Goal: Task Accomplishment & Management: Manage account settings

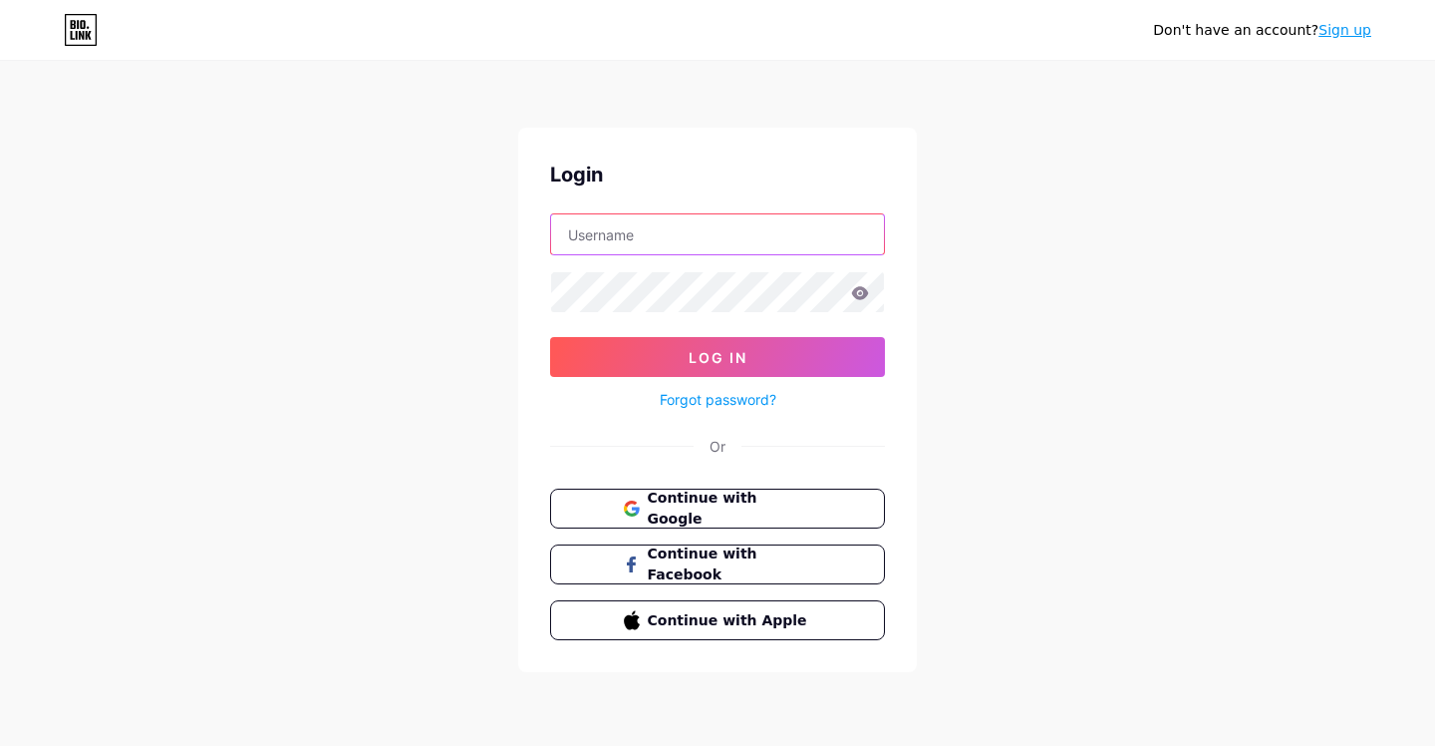
type input "development4devashish+biolink@gmail.com"
click at [550, 337] on button "Log In" at bounding box center [717, 357] width 335 height 40
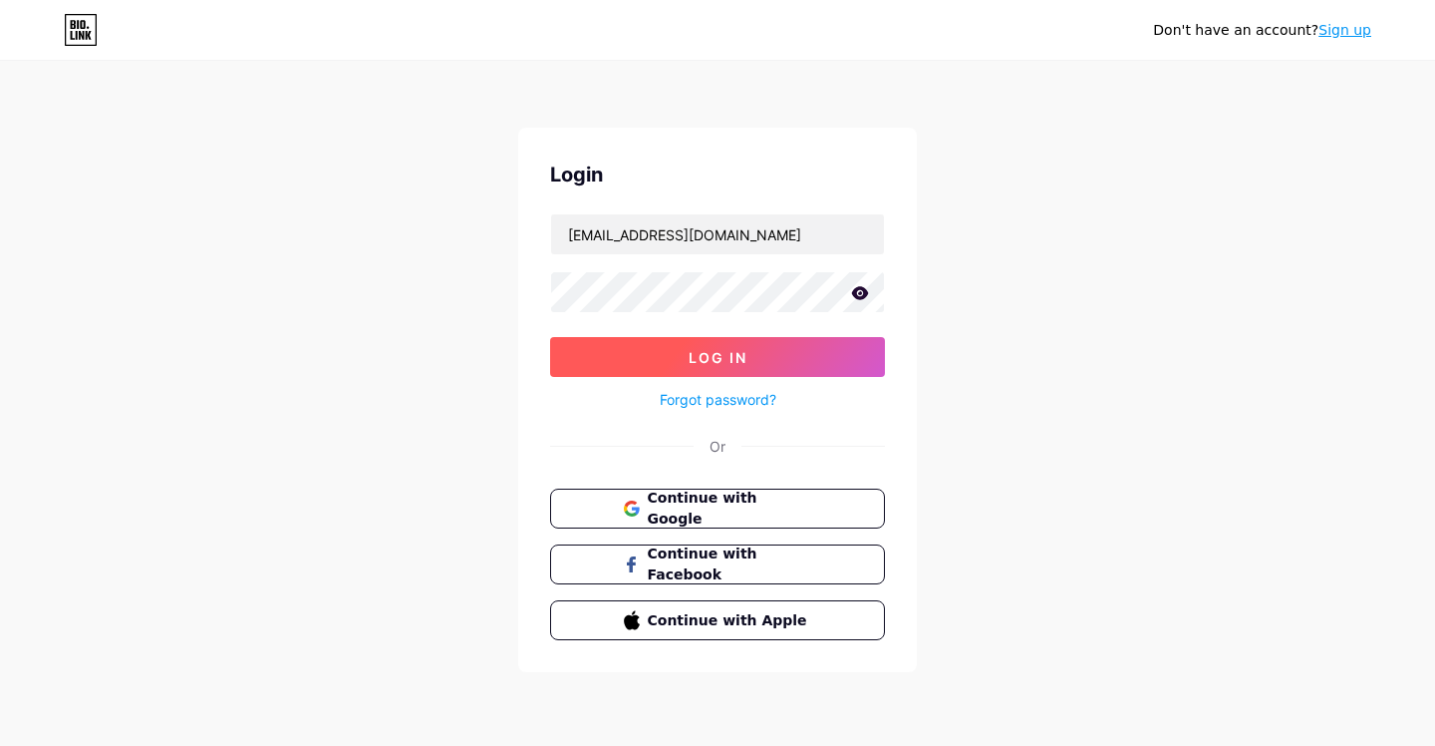
click at [749, 356] on button "Log In" at bounding box center [717, 357] width 335 height 40
click at [713, 351] on span "Log In" at bounding box center [718, 357] width 59 height 17
click at [1186, 74] on div "Don't have an account? Sign up Login development4devashish+biolink@gmail.com Lo…" at bounding box center [717, 368] width 1435 height 736
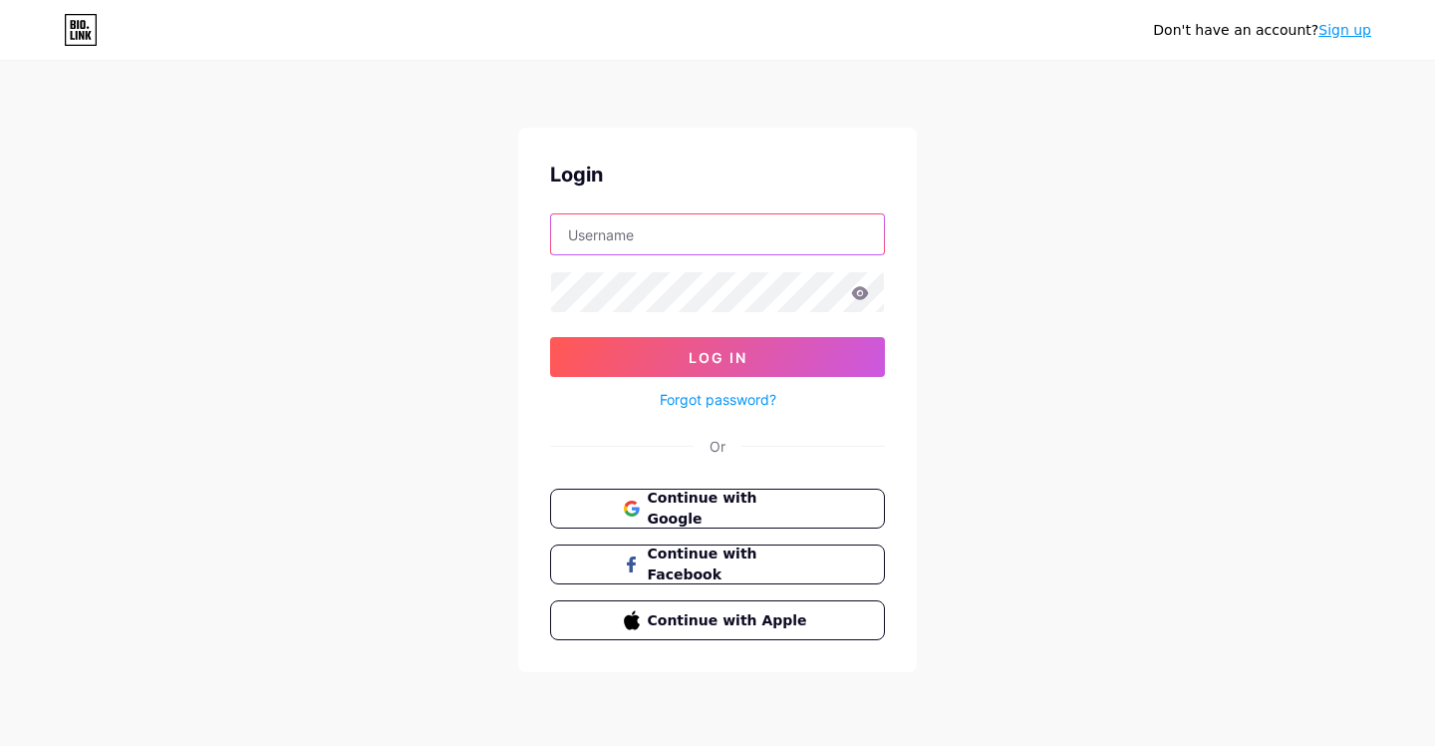
click at [587, 230] on input "text" at bounding box center [717, 234] width 333 height 40
type input "development4devashish+biolink@gmail.com"
click at [550, 337] on button "Log In" at bounding box center [717, 357] width 335 height 40
drag, startPoint x: 1388, startPoint y: 202, endPoint x: 1353, endPoint y: 172, distance: 46.0
click at [1387, 202] on div "Don't have an account? Sign up Login development4devashish+biolink@gmail.com Lo…" at bounding box center [717, 368] width 1435 height 736
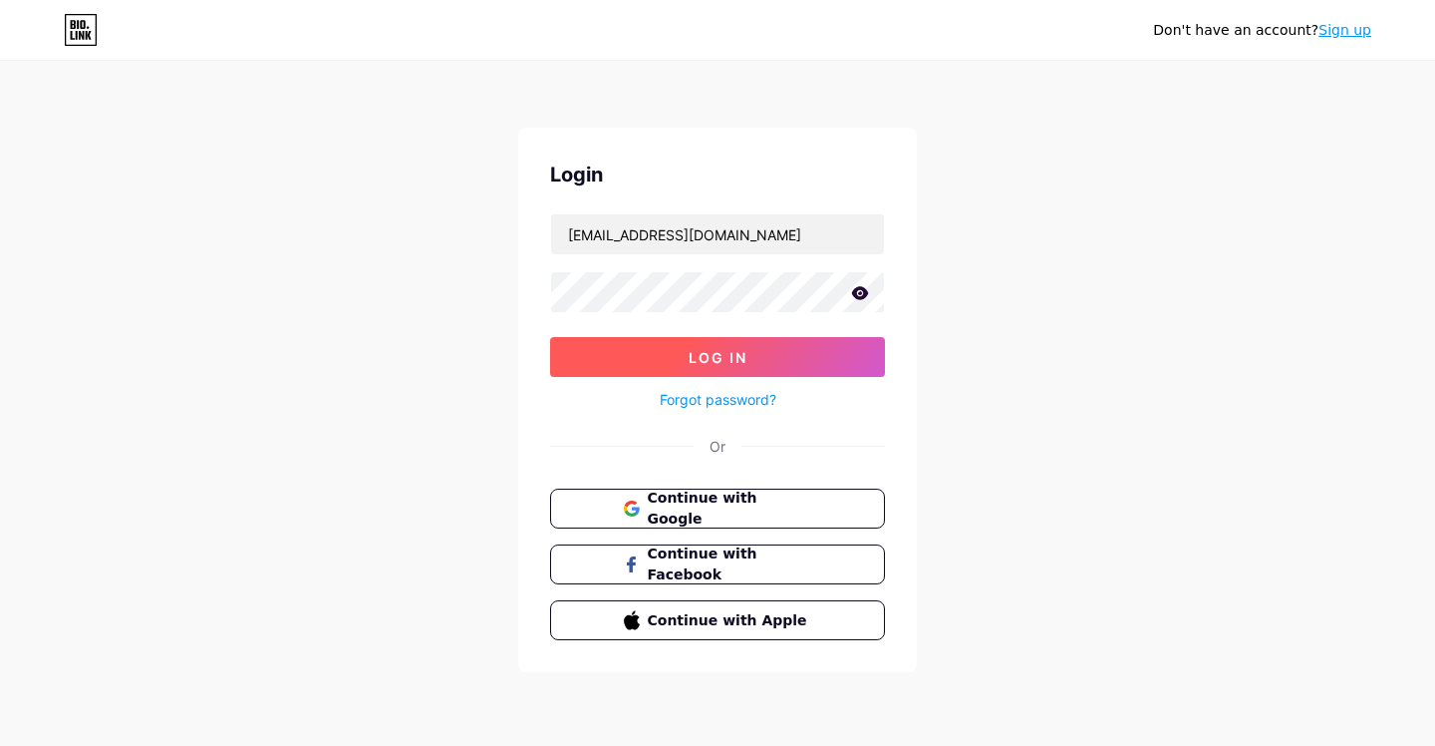
click at [823, 353] on button "Log In" at bounding box center [717, 357] width 335 height 40
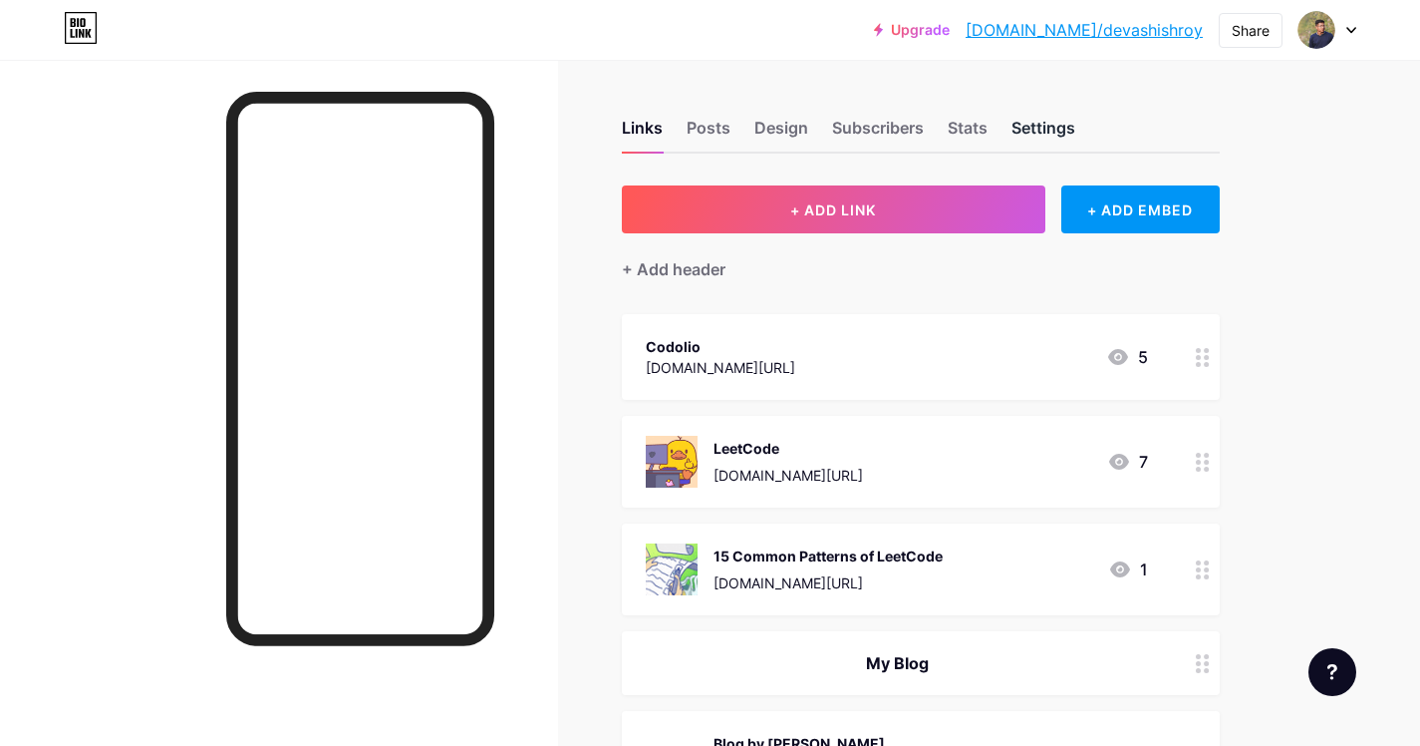
click at [1028, 130] on div "Settings" at bounding box center [1044, 134] width 64 height 36
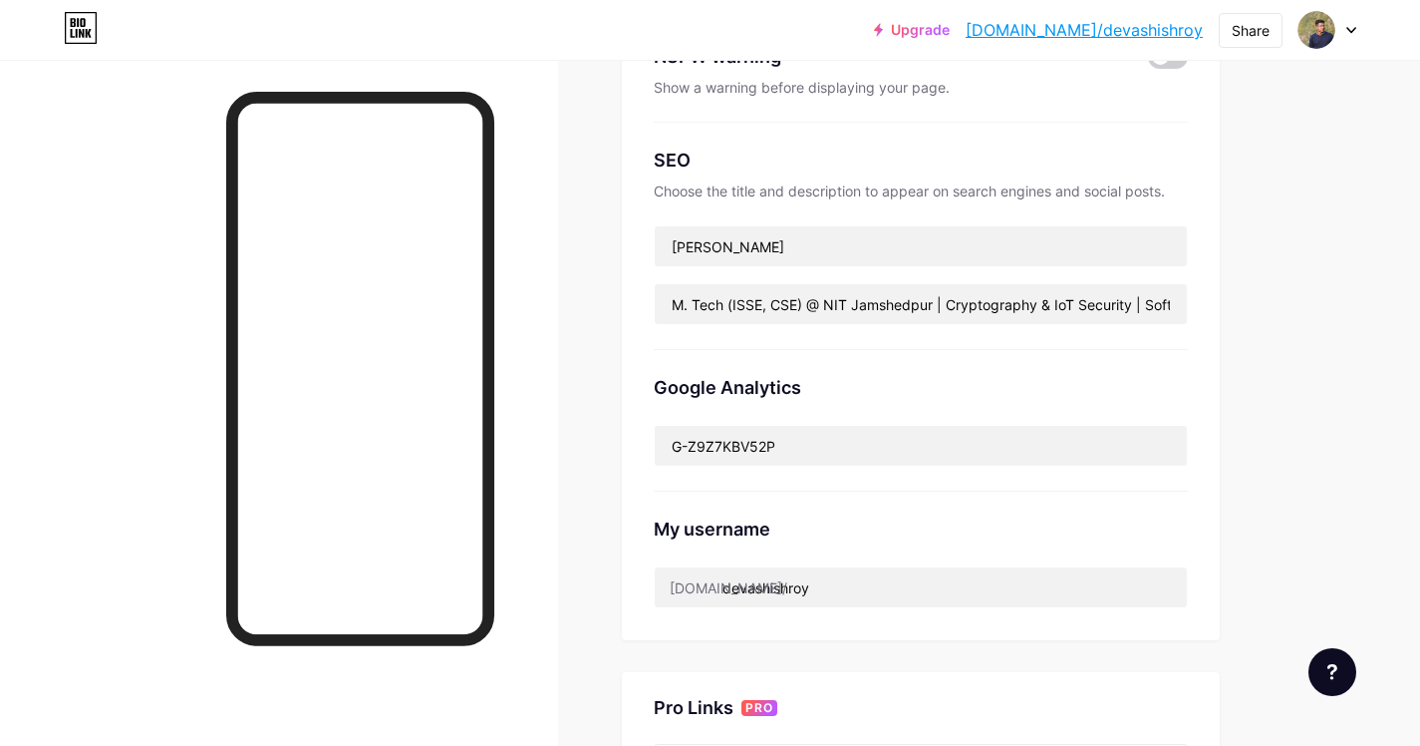
scroll to position [509, 0]
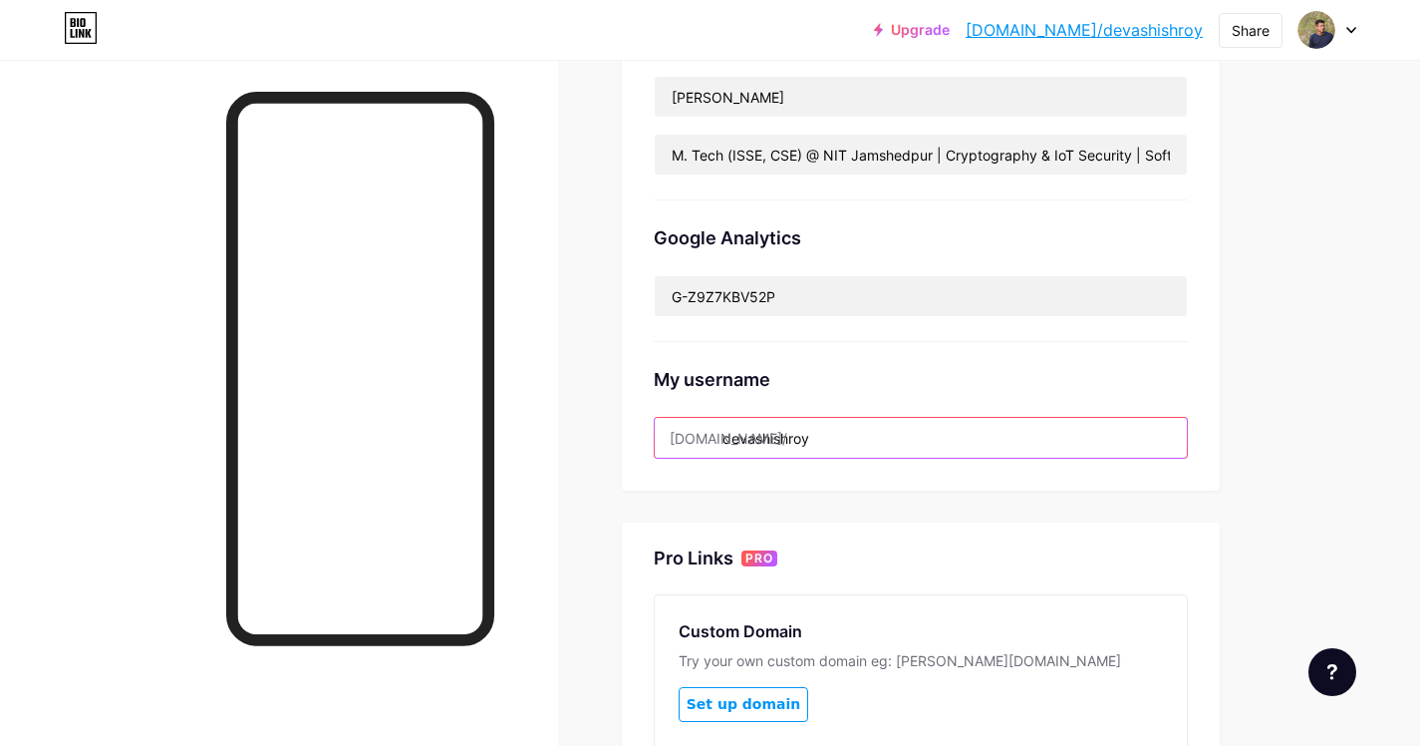
click at [833, 444] on input "devashishroy" at bounding box center [921, 438] width 532 height 40
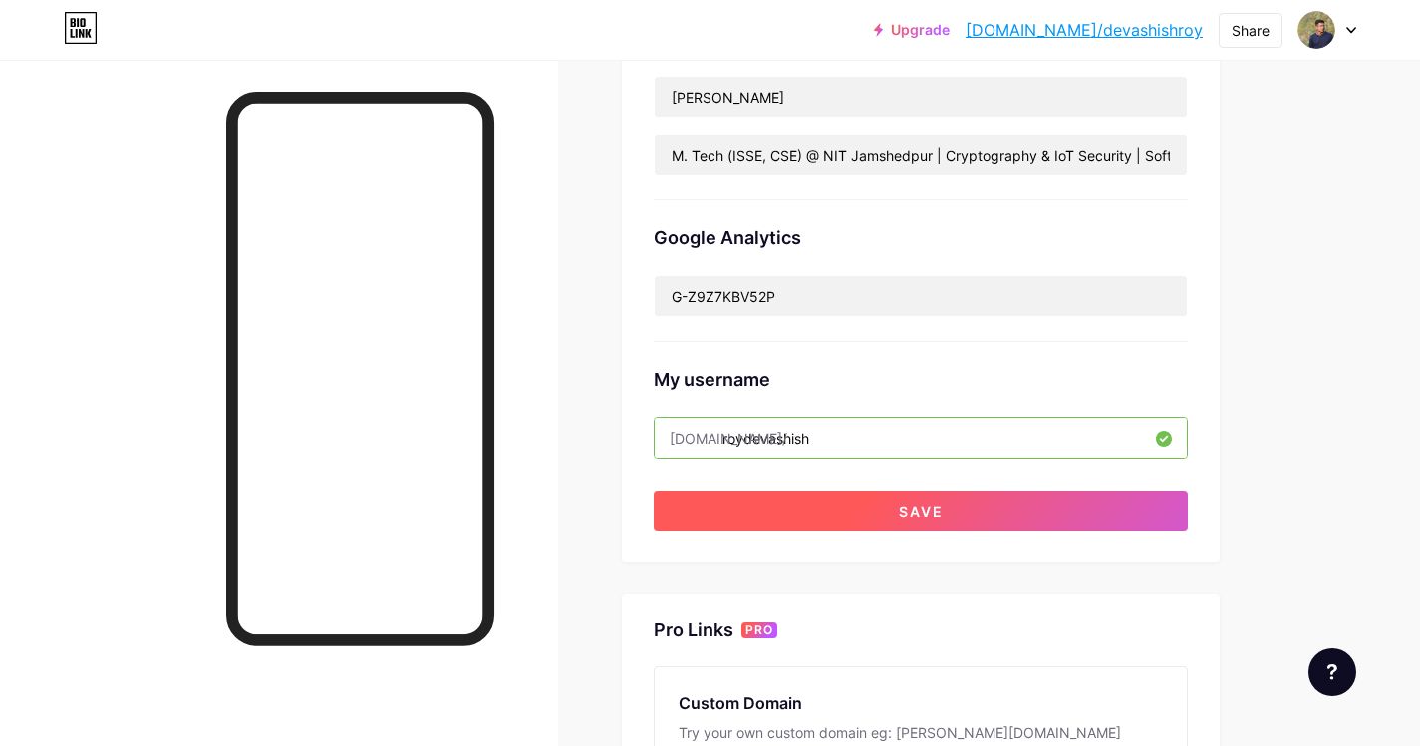
type input "roydevashish"
click at [885, 504] on button "Save" at bounding box center [921, 510] width 534 height 40
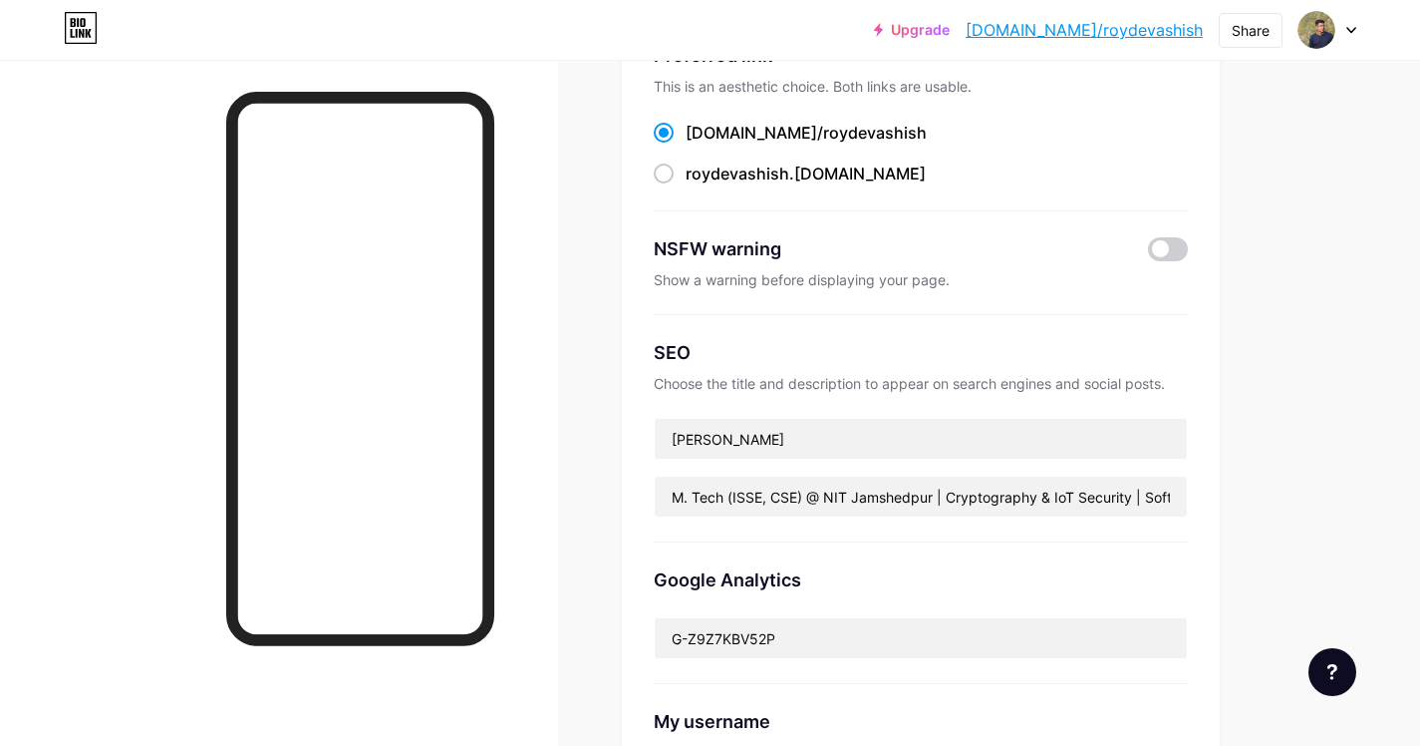
scroll to position [0, 0]
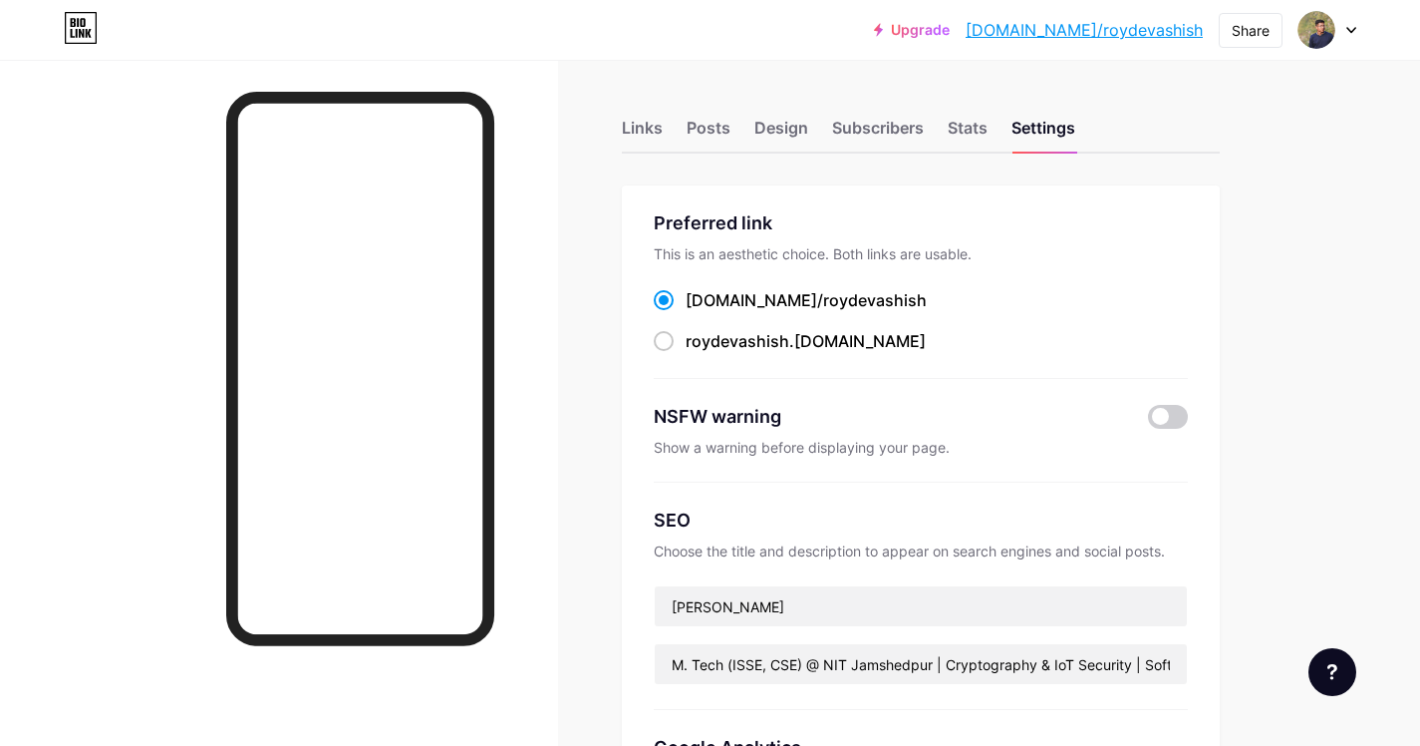
click at [669, 132] on div "Links Posts Design Subscribers Stats Settings" at bounding box center [921, 119] width 598 height 70
click at [642, 125] on div "Links" at bounding box center [642, 134] width 41 height 36
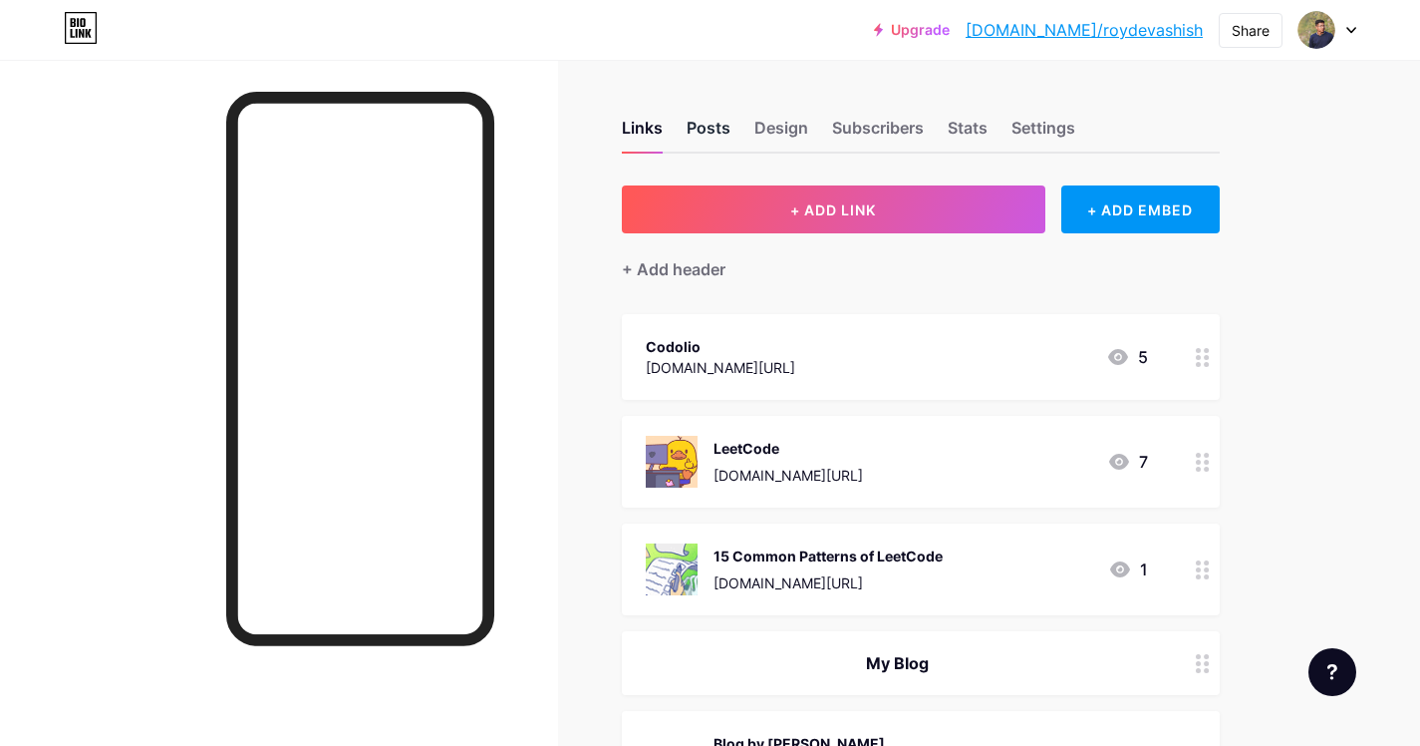
click at [724, 134] on div "Posts" at bounding box center [709, 134] width 44 height 36
click at [622, 126] on div "Links" at bounding box center [642, 134] width 41 height 36
click at [690, 272] on div "+ Add header" at bounding box center [674, 269] width 104 height 24
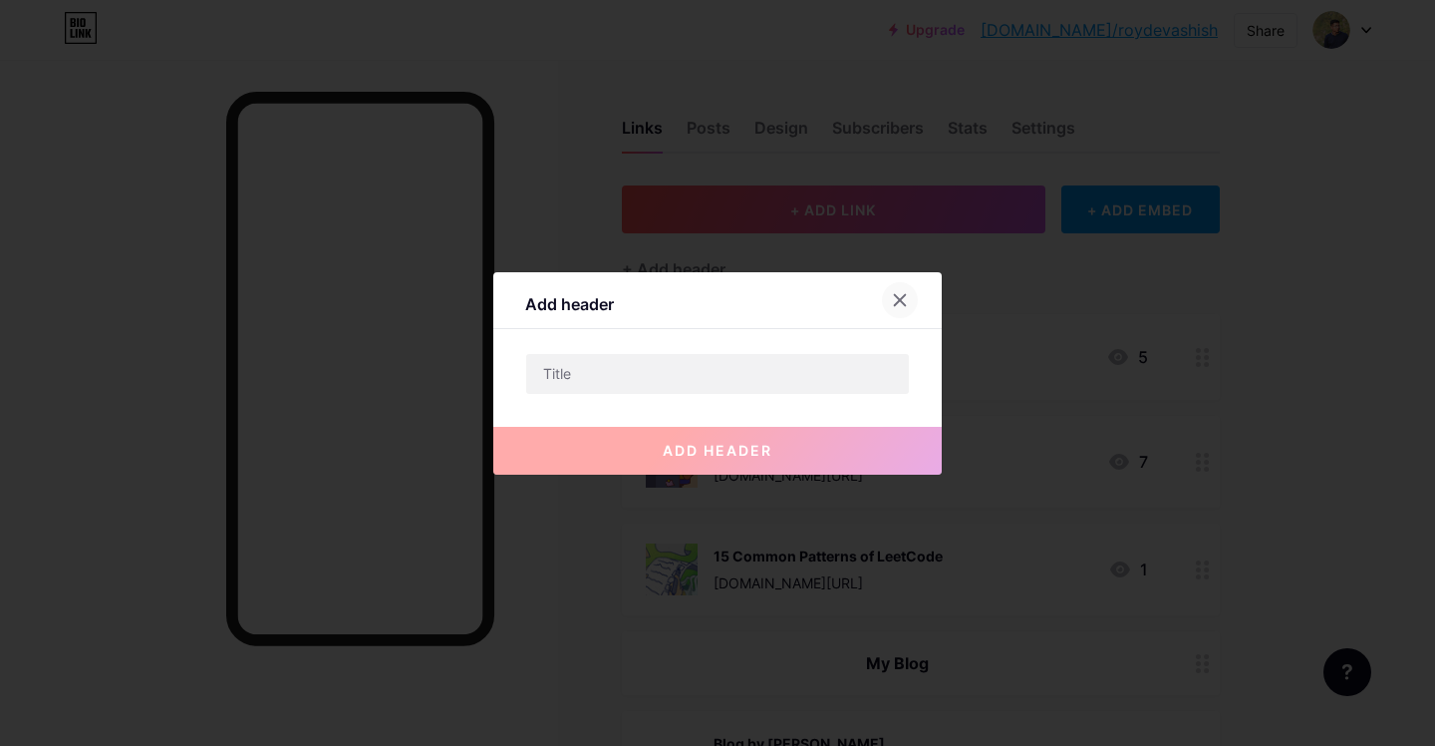
click at [893, 305] on icon at bounding box center [900, 300] width 16 height 16
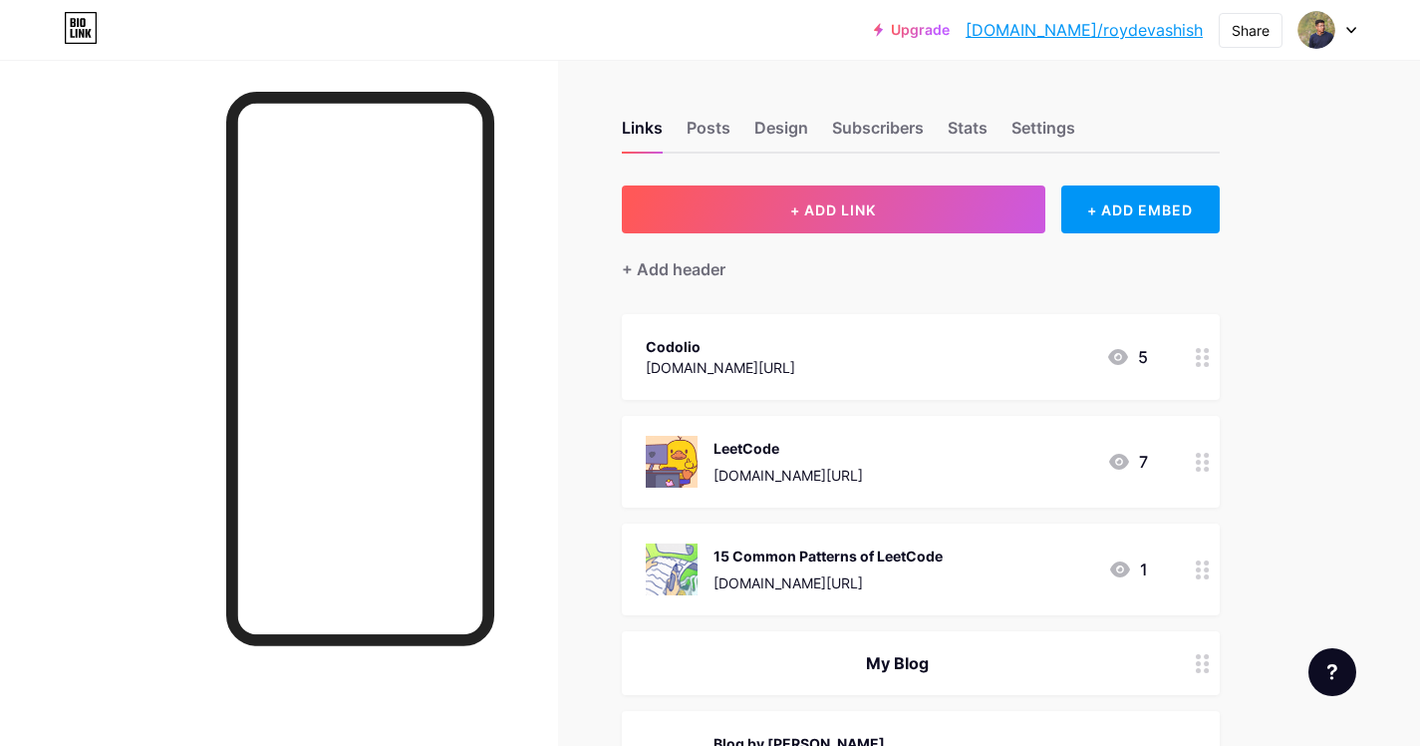
click at [1116, 354] on icon at bounding box center [1118, 357] width 24 height 24
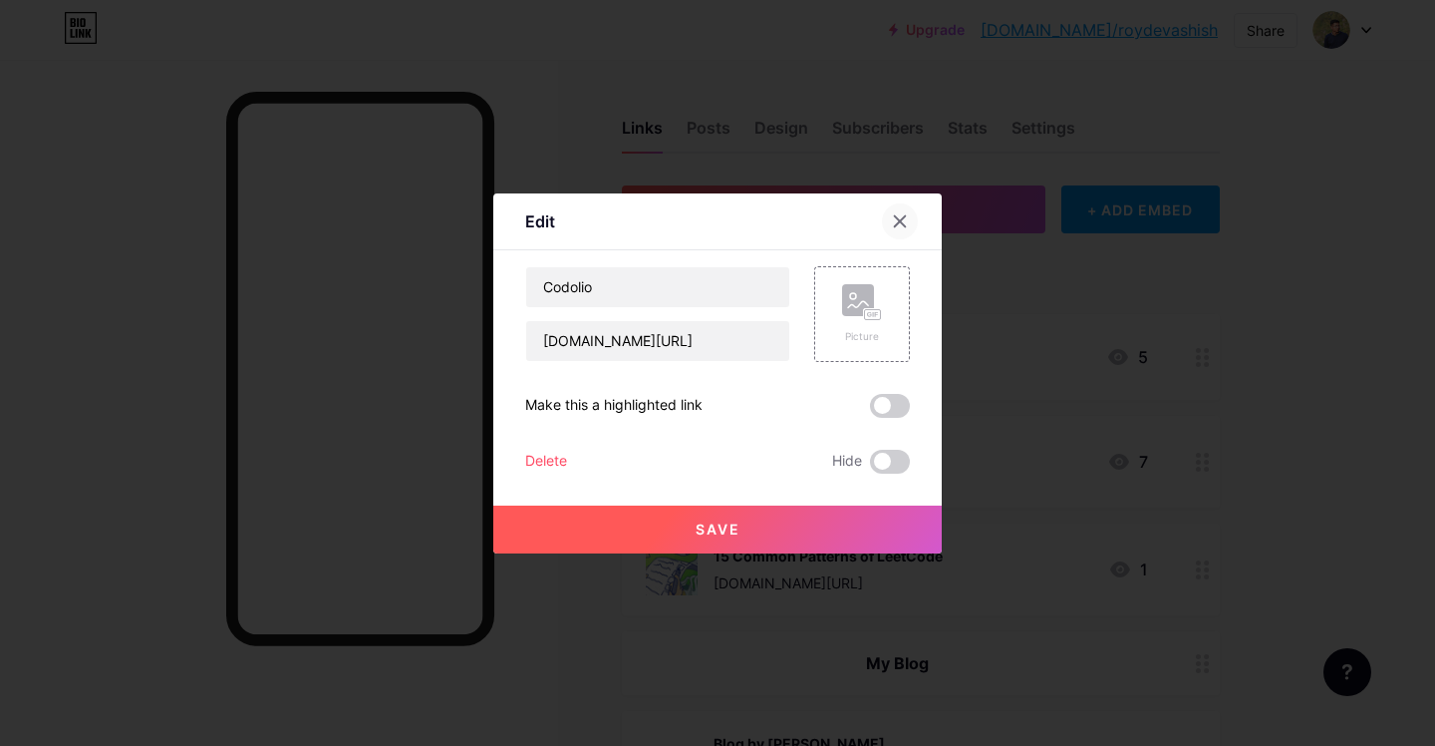
click at [899, 219] on icon at bounding box center [900, 220] width 11 height 11
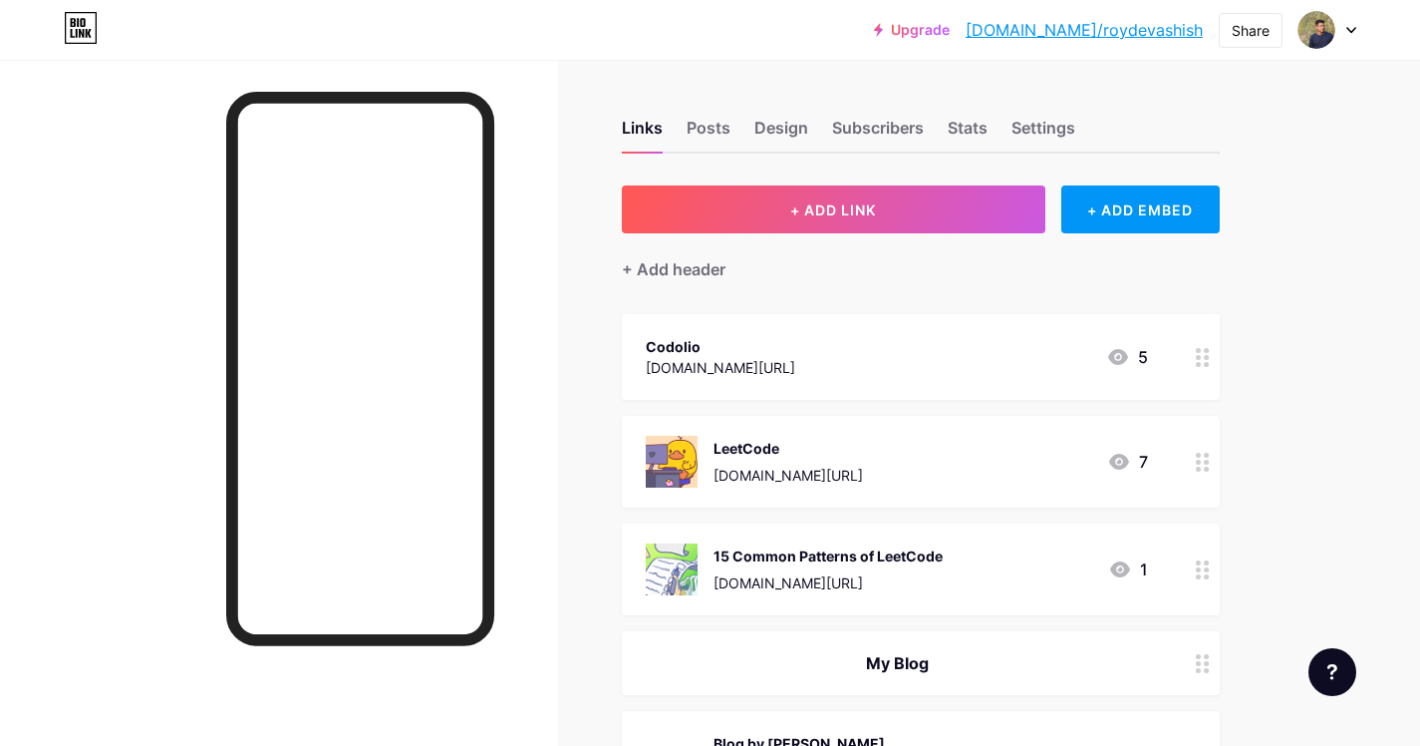
click at [901, 39] on div "Upgrade bio.link/roydev... bio.link/roydevashish Share Switch accounts Devashis…" at bounding box center [710, 30] width 1420 height 36
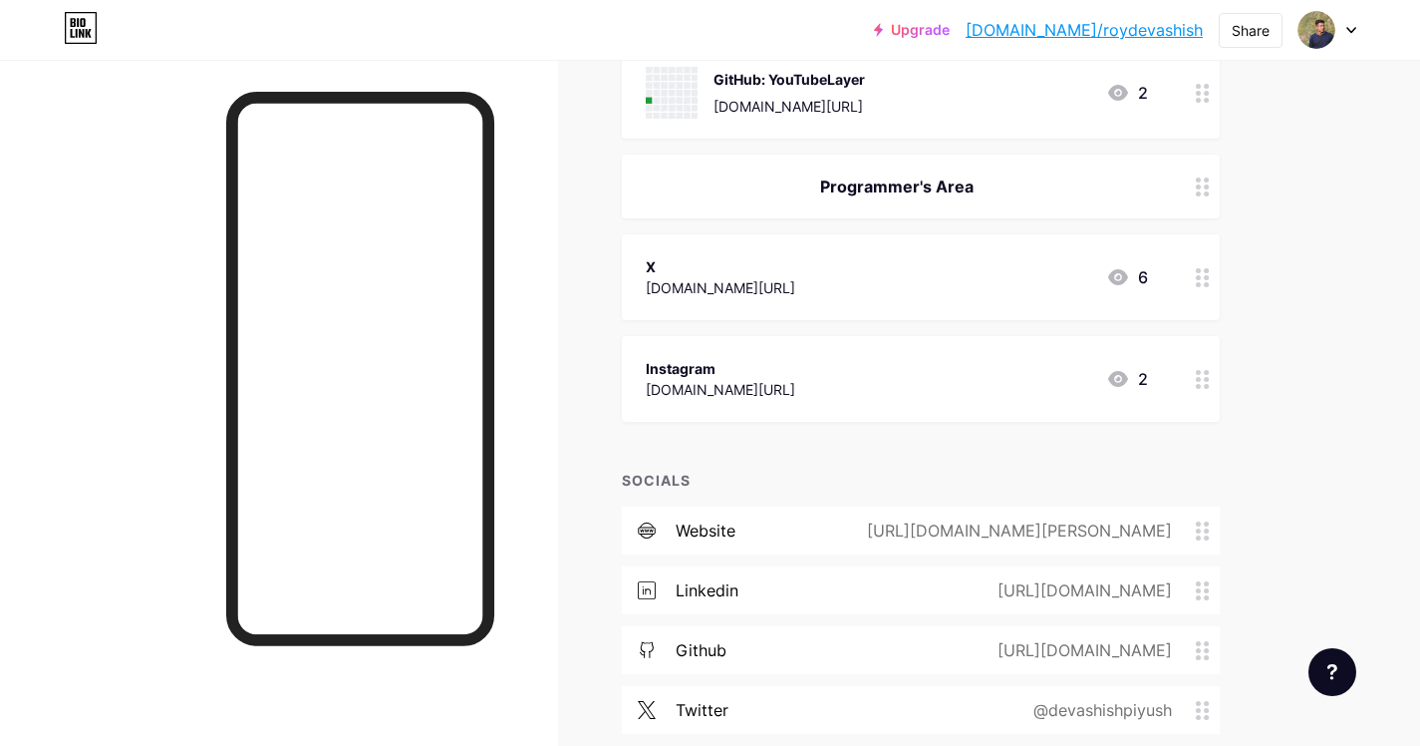
scroll to position [1650, 0]
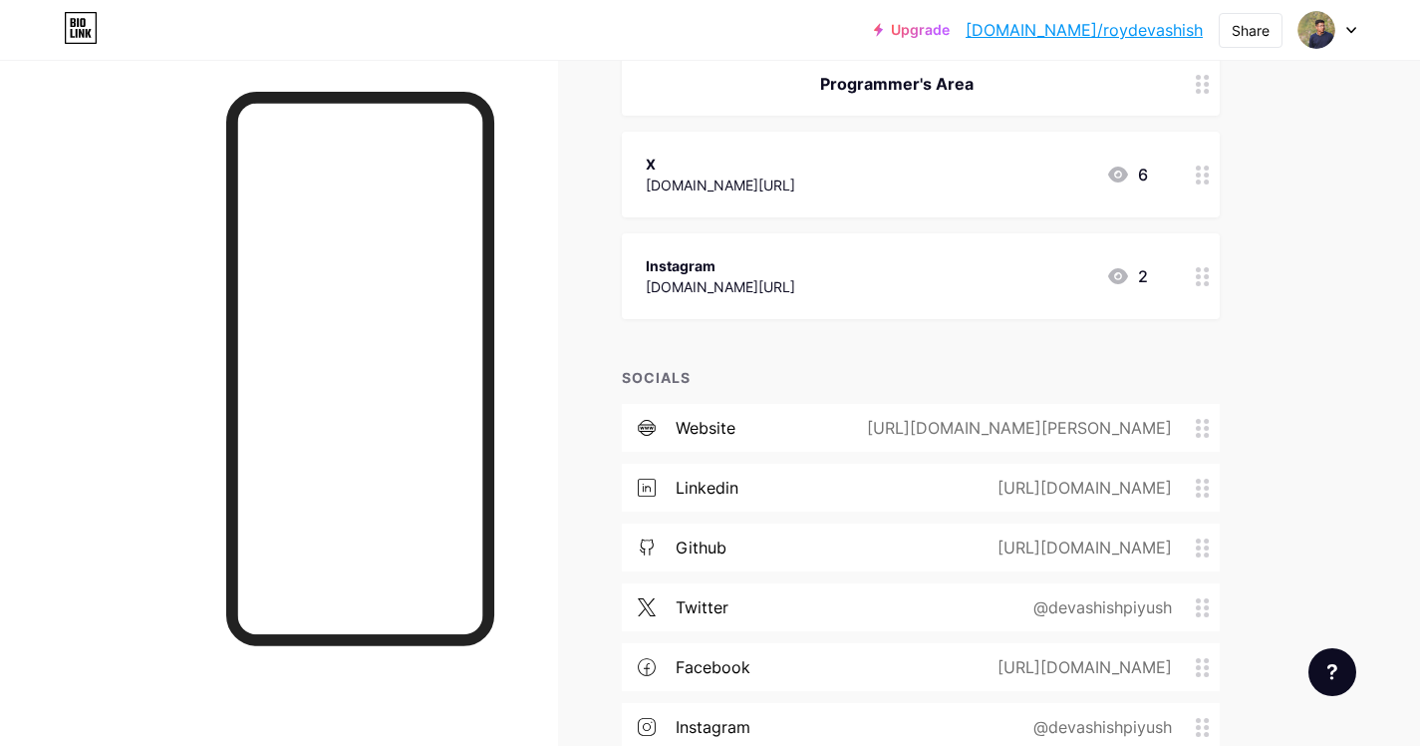
click at [1123, 426] on div "https://blogbydevashish.notion.site/Blog-by-Devashish-21babff29e0d80bfa904df52e…" at bounding box center [1015, 428] width 361 height 24
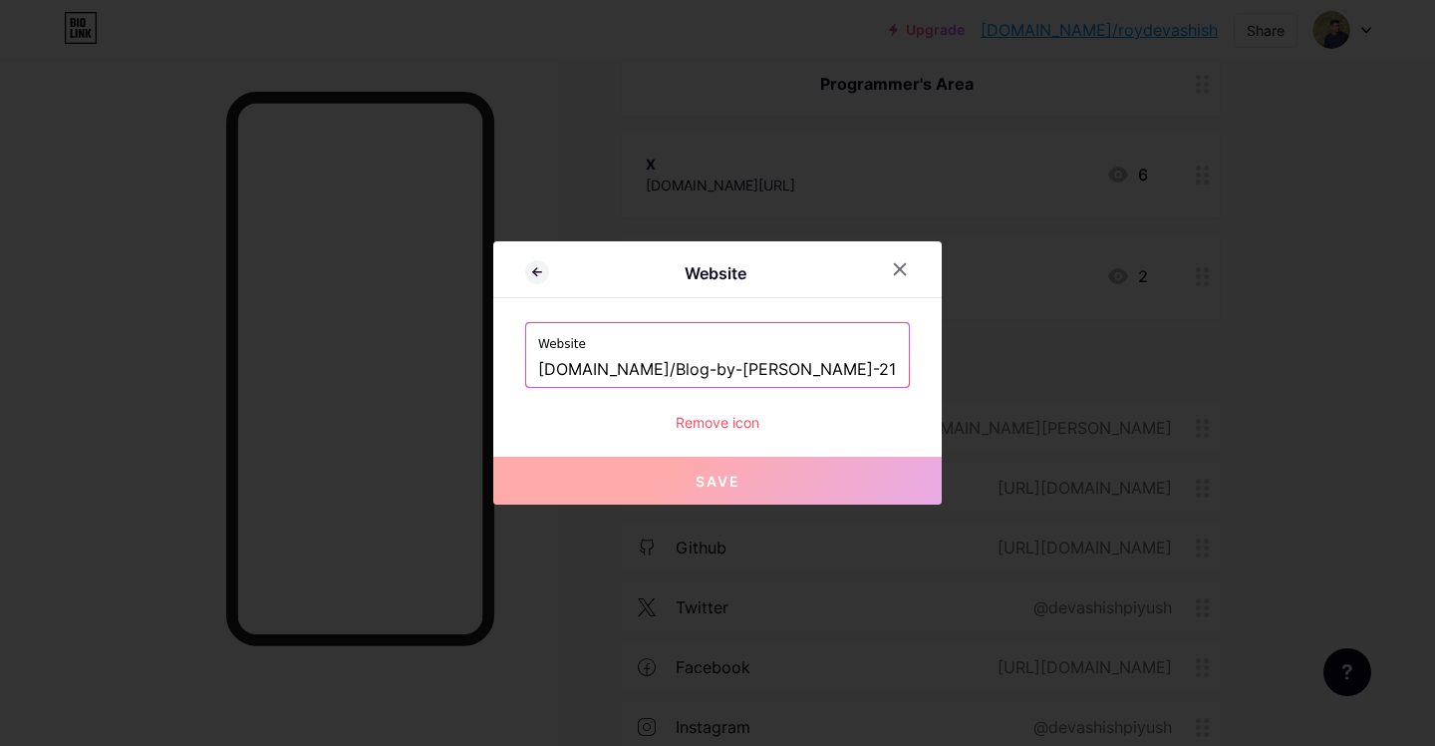
click at [886, 368] on input "[DOMAIN_NAME]/Blog-by-[PERSON_NAME]-21babff29e0d80bfa904df52e4e0991d" at bounding box center [717, 370] width 359 height 34
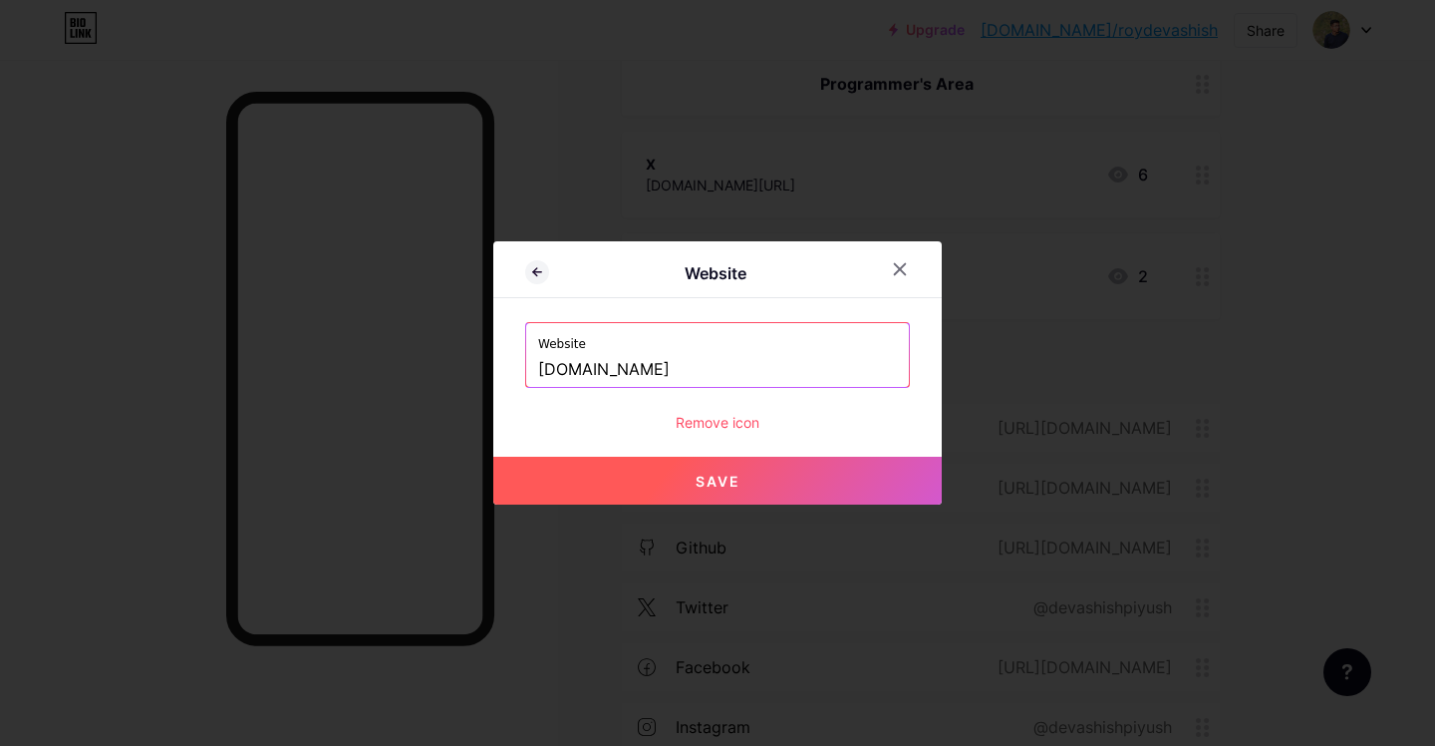
click at [727, 479] on span "Save" at bounding box center [718, 480] width 45 height 17
type input "[URL][DOMAIN_NAME]"
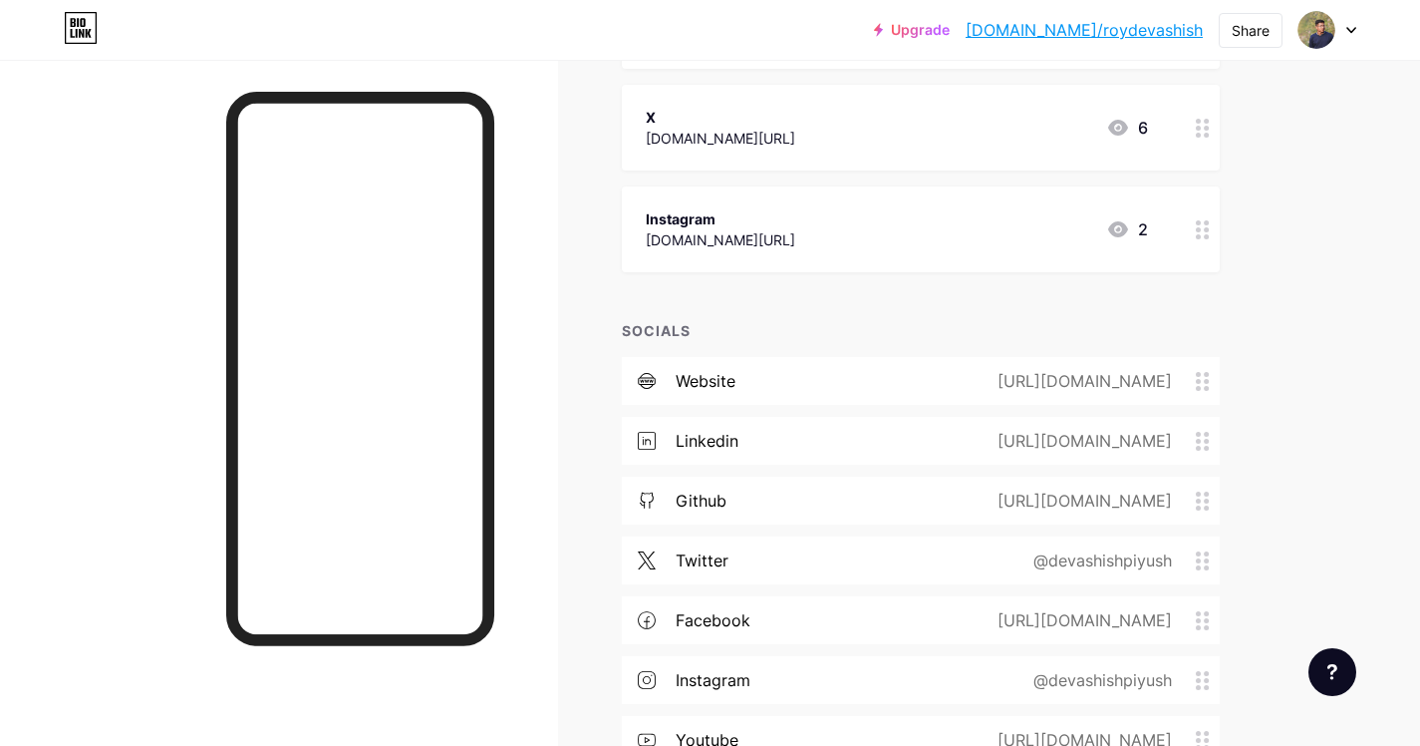
scroll to position [1701, 0]
click at [1132, 560] on div "@devashishpiyush" at bounding box center [1099, 556] width 194 height 24
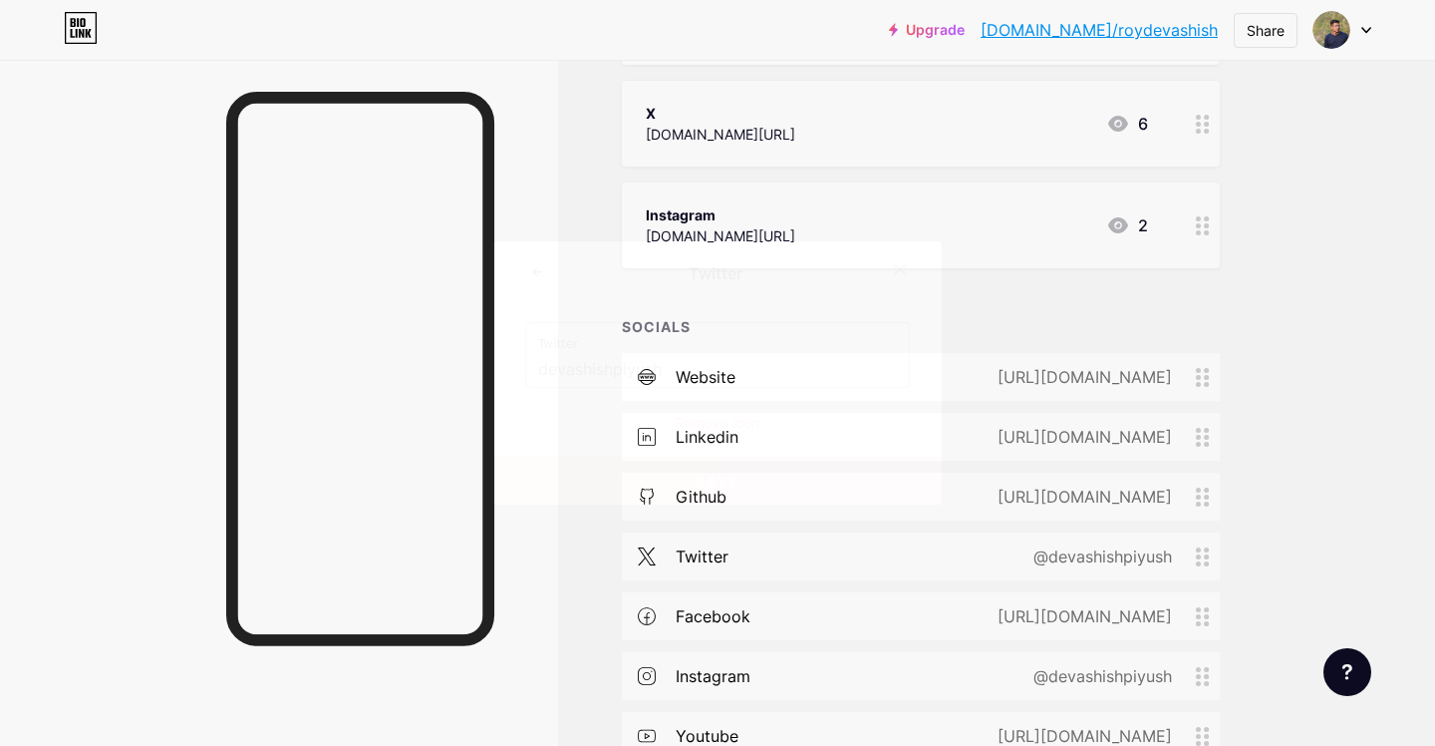
click at [729, 426] on div "Remove icon" at bounding box center [717, 422] width 385 height 21
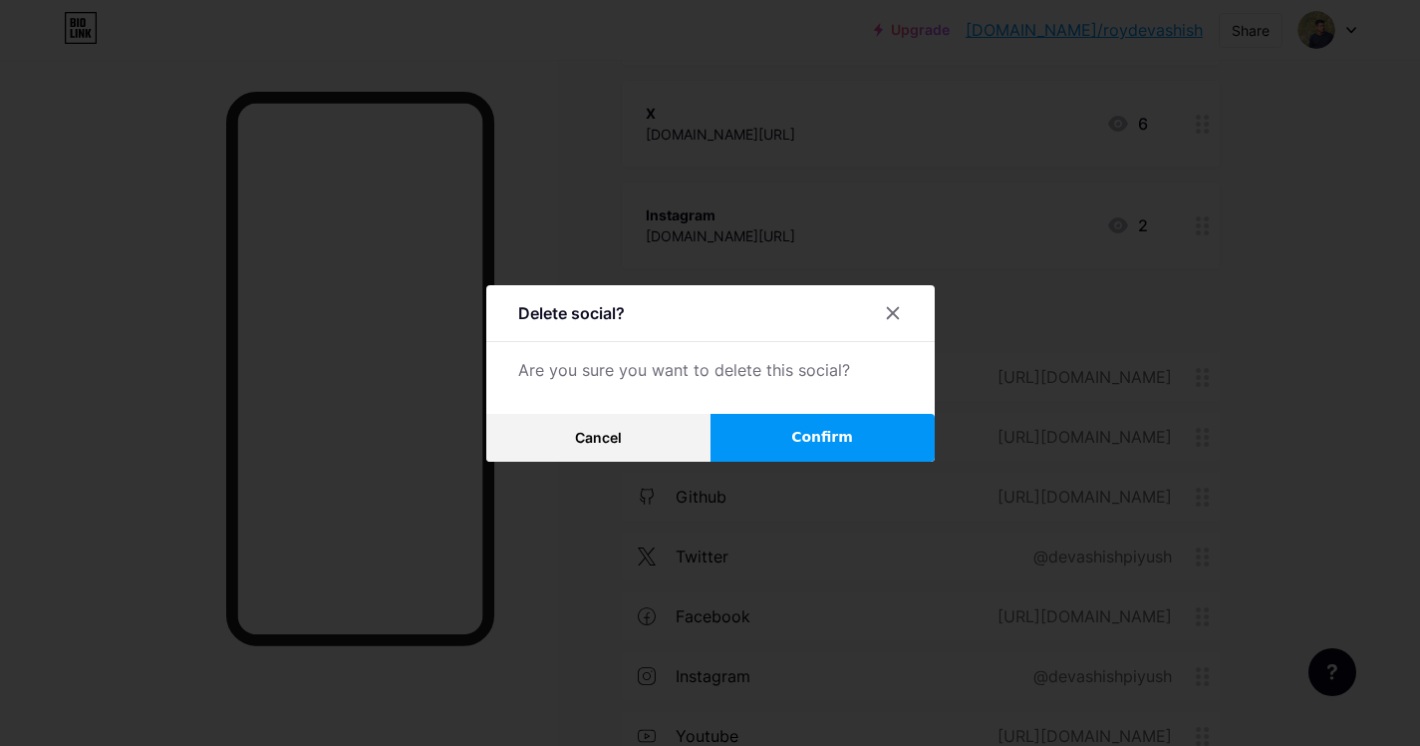
click at [815, 447] on span "Confirm" at bounding box center [822, 437] width 62 height 21
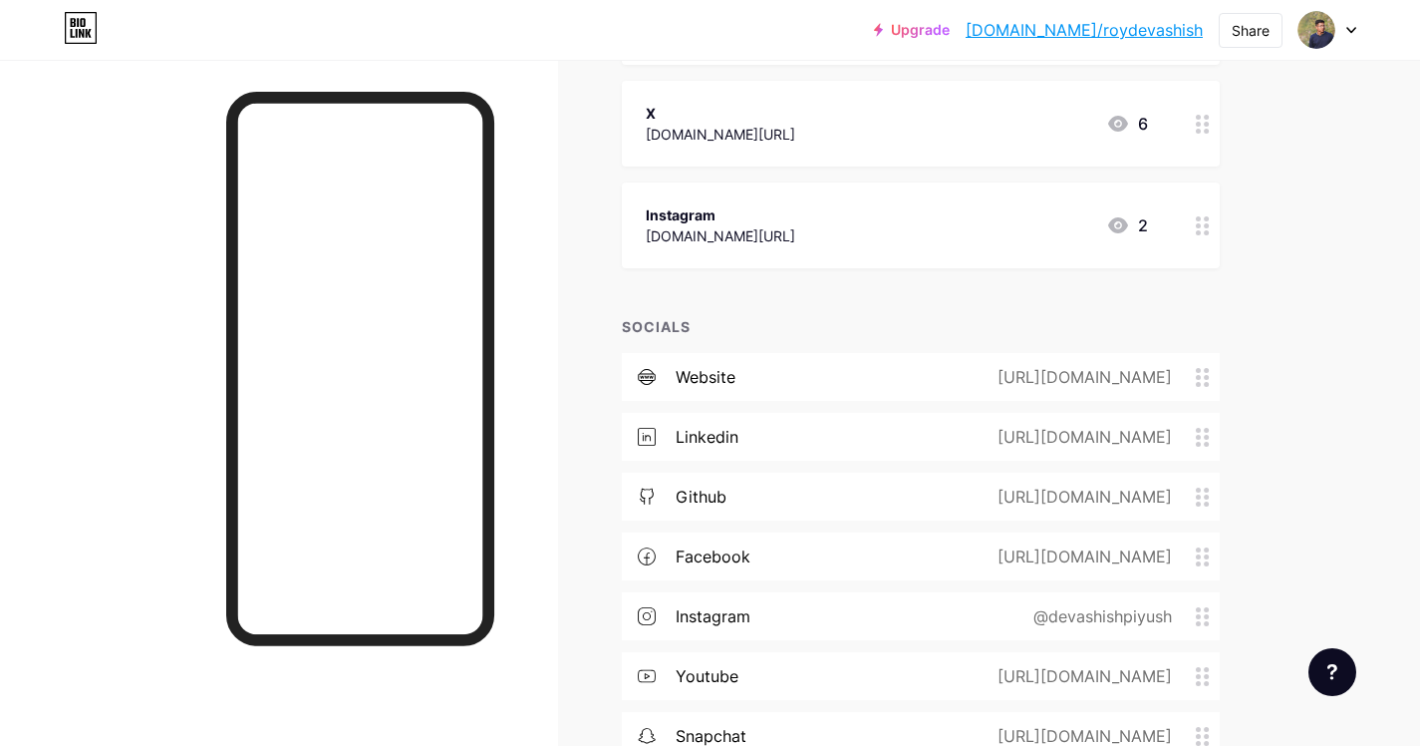
click at [1090, 561] on div "https://facebook.com/devashishpiyush" at bounding box center [1081, 556] width 230 height 24
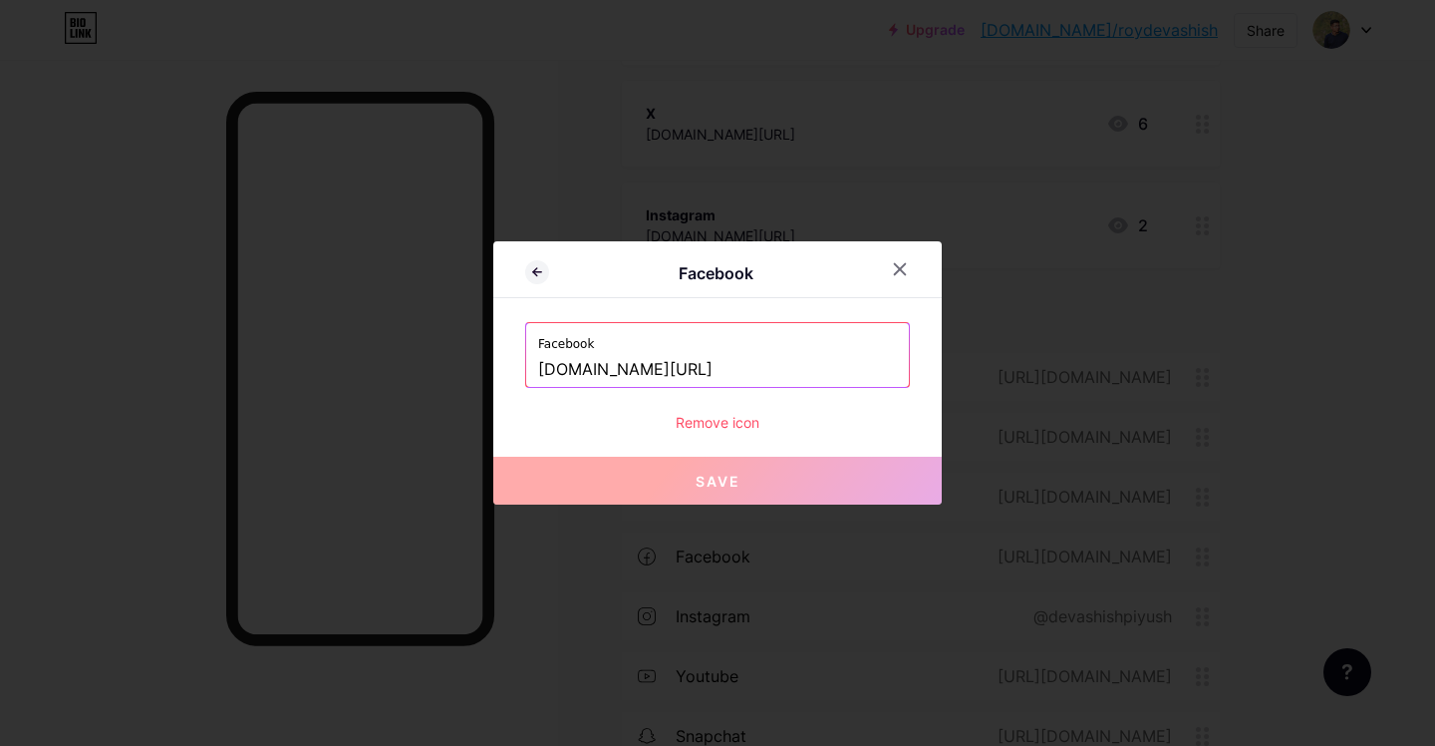
click at [736, 426] on div "Remove icon" at bounding box center [717, 422] width 385 height 21
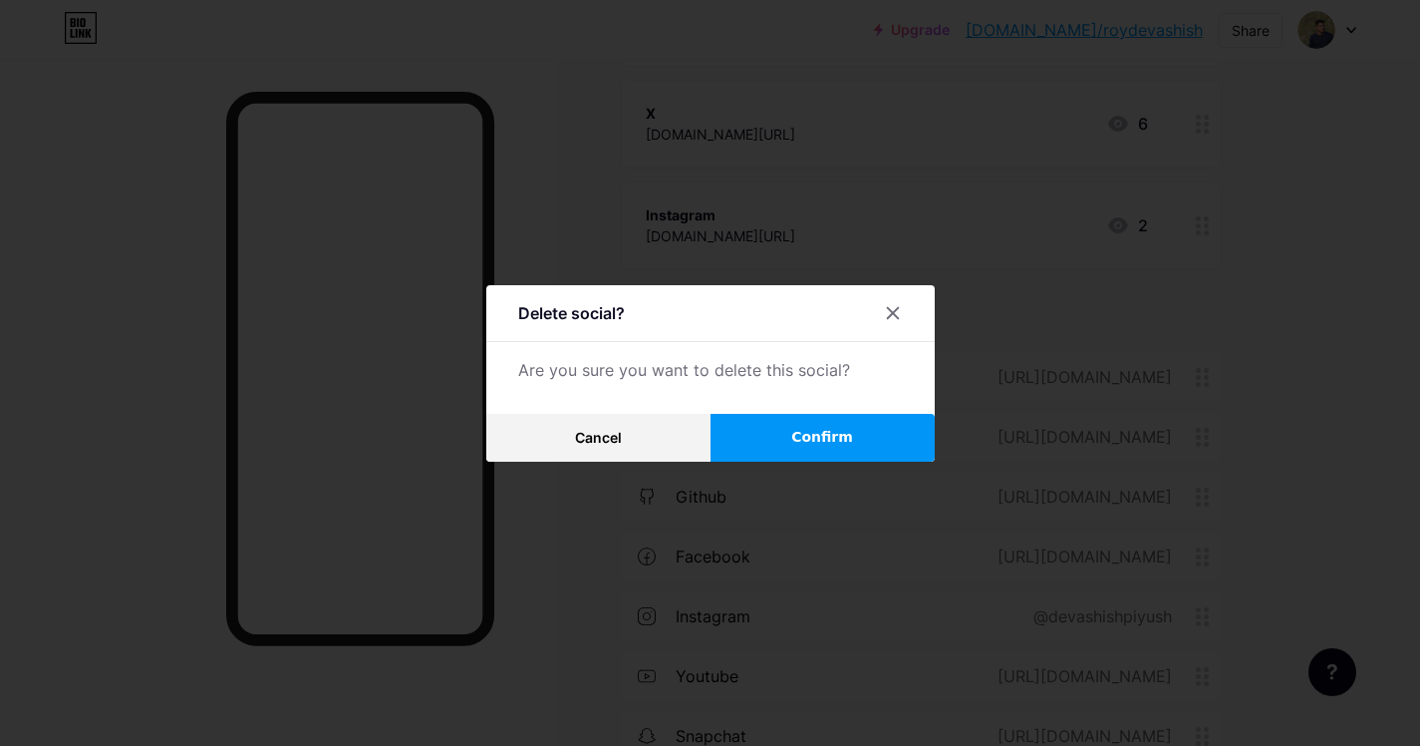
click at [802, 443] on span "Confirm" at bounding box center [822, 437] width 62 height 21
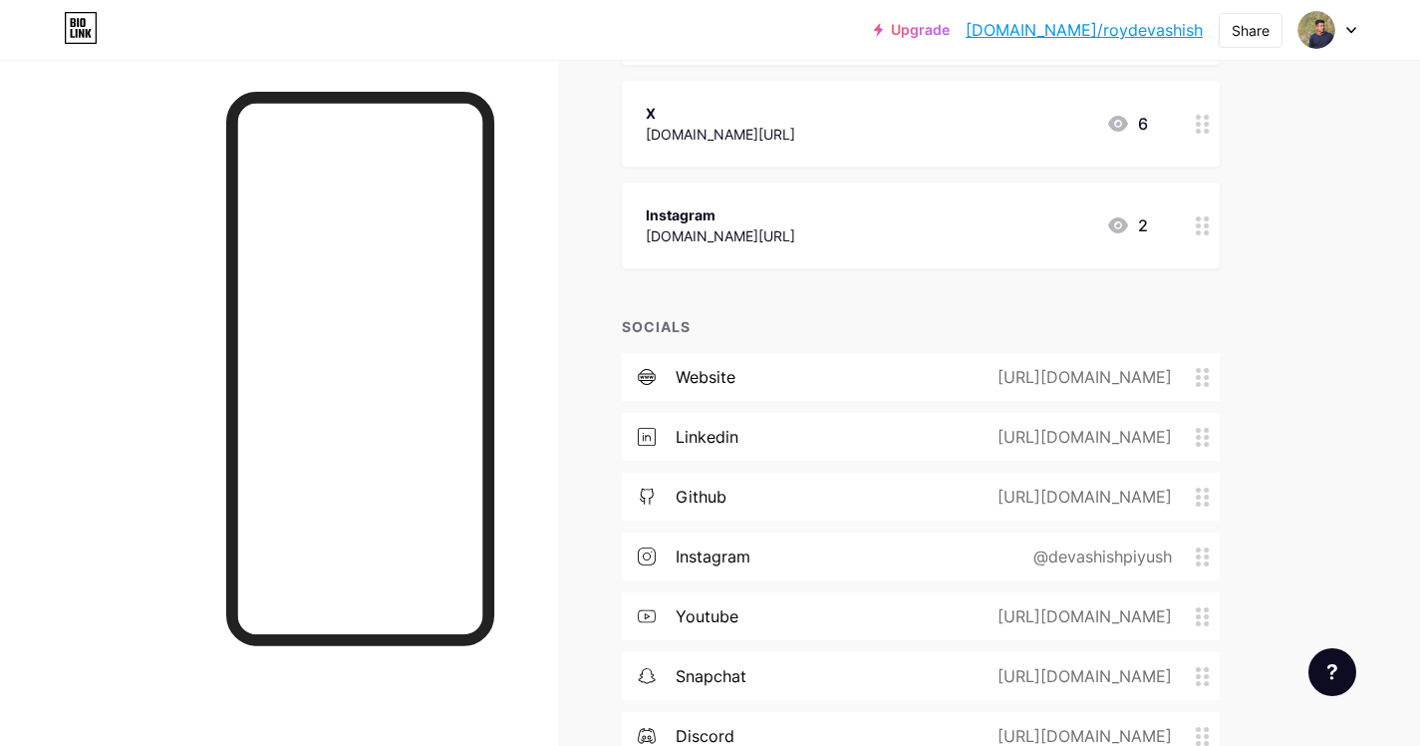
click at [1005, 561] on div "@devashishpiyush" at bounding box center [1099, 556] width 194 height 24
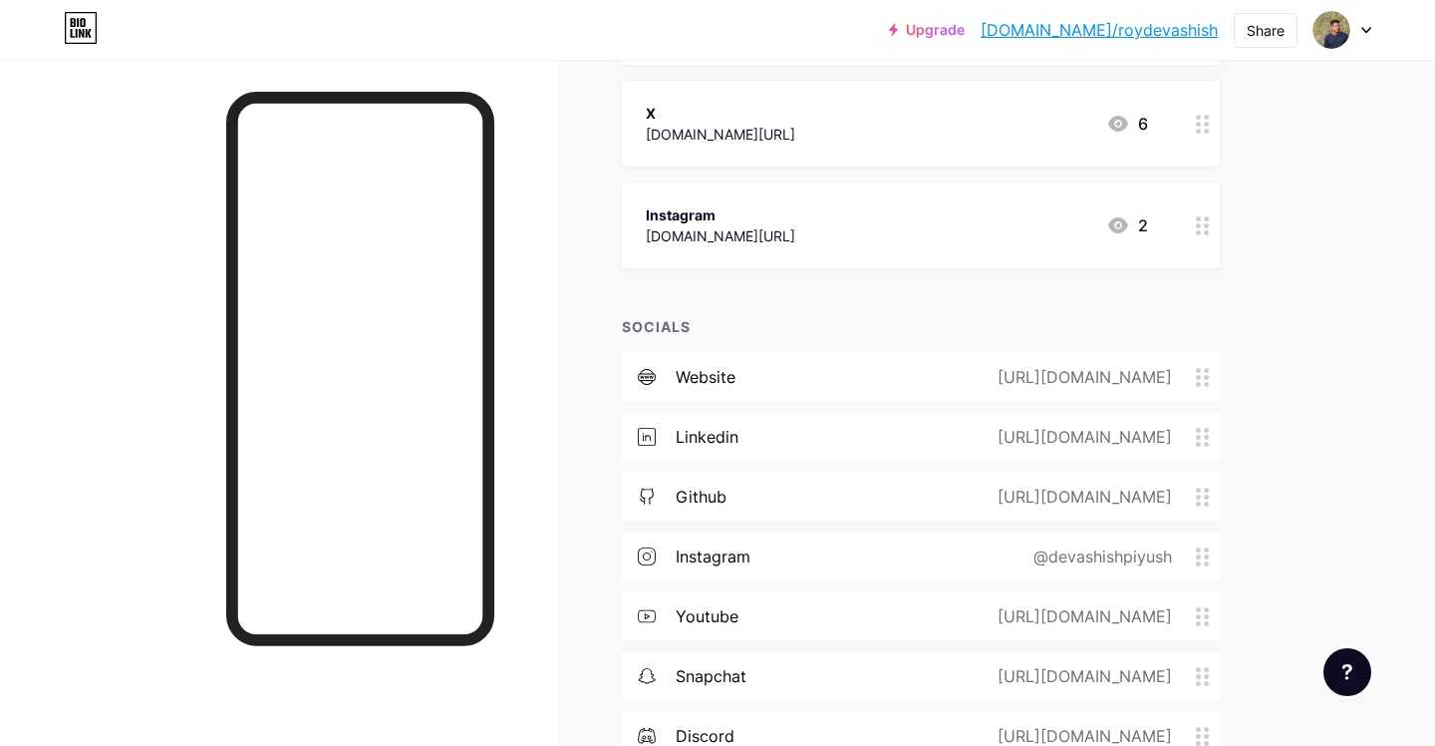
click at [722, 426] on div "Remove icon" at bounding box center [717, 422] width 385 height 21
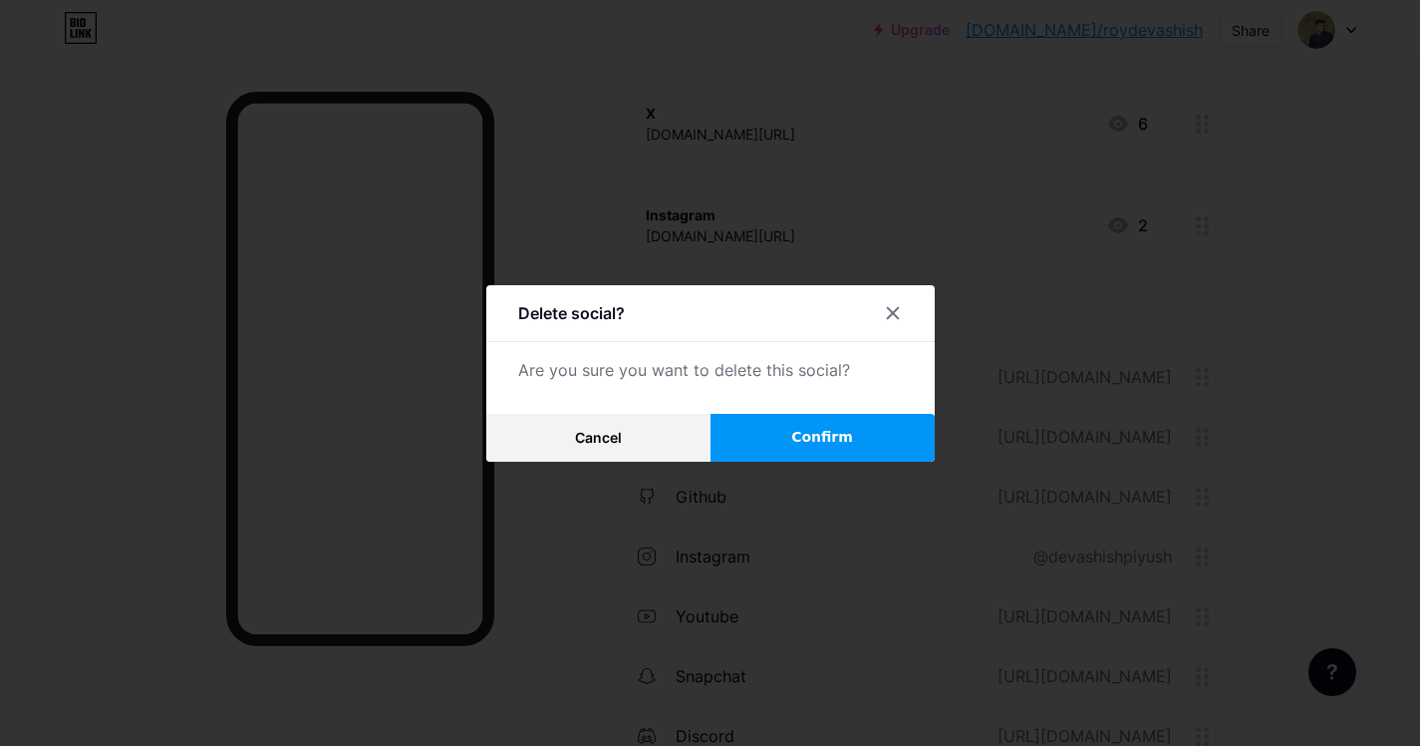
click at [852, 448] on button "Confirm" at bounding box center [823, 438] width 224 height 48
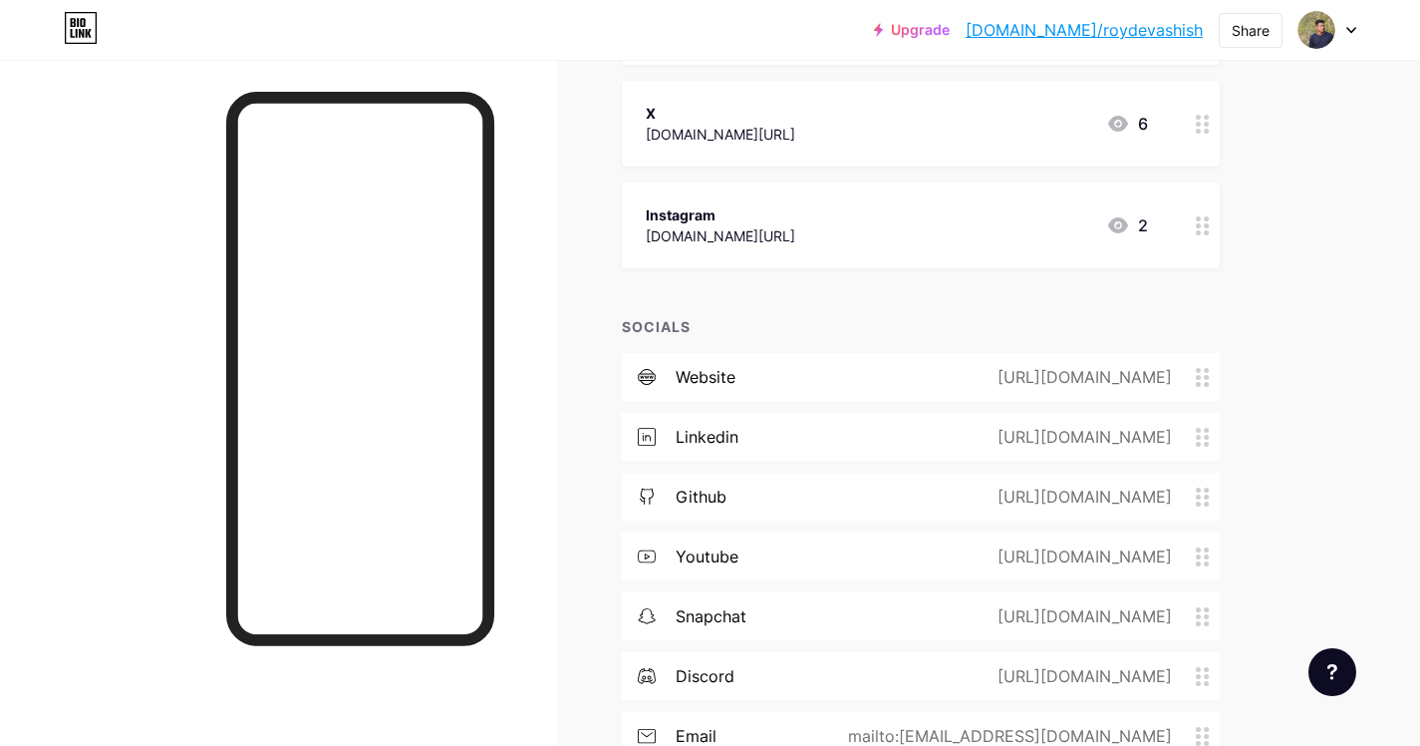
click at [966, 552] on div "https://youtube.com/@LearnWithDevashishRoy" at bounding box center [1081, 556] width 230 height 24
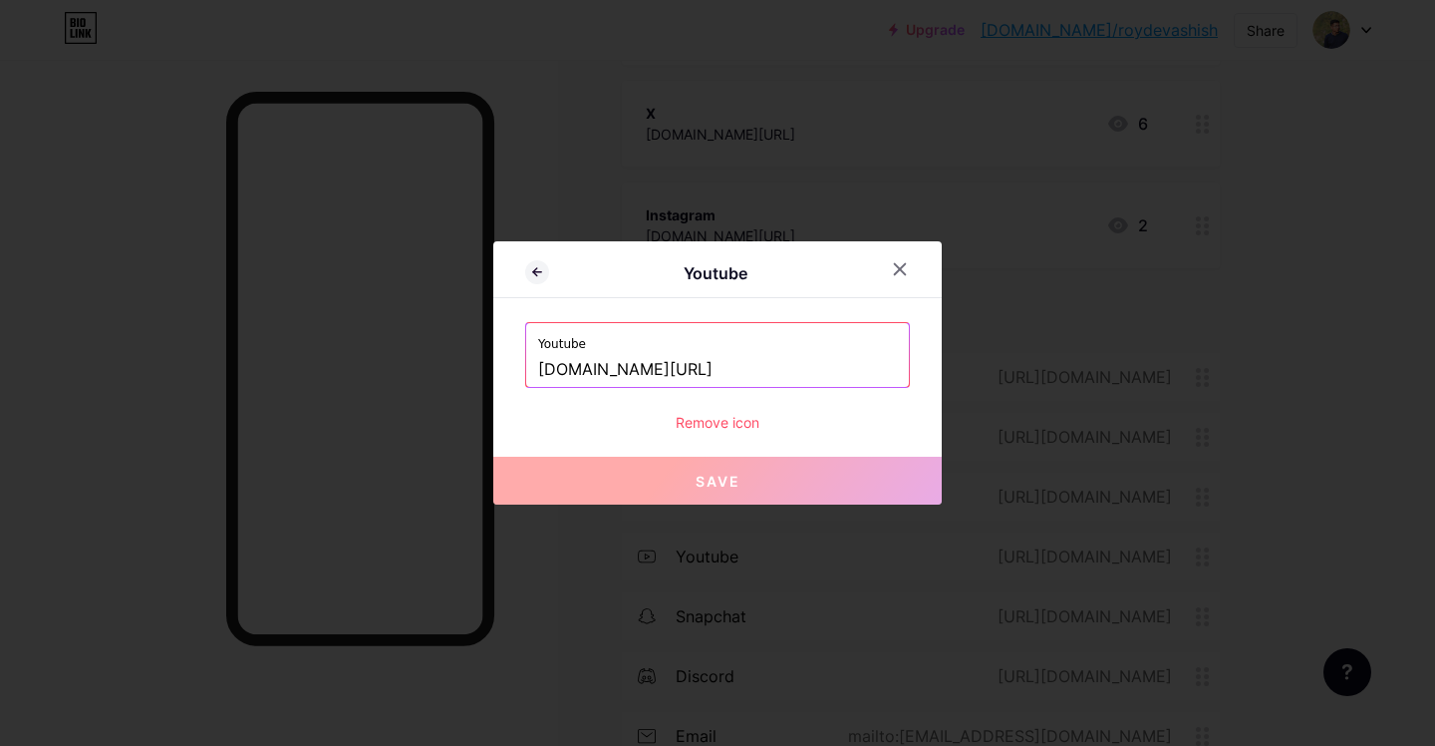
click at [701, 424] on div "Remove icon" at bounding box center [717, 422] width 385 height 21
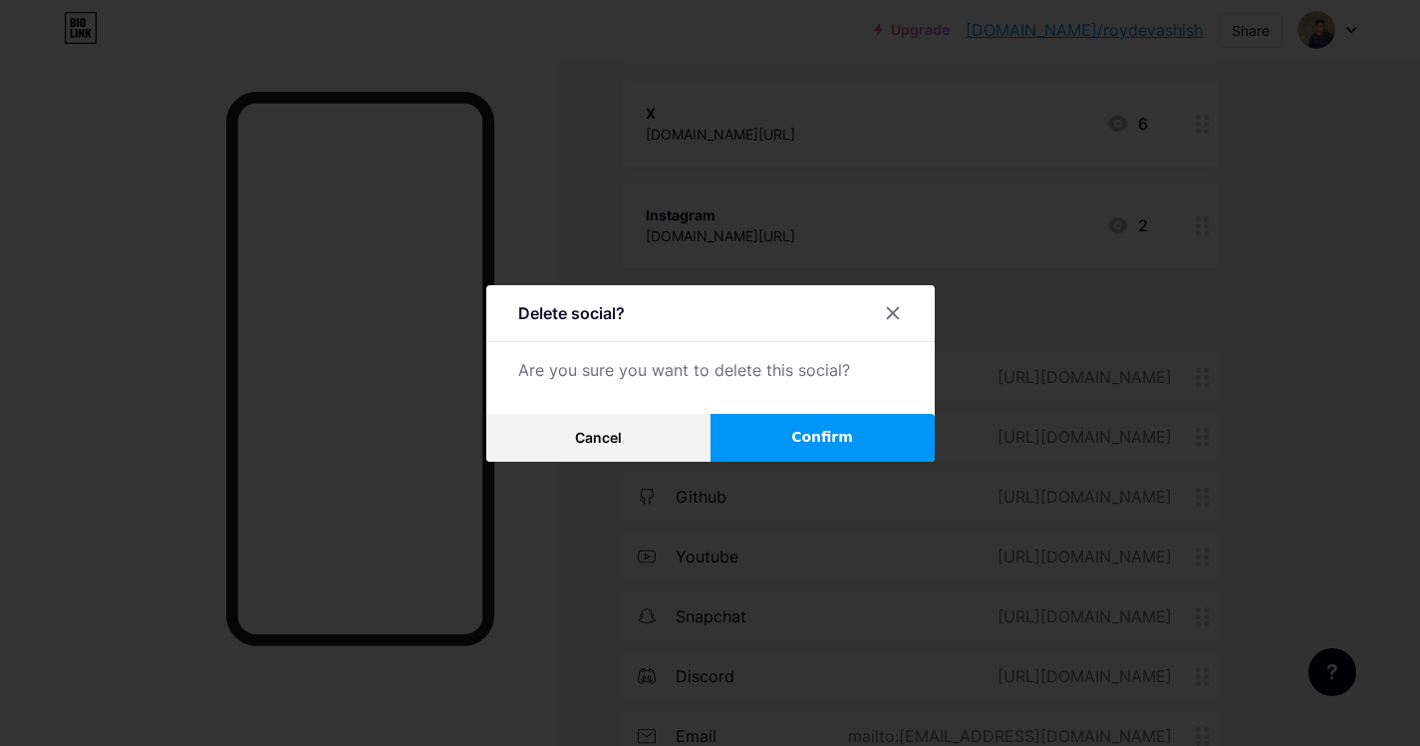
click at [822, 446] on span "Confirm" at bounding box center [822, 437] width 62 height 21
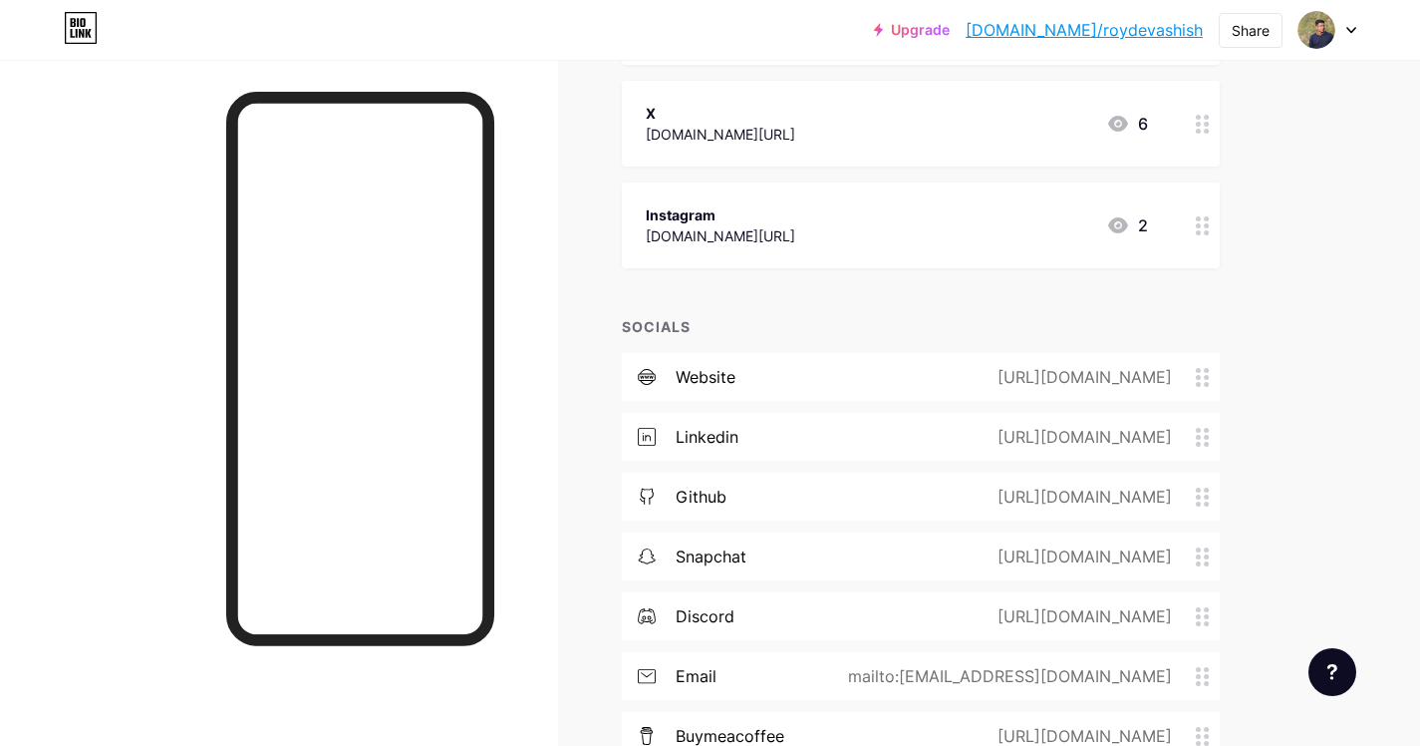
click at [794, 562] on div "snapchat https://snapchat.com/add/piyushdevashish" at bounding box center [921, 556] width 598 height 48
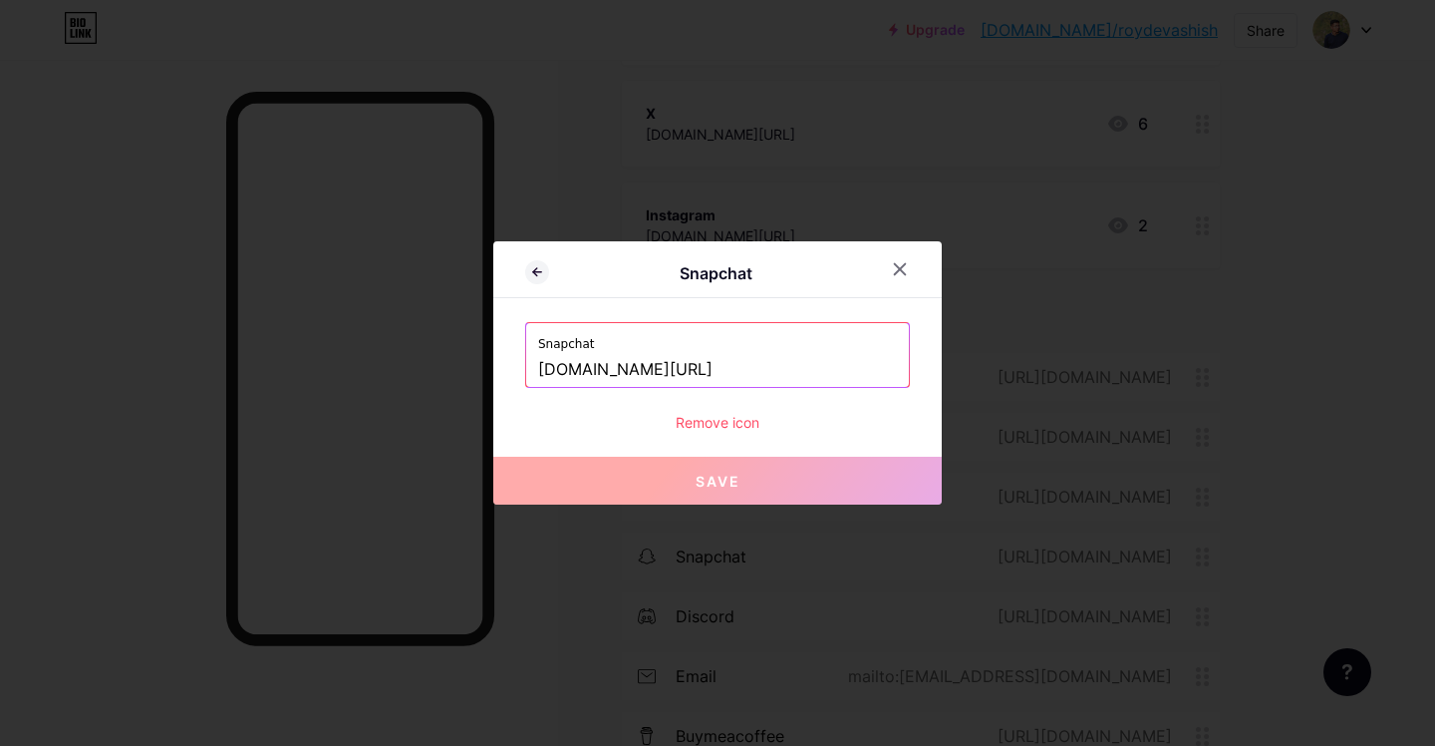
click at [720, 426] on div "Remove icon" at bounding box center [717, 422] width 385 height 21
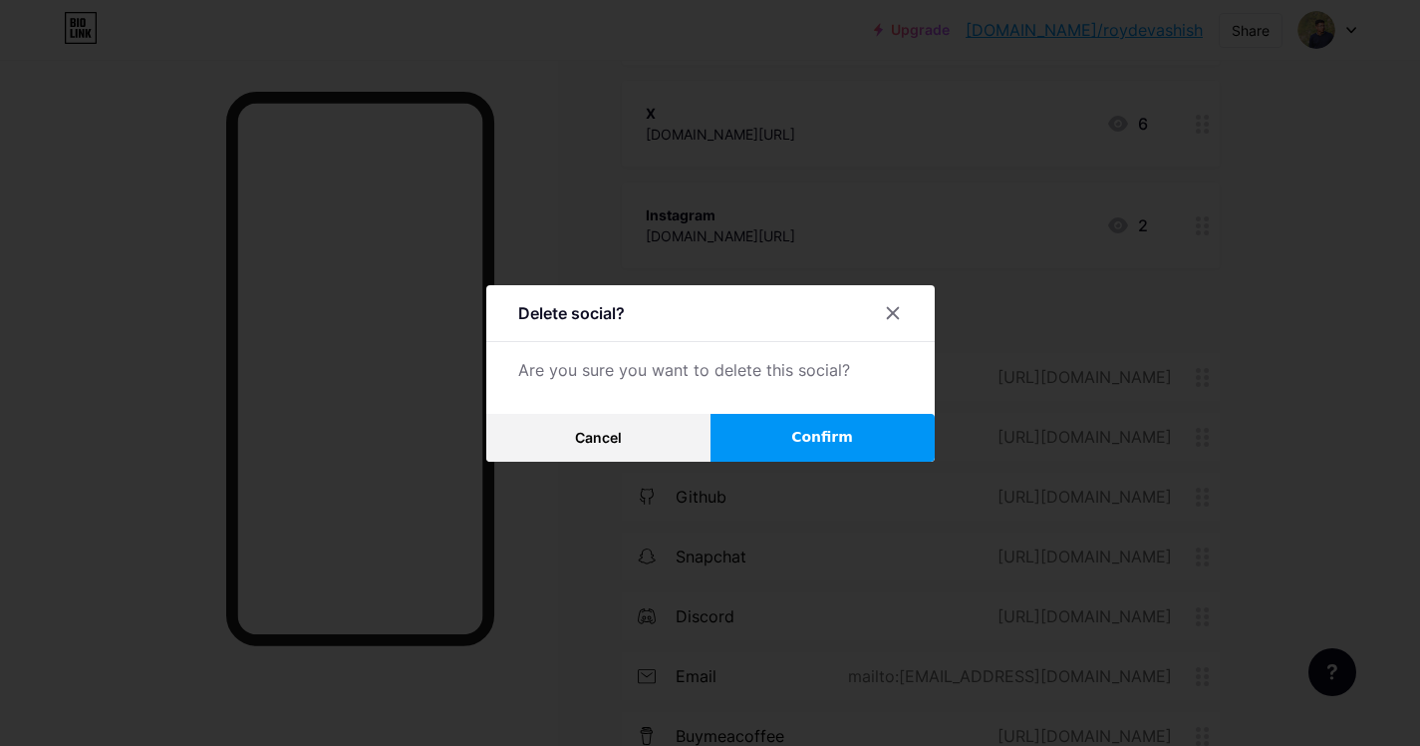
click at [794, 436] on button "Confirm" at bounding box center [823, 438] width 224 height 48
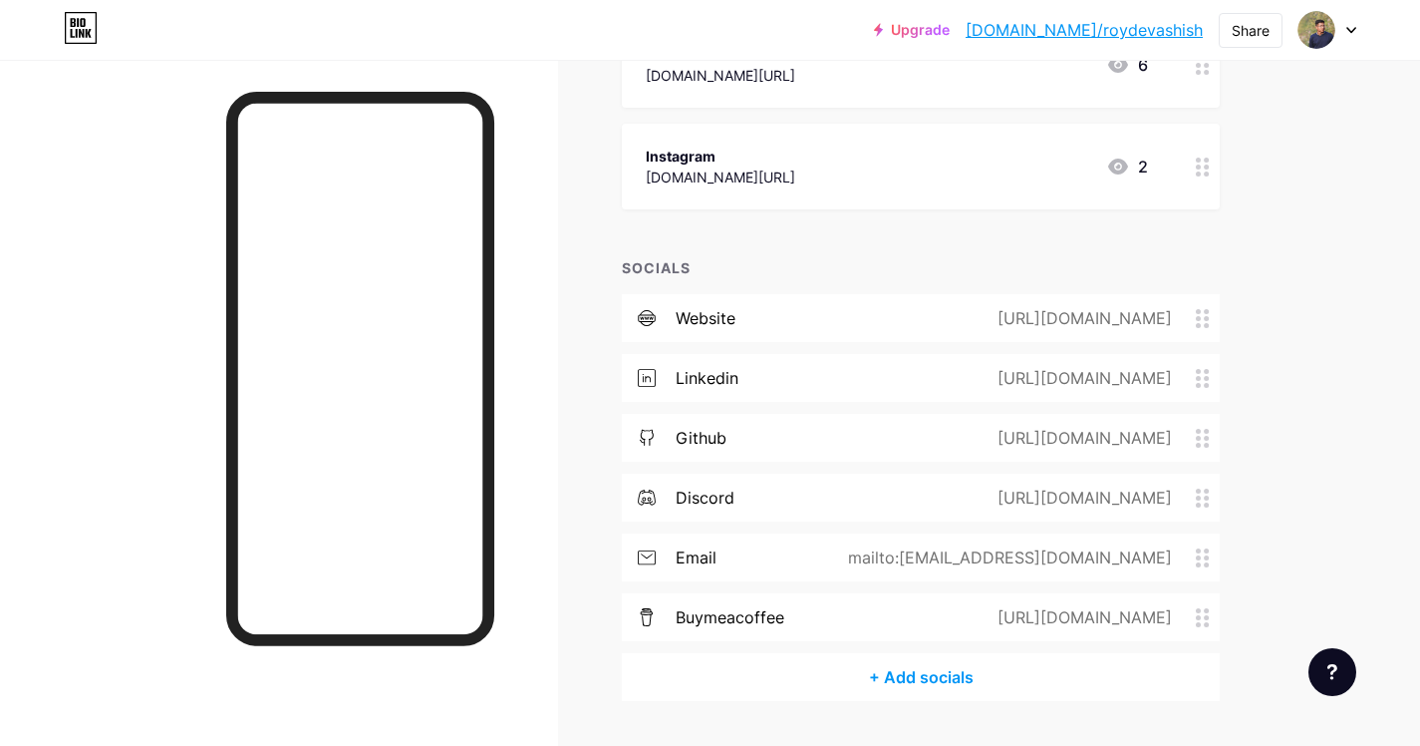
scroll to position [1760, 0]
click at [1006, 566] on div "mailto:medevashishroy@gmail.com" at bounding box center [1006, 556] width 380 height 24
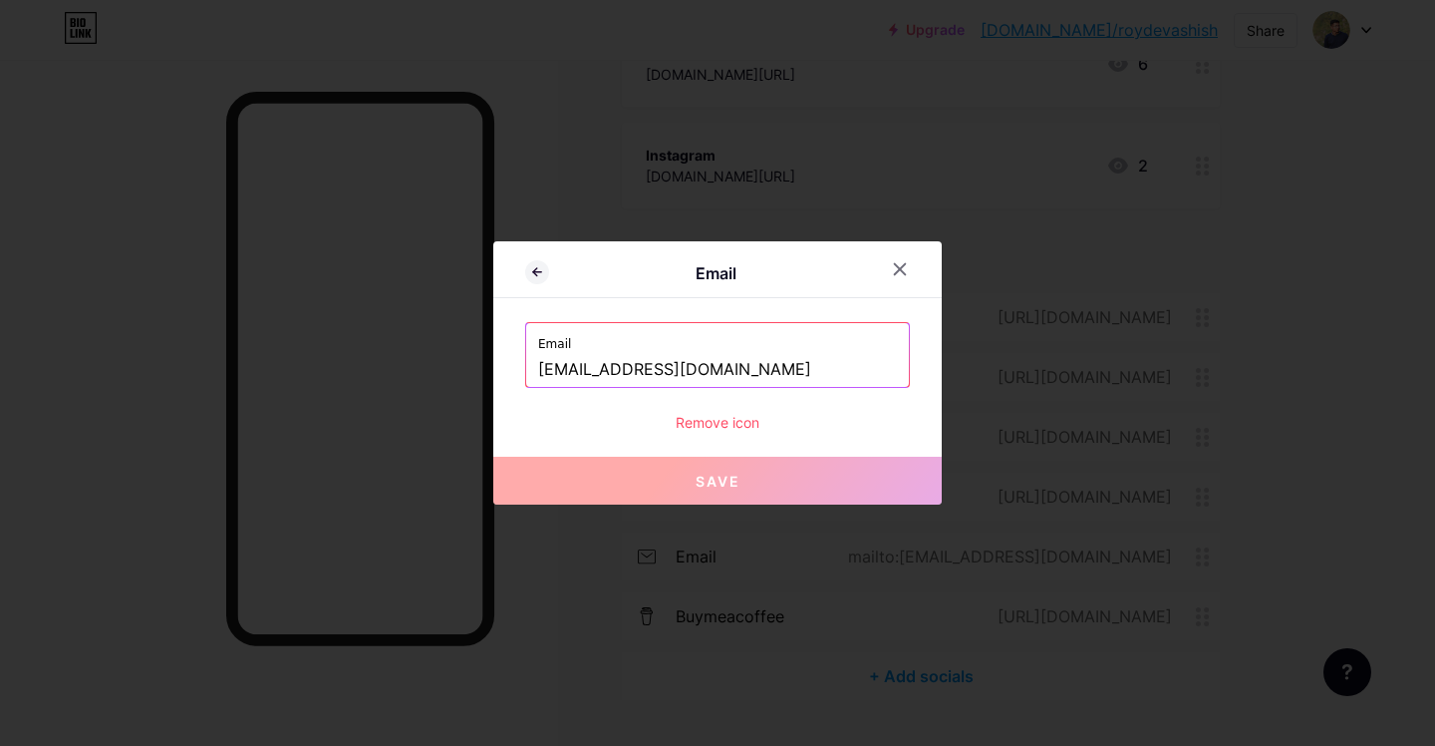
drag, startPoint x: 663, startPoint y: 373, endPoint x: 513, endPoint y: 375, distance: 149.5
click at [513, 375] on div "Email Email medevashishroy@gmail.com Remove icon Save" at bounding box center [717, 372] width 449 height 263
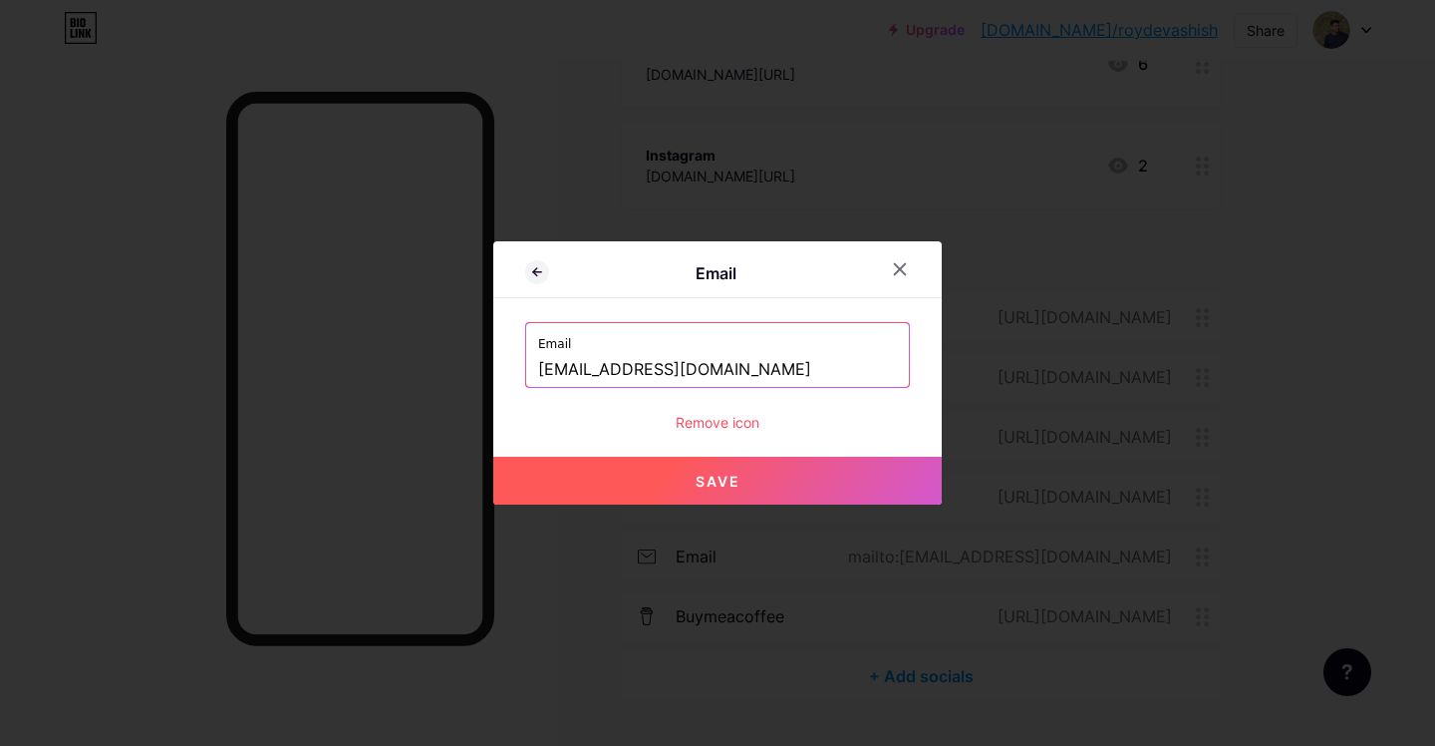
click at [725, 473] on span "Save" at bounding box center [718, 480] width 45 height 17
type input "mailto:[EMAIL_ADDRESS][DOMAIN_NAME]"
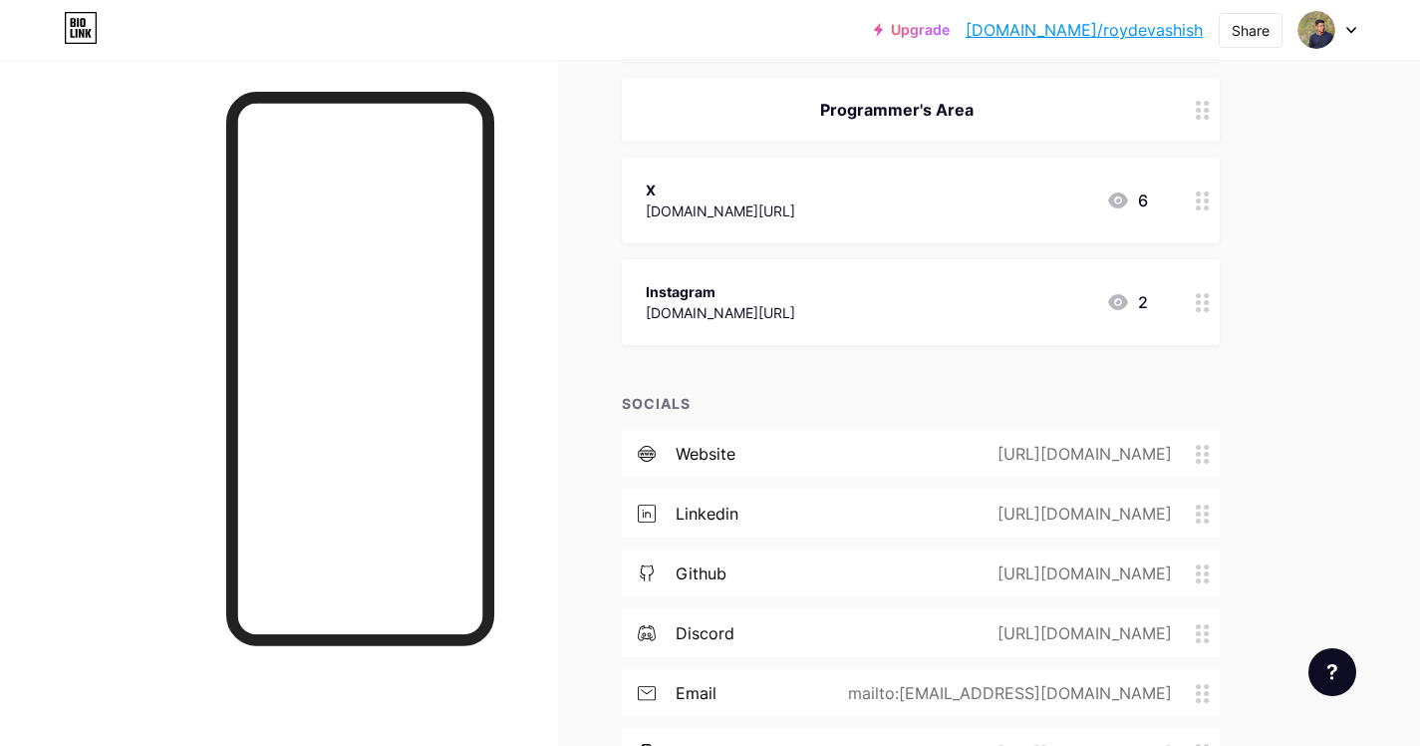
scroll to position [1613, 0]
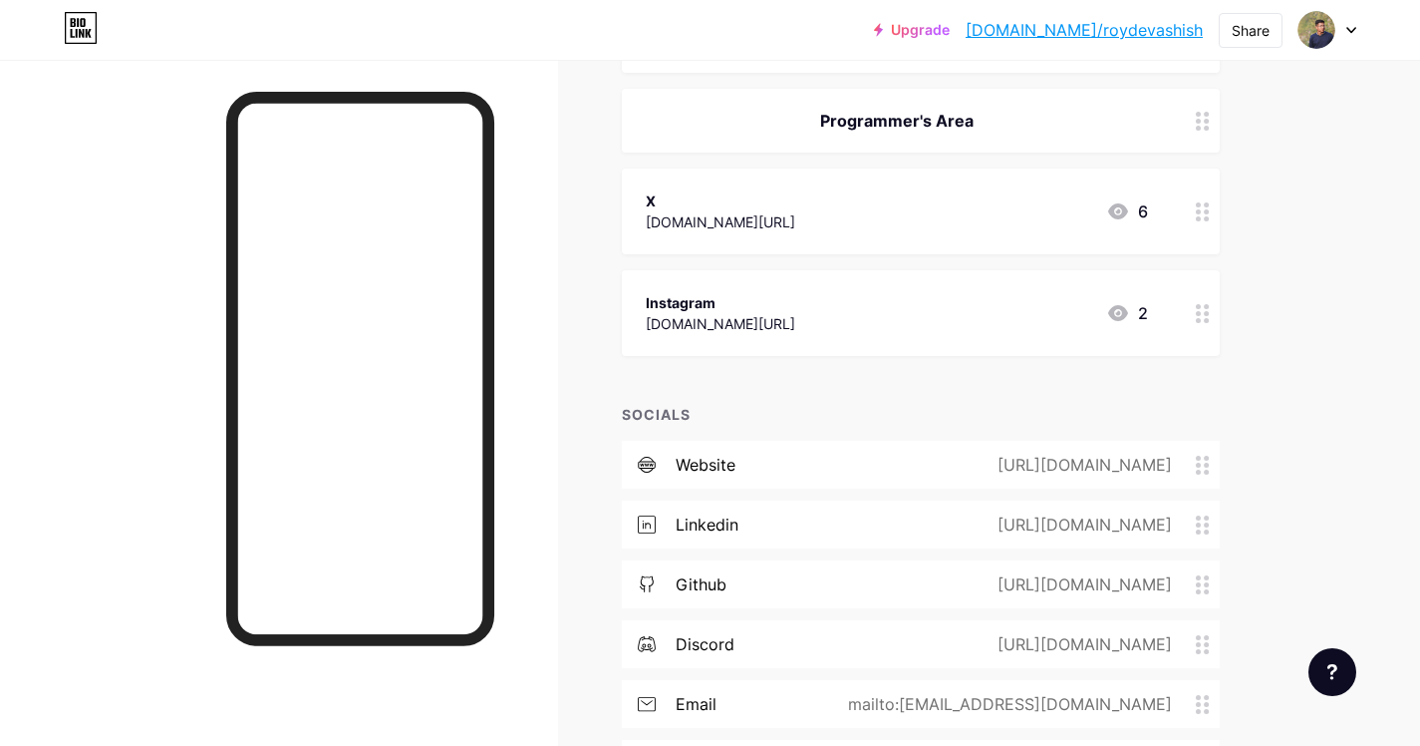
click at [1040, 309] on div "Instagram instagram.com/programmersarea 2" at bounding box center [897, 313] width 502 height 46
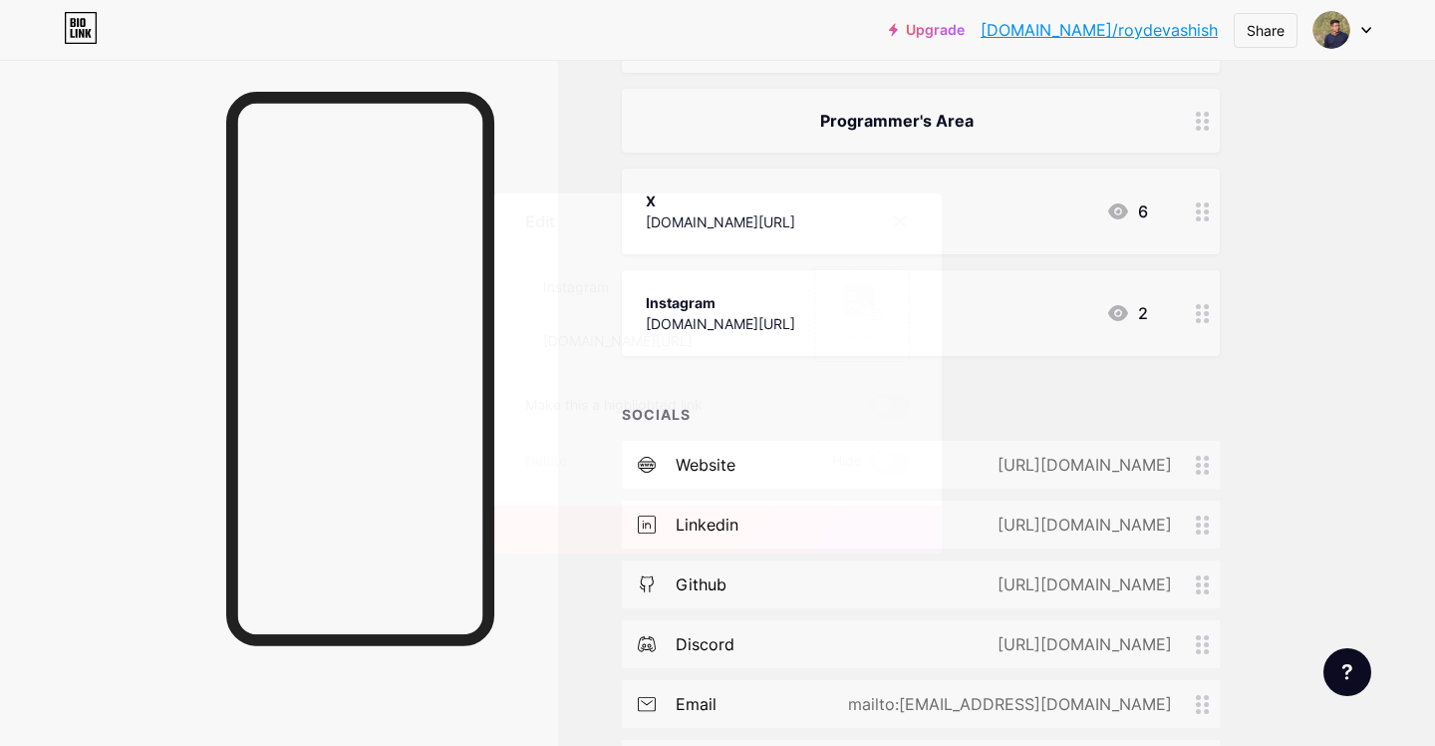
click at [553, 459] on div "Delete" at bounding box center [546, 462] width 42 height 24
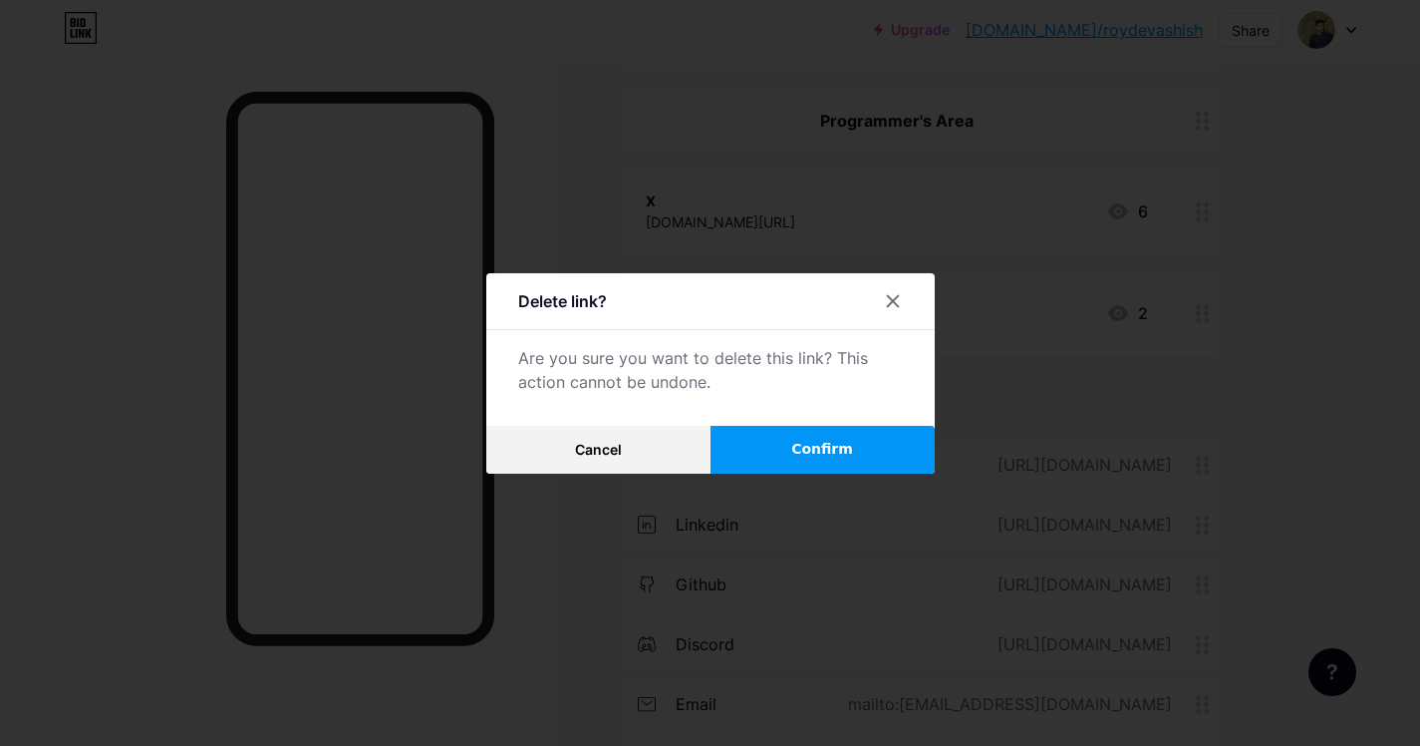
click at [758, 445] on button "Confirm" at bounding box center [823, 450] width 224 height 48
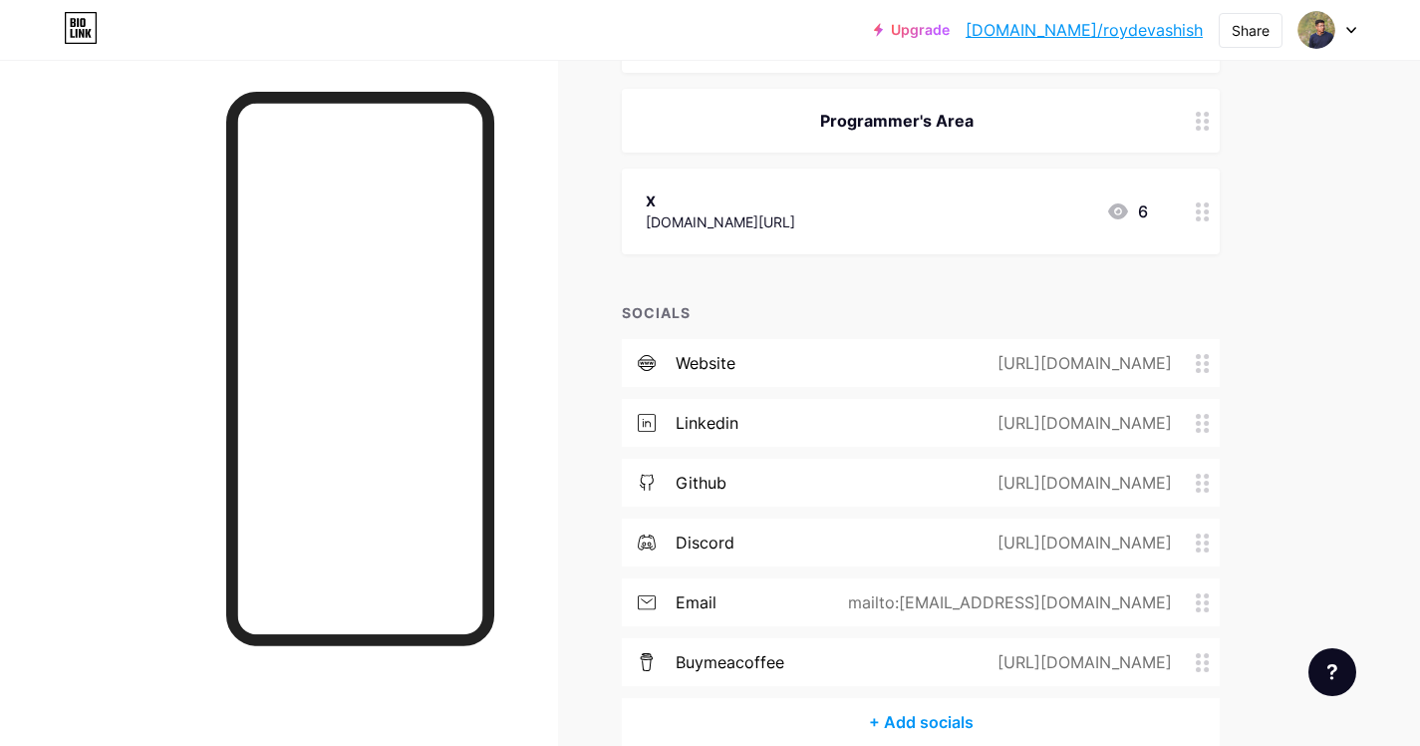
click at [884, 217] on div "X x.com/programmersarea 6" at bounding box center [897, 211] width 502 height 46
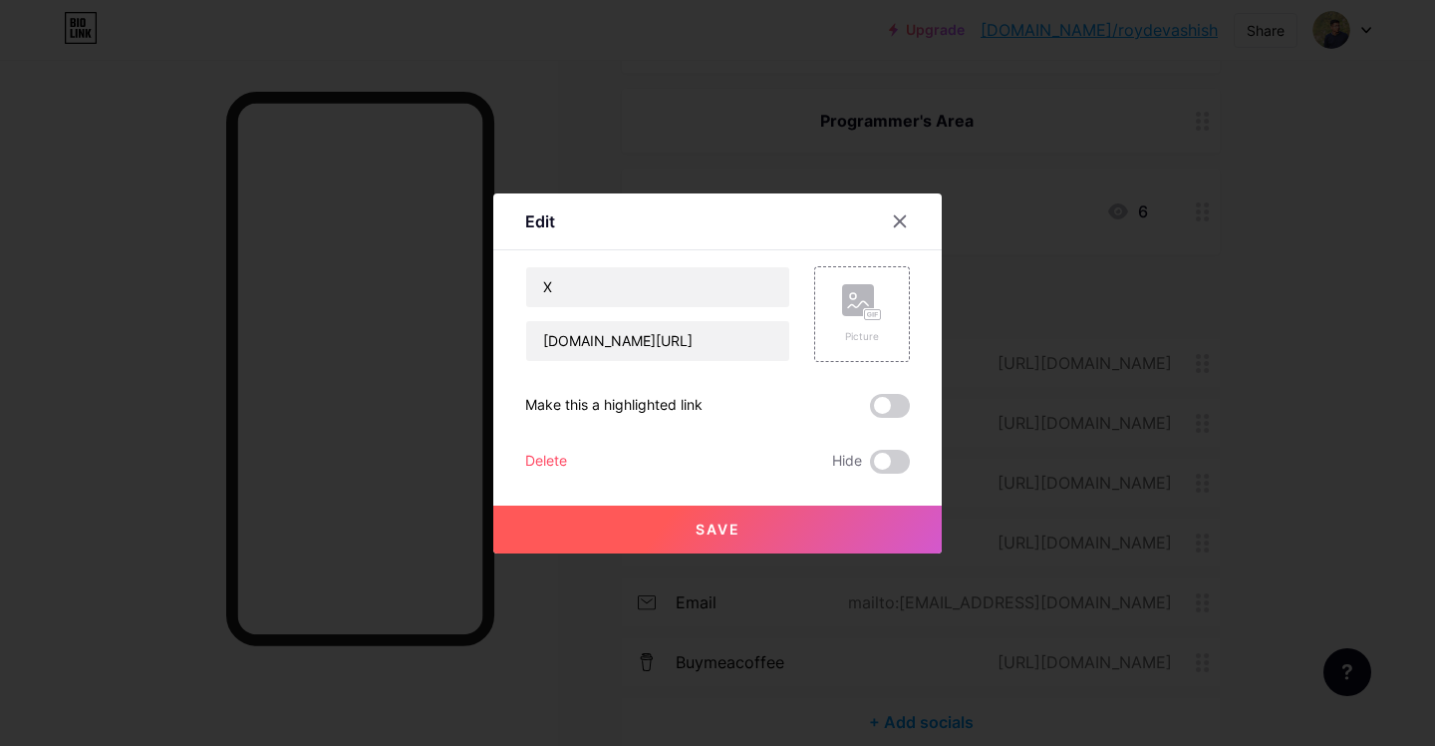
click at [564, 458] on div "Delete" at bounding box center [546, 462] width 42 height 24
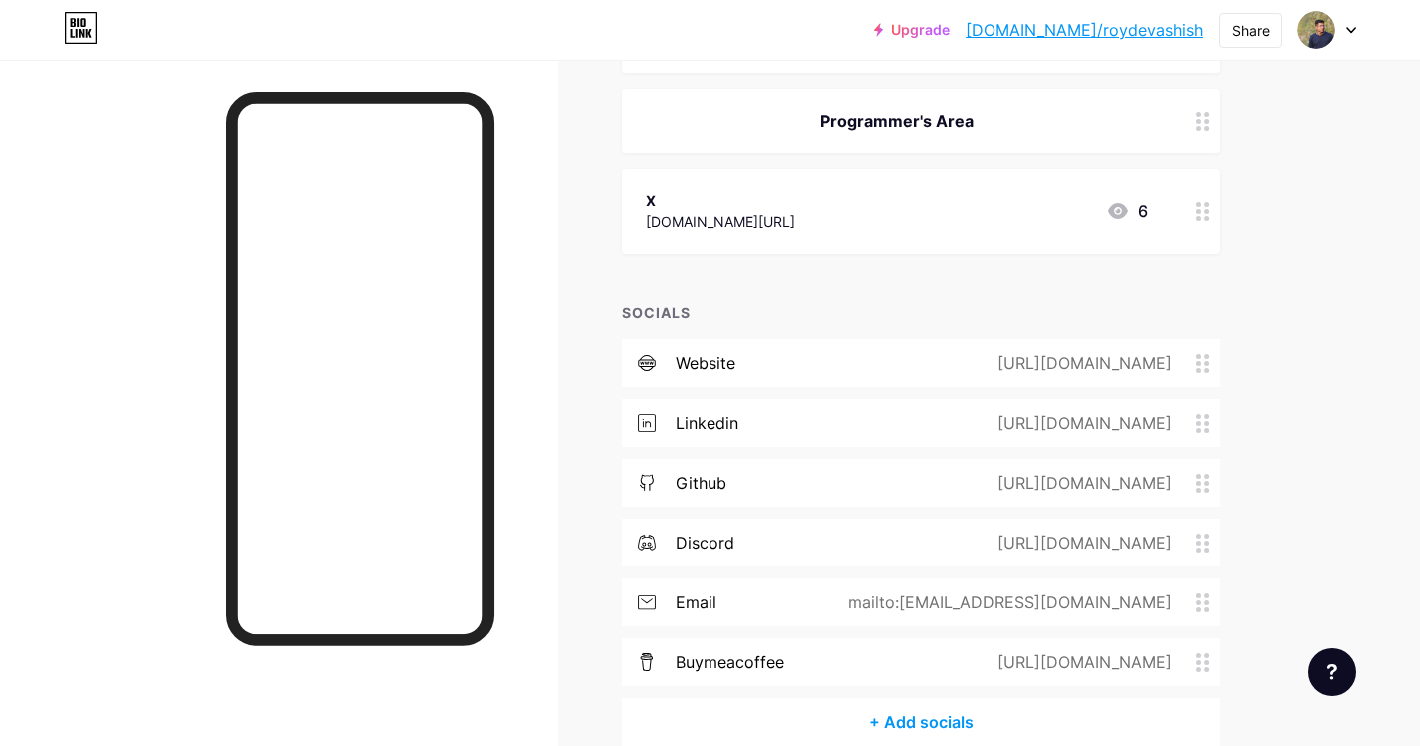
click at [787, 457] on button "Confirm" at bounding box center [823, 450] width 224 height 48
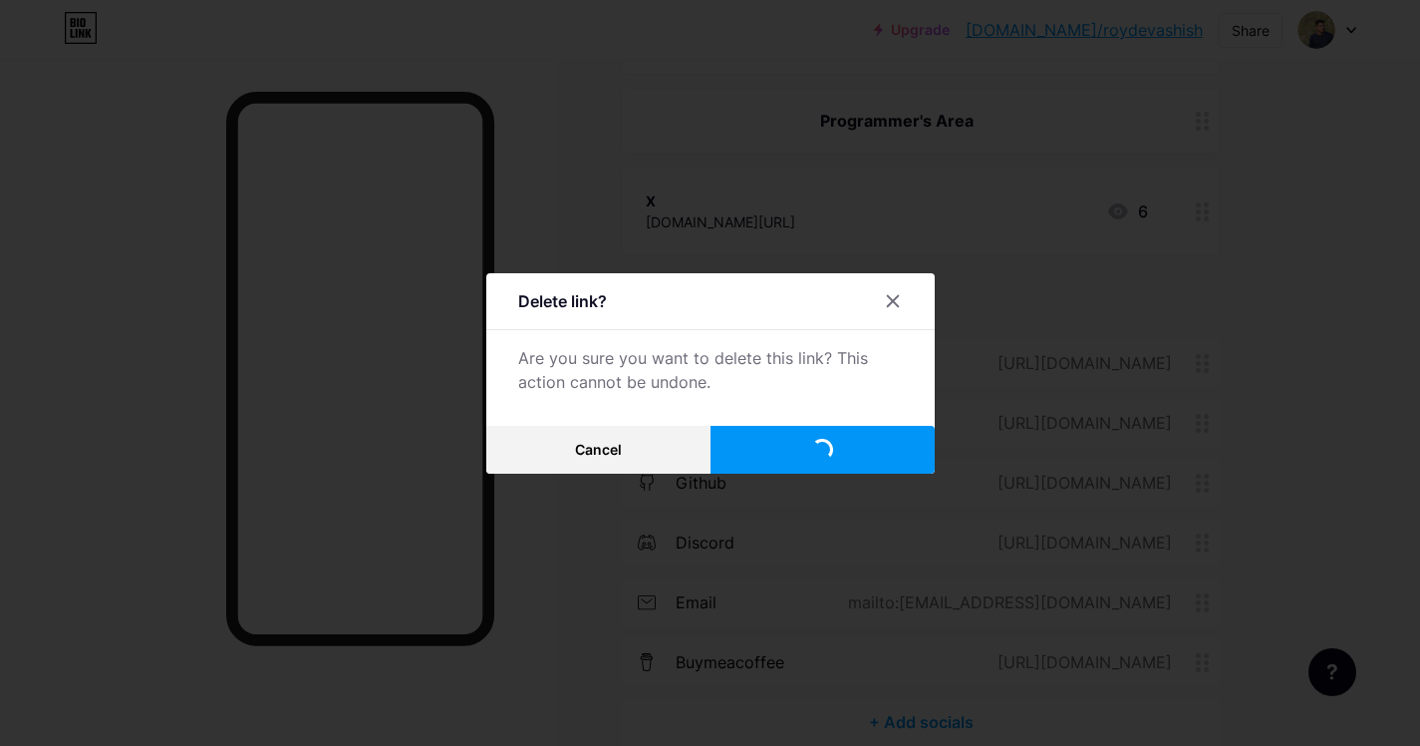
scroll to position [1610, 0]
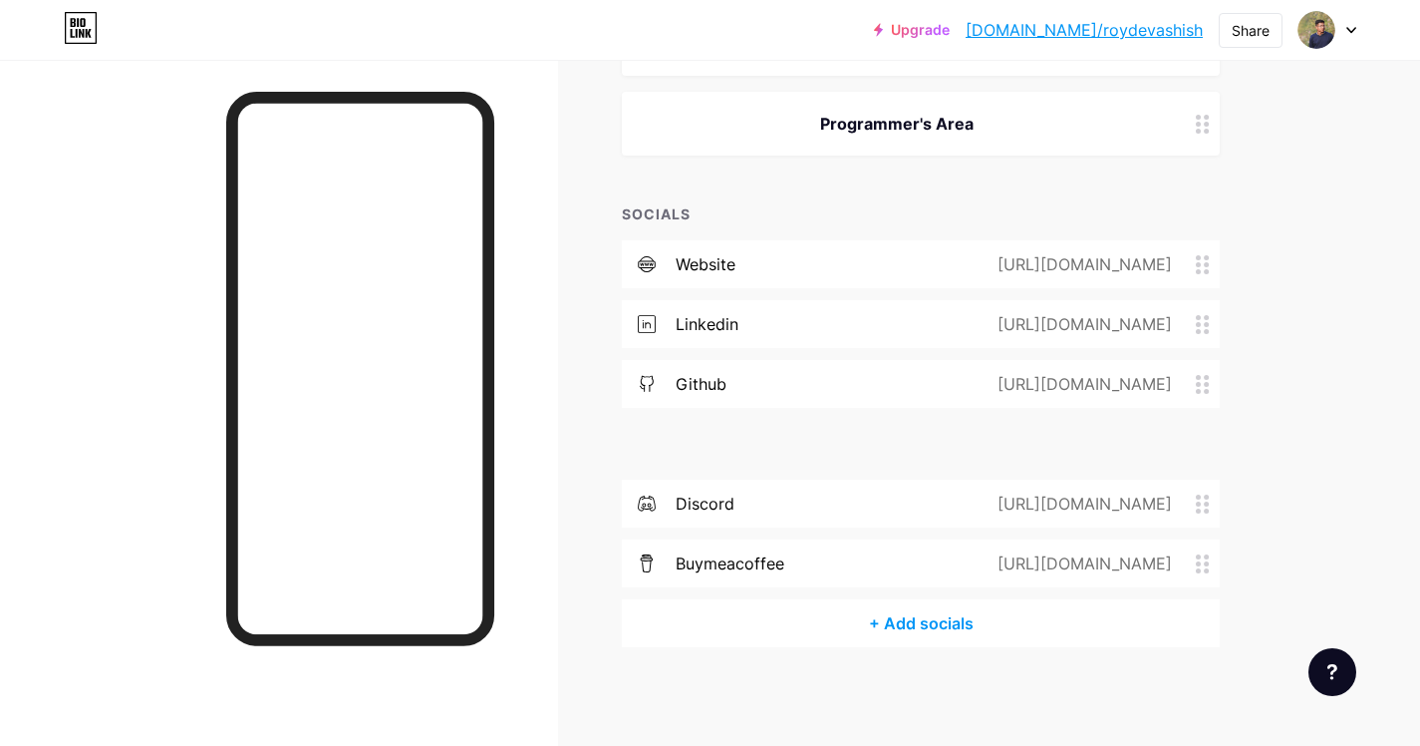
drag, startPoint x: 1205, startPoint y: 499, endPoint x: 1193, endPoint y: 420, distance: 80.6
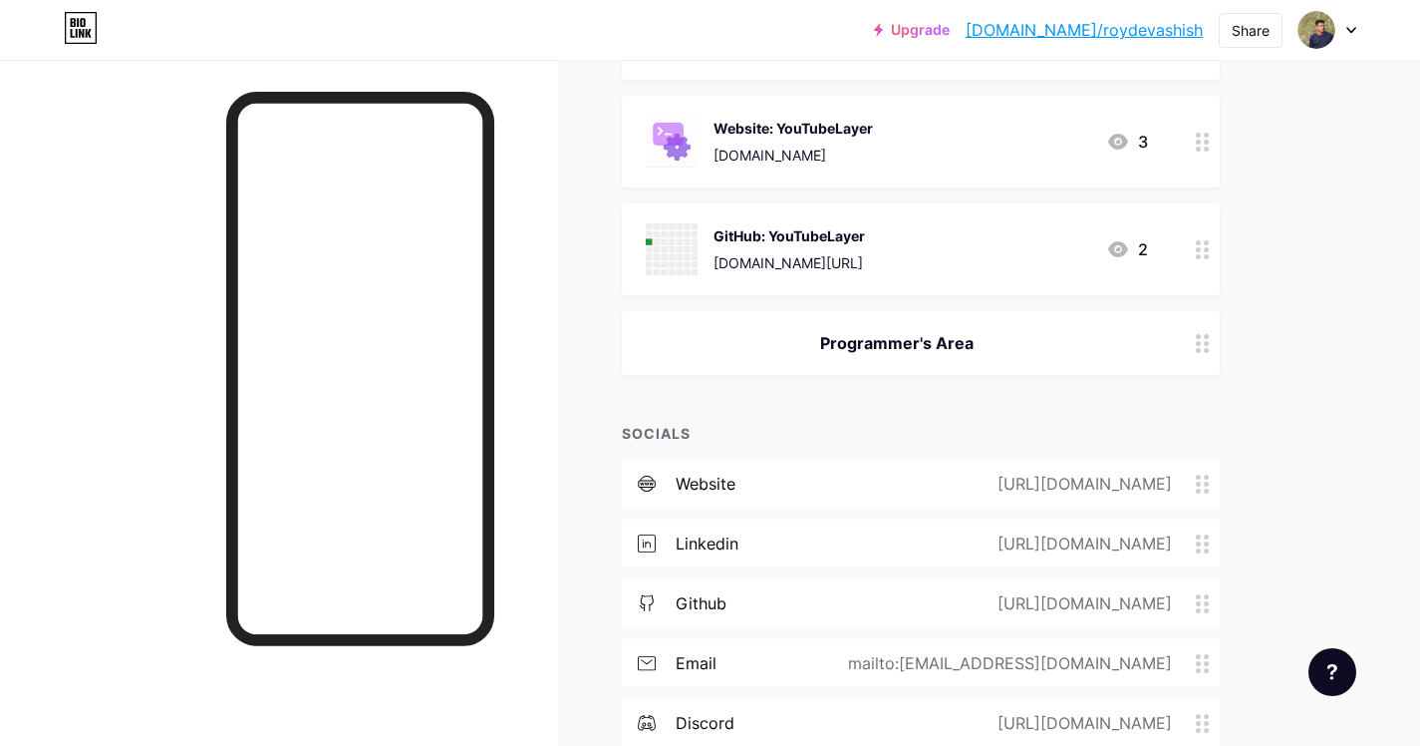
scroll to position [1280, 0]
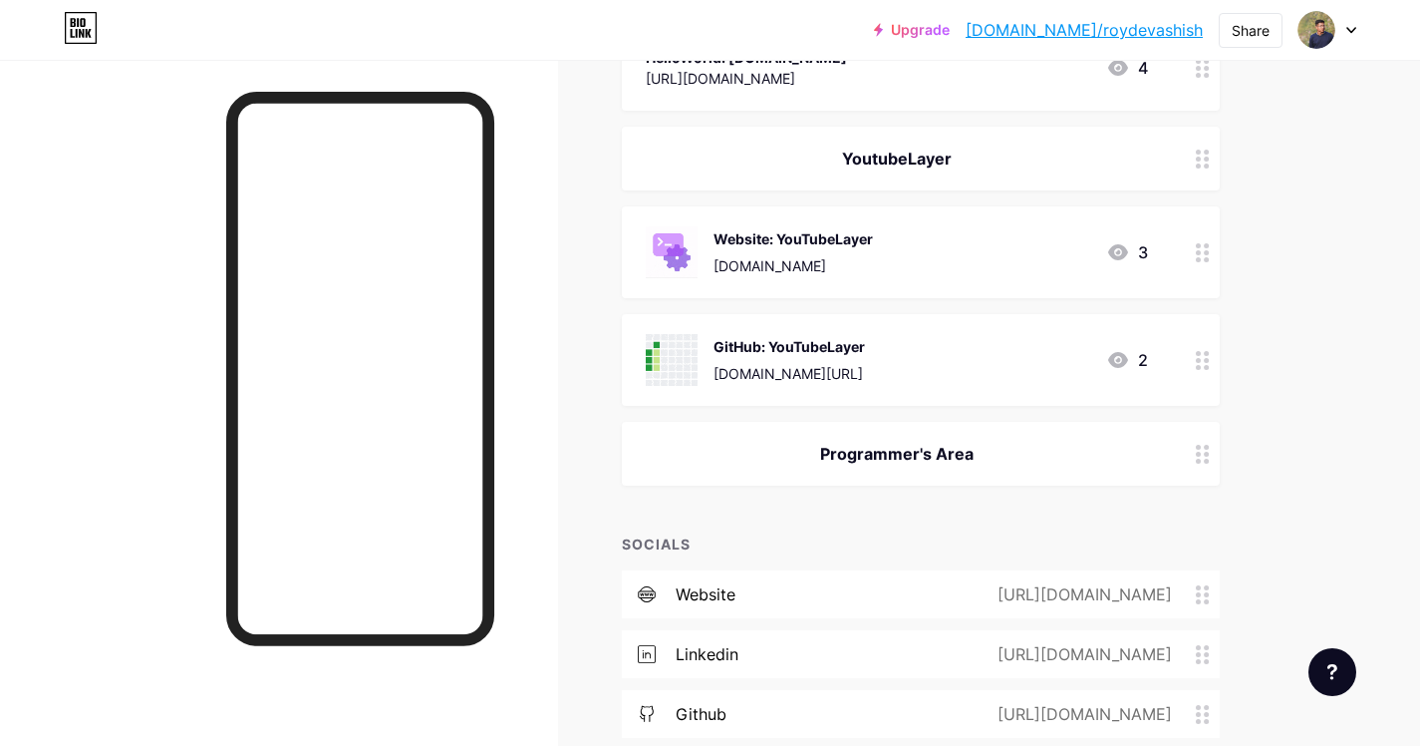
click at [1200, 451] on icon at bounding box center [1203, 454] width 14 height 19
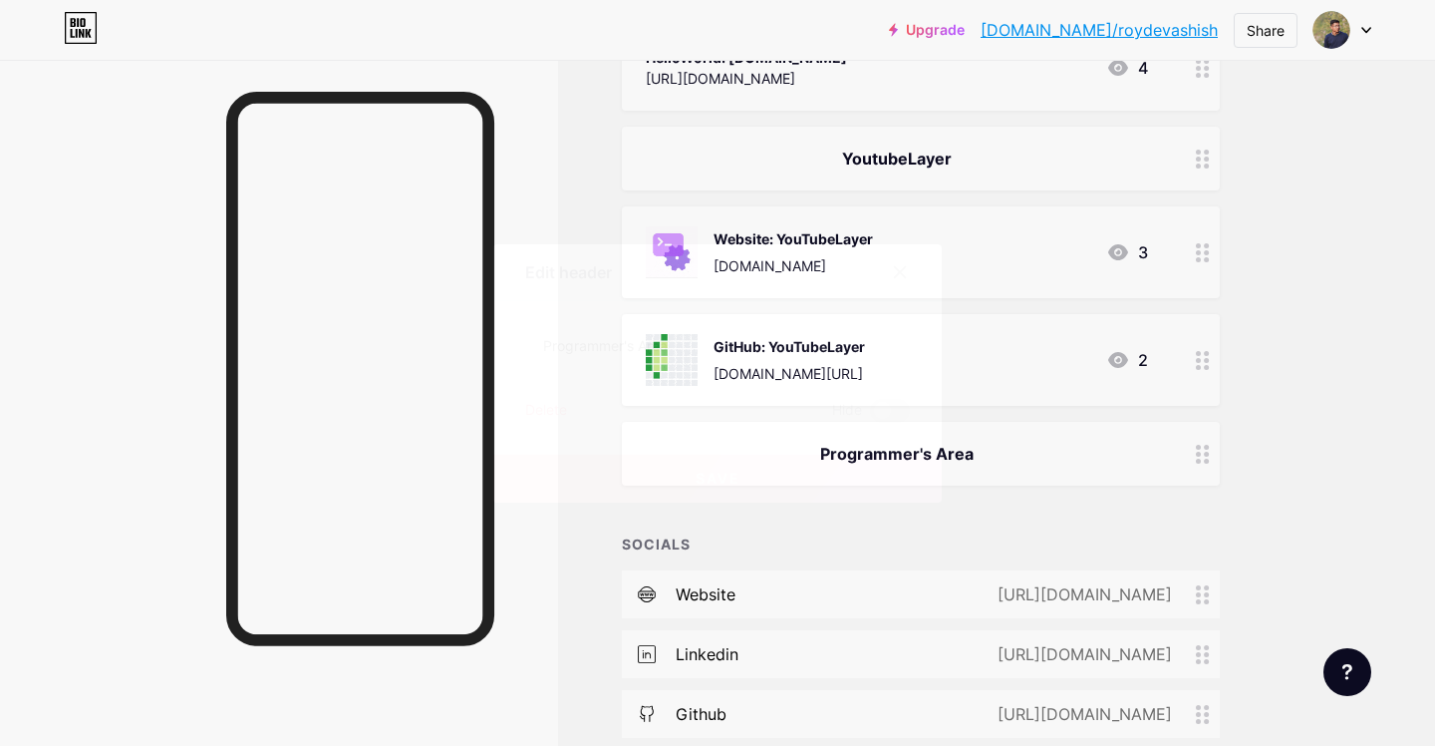
click at [546, 408] on div "Delete" at bounding box center [546, 411] width 42 height 24
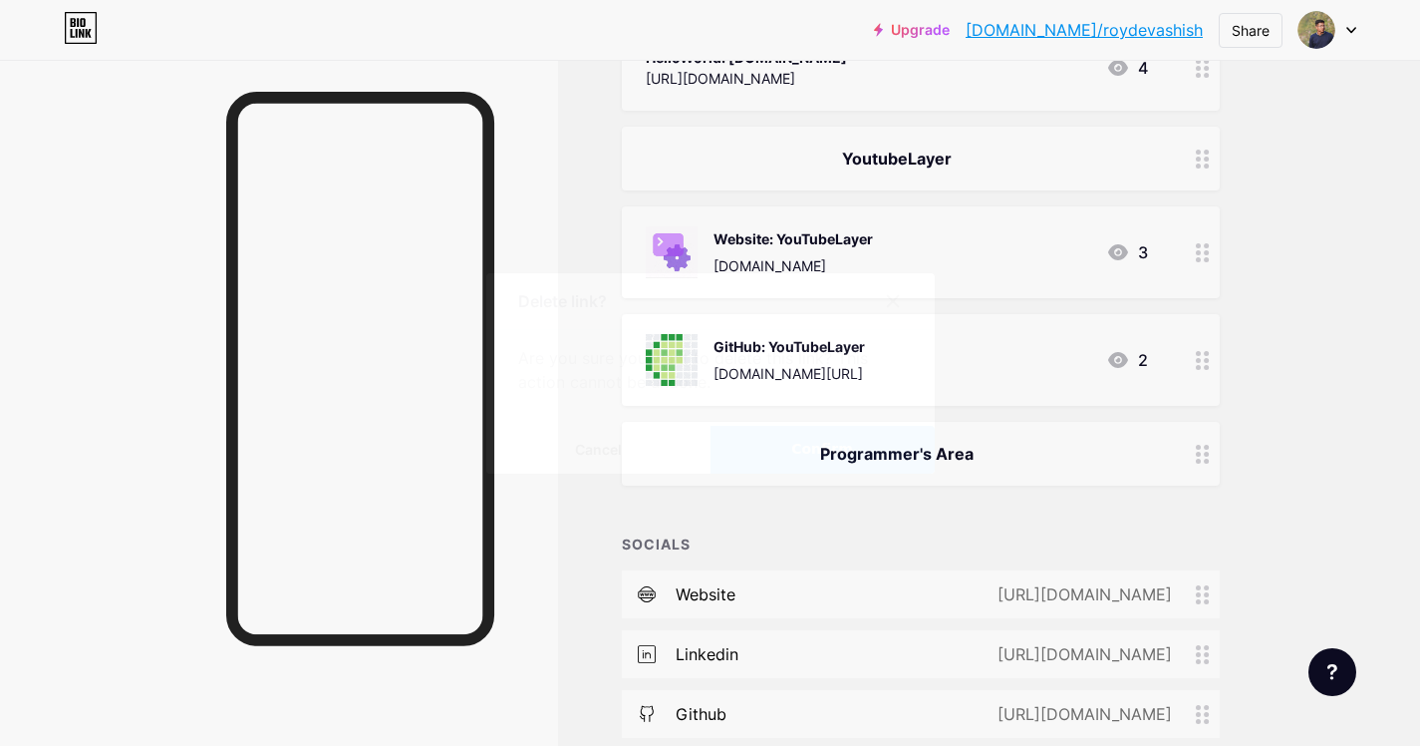
click at [766, 435] on button "Confirm" at bounding box center [823, 450] width 224 height 48
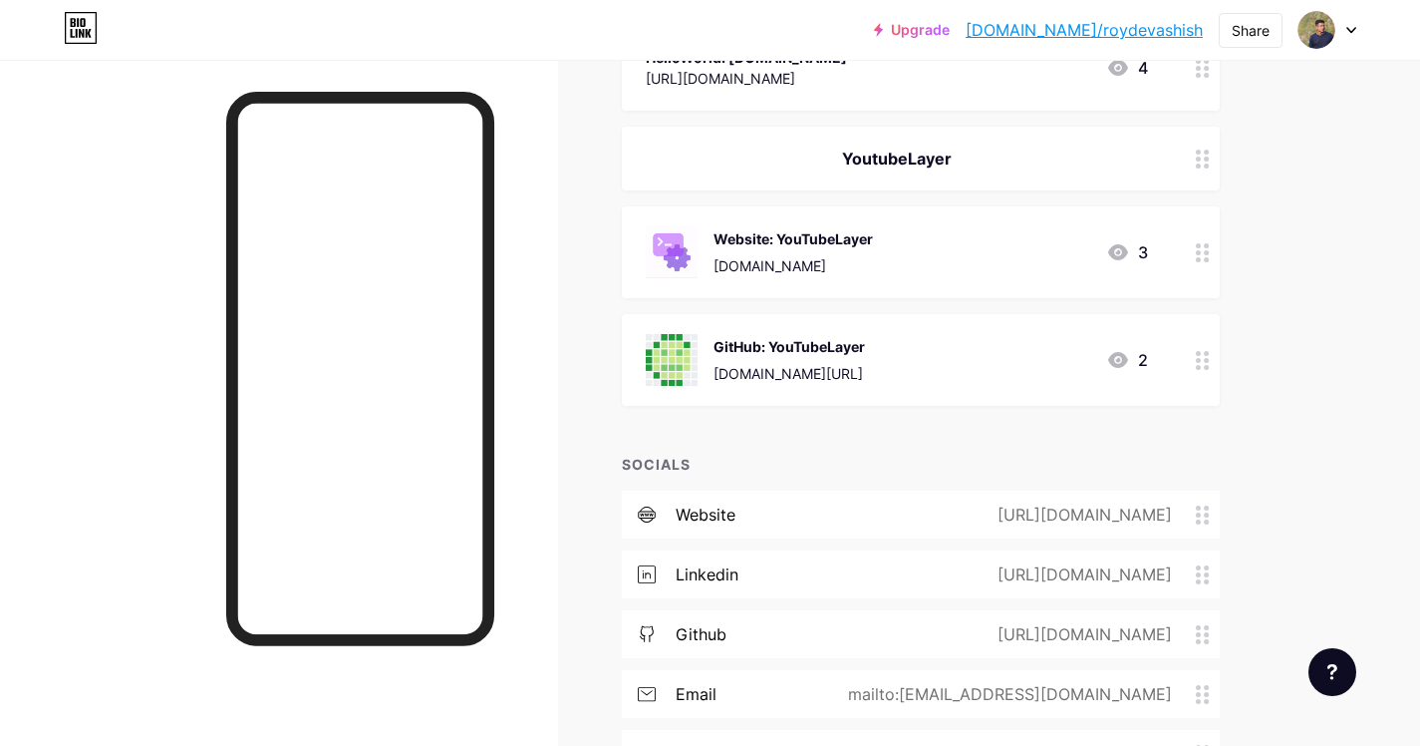
scroll to position [1069, 0]
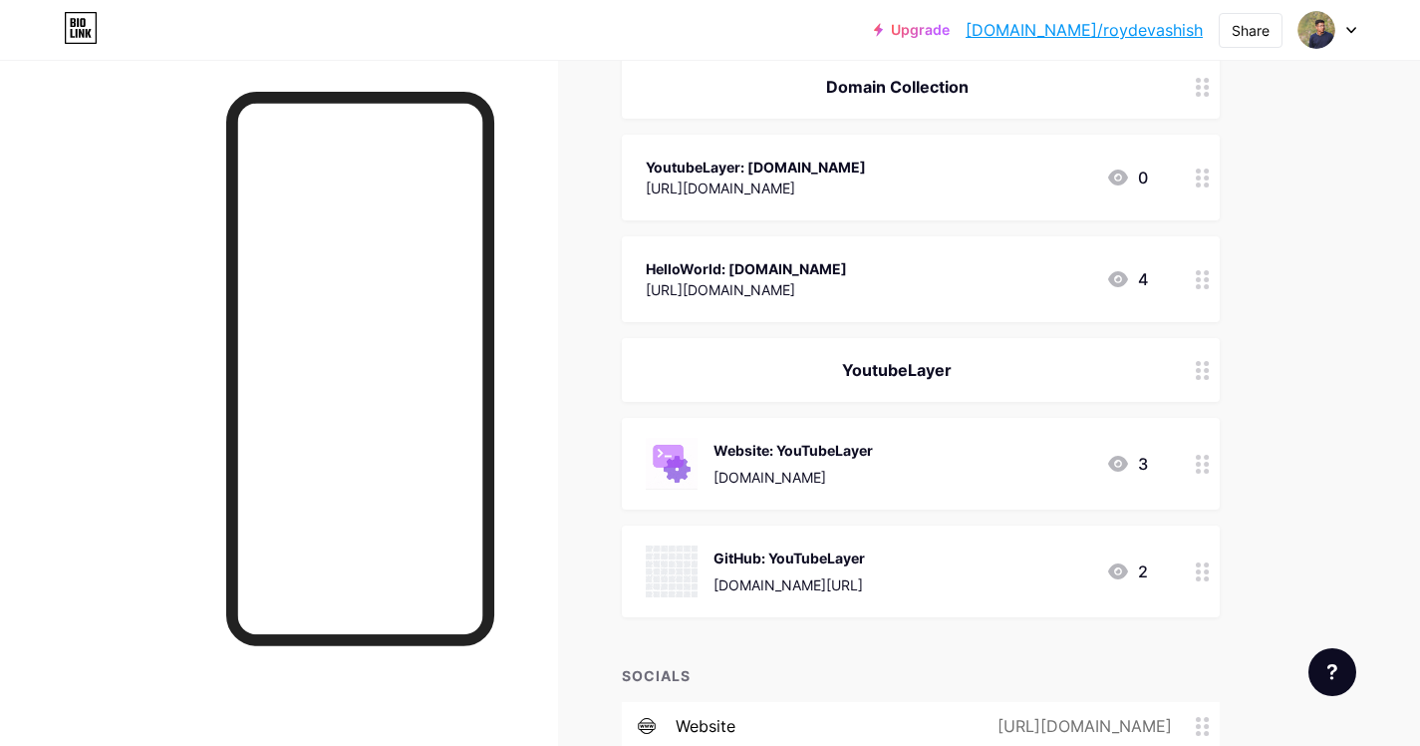
click at [1109, 378] on div "YoutubeLayer" at bounding box center [897, 370] width 502 height 24
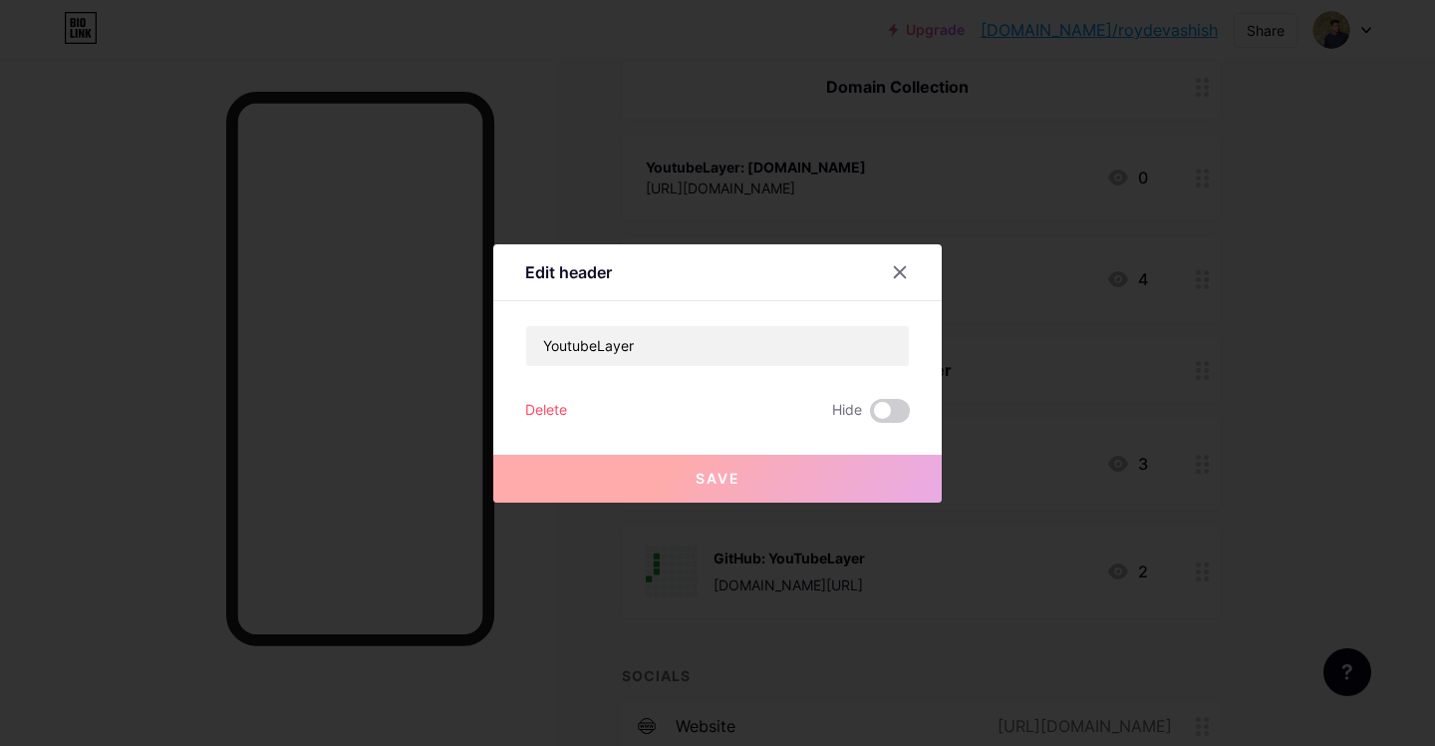
click at [533, 409] on div "Delete" at bounding box center [546, 411] width 42 height 24
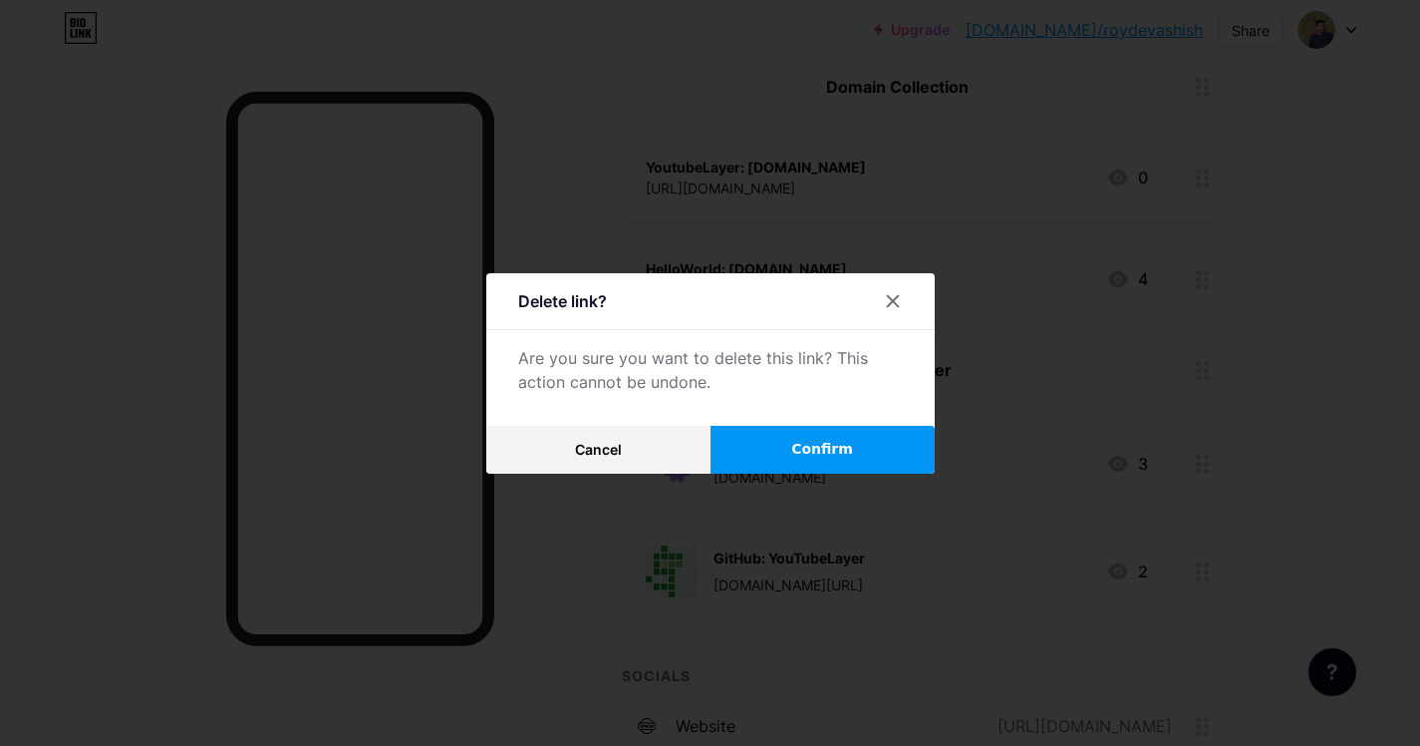
click at [759, 443] on button "Confirm" at bounding box center [823, 450] width 224 height 48
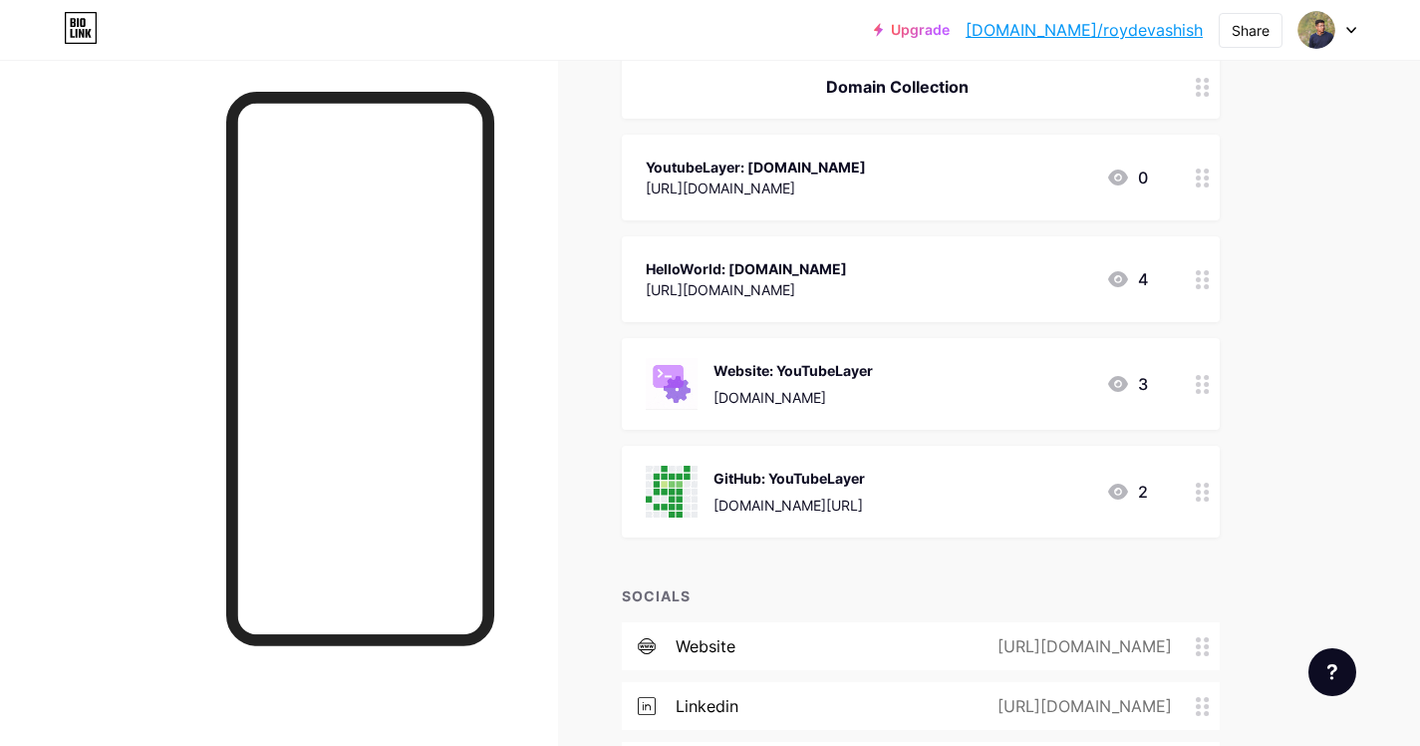
click at [829, 421] on div "Website: YouTubeLayer youtubelayer.in 3" at bounding box center [921, 384] width 598 height 92
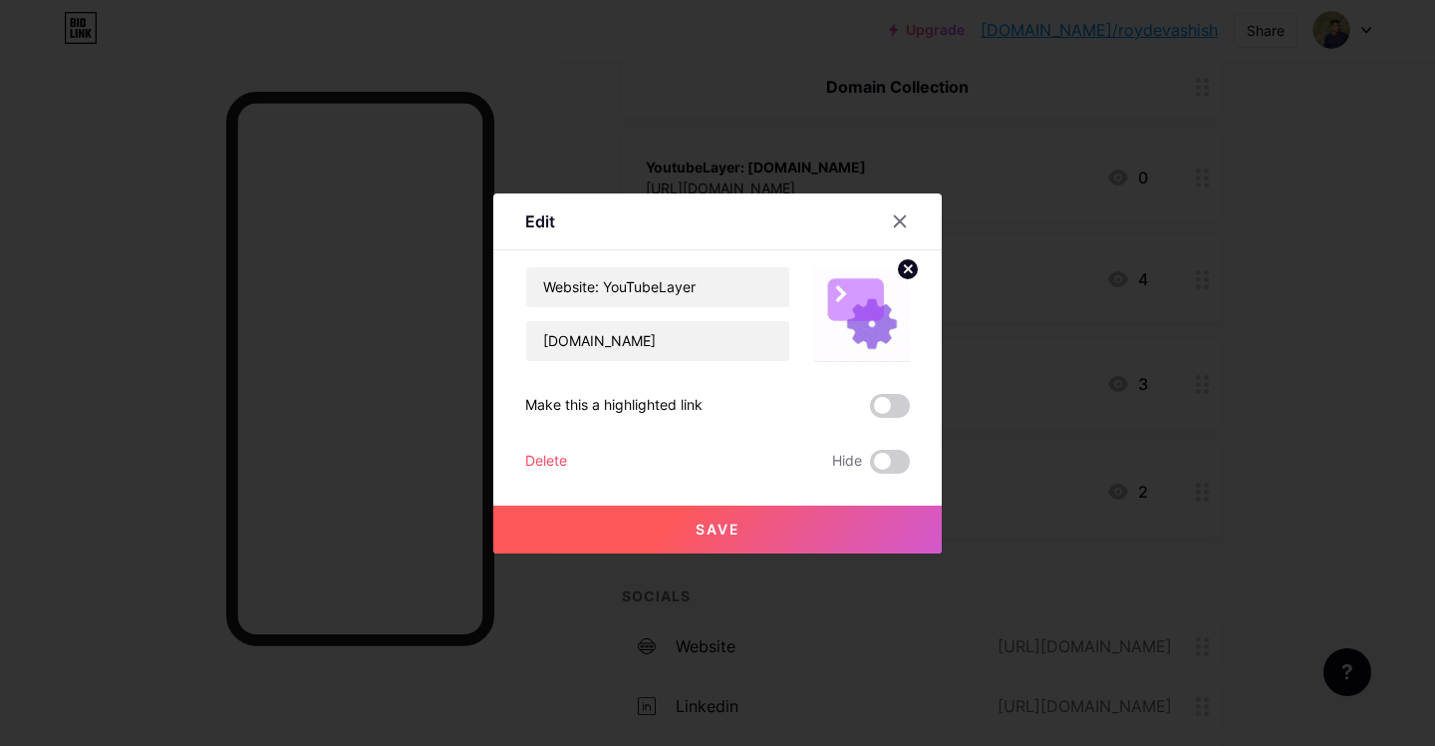
click at [574, 441] on div "Website: YouTubeLayer youtubelayer.in Make this a highlighted link Delete Hide …" at bounding box center [717, 369] width 385 height 207
click at [562, 450] on div "Delete" at bounding box center [546, 462] width 42 height 24
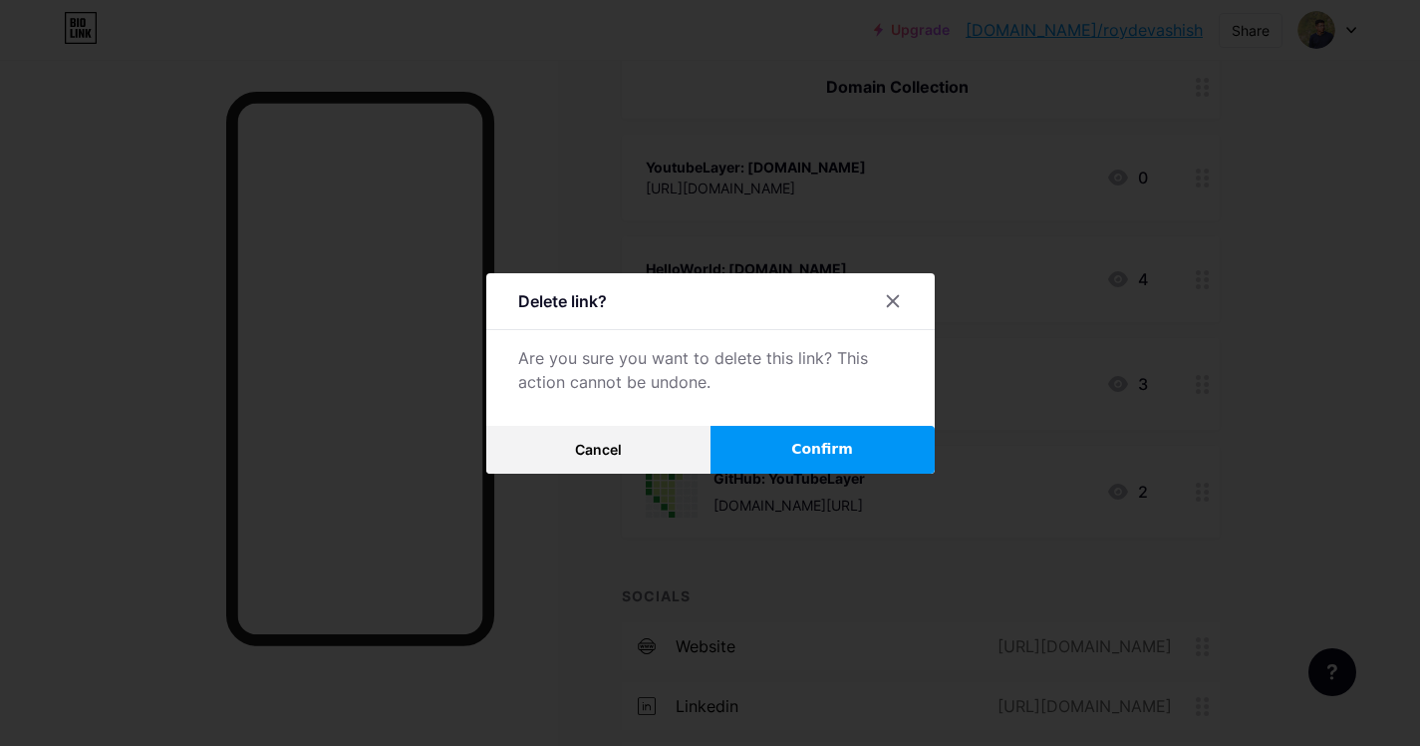
click at [818, 449] on span "Confirm" at bounding box center [822, 449] width 62 height 21
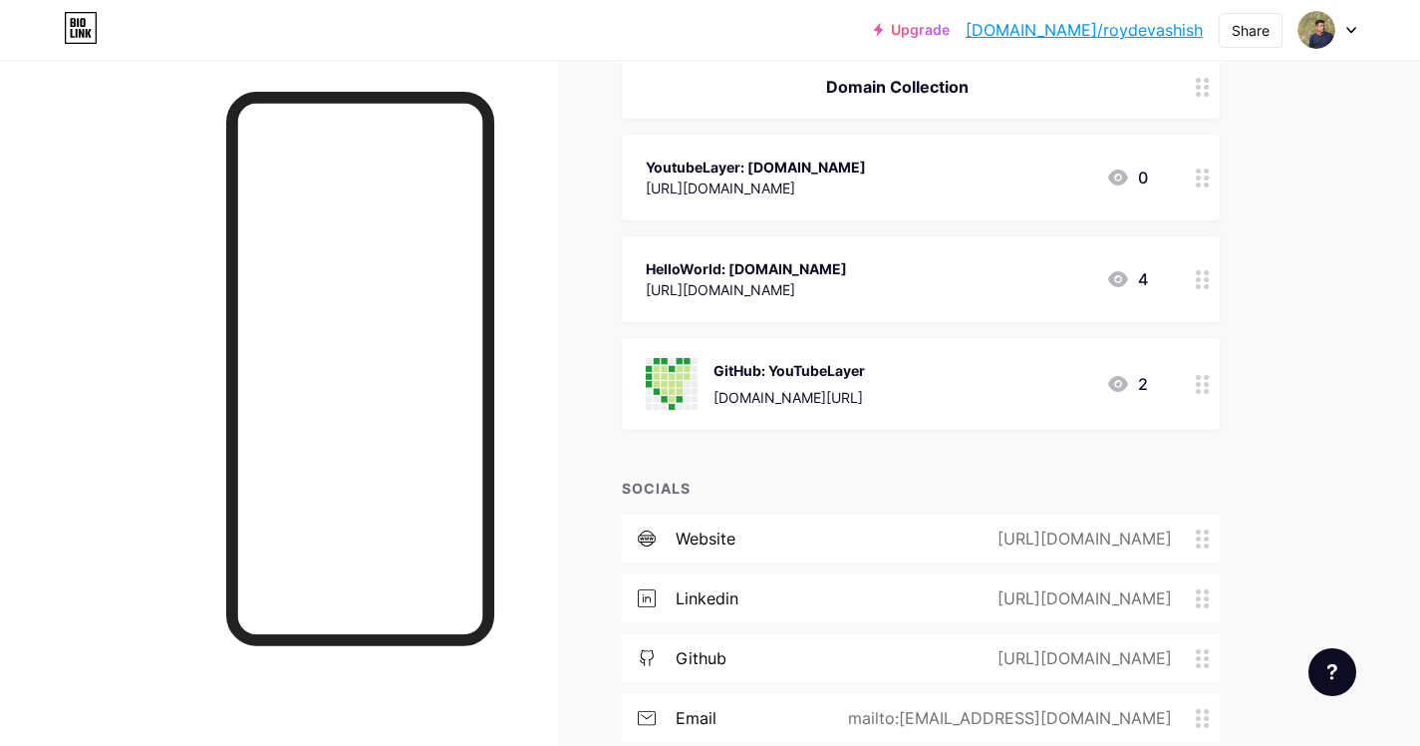
click at [771, 358] on div "GitHub: YouTubeLayer github.com/roydevashish/YouTubeLayer" at bounding box center [790, 384] width 152 height 52
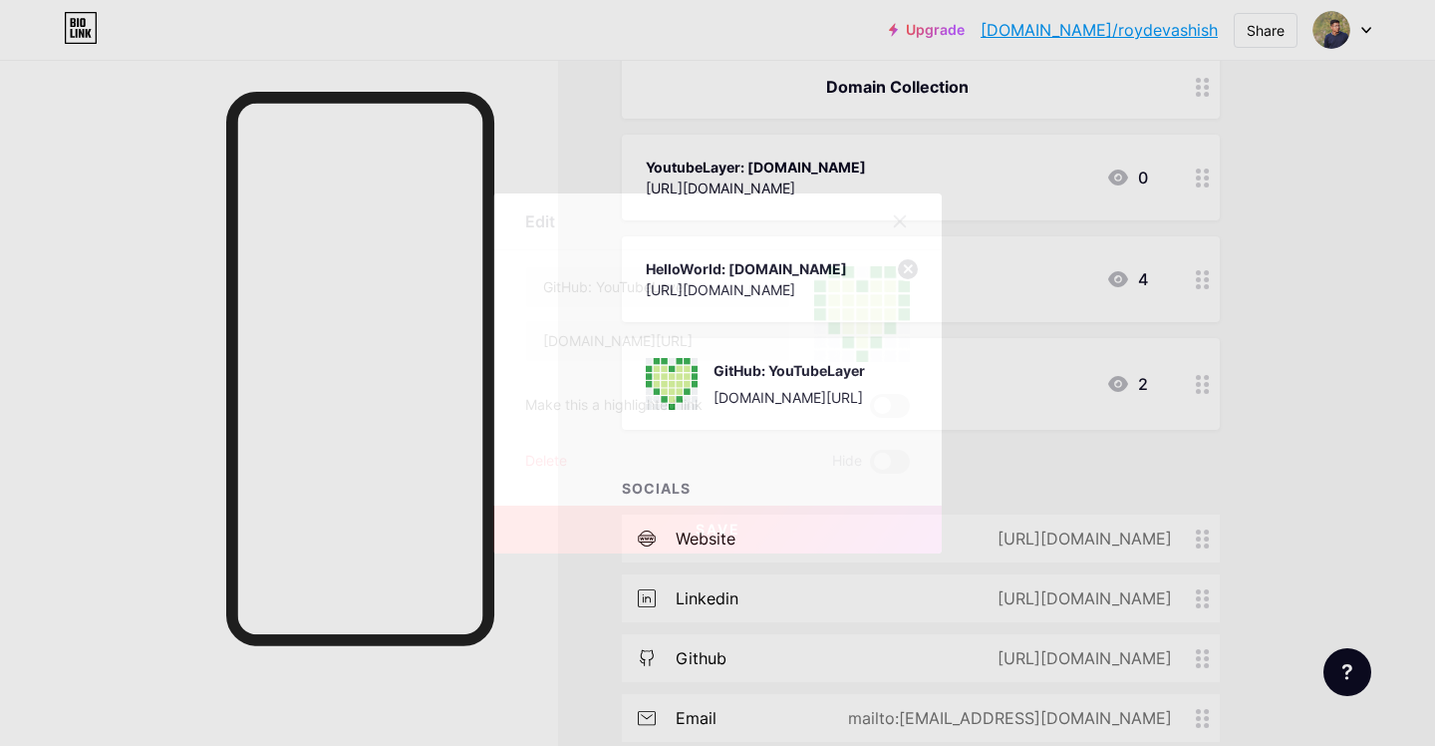
click at [553, 454] on div "Delete" at bounding box center [546, 462] width 42 height 24
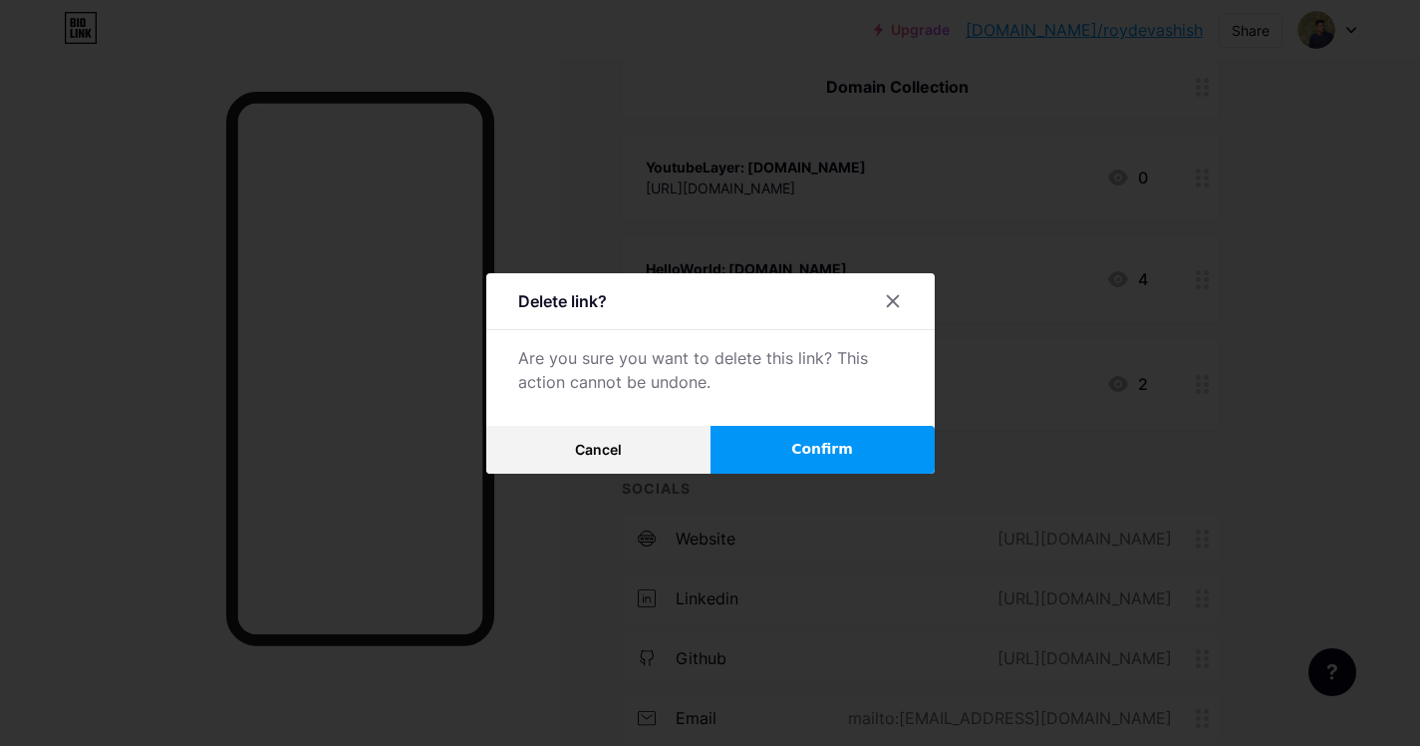
click at [820, 454] on span "Confirm" at bounding box center [822, 449] width 62 height 21
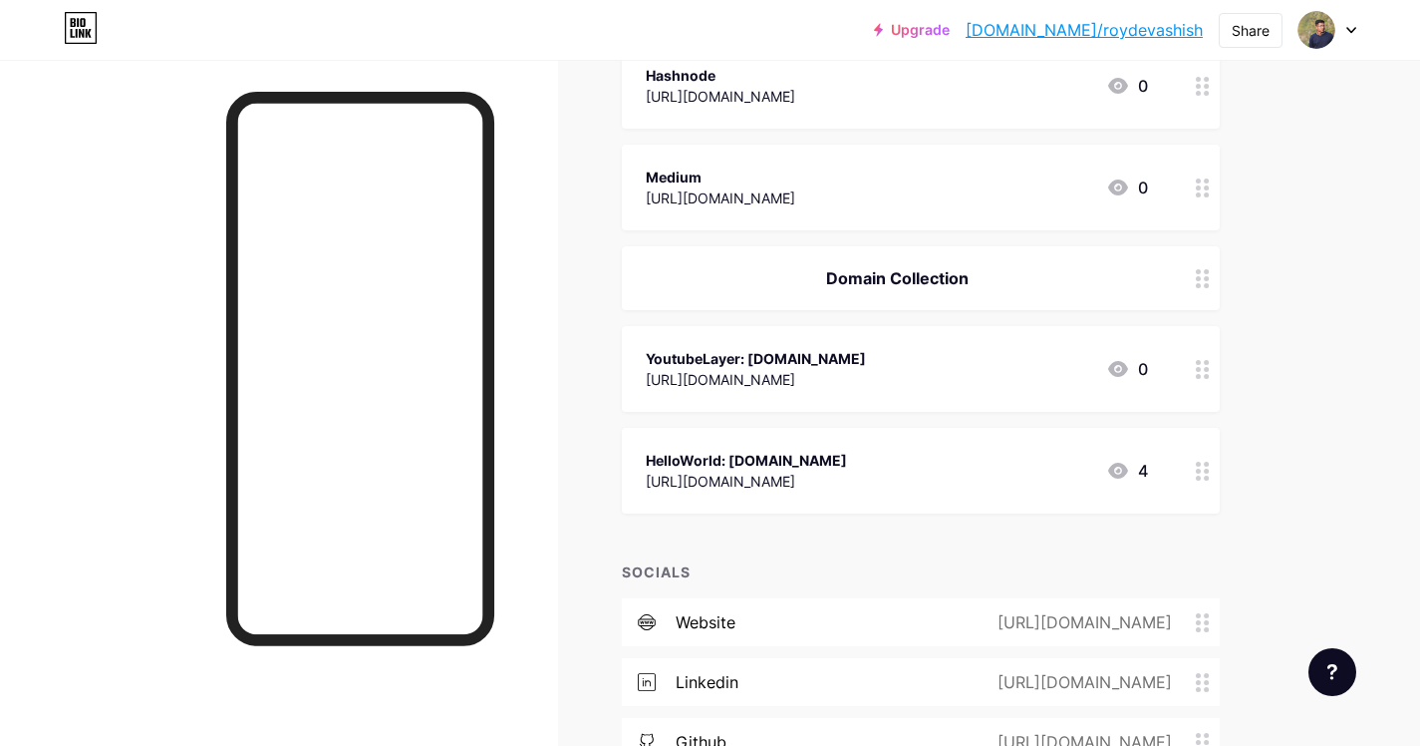
scroll to position [839, 0]
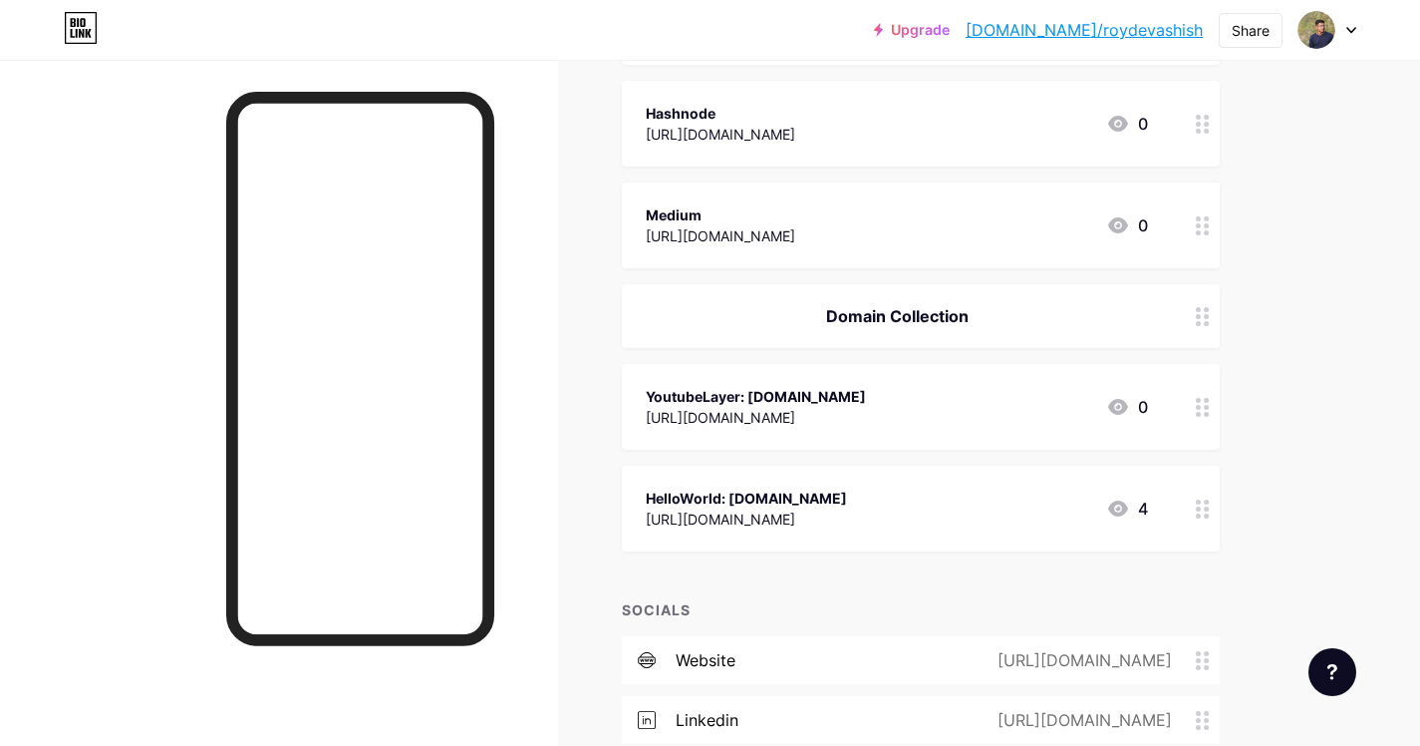
click at [818, 428] on div "YoutubeLayer: youtubelayer.in https://youtubelayer.in" at bounding box center [756, 407] width 220 height 46
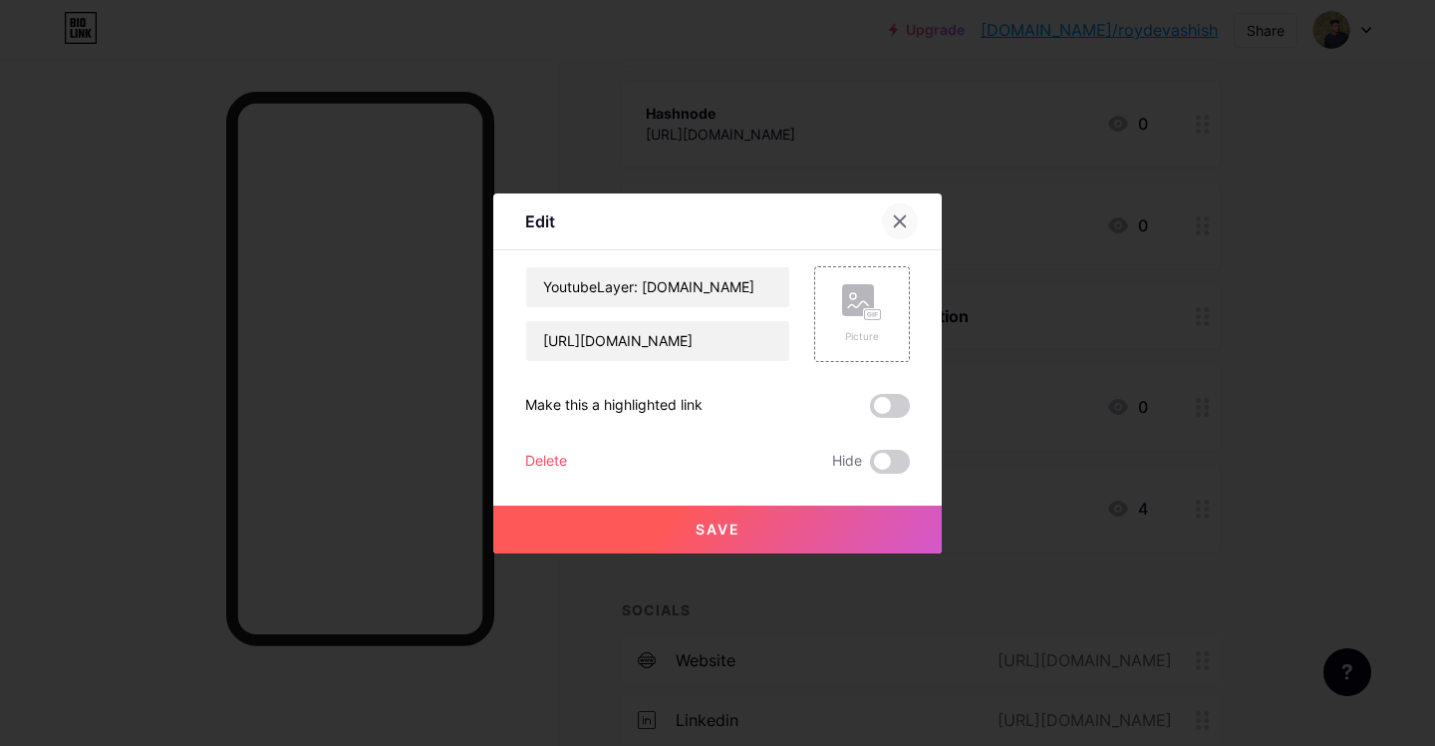
click at [899, 231] on div at bounding box center [900, 221] width 36 height 36
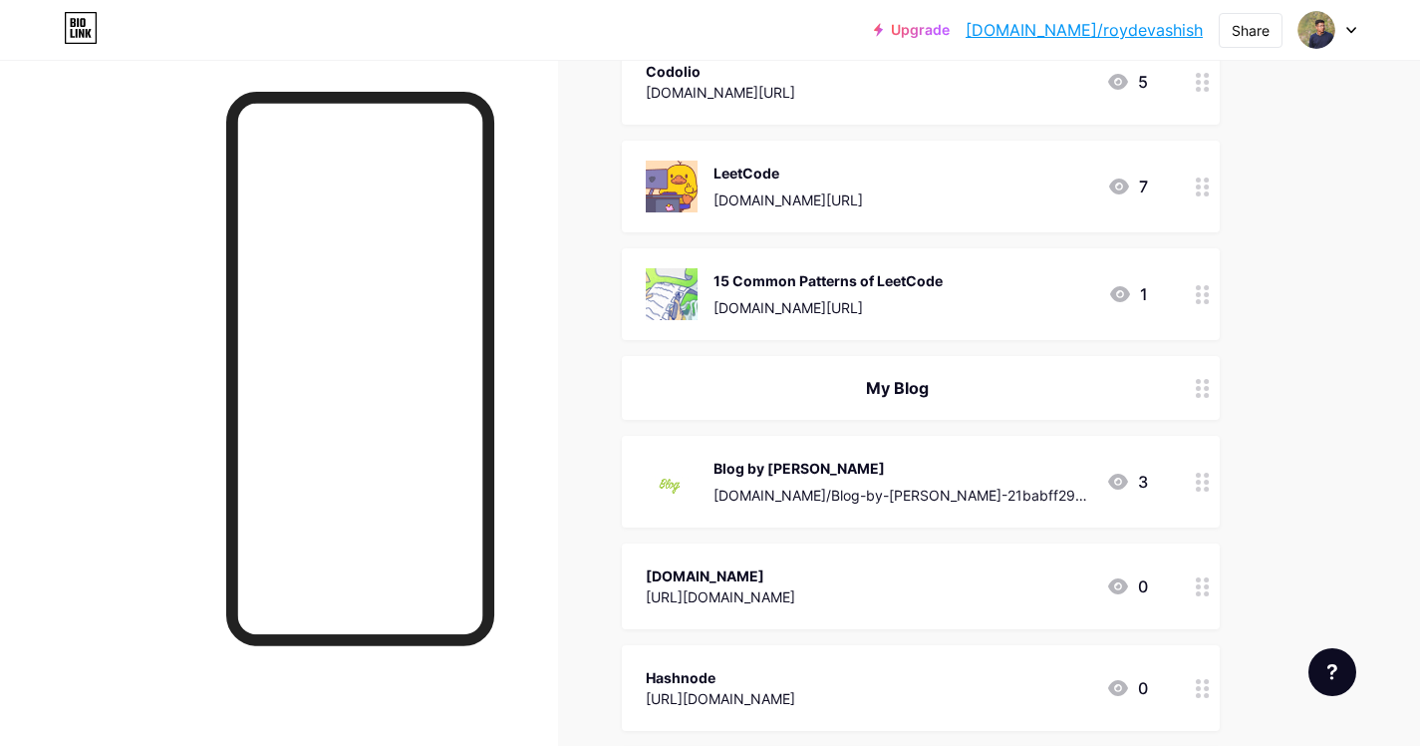
scroll to position [278, 0]
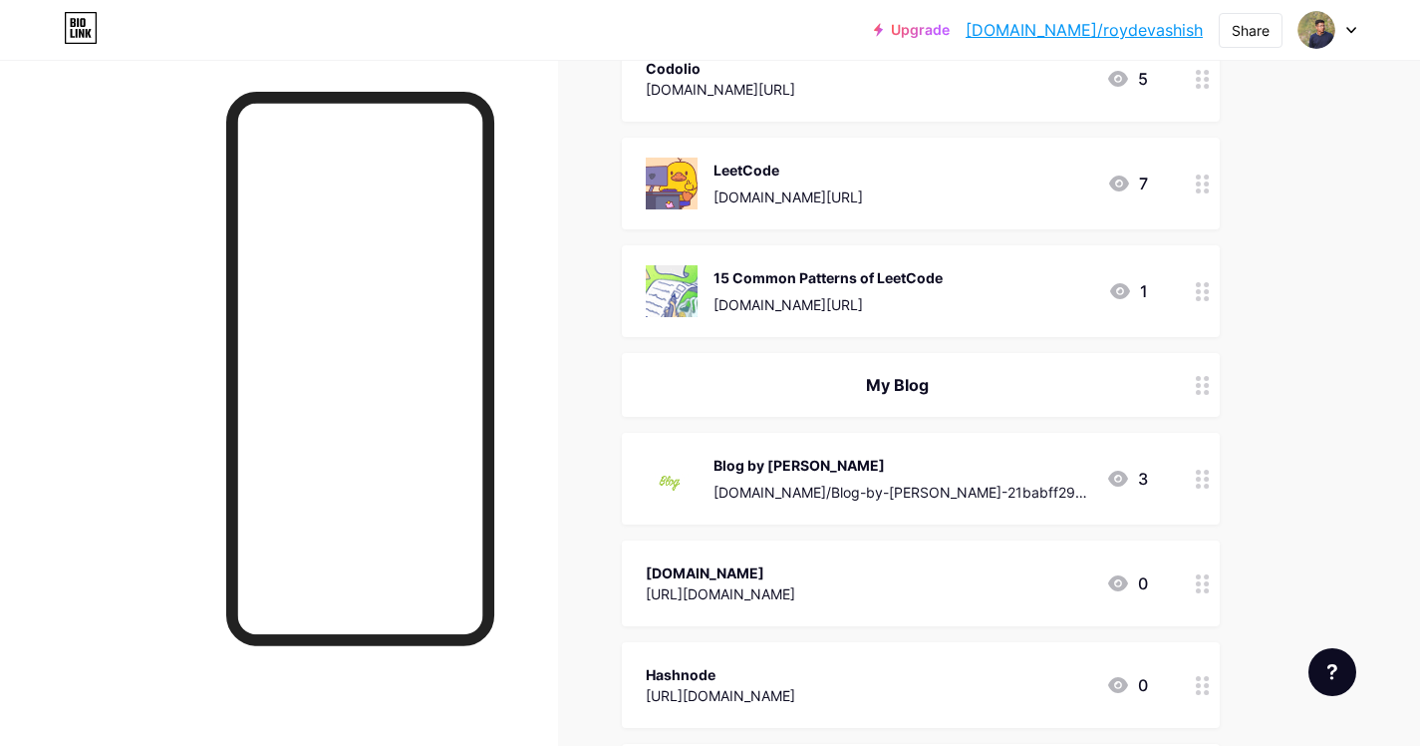
click at [816, 472] on div "Blog by [PERSON_NAME]" at bounding box center [902, 465] width 377 height 21
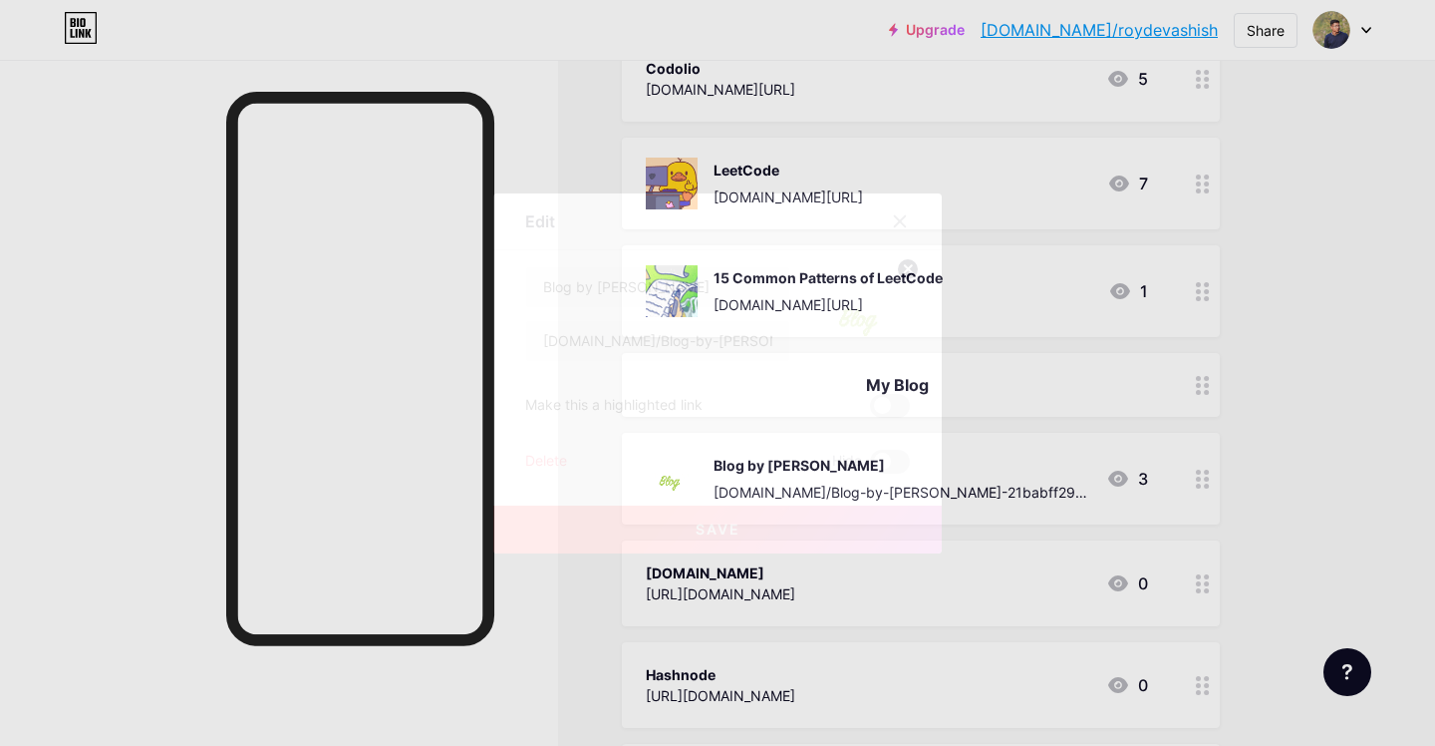
click at [856, 318] on img at bounding box center [862, 314] width 96 height 96
click at [855, 330] on img at bounding box center [862, 314] width 96 height 96
click at [903, 274] on circle at bounding box center [908, 269] width 22 height 22
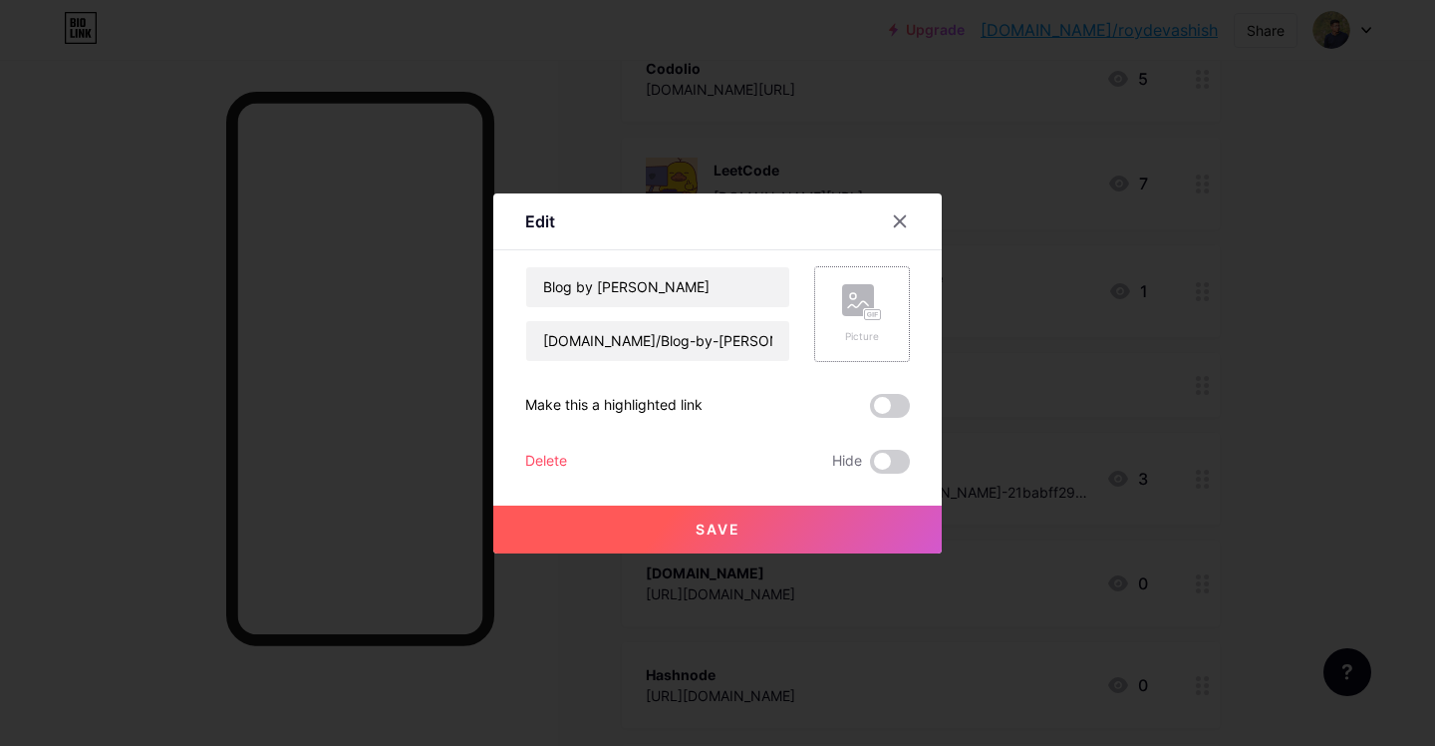
click at [868, 302] on rect at bounding box center [858, 300] width 32 height 32
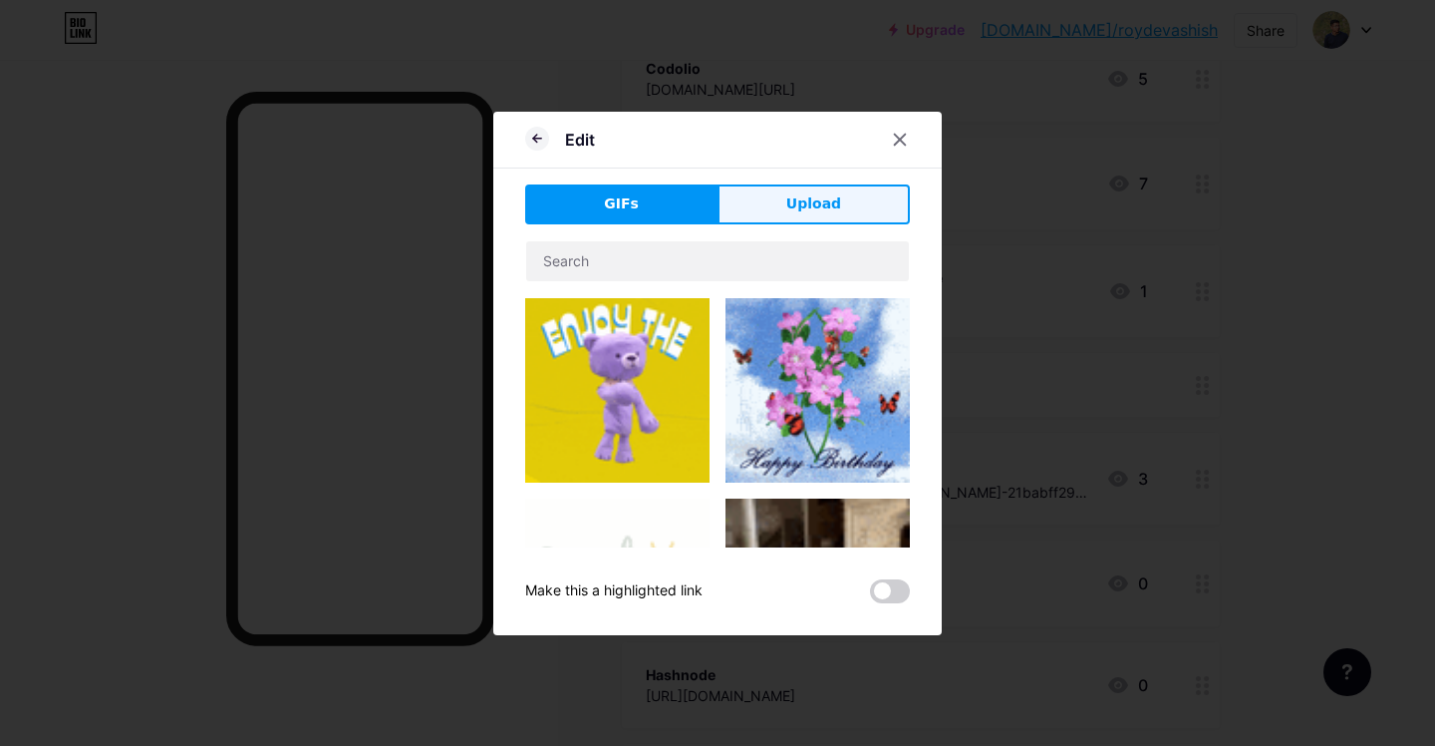
click at [817, 204] on span "Upload" at bounding box center [813, 203] width 55 height 21
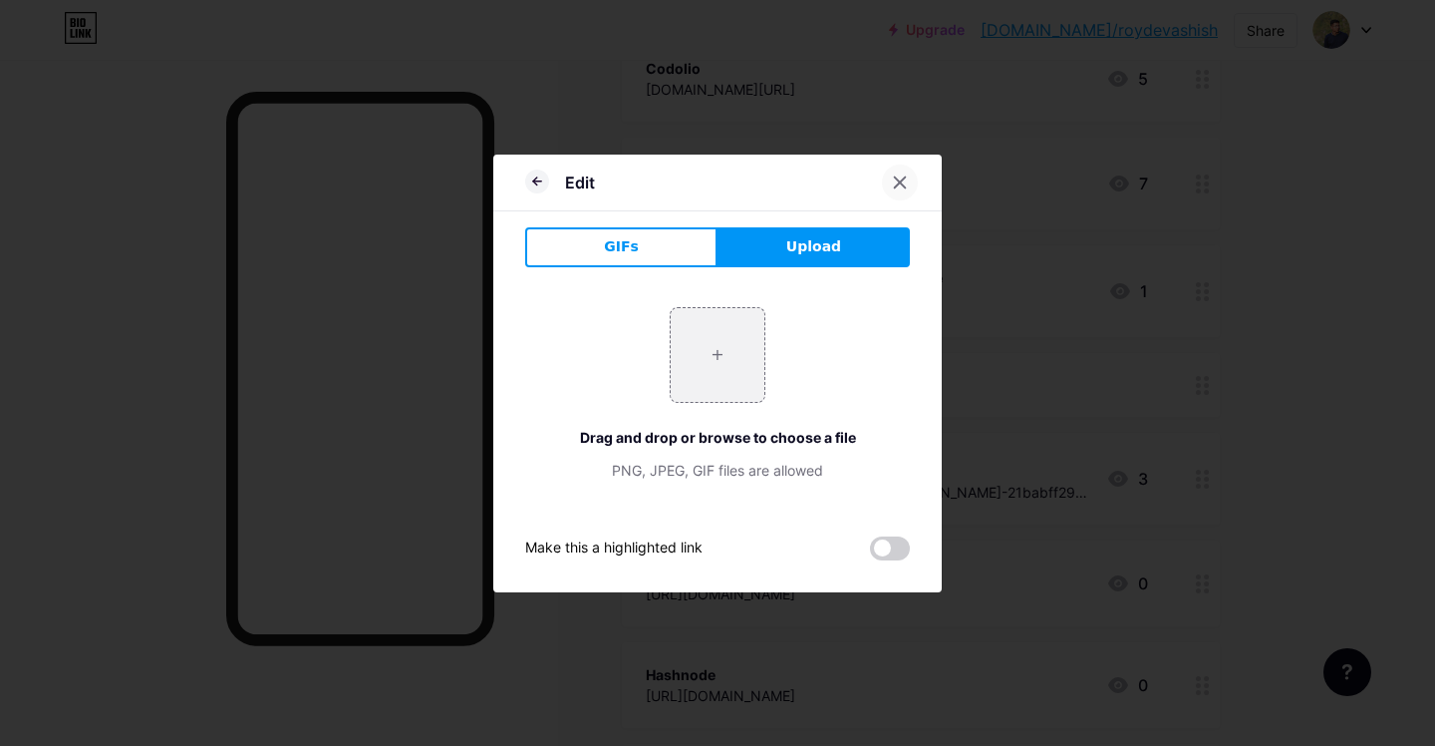
click at [886, 182] on div at bounding box center [900, 182] width 36 height 36
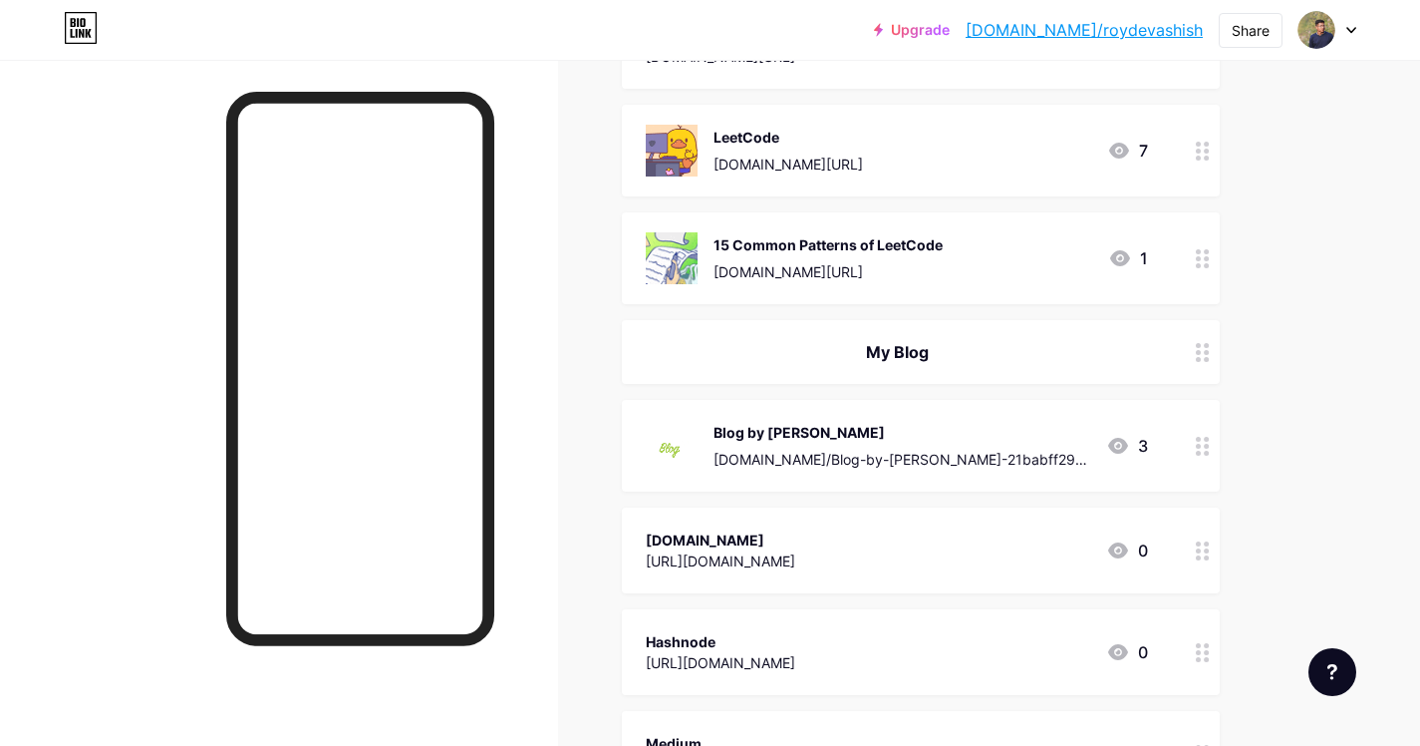
scroll to position [371, 0]
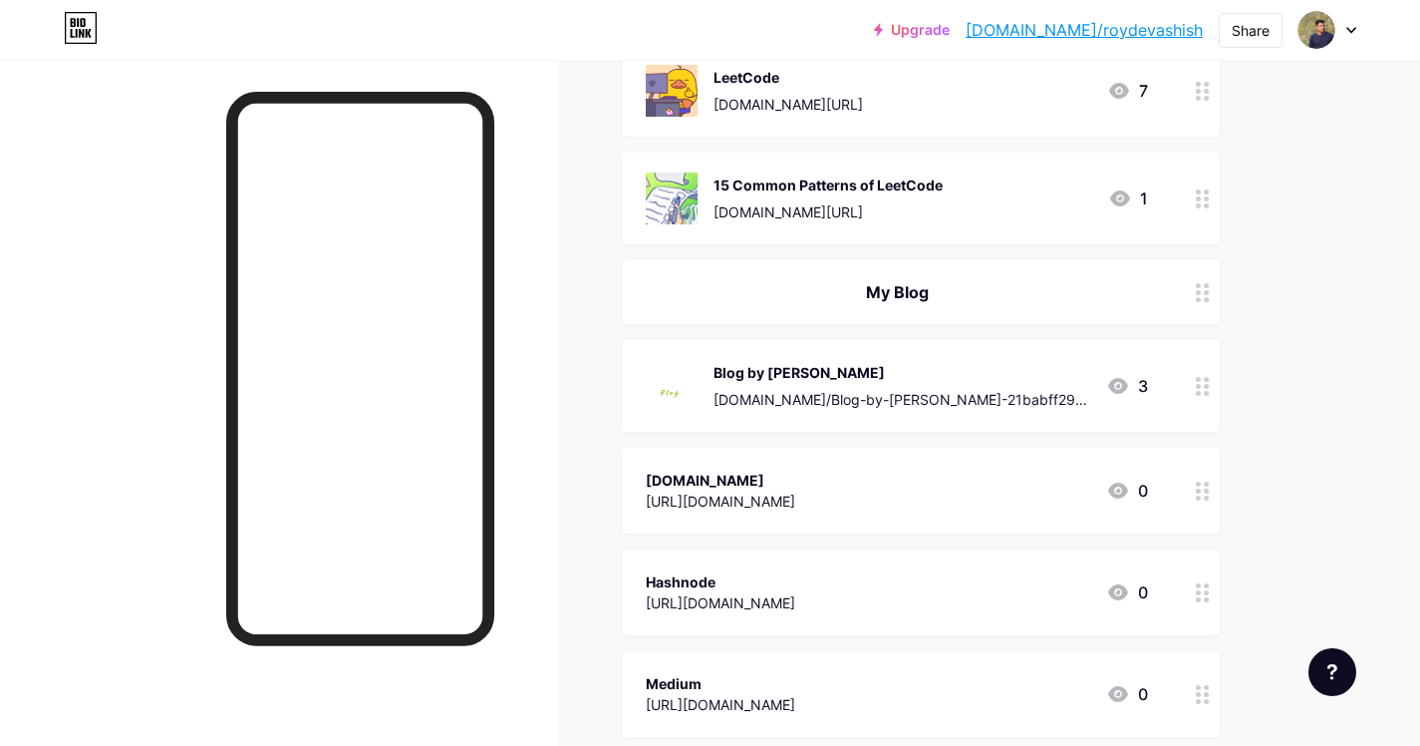
click at [911, 481] on div "dev.to https://dev.to/roydevashish 0" at bounding box center [897, 490] width 502 height 46
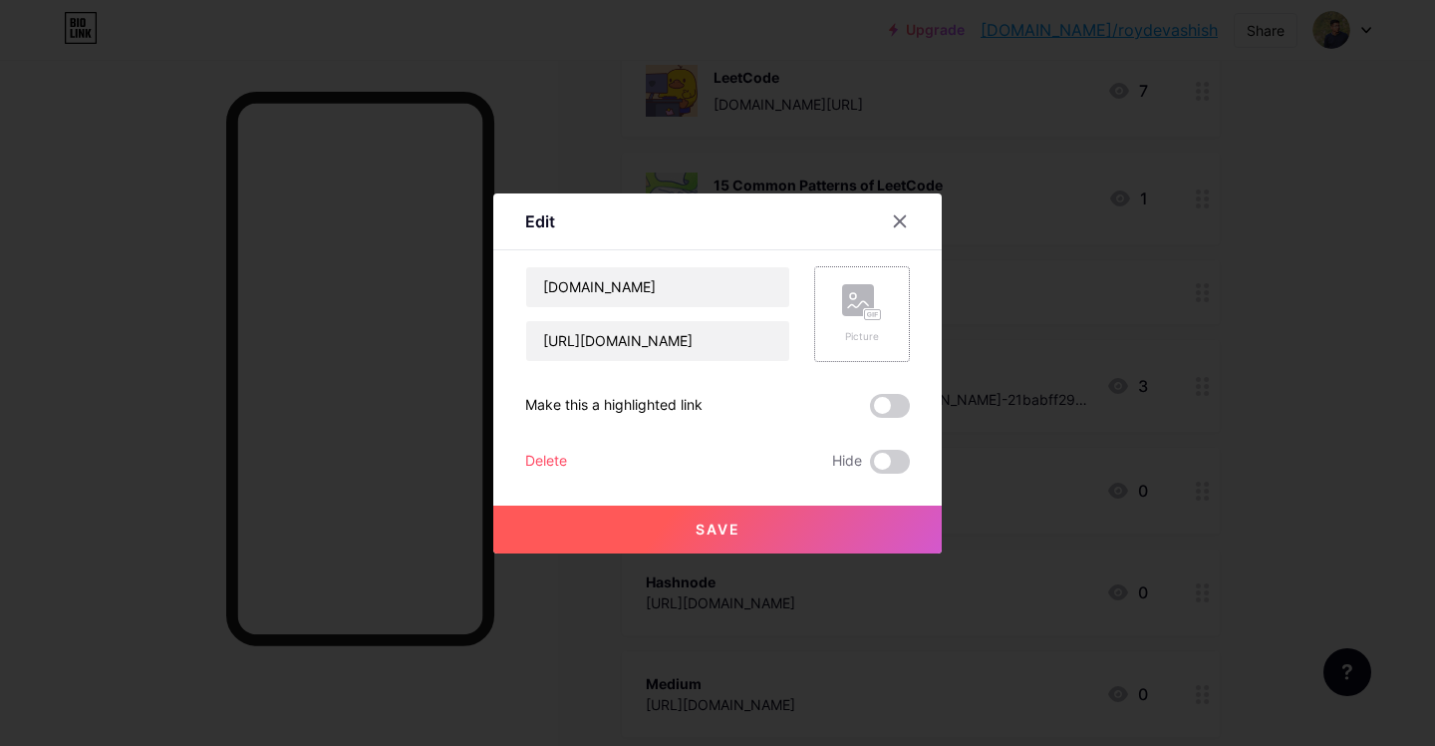
click at [870, 338] on div "Picture" at bounding box center [862, 336] width 40 height 15
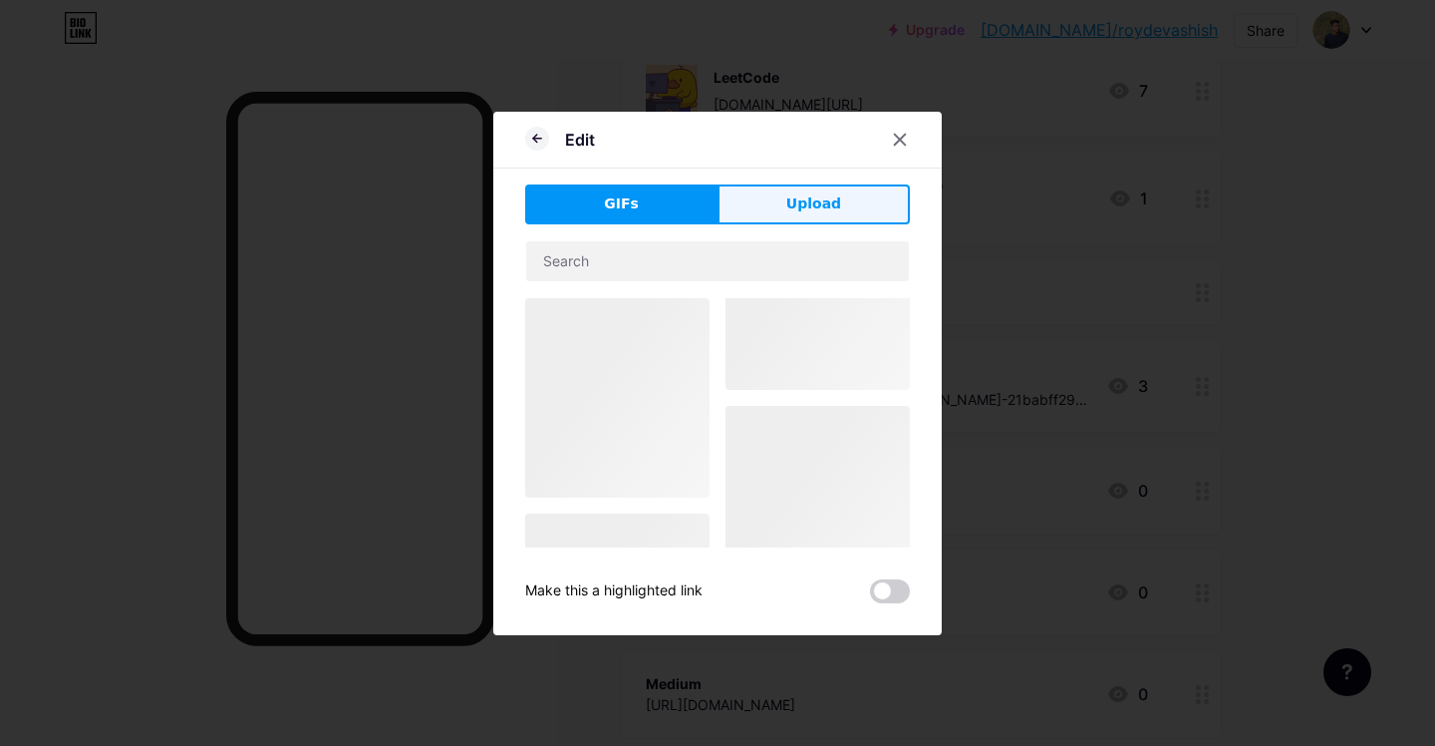
click at [787, 210] on button "Upload" at bounding box center [814, 204] width 192 height 40
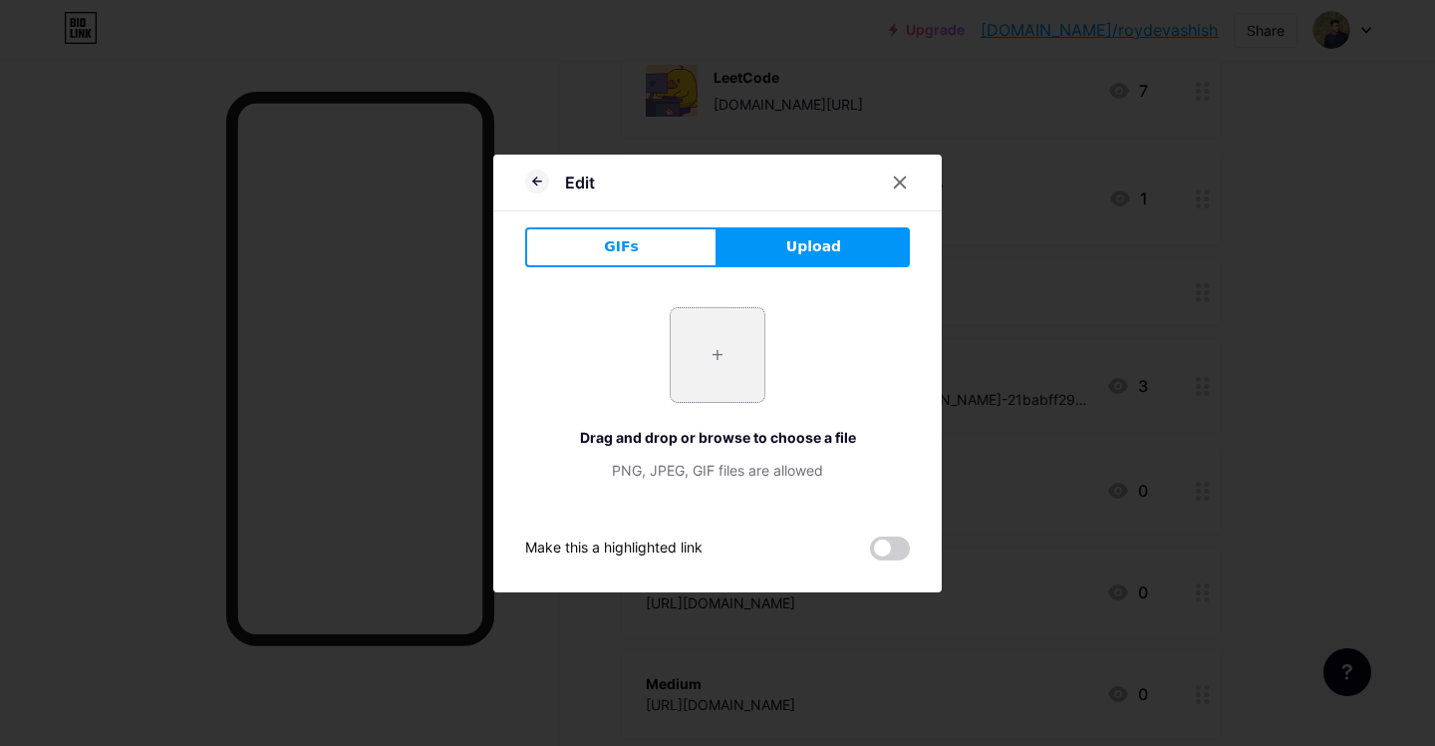
click at [736, 343] on input "file" at bounding box center [718, 355] width 94 height 94
type input "C:\fakepath\resized_logo_UQww2soKuUsjaOGNB38o.webp"
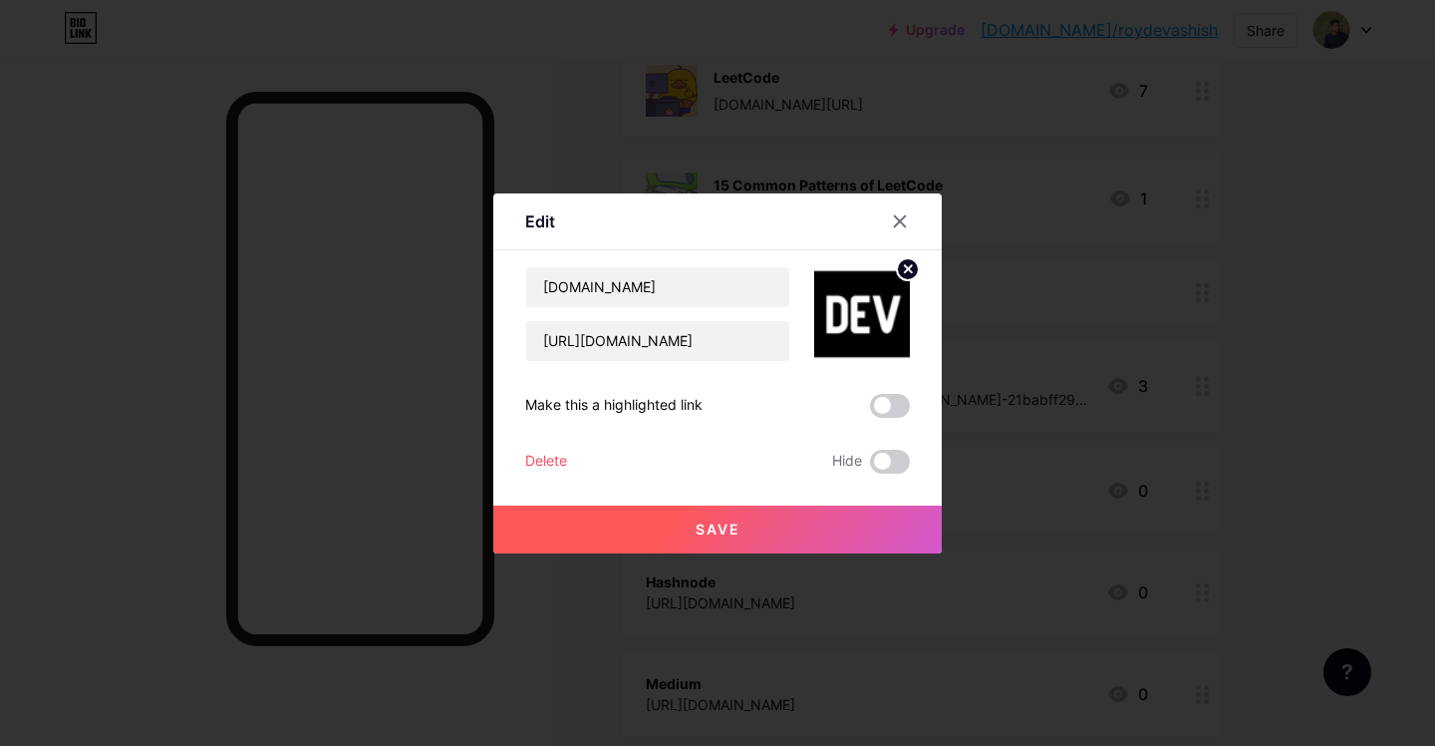
click at [713, 527] on span "Save" at bounding box center [718, 528] width 45 height 17
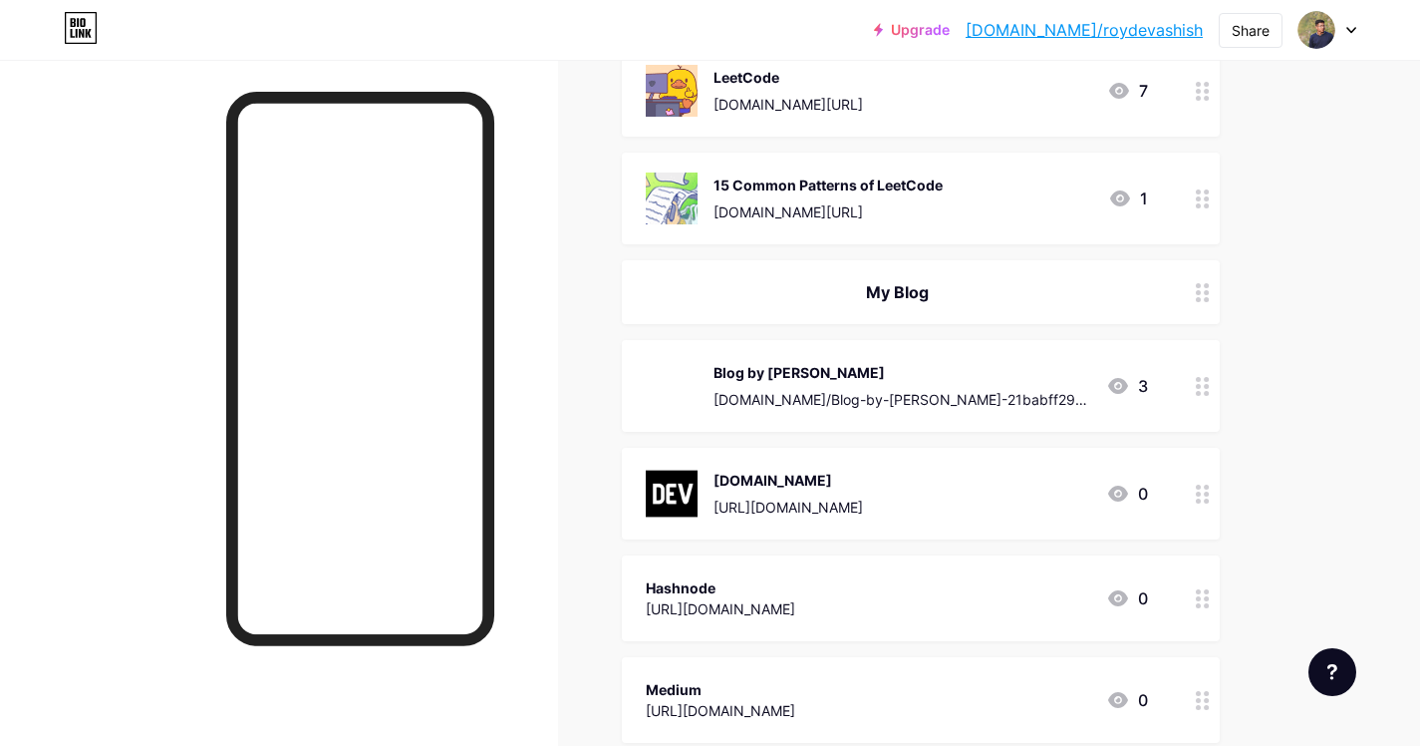
scroll to position [610, 0]
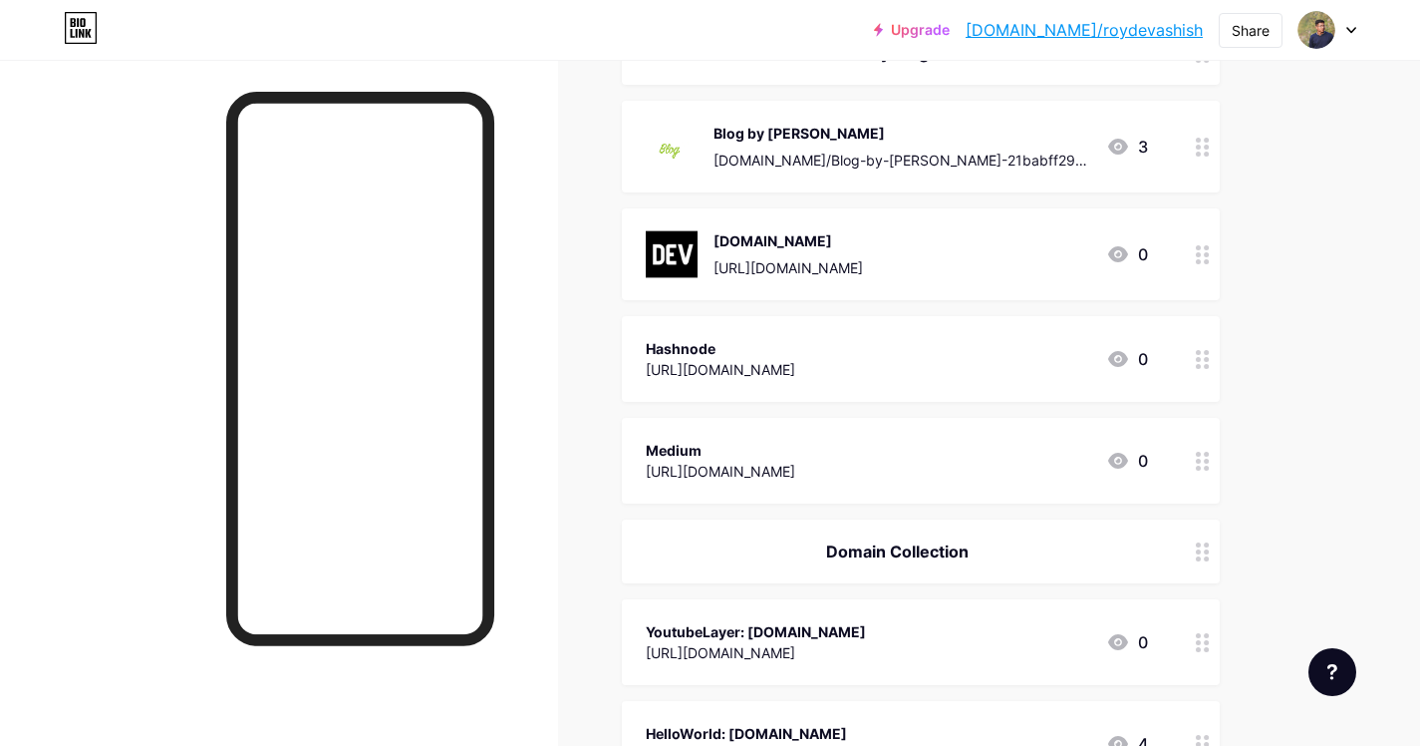
click at [708, 356] on div "Hashnode" at bounding box center [721, 348] width 150 height 21
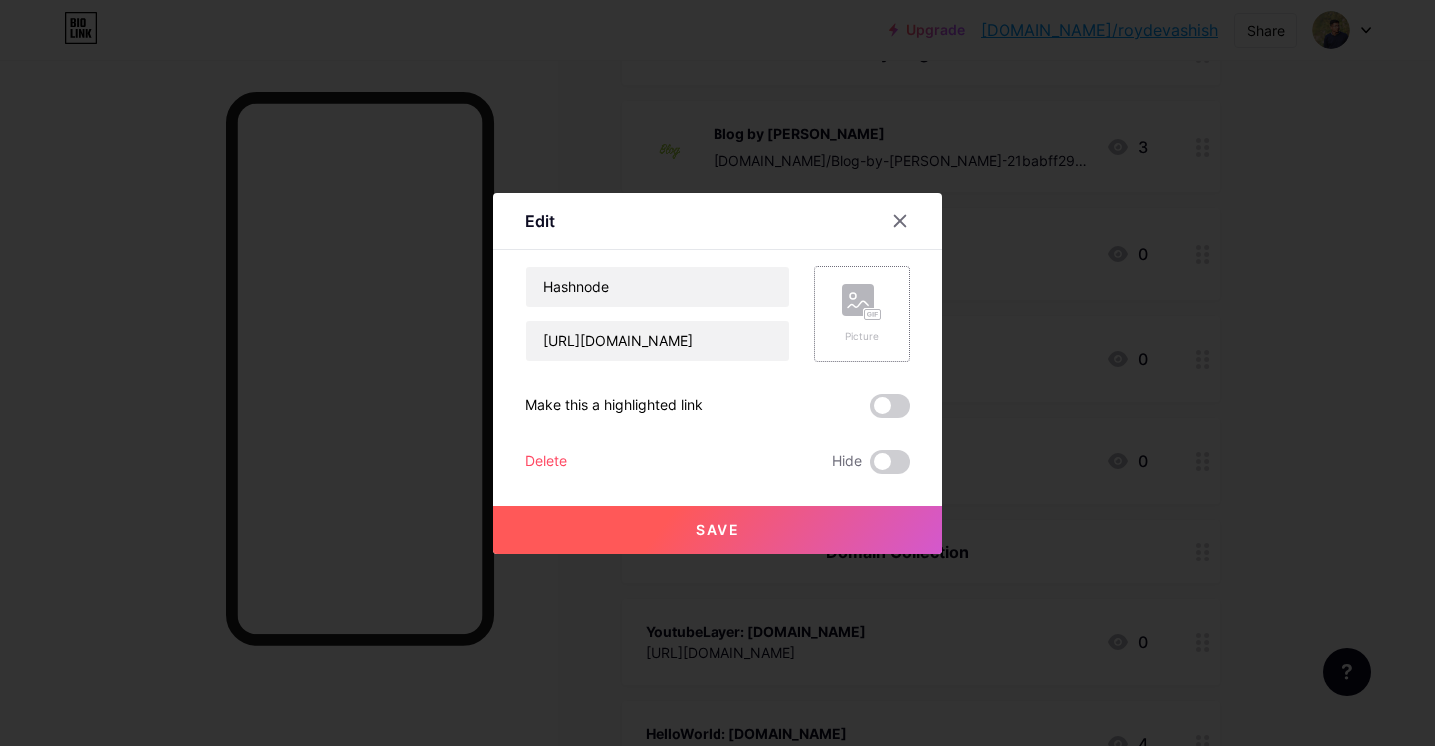
click at [863, 296] on rect at bounding box center [858, 300] width 32 height 32
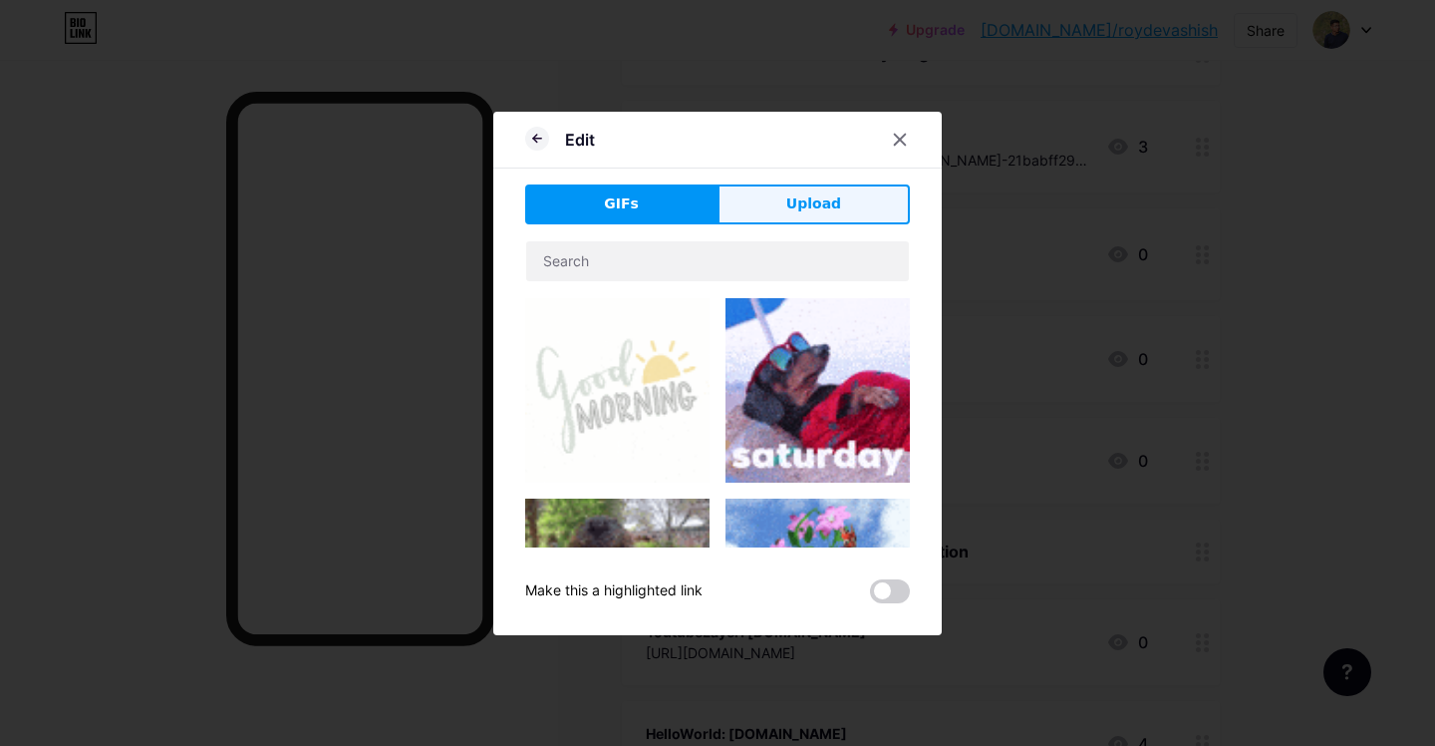
click at [797, 208] on span "Upload" at bounding box center [813, 203] width 55 height 21
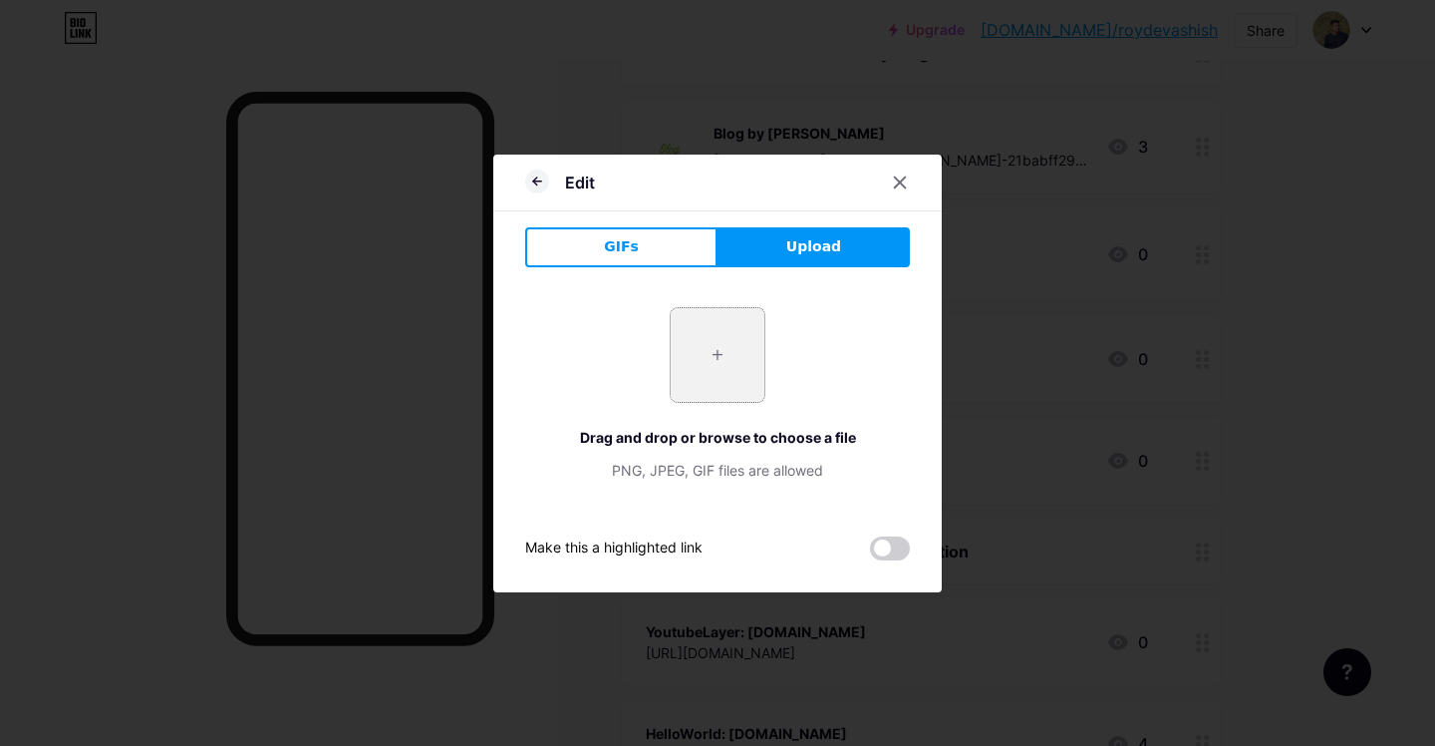
click at [745, 349] on input "file" at bounding box center [718, 355] width 94 height 94
type input "C:\fakepath\brand-icon.png"
click at [899, 178] on icon at bounding box center [900, 182] width 16 height 16
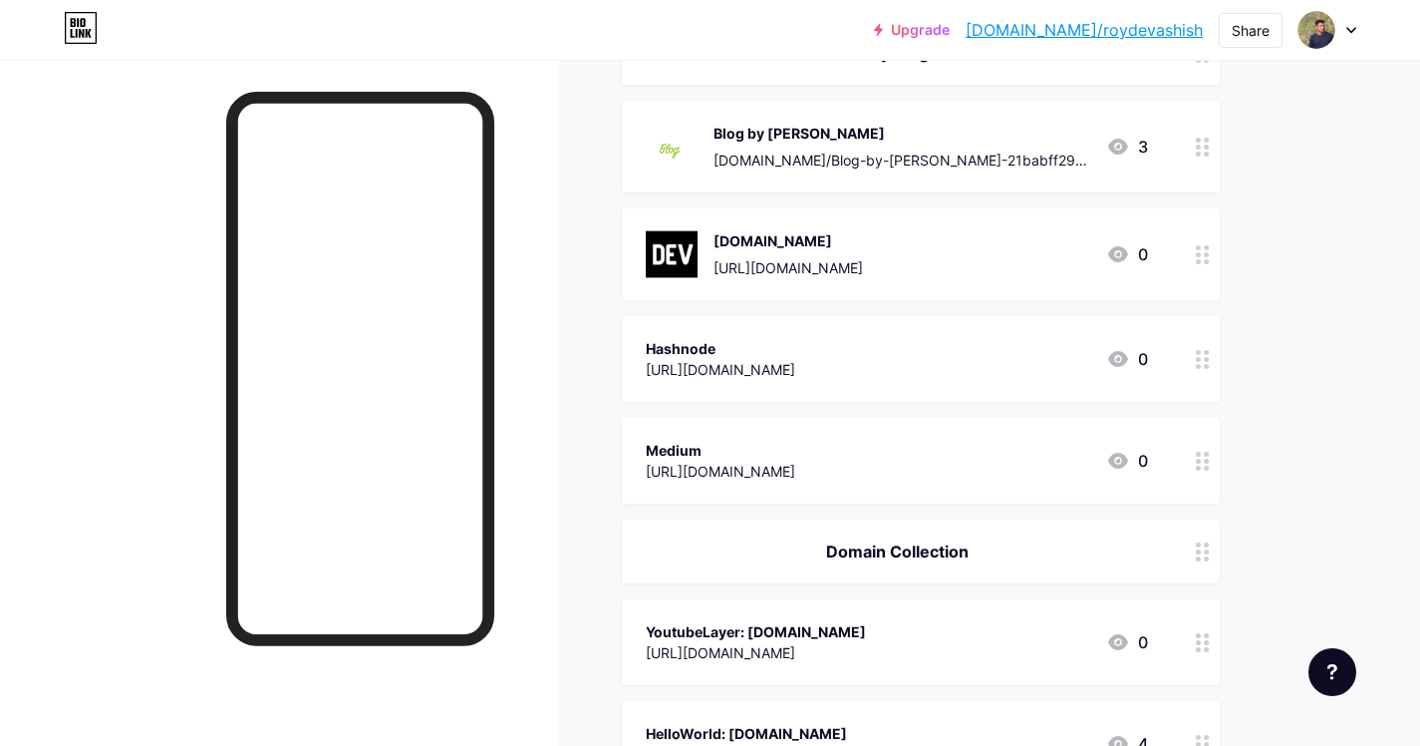
click at [779, 436] on div "Medium https://roydevashish.medium.com 0" at bounding box center [921, 461] width 598 height 86
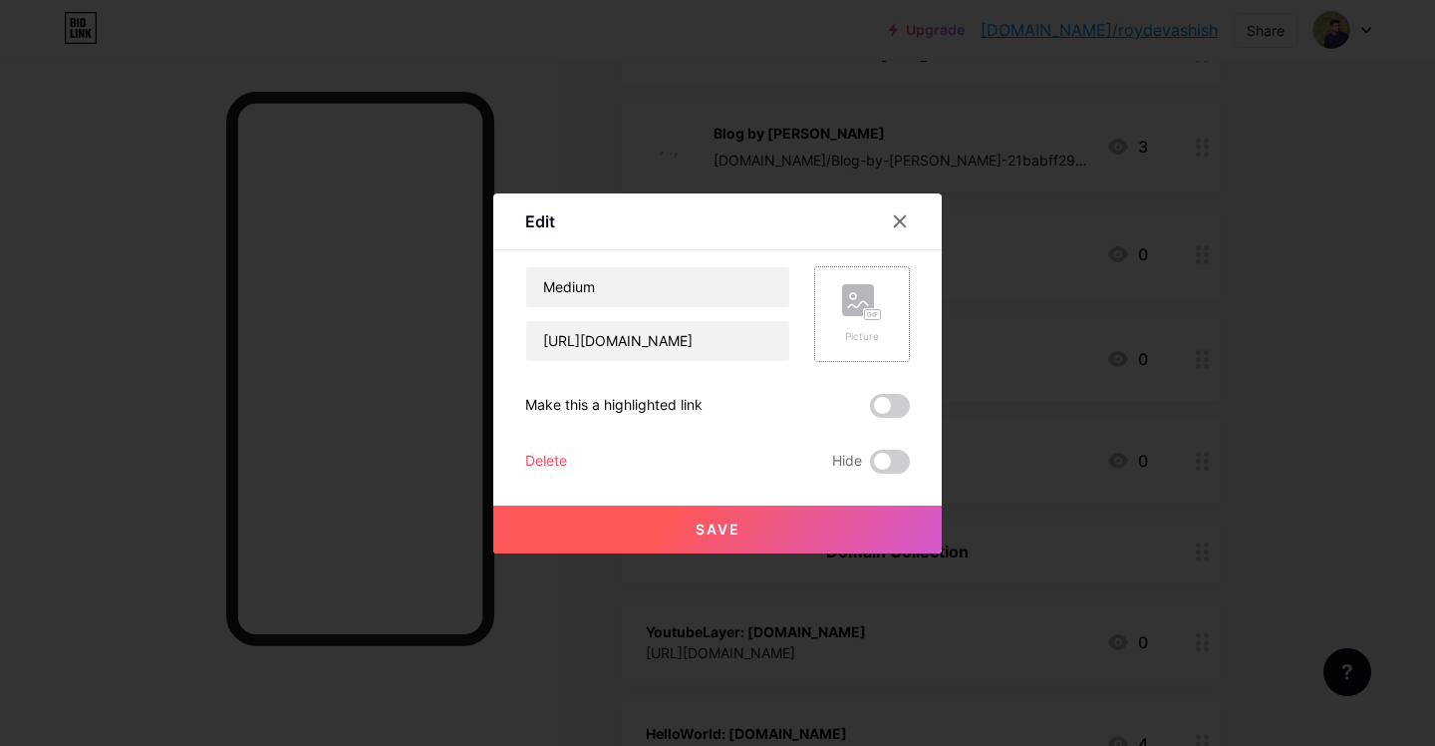
click at [875, 315] on rect at bounding box center [873, 314] width 16 height 10
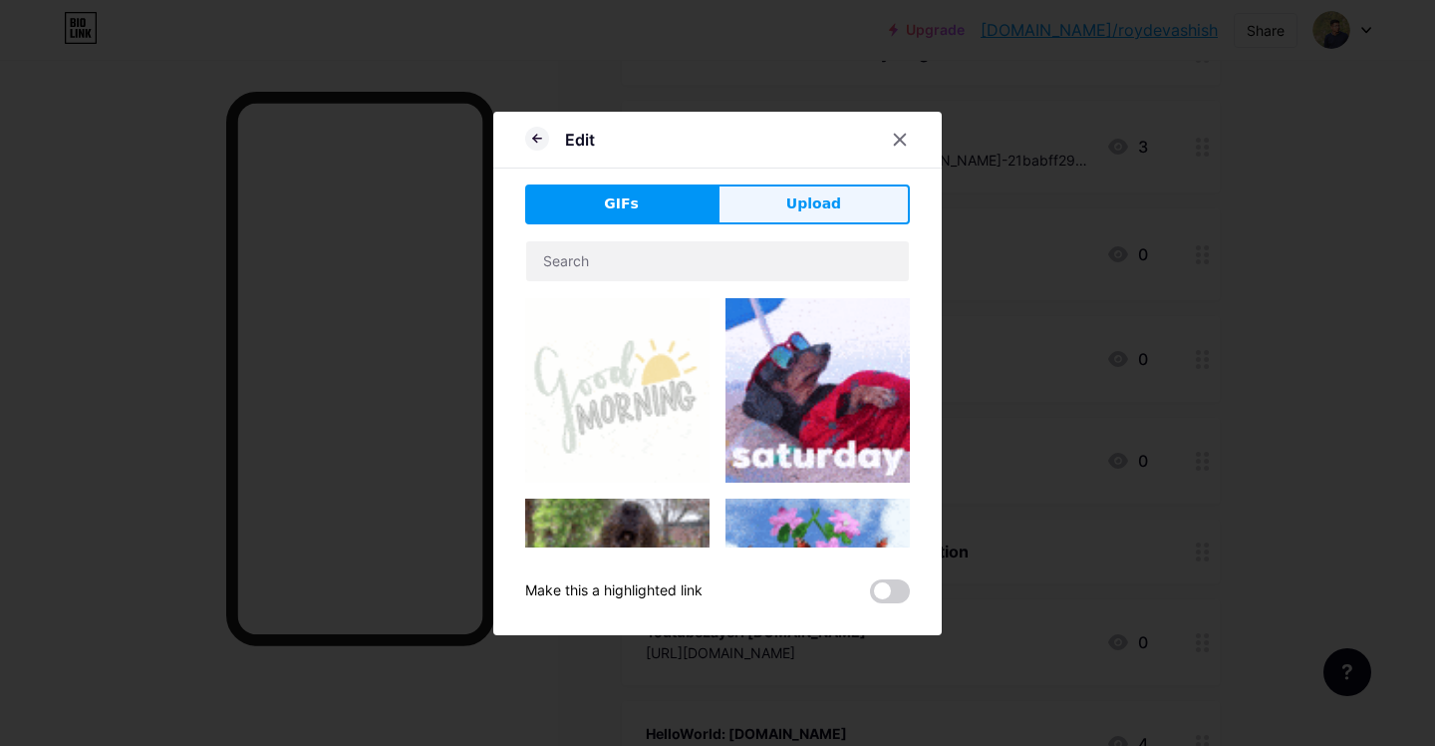
click at [791, 184] on button "Upload" at bounding box center [814, 204] width 192 height 40
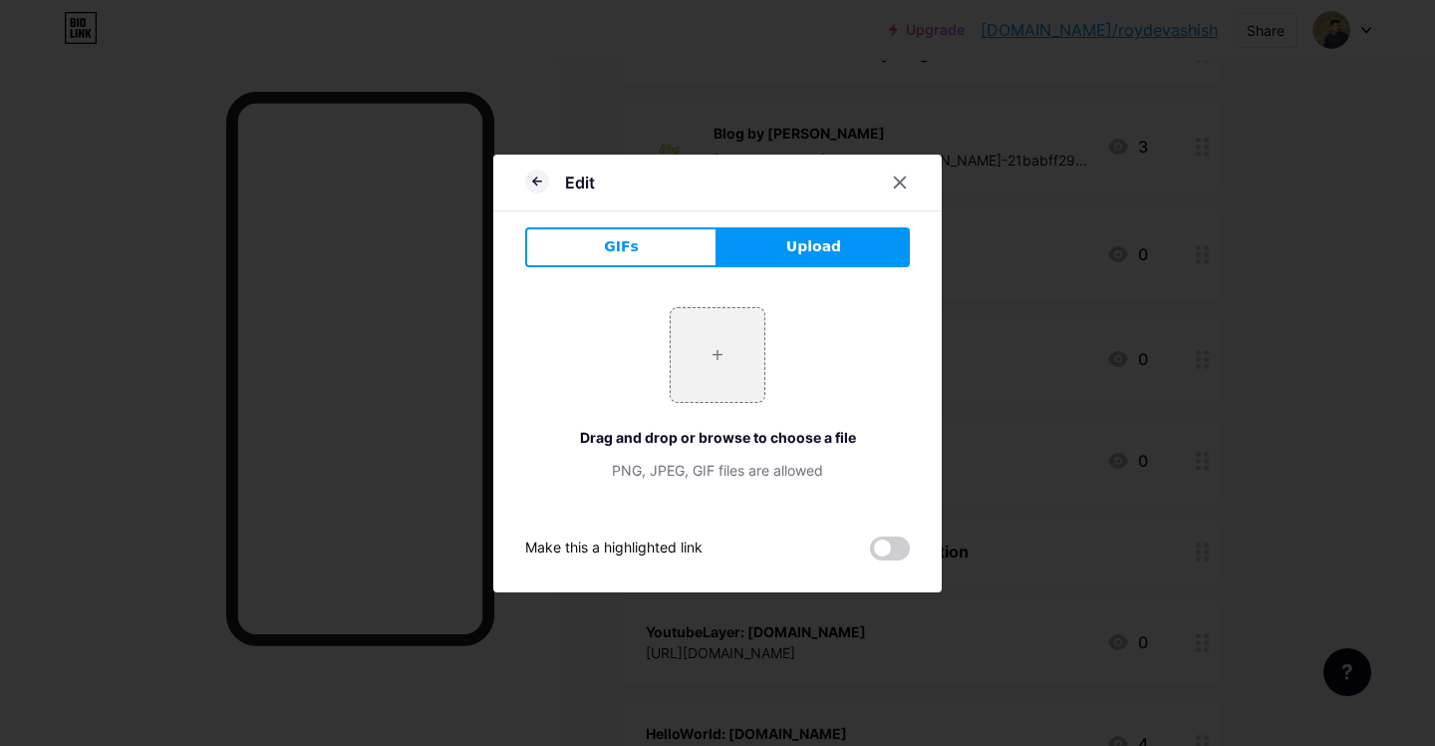
click at [658, 387] on div "+ Drag and drop or browse to choose a file PNG, JPEG, GIF files are allowed" at bounding box center [717, 393] width 385 height 173
click at [720, 356] on input "file" at bounding box center [718, 355] width 94 height 94
type input "C:\fakepath\Medium.webp"
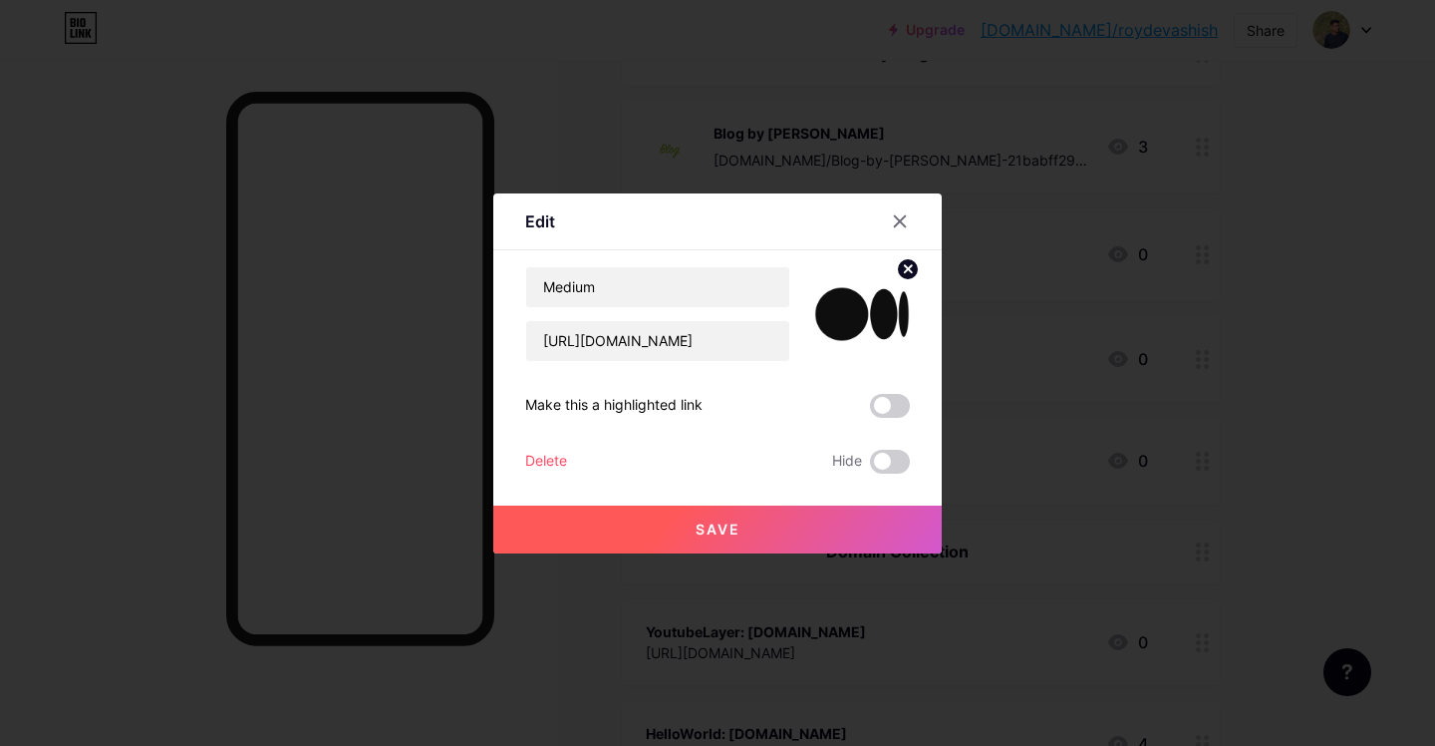
click at [767, 544] on button "Save" at bounding box center [717, 529] width 449 height 48
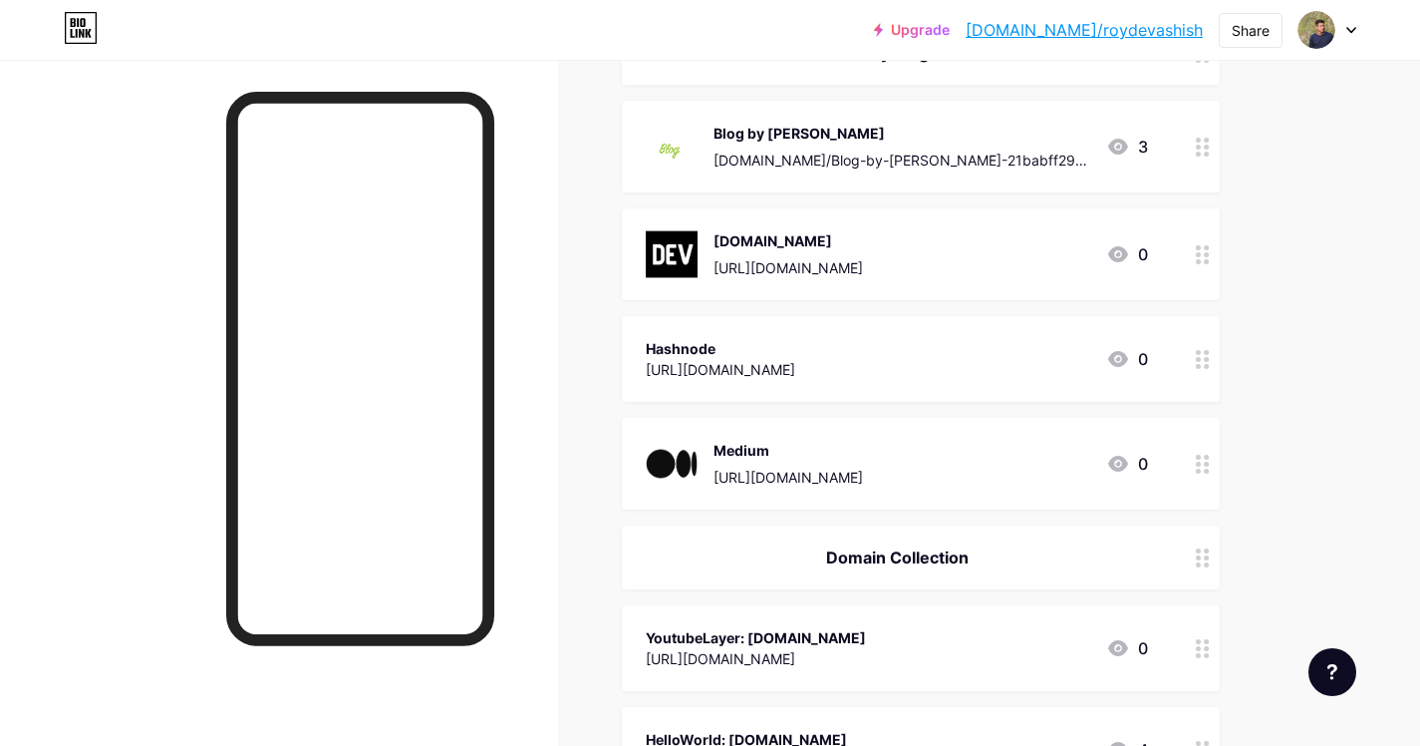
click at [795, 346] on div "Hashnode" at bounding box center [721, 348] width 150 height 21
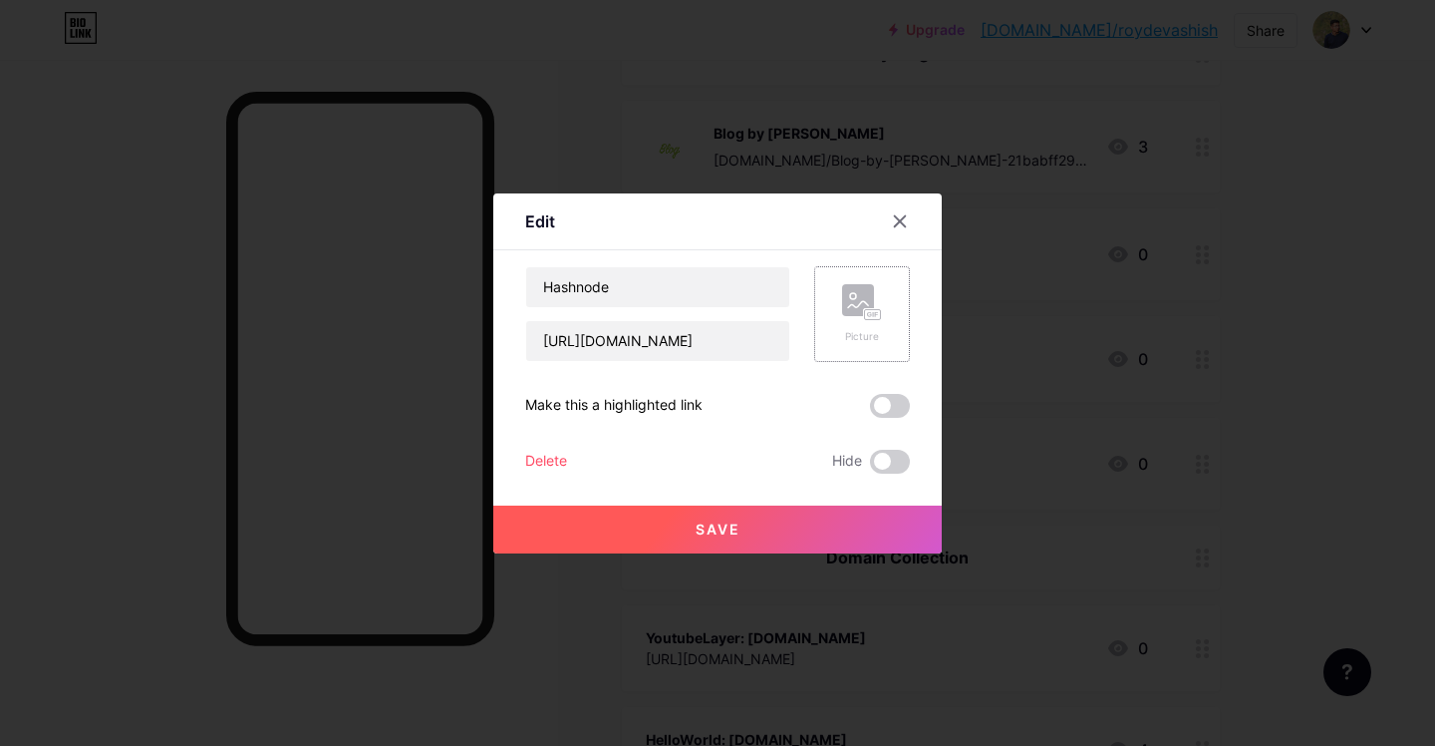
click at [844, 308] on rect at bounding box center [858, 300] width 32 height 32
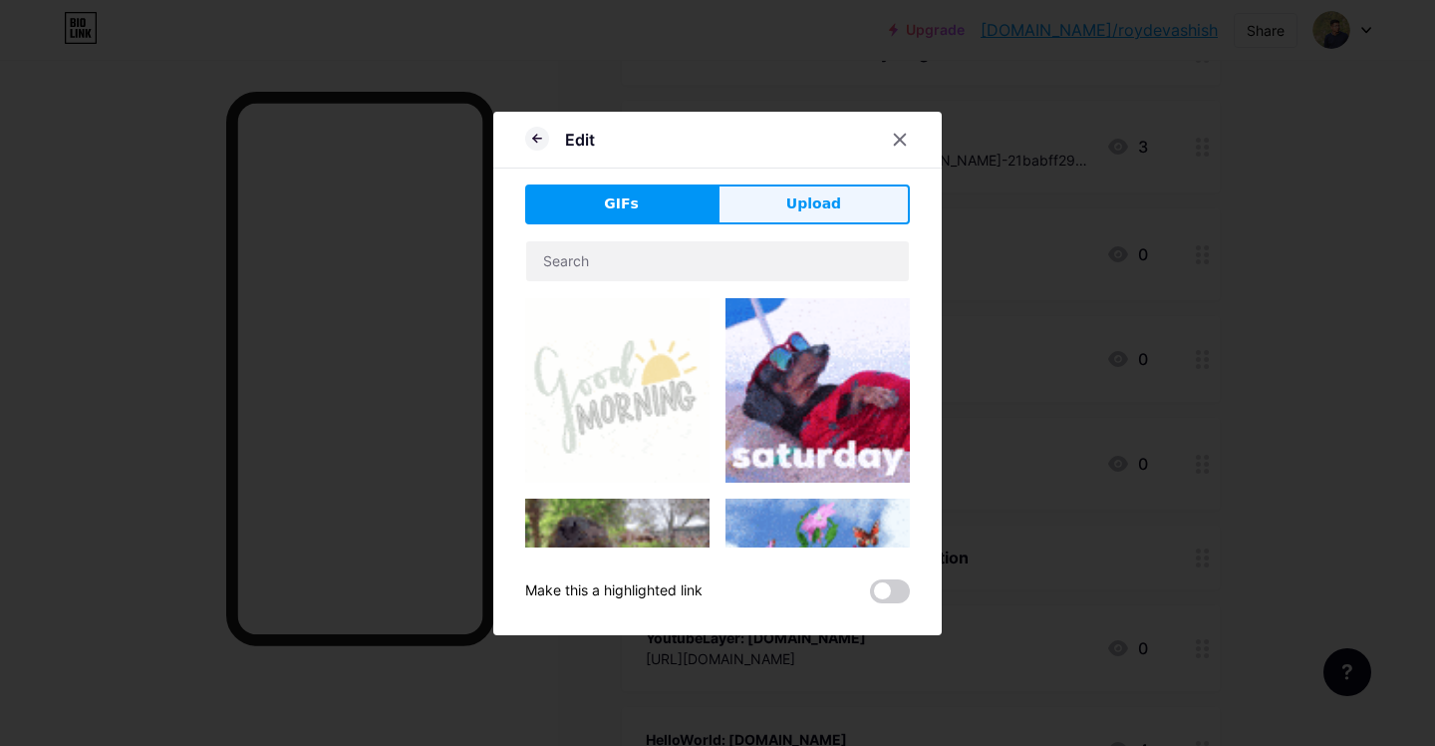
click at [834, 210] on span "Upload" at bounding box center [813, 203] width 55 height 21
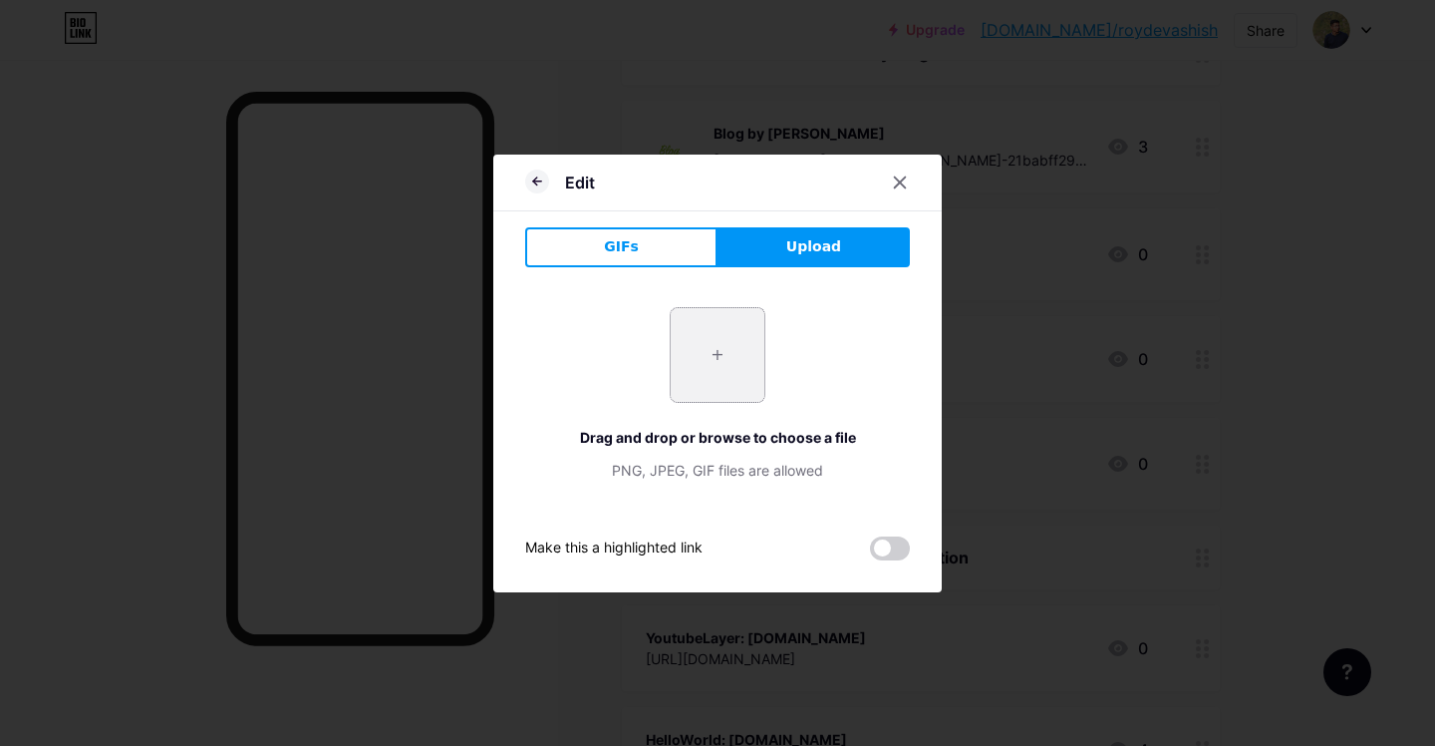
click at [756, 322] on input "file" at bounding box center [718, 355] width 94 height 94
type input "C:\fakepath\brand-icon.png"
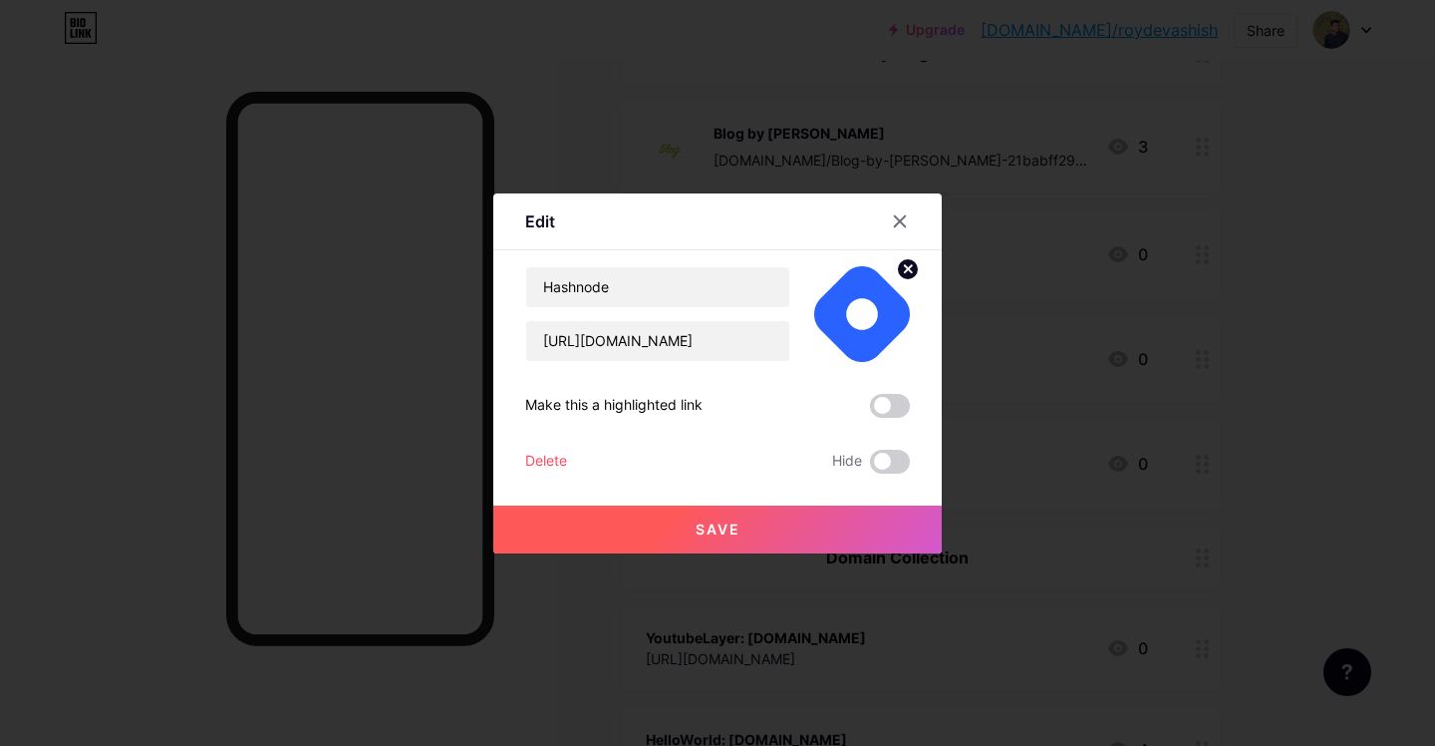
click at [733, 540] on button "Save" at bounding box center [717, 529] width 449 height 48
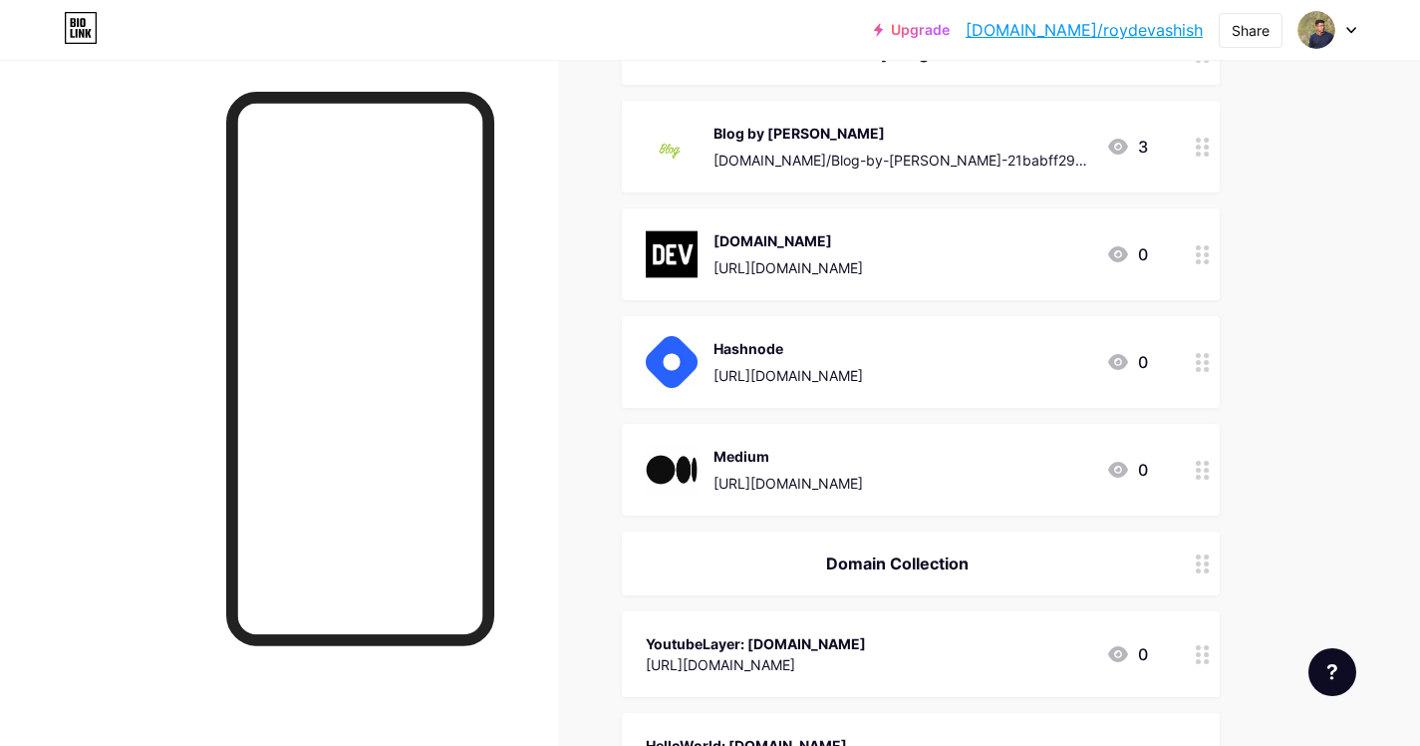
click at [697, 157] on img at bounding box center [672, 147] width 52 height 52
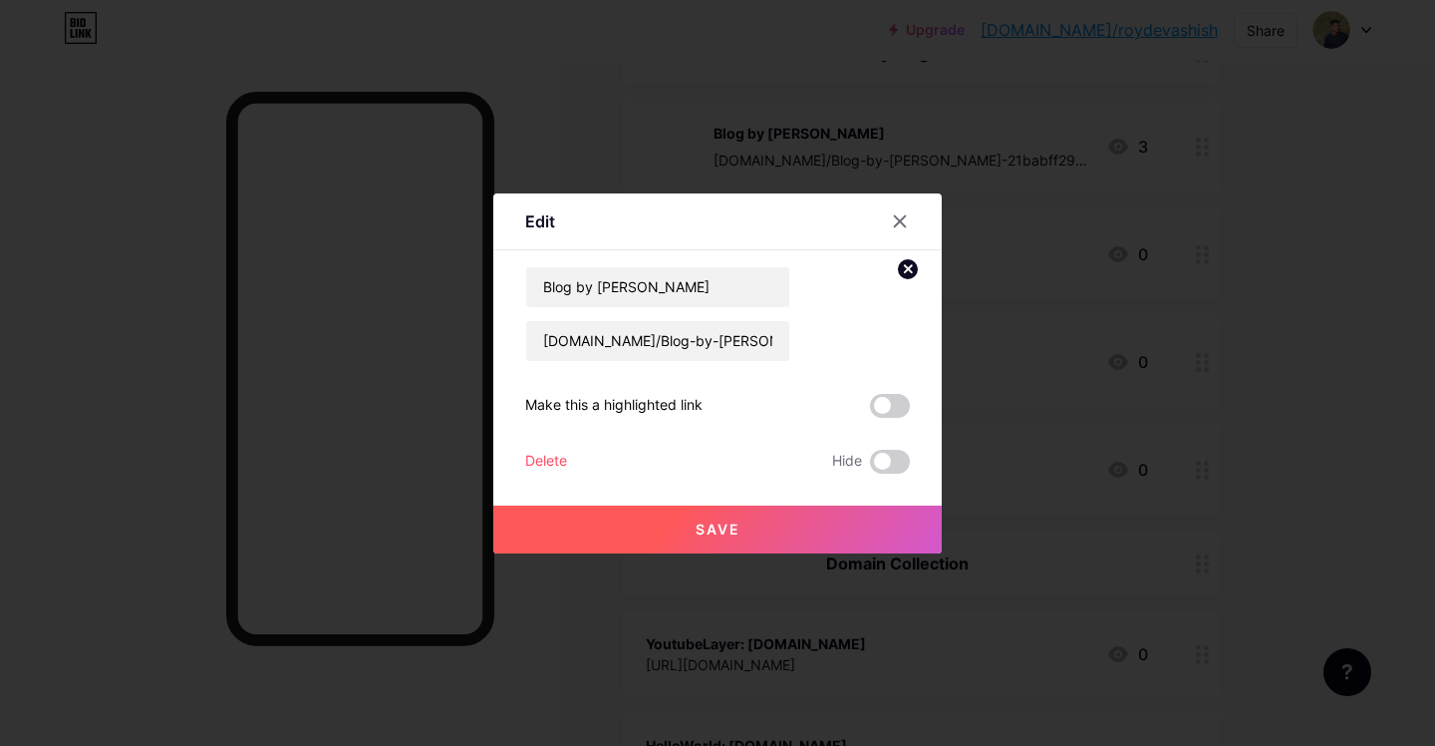
click at [911, 267] on circle at bounding box center [908, 269] width 22 height 22
click at [847, 325] on div "Picture" at bounding box center [862, 314] width 40 height 60
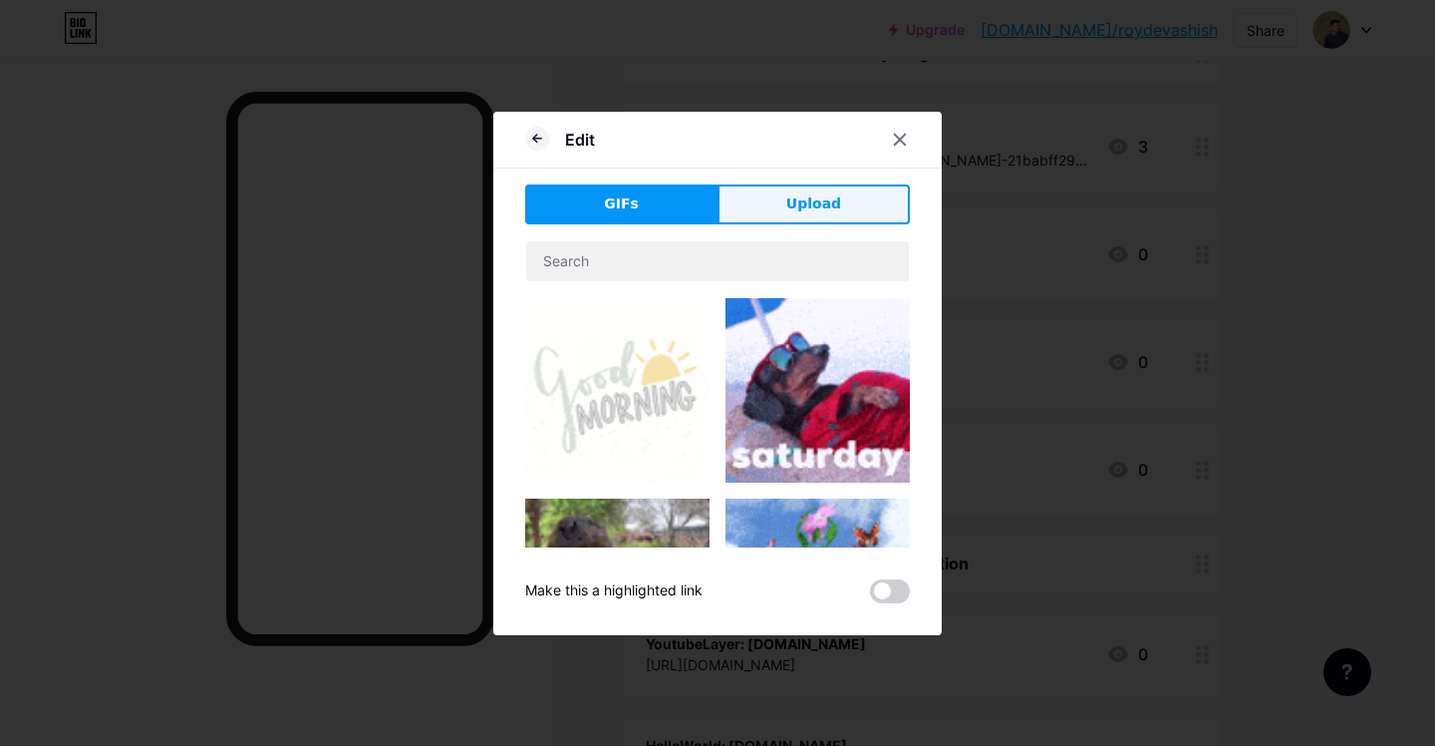
click at [790, 205] on span "Upload" at bounding box center [813, 203] width 55 height 21
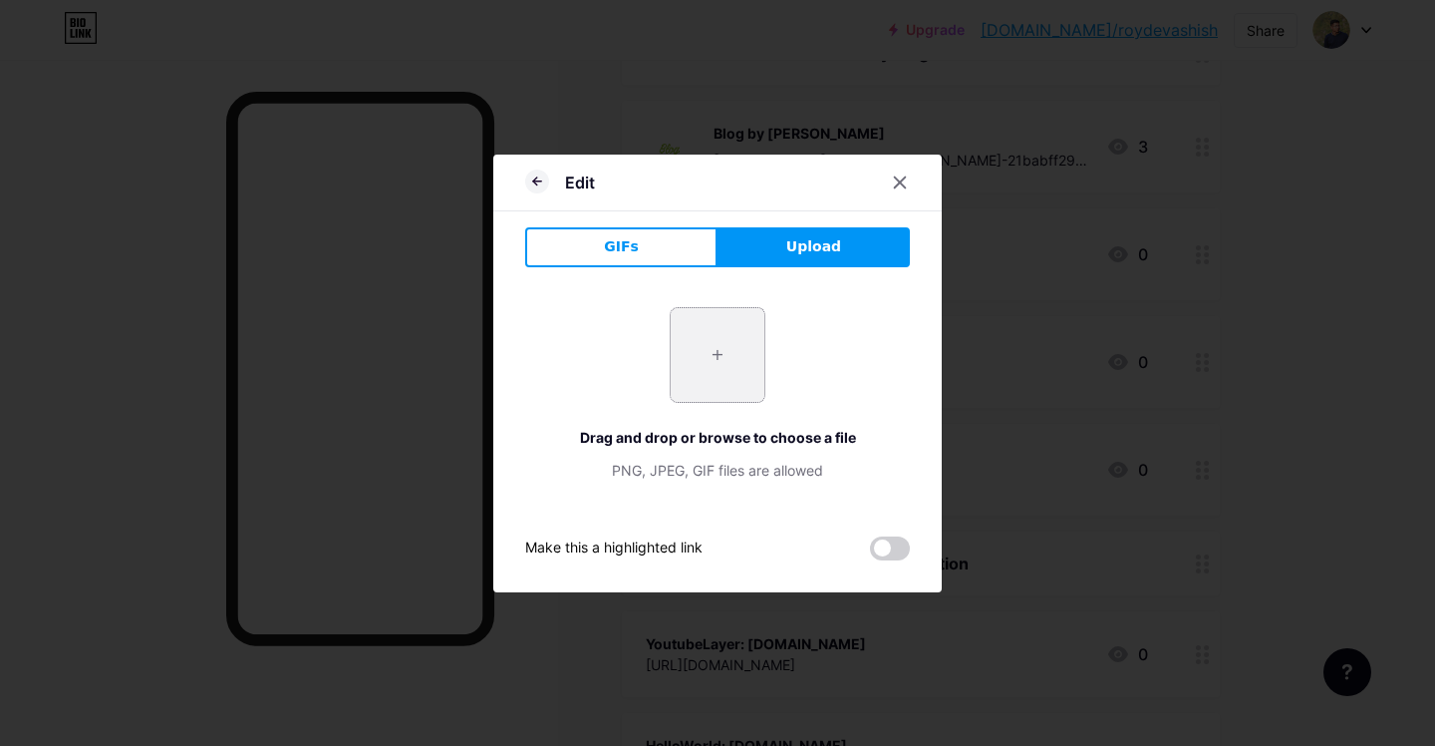
click at [721, 377] on input "file" at bounding box center [718, 355] width 94 height 94
type input "C:\fakepath\Icon.png"
click at [904, 174] on icon at bounding box center [900, 182] width 16 height 16
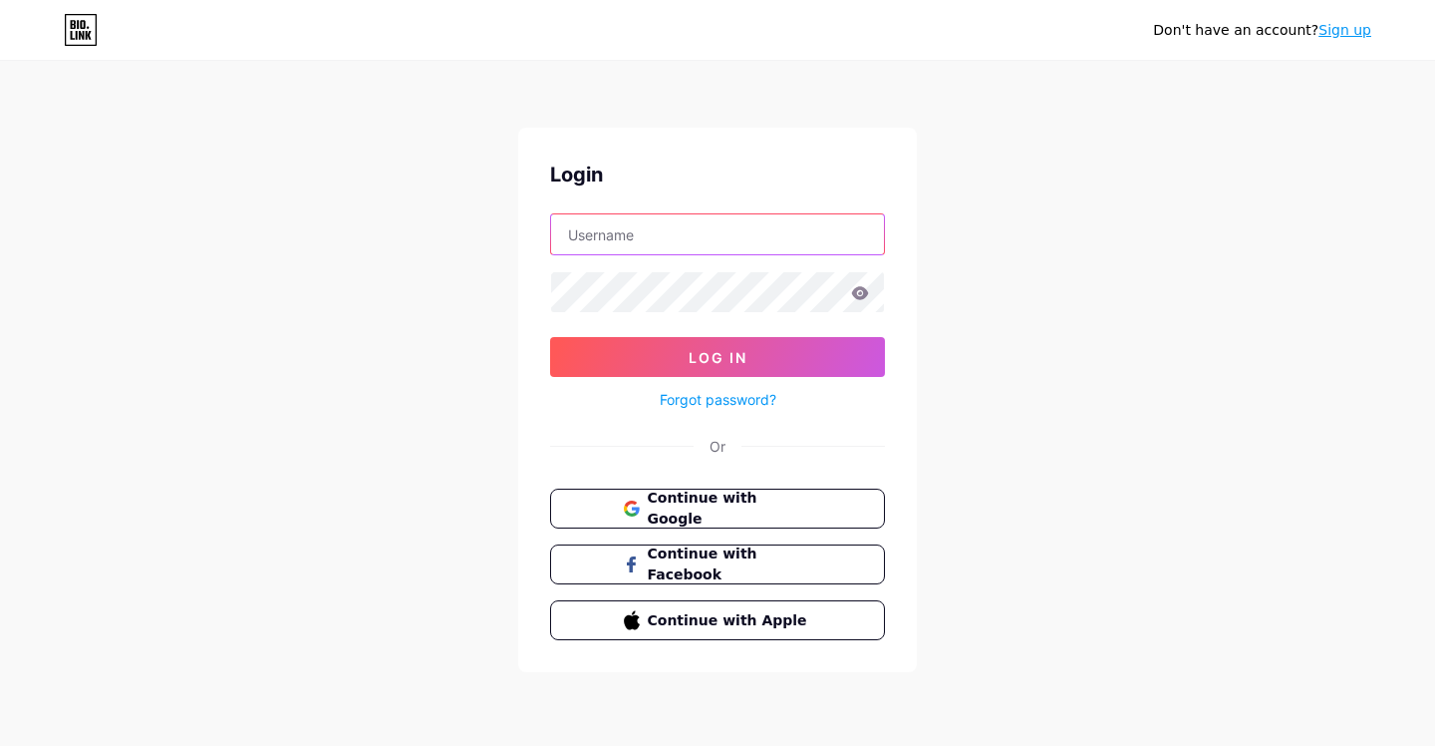
click at [709, 252] on input "text" at bounding box center [717, 234] width 333 height 40
type input "[EMAIL_ADDRESS][DOMAIN_NAME]"
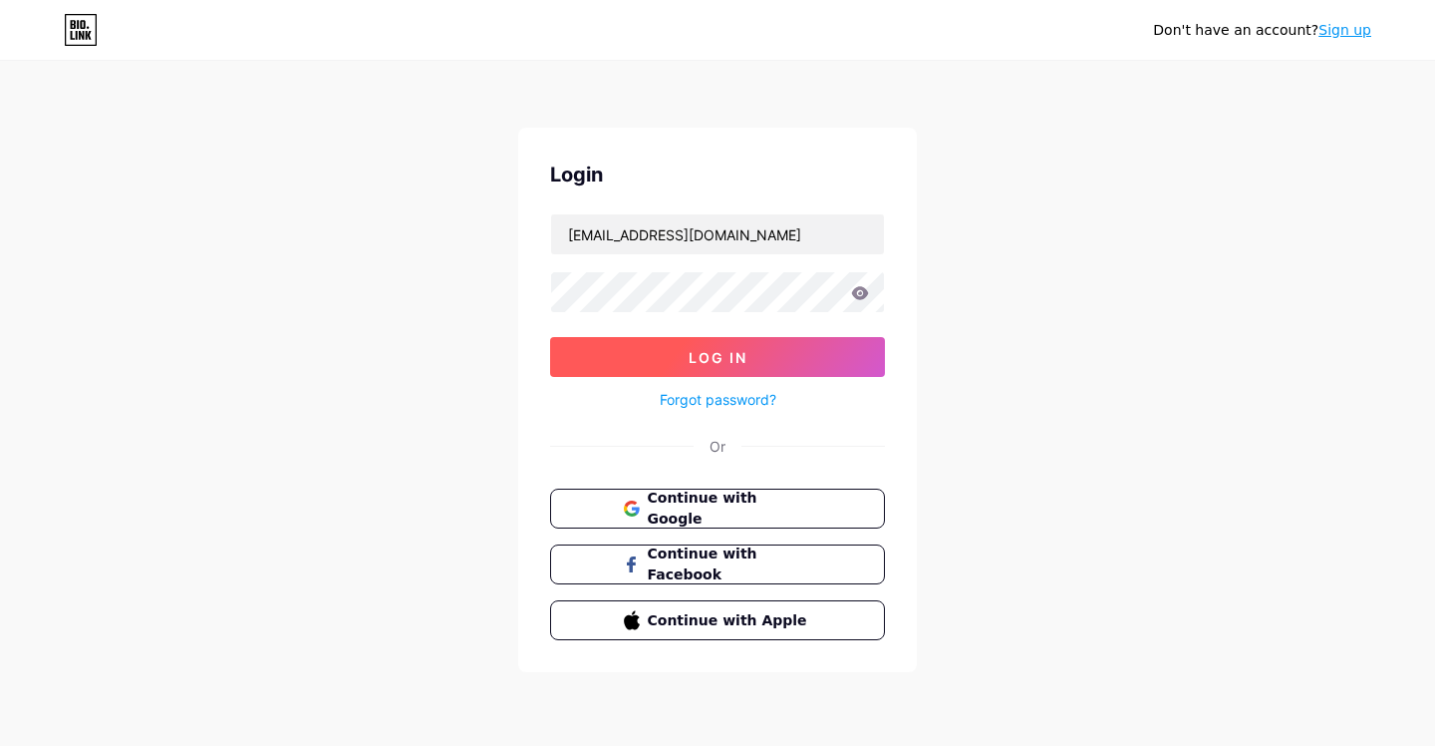
click at [757, 351] on button "Log In" at bounding box center [717, 357] width 335 height 40
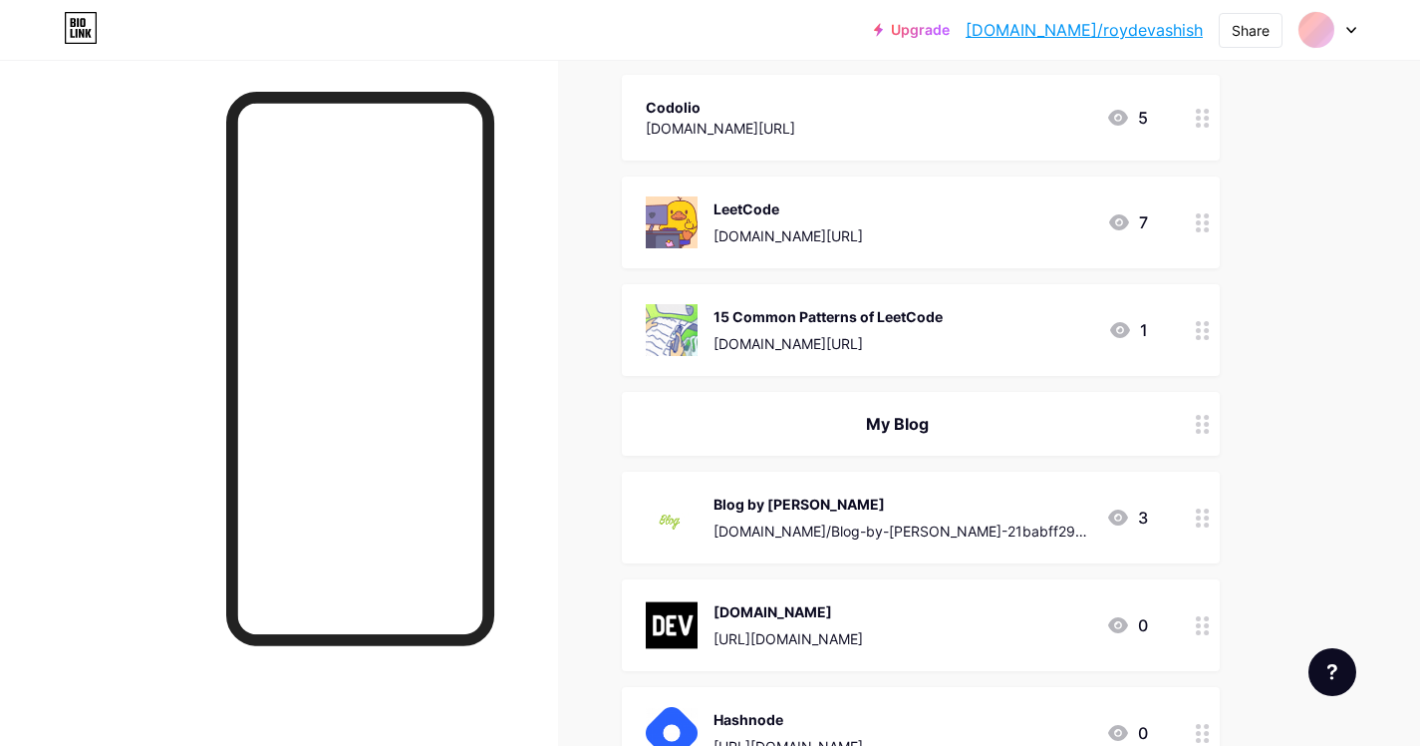
scroll to position [478, 0]
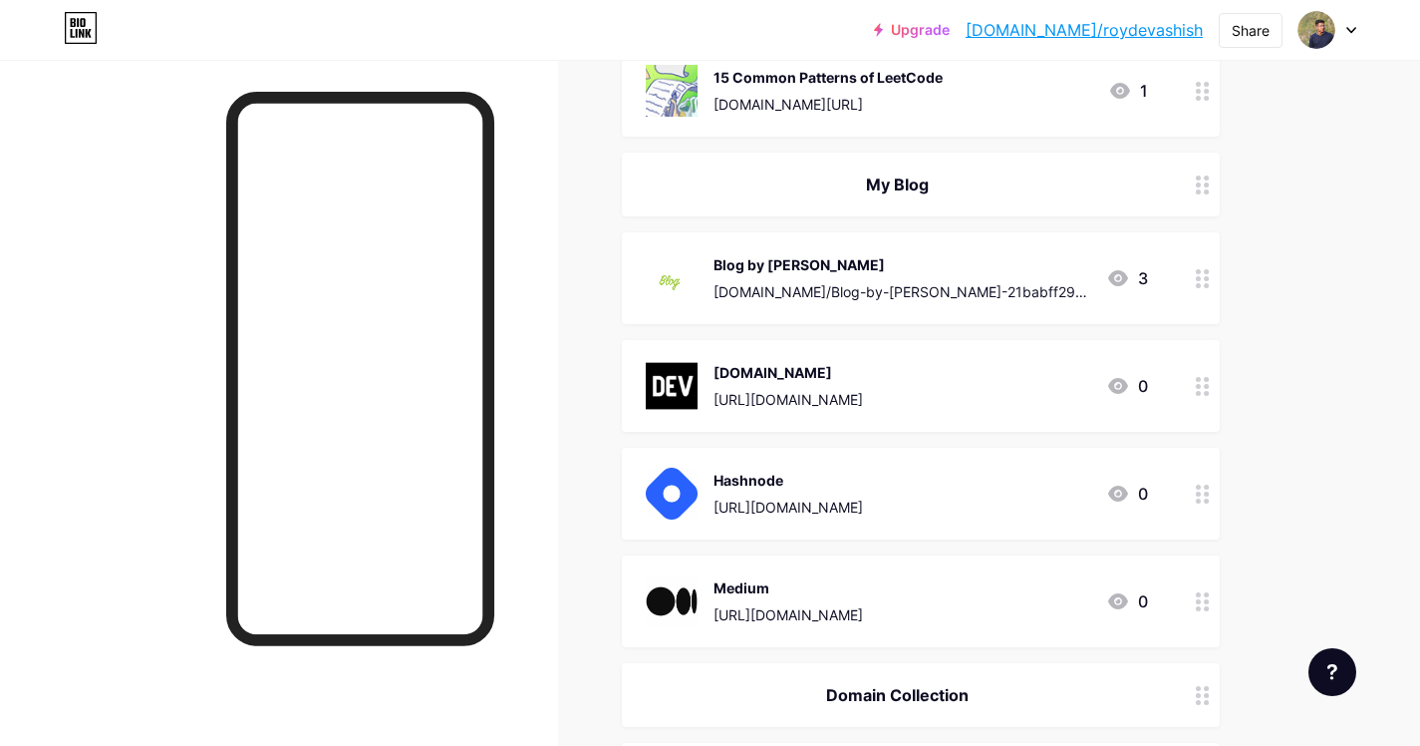
click at [821, 262] on div "Blog by [PERSON_NAME]" at bounding box center [902, 264] width 377 height 21
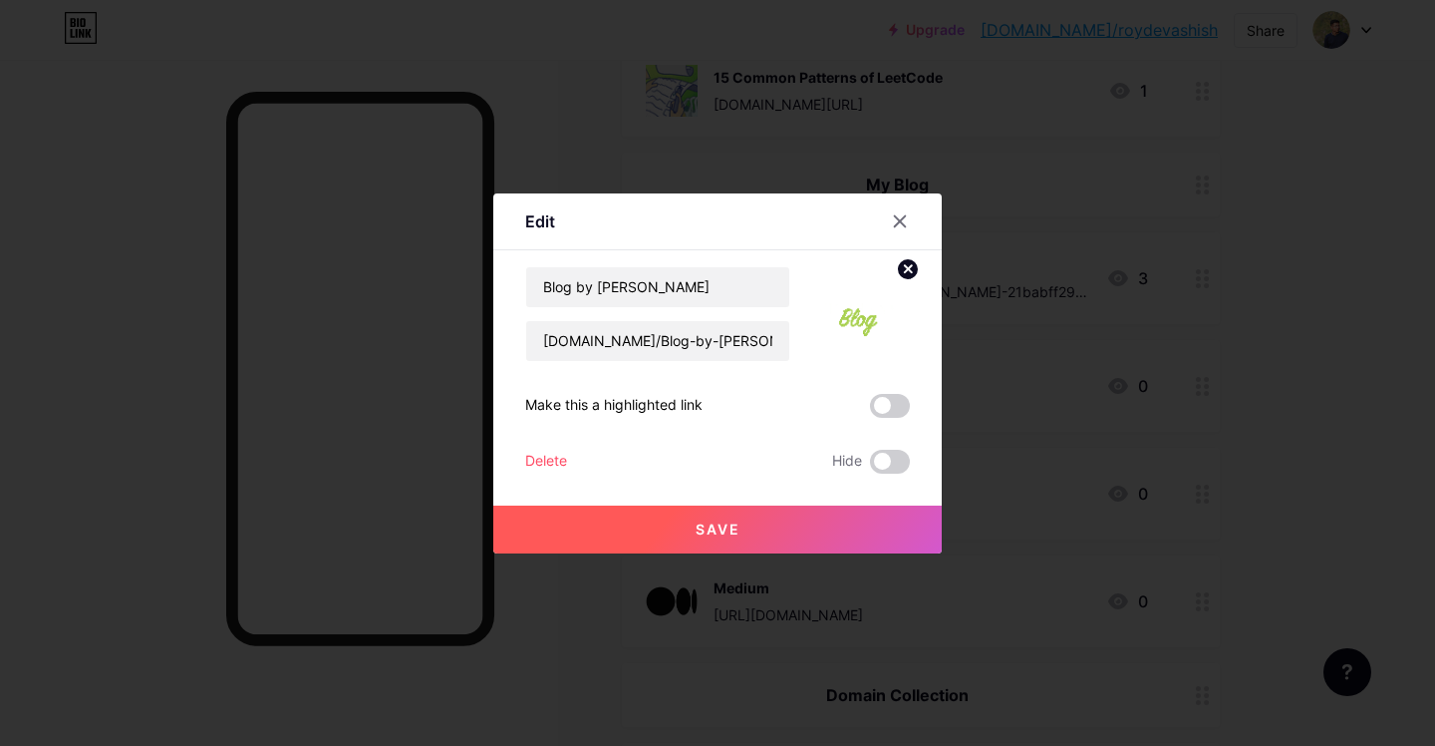
click at [805, 346] on div at bounding box center [850, 314] width 120 height 96
click at [903, 267] on circle at bounding box center [908, 269] width 22 height 22
click at [873, 313] on icon at bounding box center [873, 314] width 1 height 5
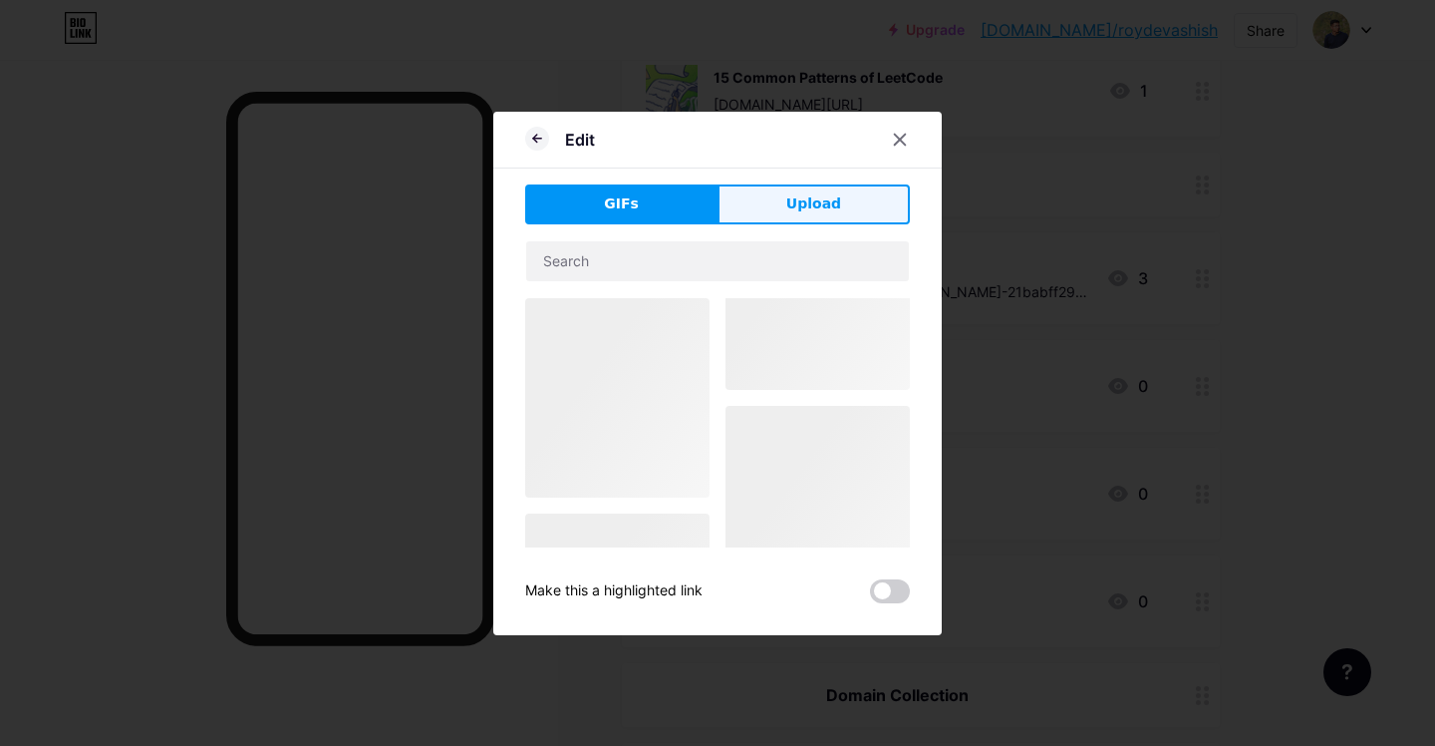
click at [796, 207] on span "Upload" at bounding box center [813, 203] width 55 height 21
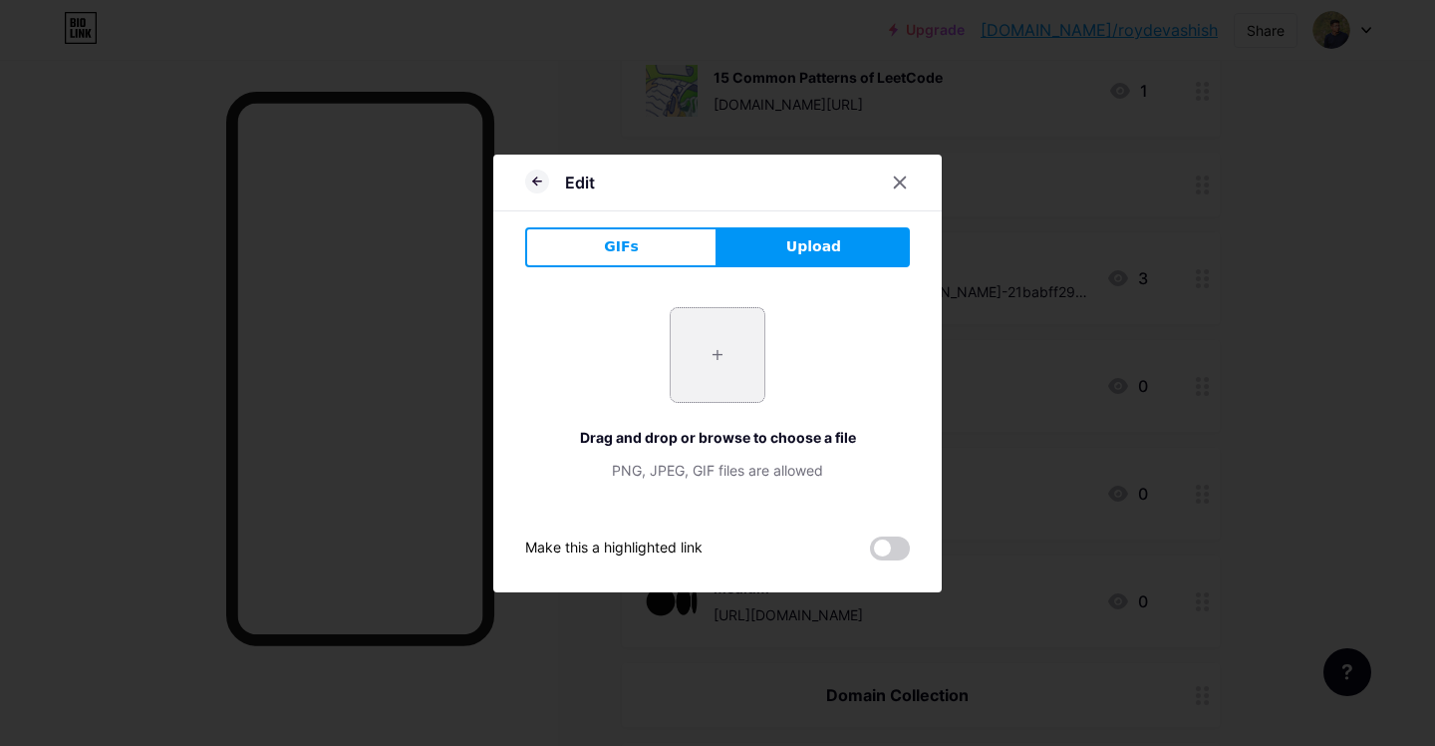
click at [707, 366] on input "file" at bounding box center [718, 355] width 94 height 94
type input "C:\fakepath\Icon.png"
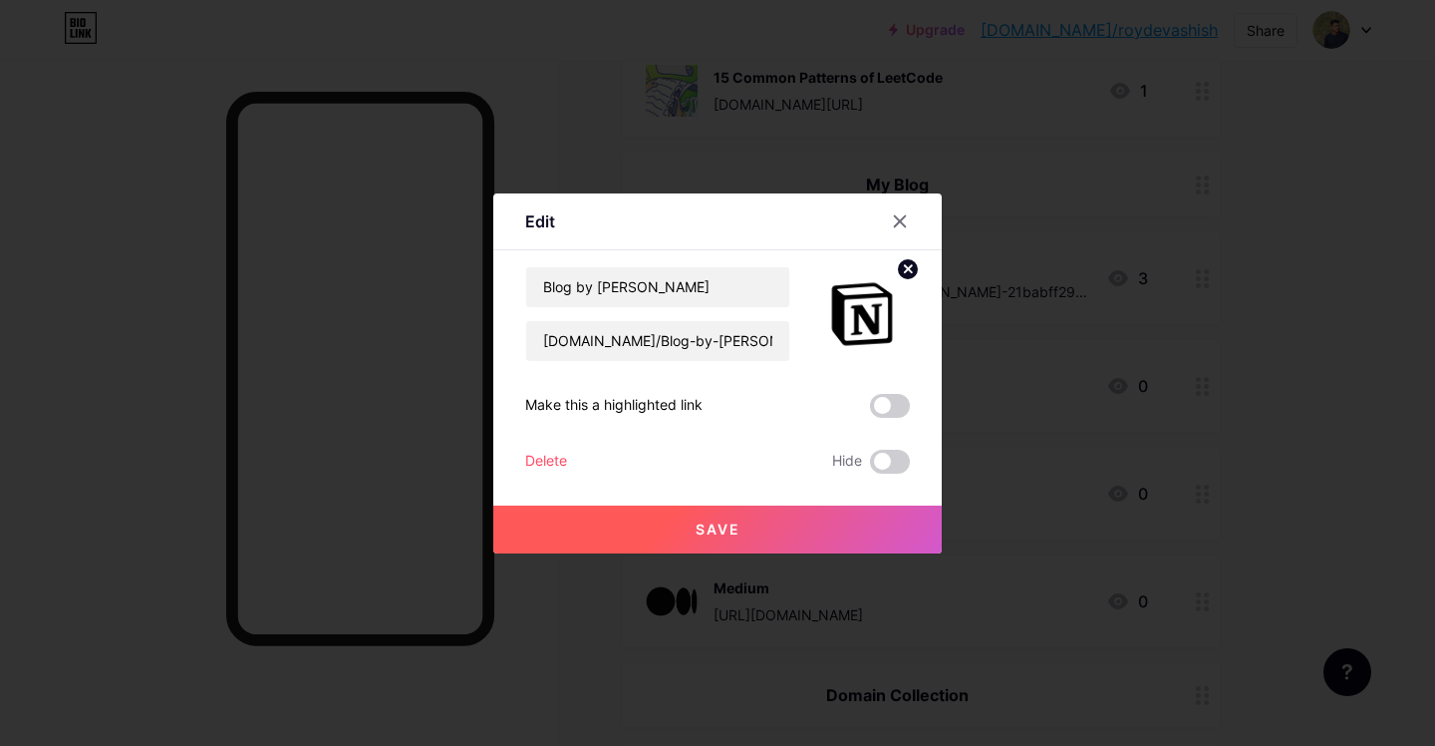
click at [708, 516] on button "Save" at bounding box center [717, 529] width 449 height 48
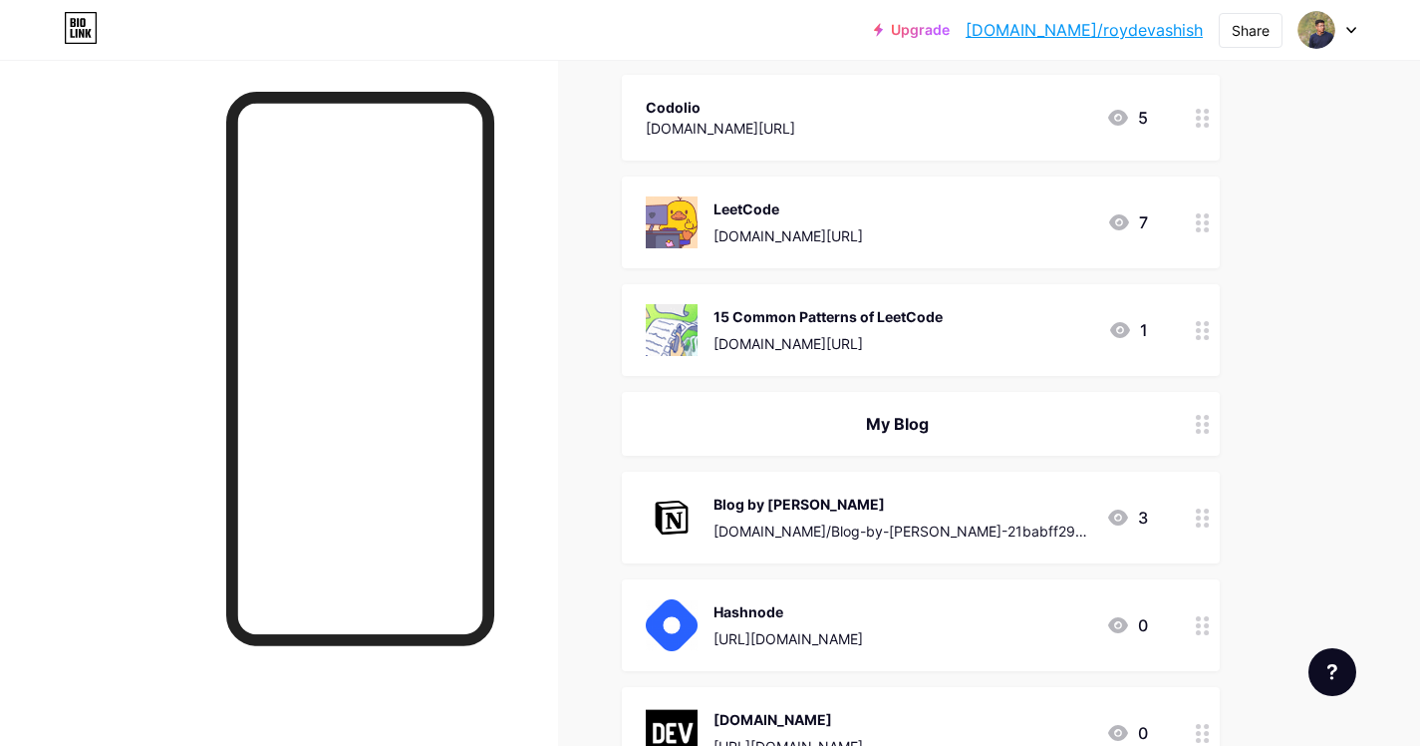
scroll to position [0, 0]
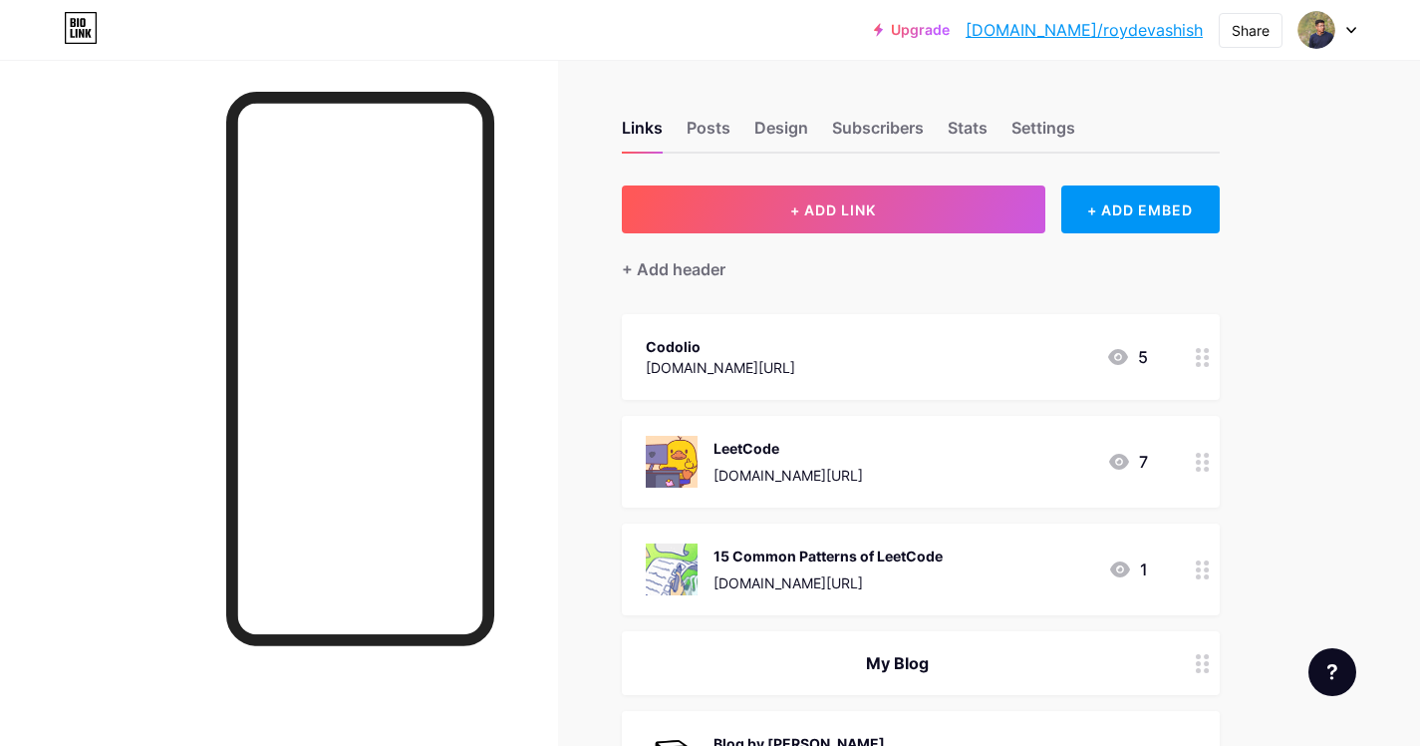
click at [1172, 671] on div "My Blog" at bounding box center [921, 663] width 598 height 64
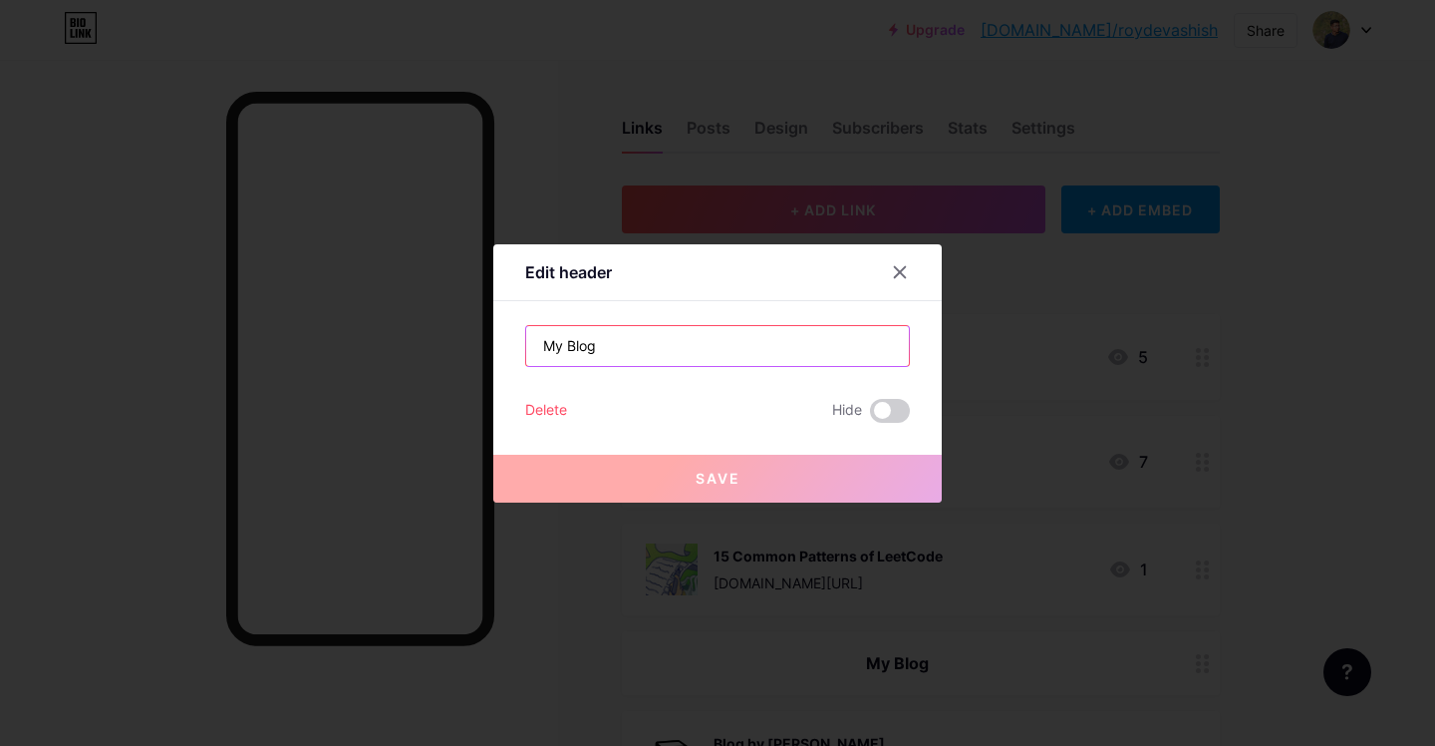
click at [569, 339] on input "My Blog" at bounding box center [717, 346] width 383 height 40
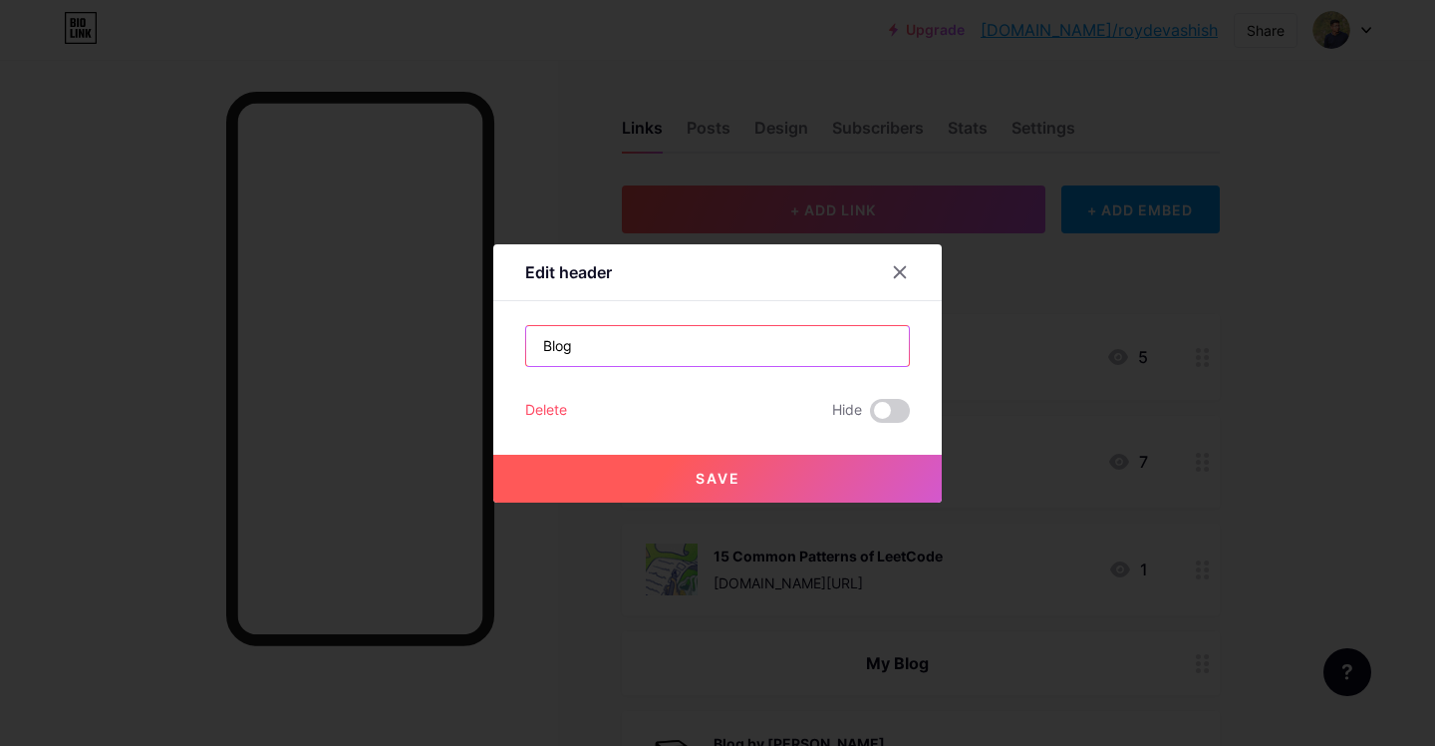
type input "Blog"
click at [739, 480] on span "Save" at bounding box center [718, 477] width 45 height 17
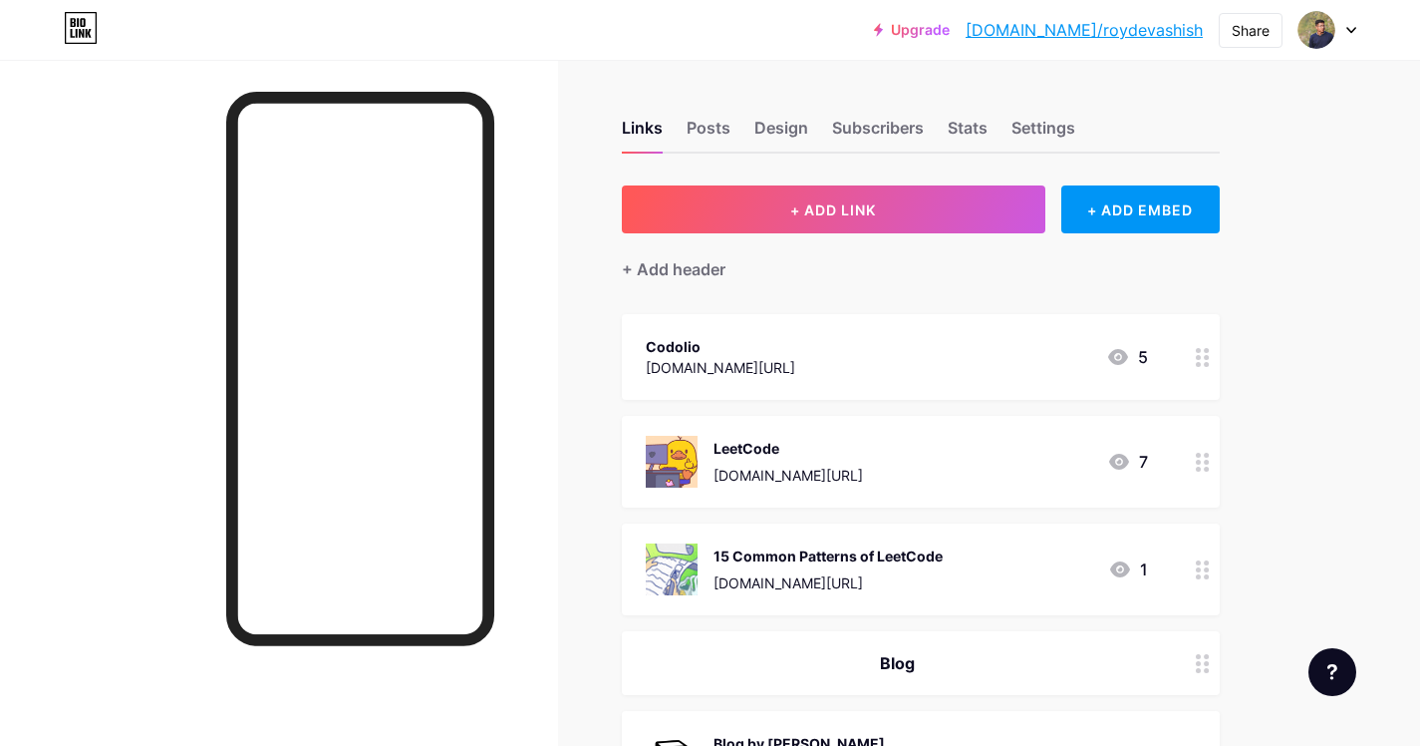
click at [922, 361] on div "Codolio [DOMAIN_NAME][URL] 5" at bounding box center [897, 357] width 502 height 46
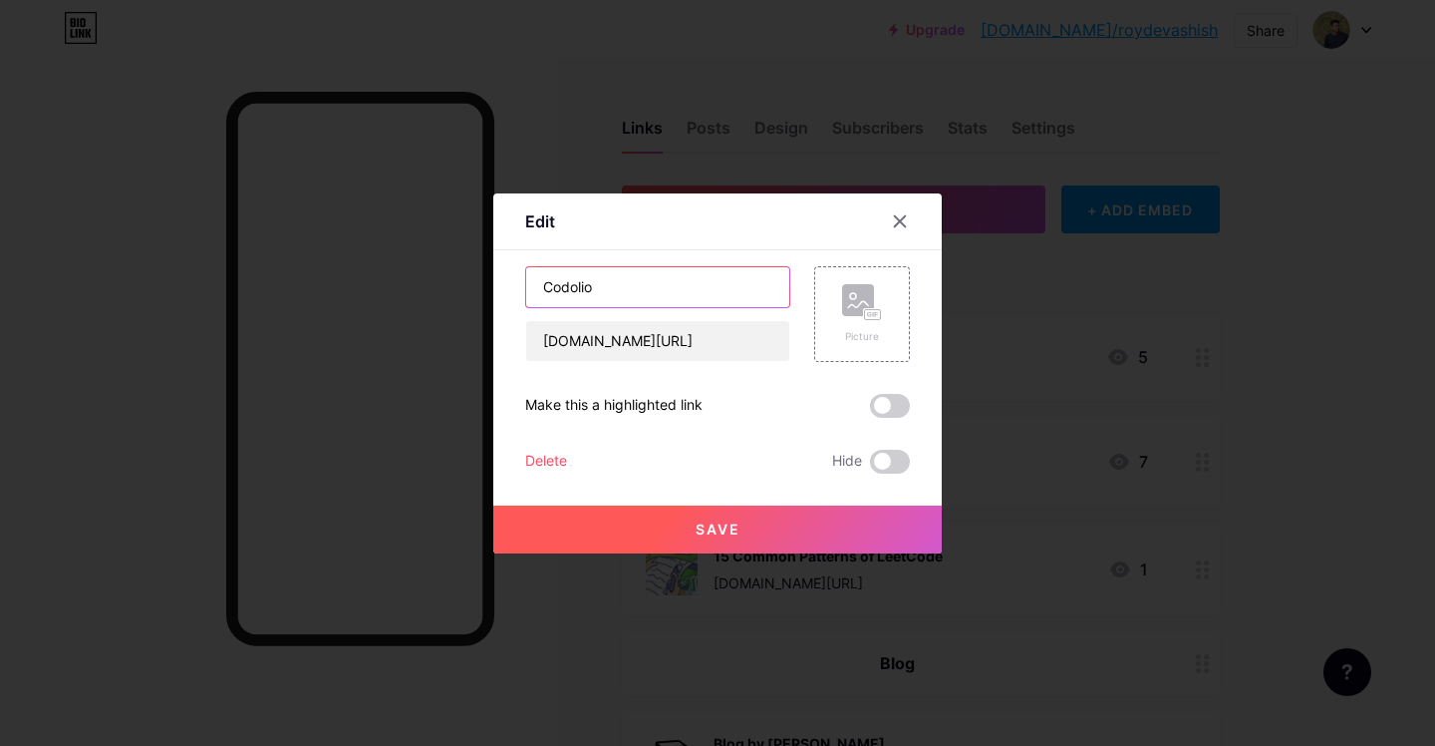
drag, startPoint x: 614, startPoint y: 269, endPoint x: 617, endPoint y: 280, distance: 11.4
click at [614, 269] on input "Codolio" at bounding box center [657, 287] width 263 height 40
click at [871, 315] on rect at bounding box center [873, 314] width 16 height 10
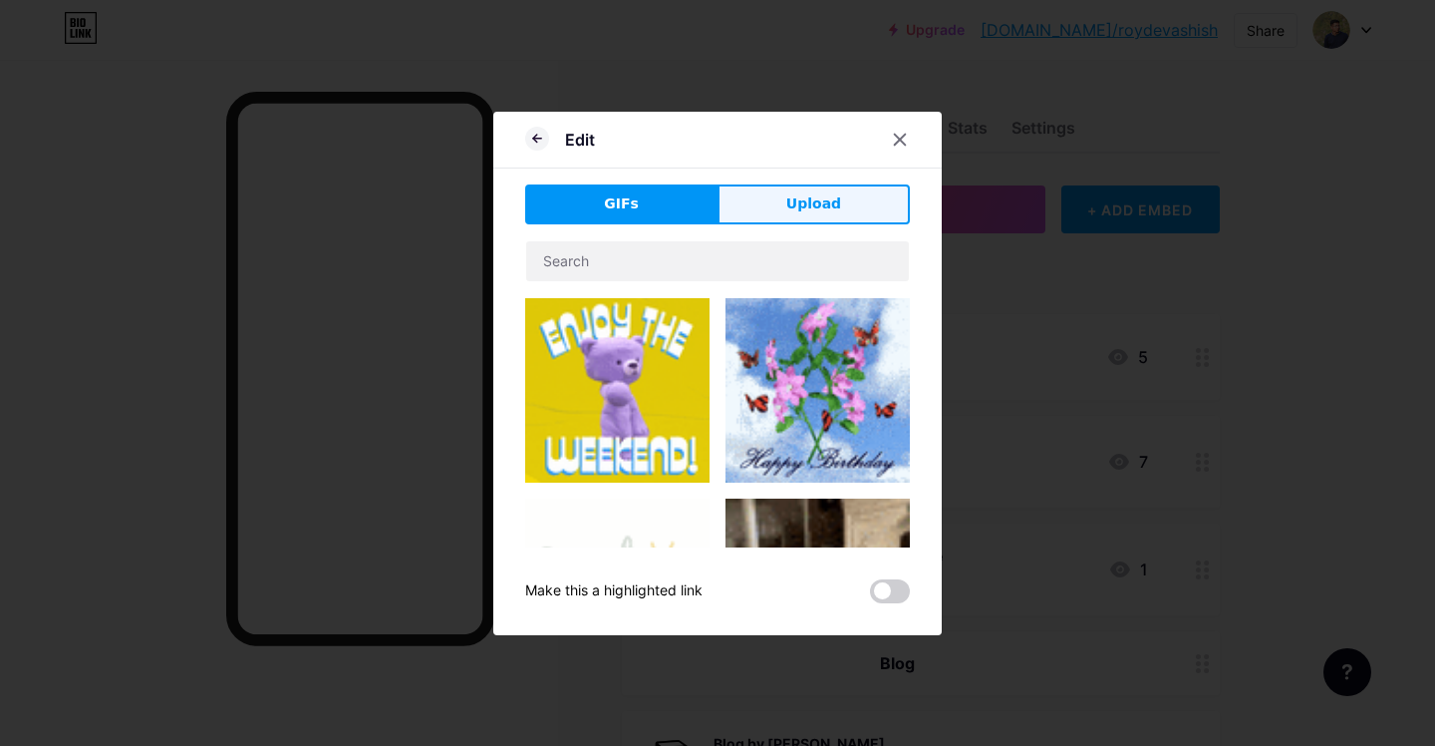
drag, startPoint x: 803, startPoint y: 186, endPoint x: 788, endPoint y: 243, distance: 58.8
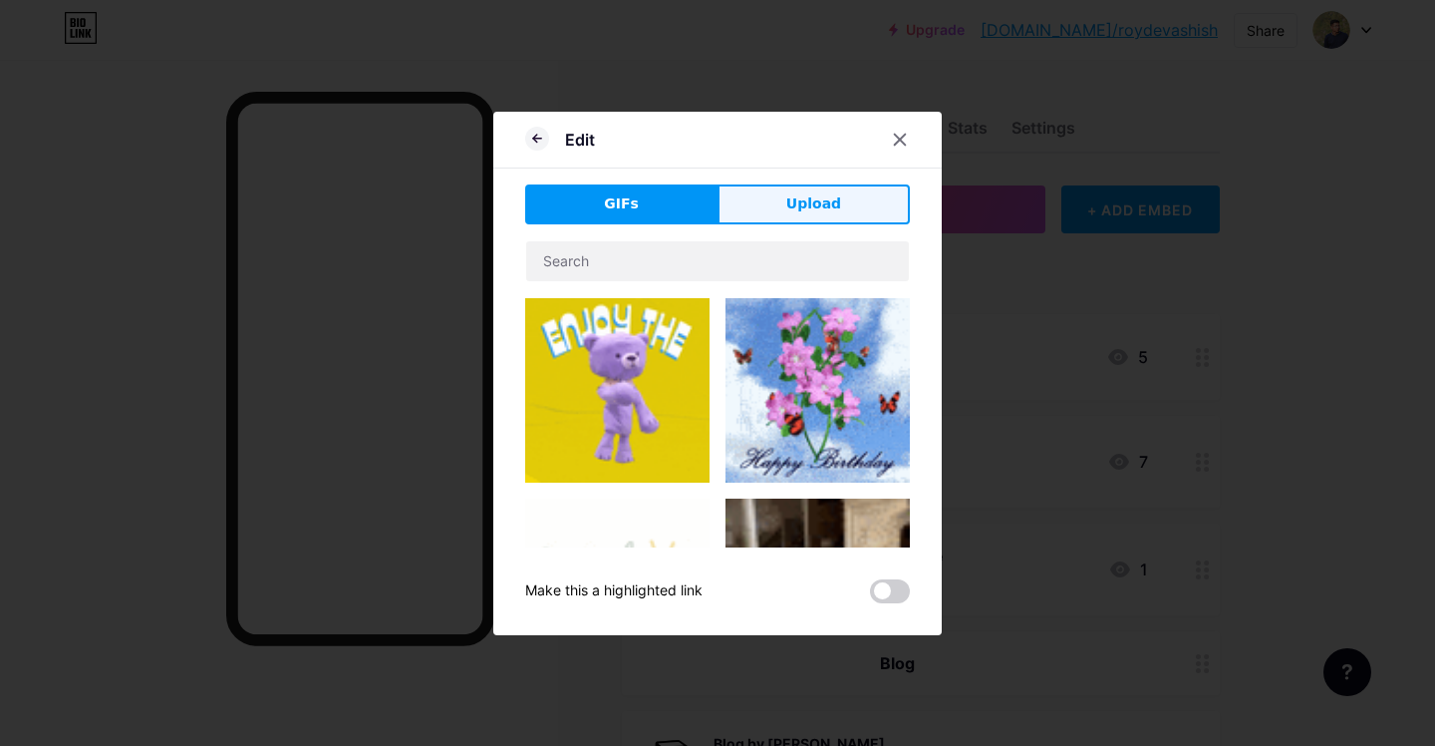
click at [803, 186] on button "Upload" at bounding box center [814, 204] width 192 height 40
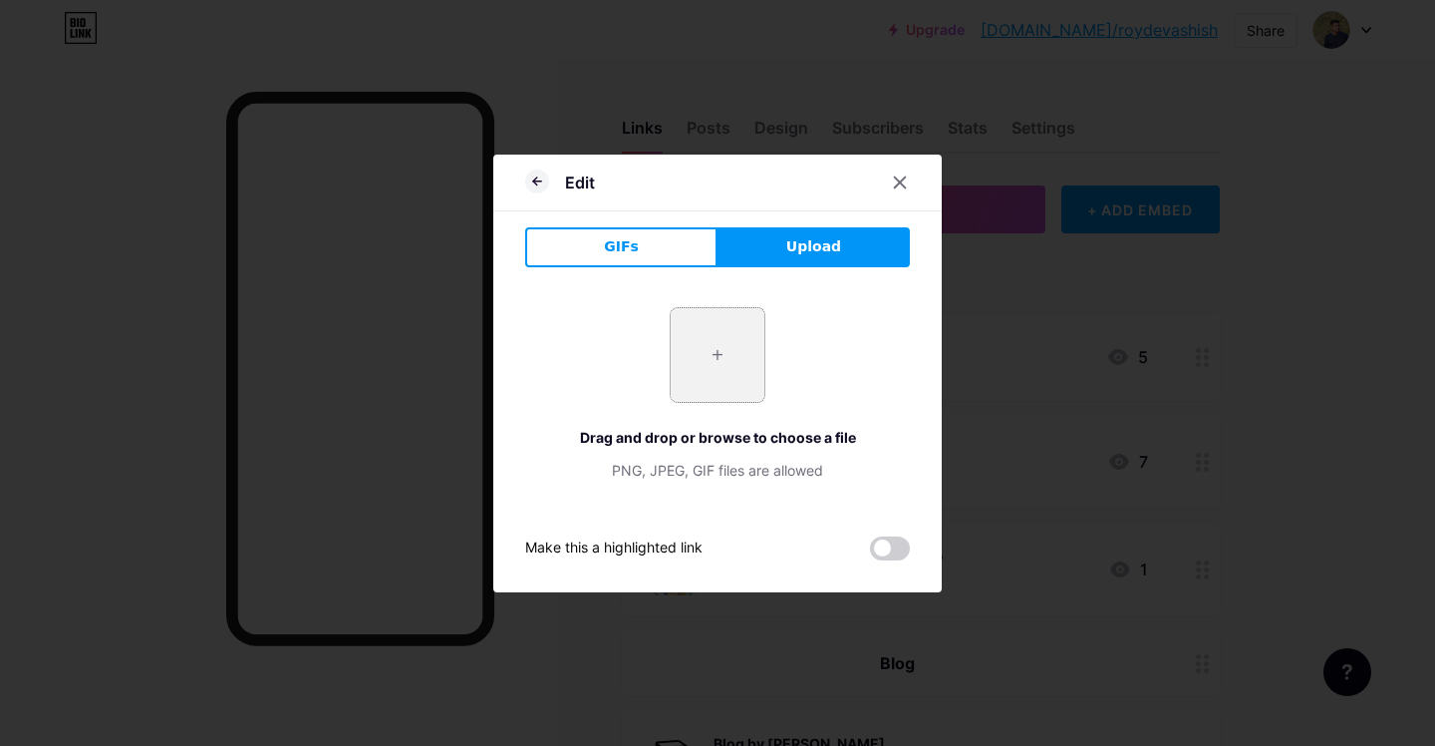
click at [758, 331] on input "file" at bounding box center [718, 355] width 94 height 94
type input "C:\fakepath\codolio.svg"
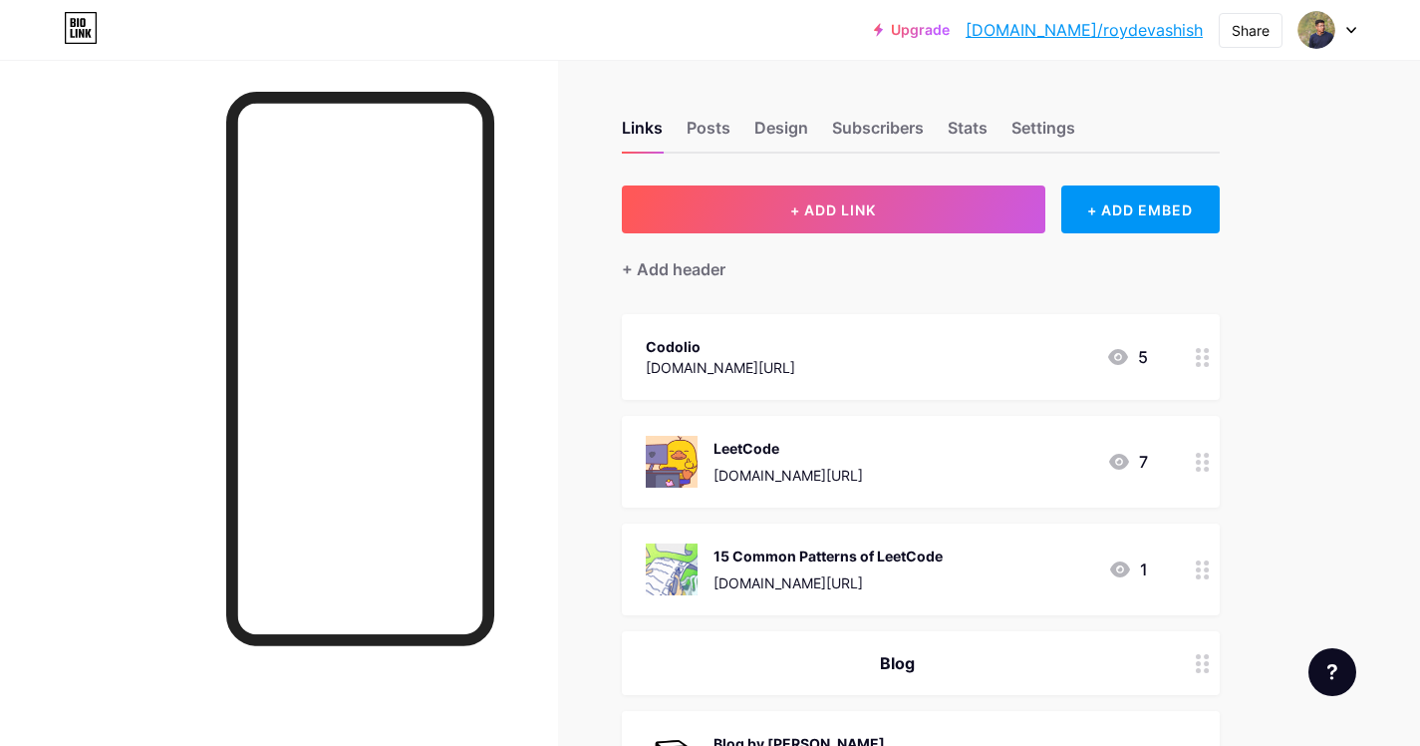
click at [795, 358] on div "[DOMAIN_NAME][URL]" at bounding box center [721, 367] width 150 height 21
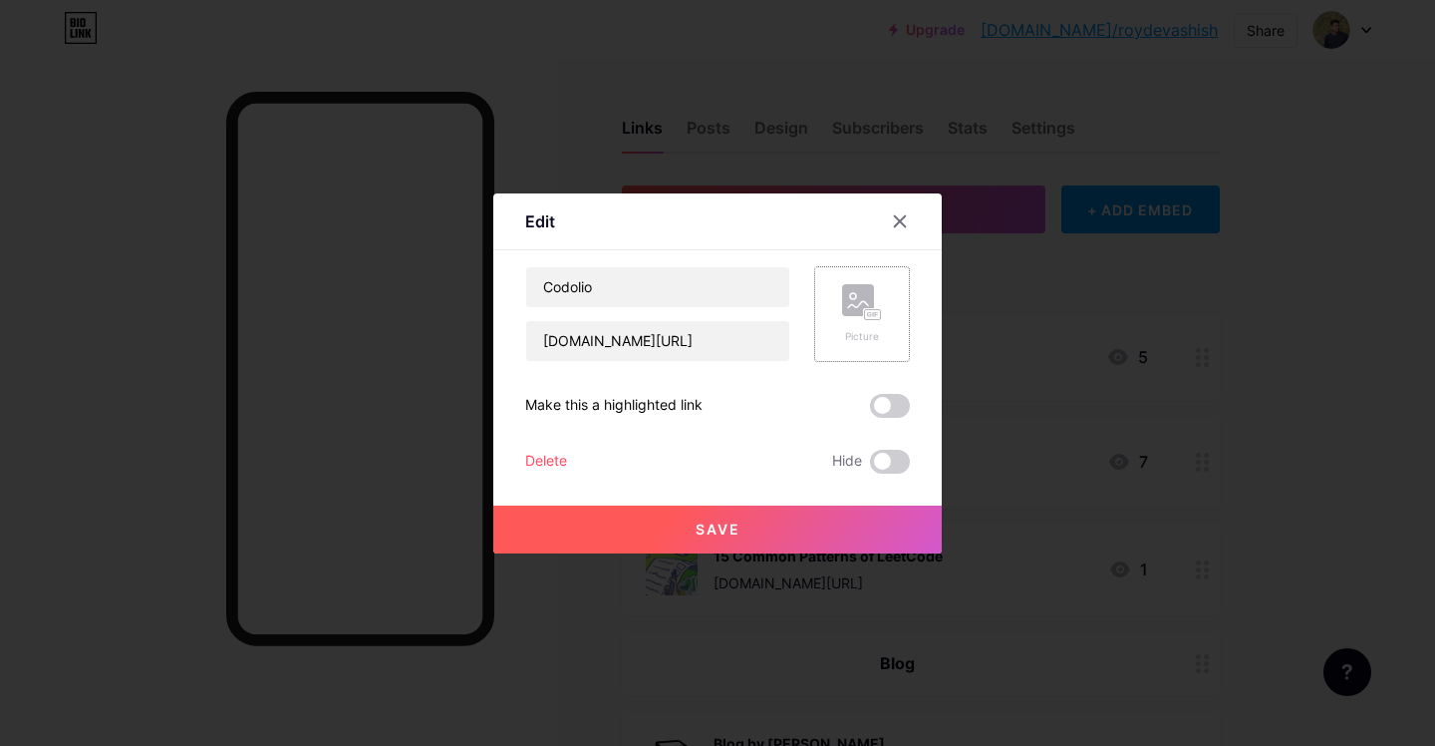
click at [888, 287] on div "Picture" at bounding box center [862, 314] width 96 height 96
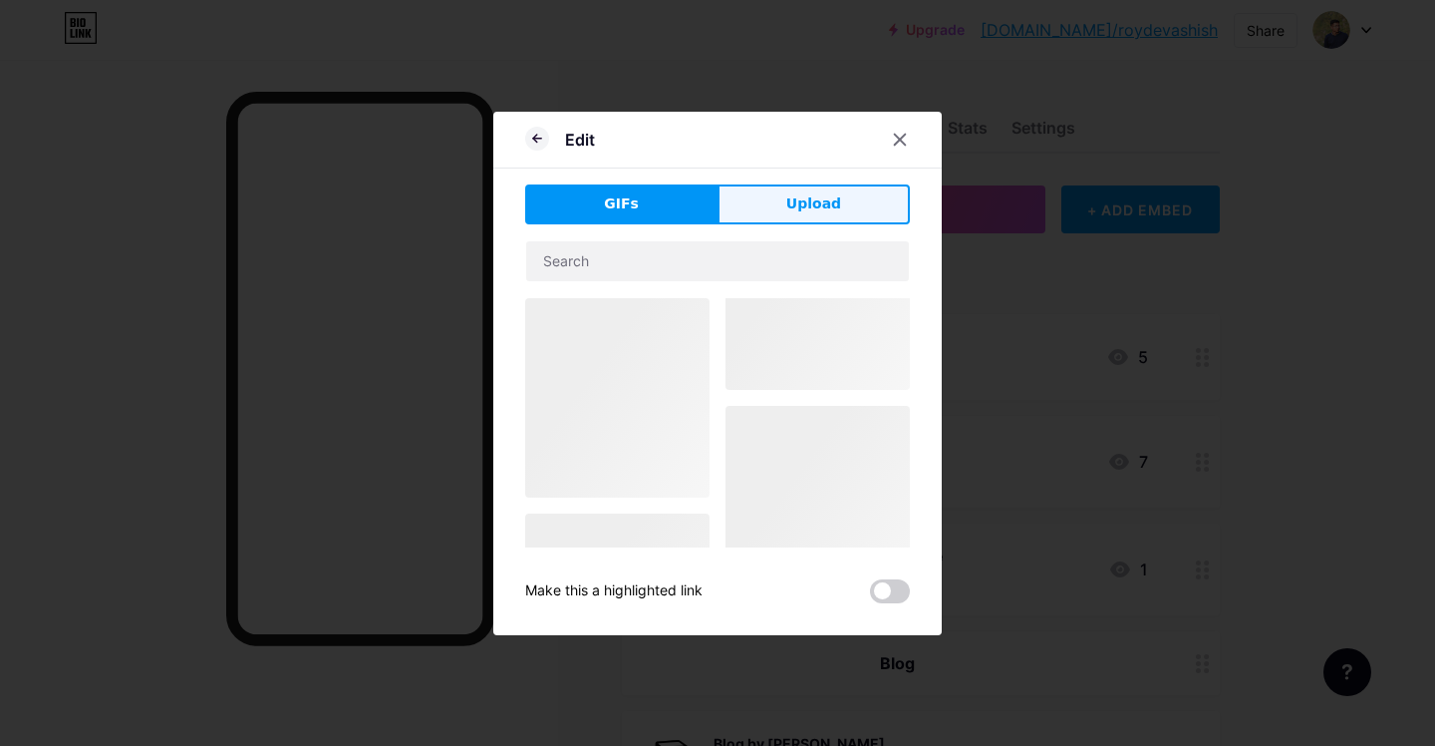
click at [774, 184] on button "Upload" at bounding box center [814, 204] width 192 height 40
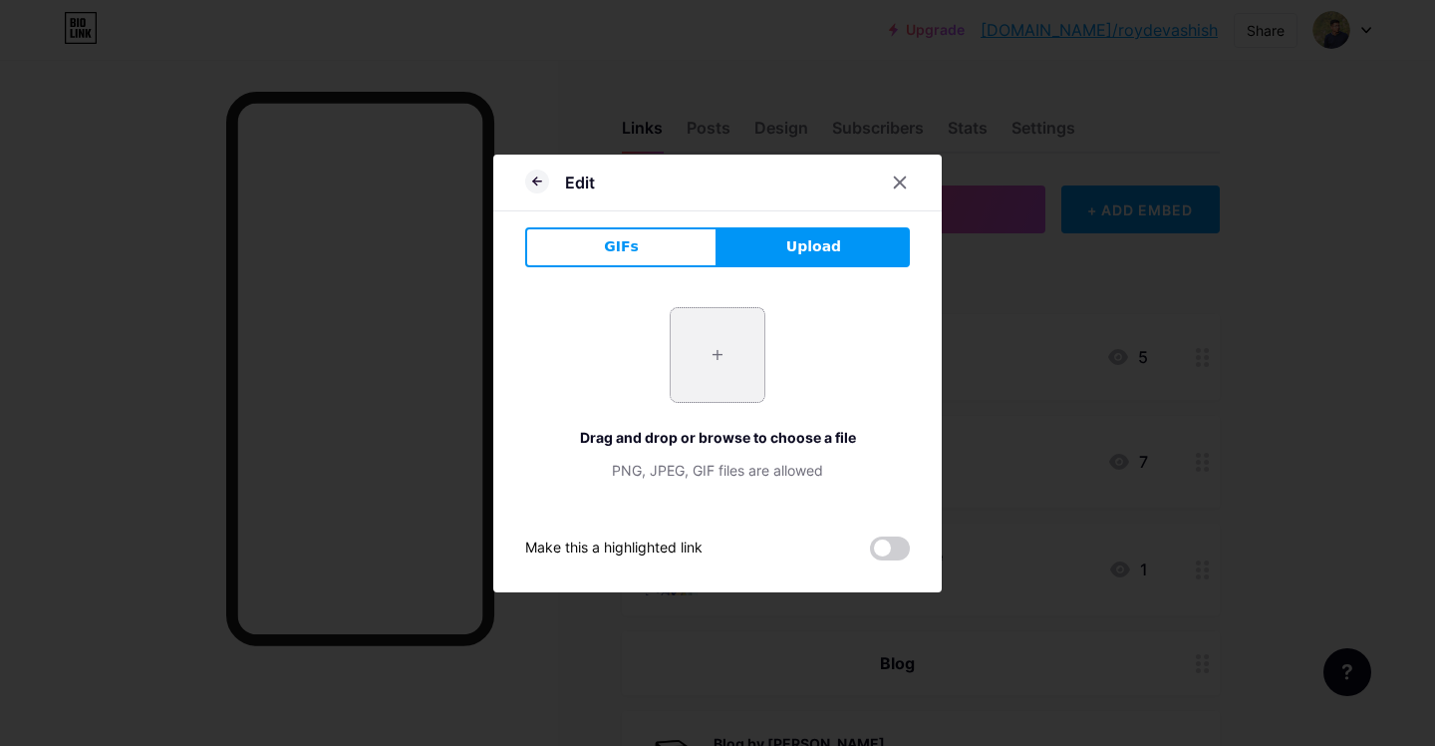
click at [719, 359] on input "file" at bounding box center [718, 355] width 94 height 94
type input "C:\fakepath\codolio.svg"
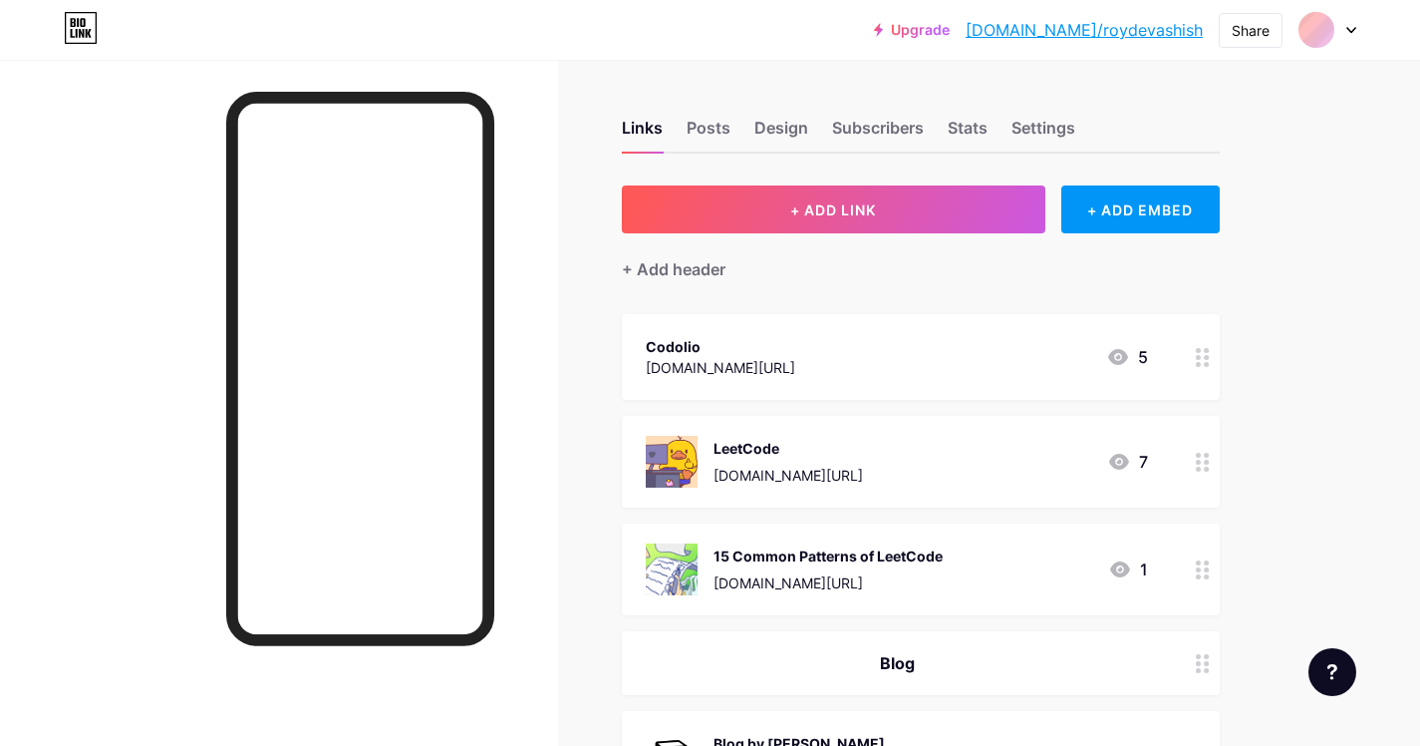
click at [795, 336] on div "Codolio" at bounding box center [721, 346] width 150 height 21
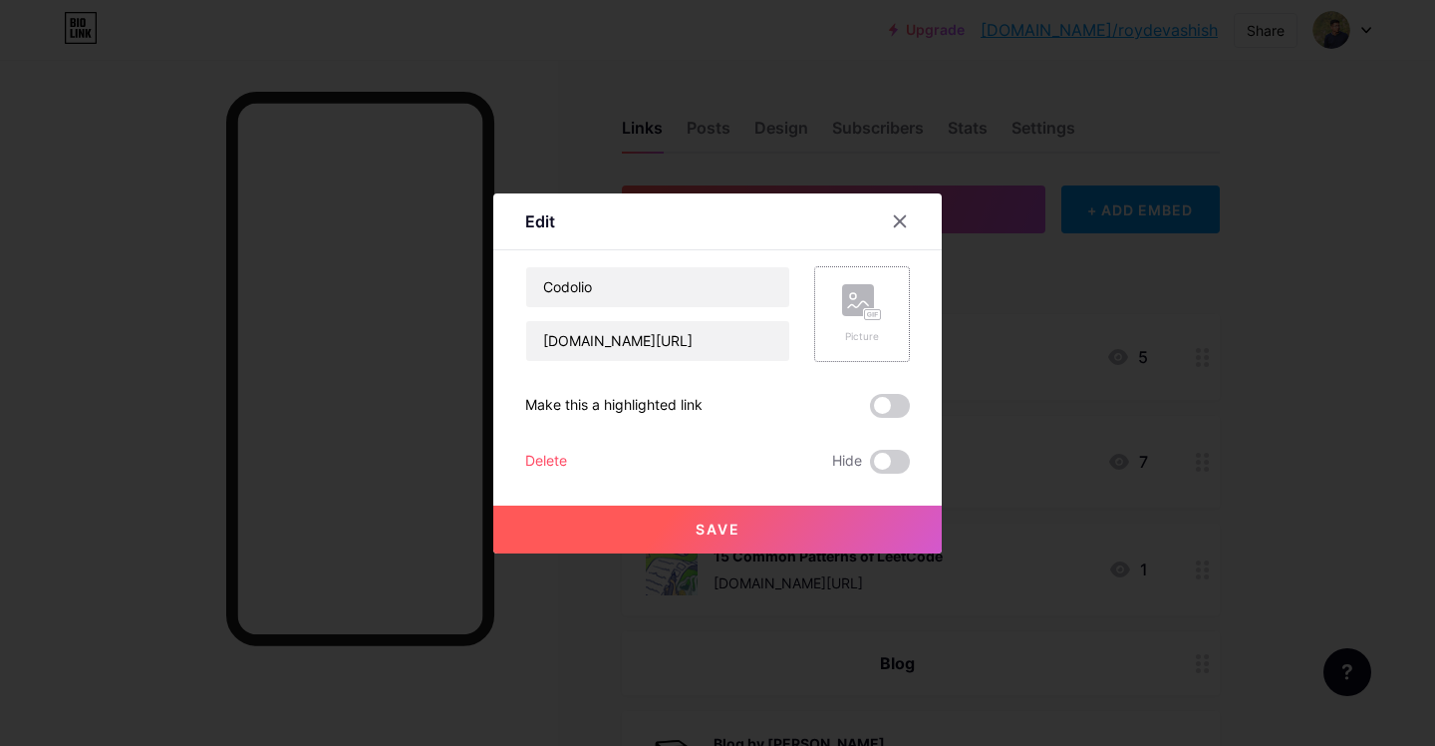
click at [871, 296] on rect at bounding box center [858, 300] width 32 height 32
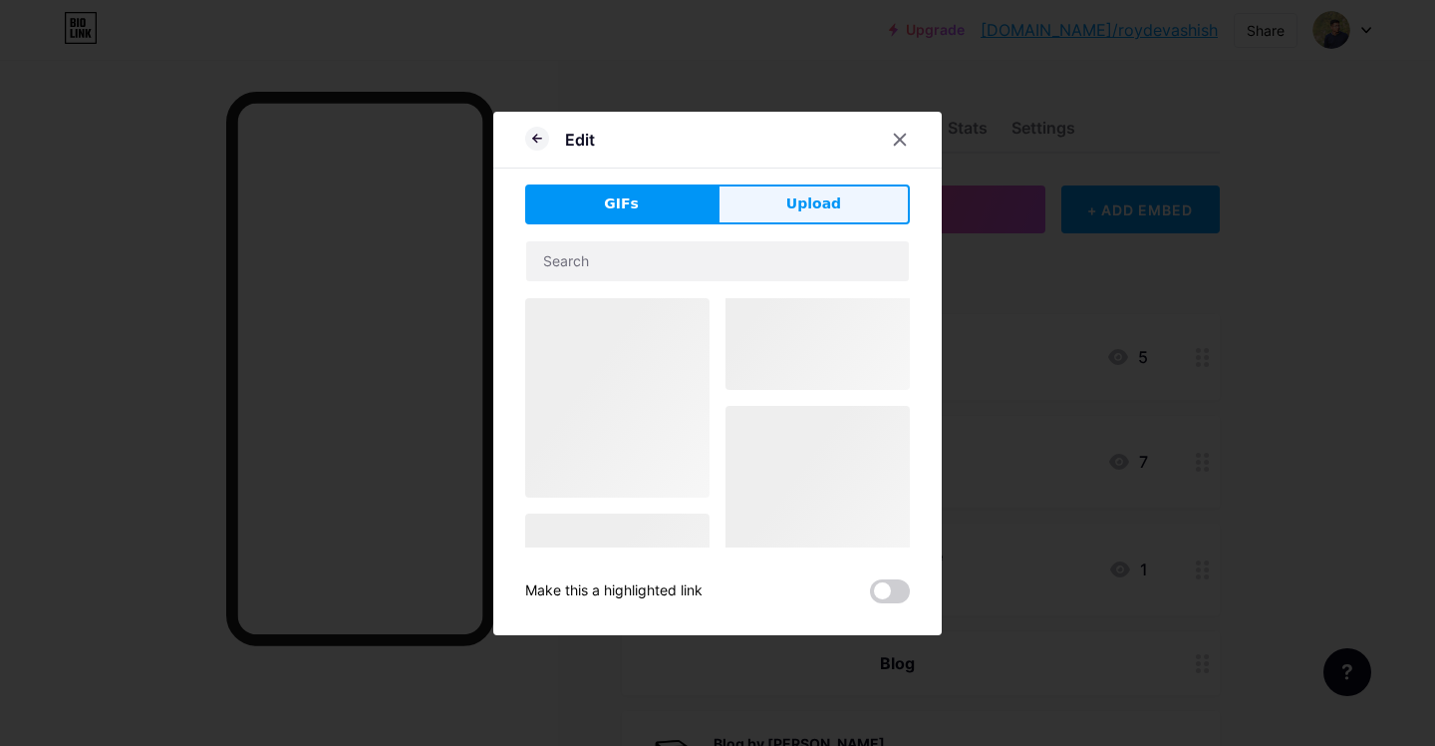
click at [841, 199] on button "Upload" at bounding box center [814, 204] width 192 height 40
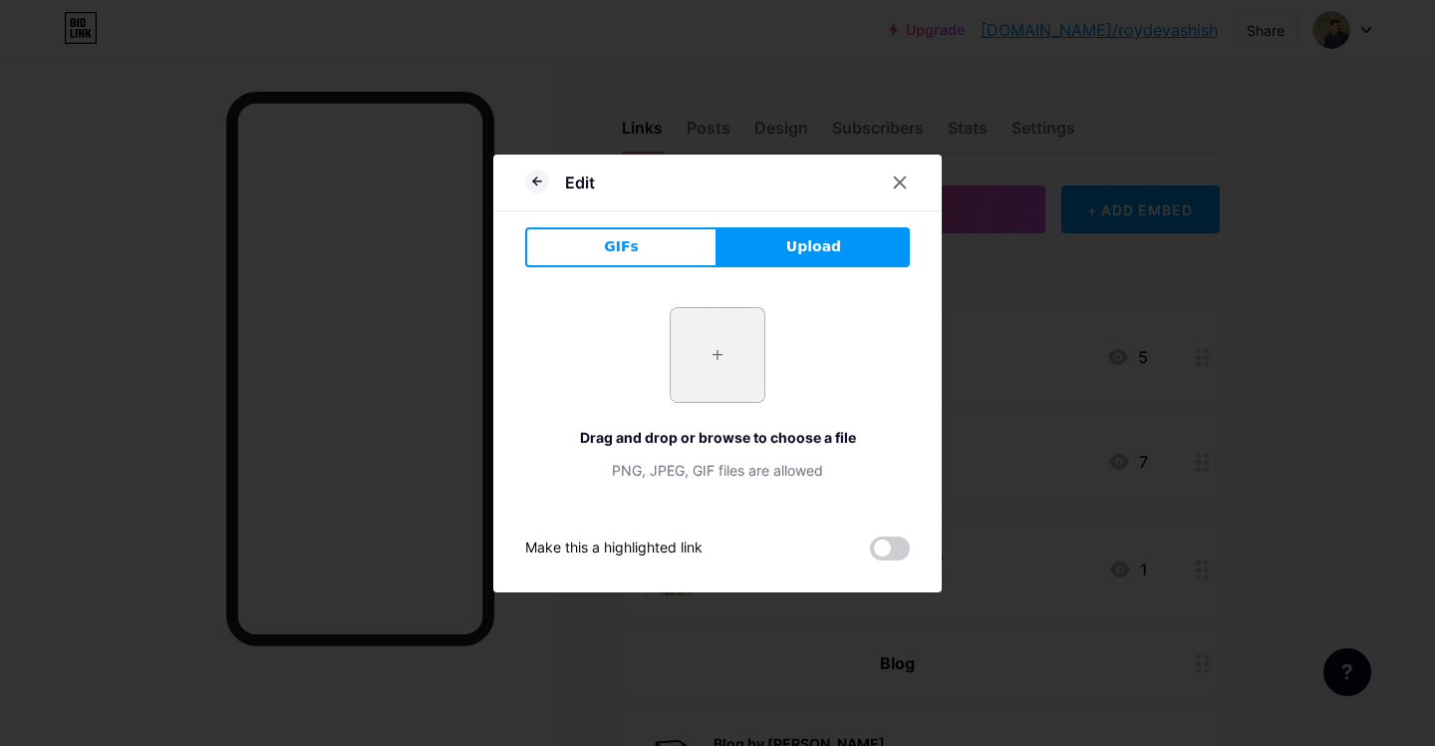
click at [714, 344] on input "file" at bounding box center [718, 355] width 94 height 94
type input "C:\fakepath\1719847023488.jpeg"
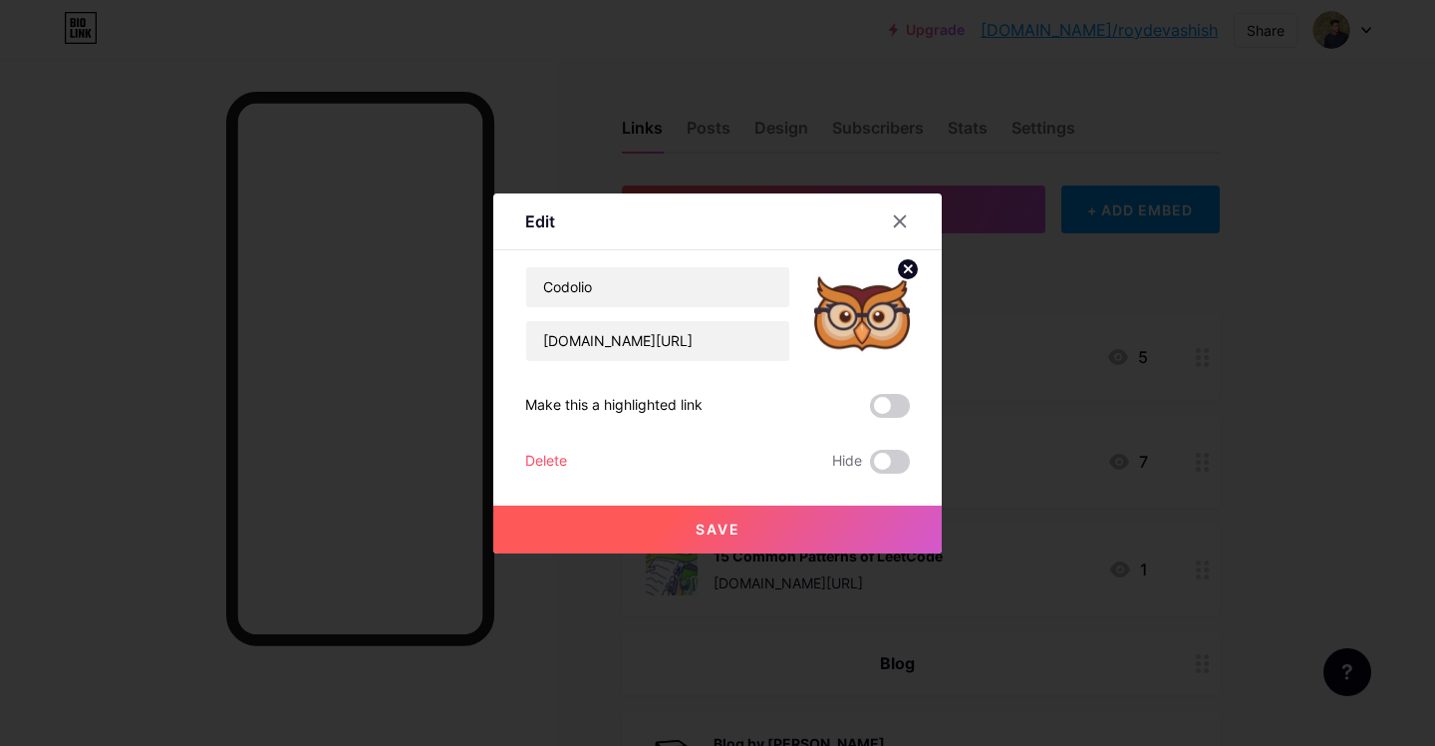
click at [728, 537] on button "Save" at bounding box center [717, 529] width 449 height 48
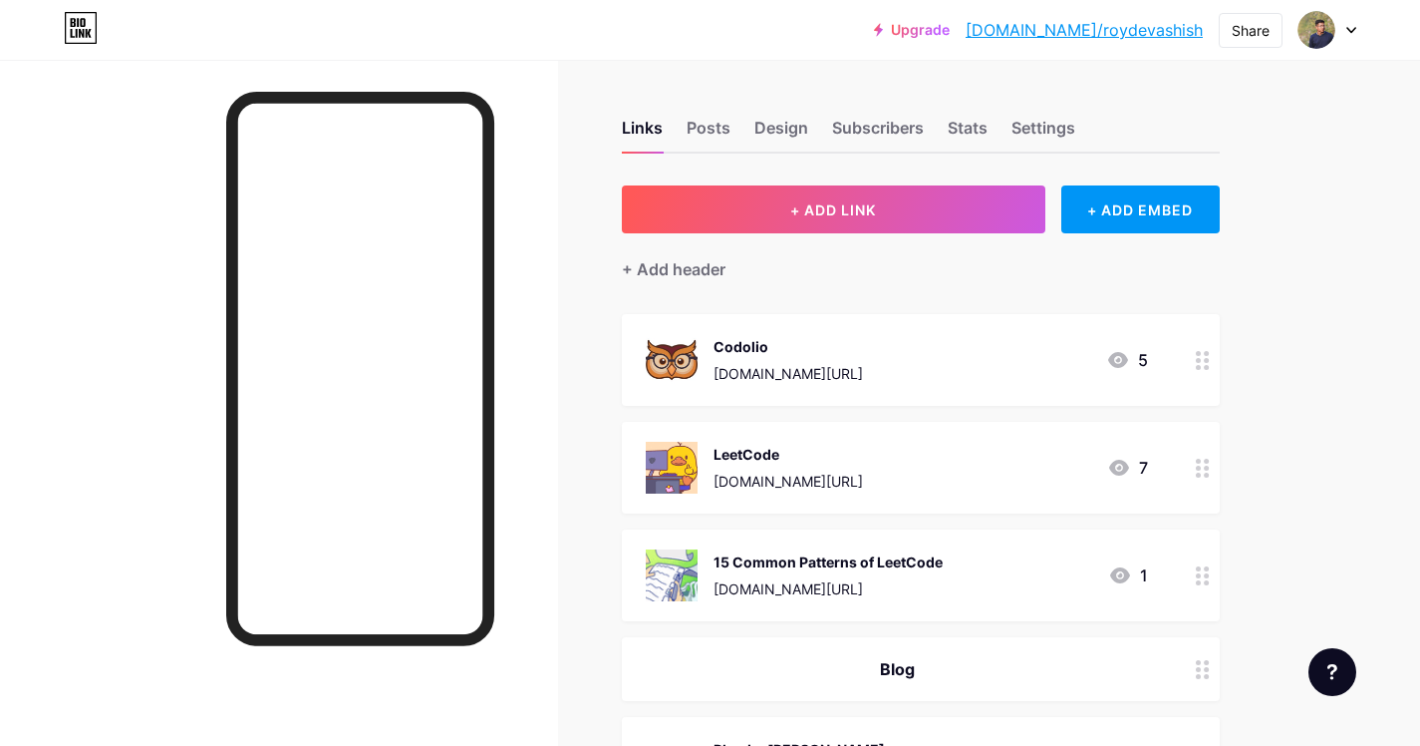
click at [1100, 29] on link "[DOMAIN_NAME]/roydevashish" at bounding box center [1084, 30] width 237 height 24
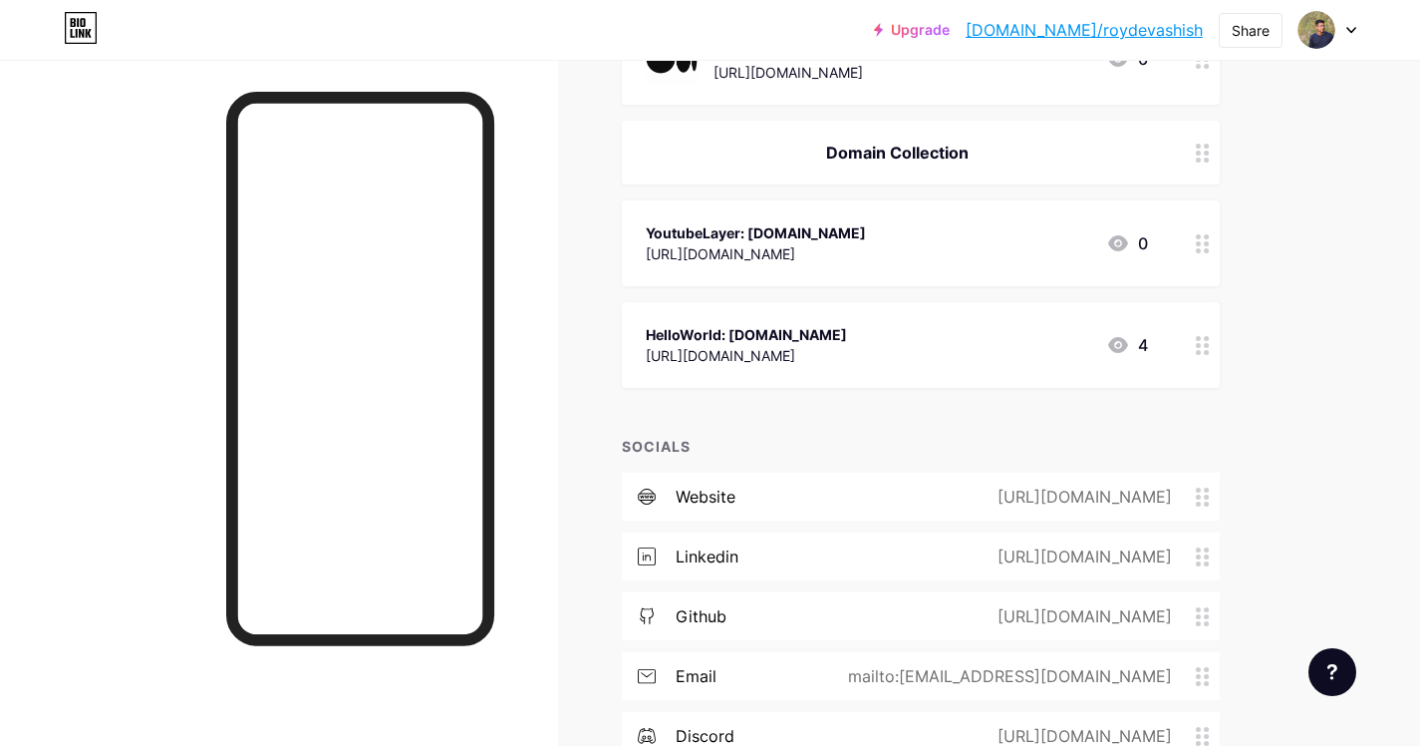
scroll to position [1140, 0]
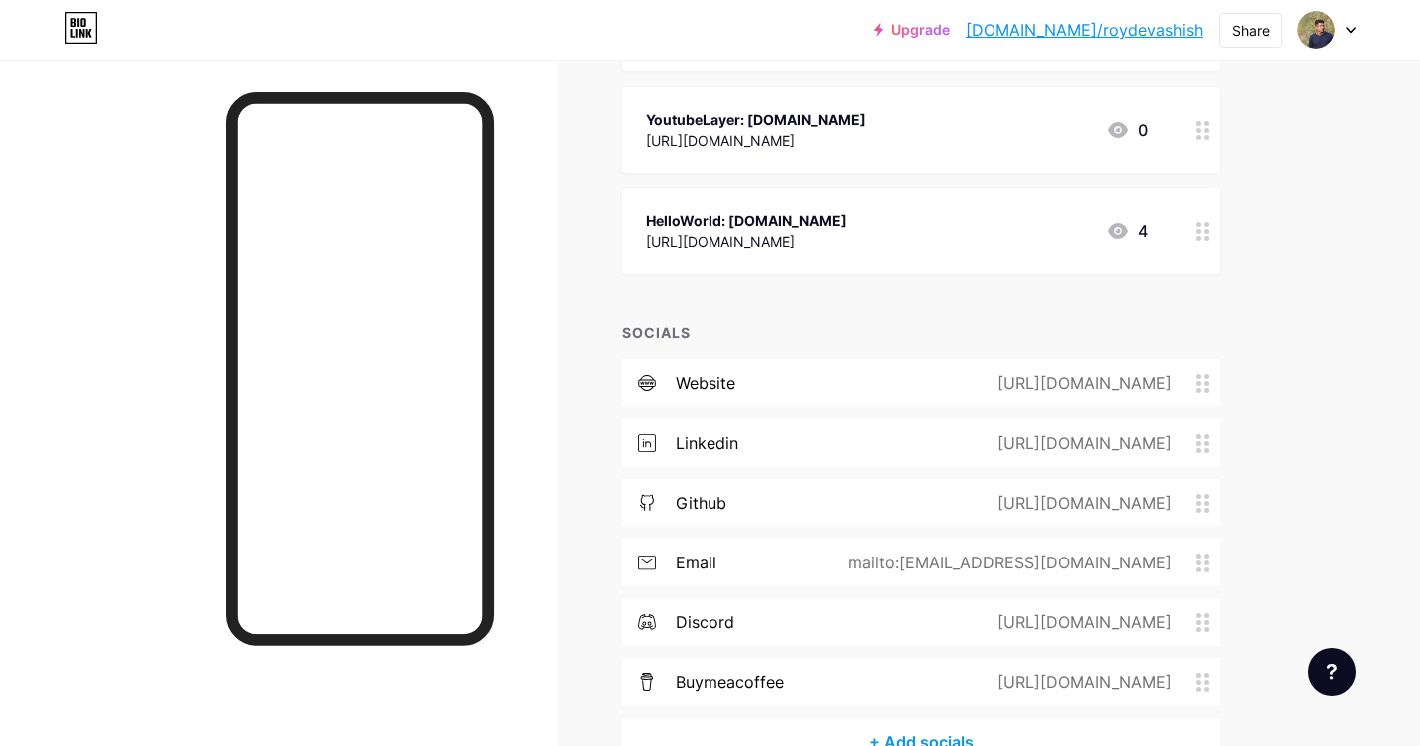
click at [970, 162] on div "YoutubeLayer: [DOMAIN_NAME] [URL][DOMAIN_NAME] 0" at bounding box center [921, 130] width 598 height 86
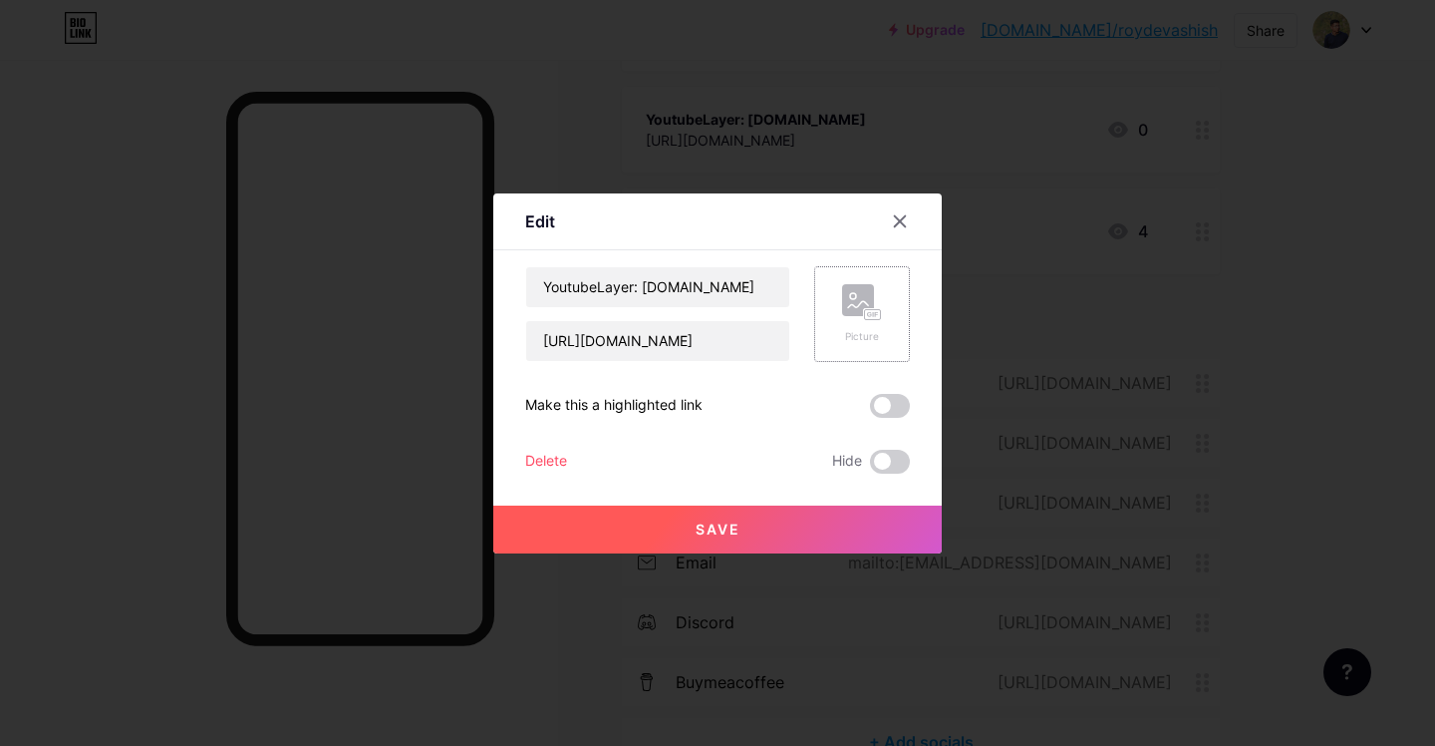
click at [861, 323] on div "Picture" at bounding box center [862, 314] width 40 height 60
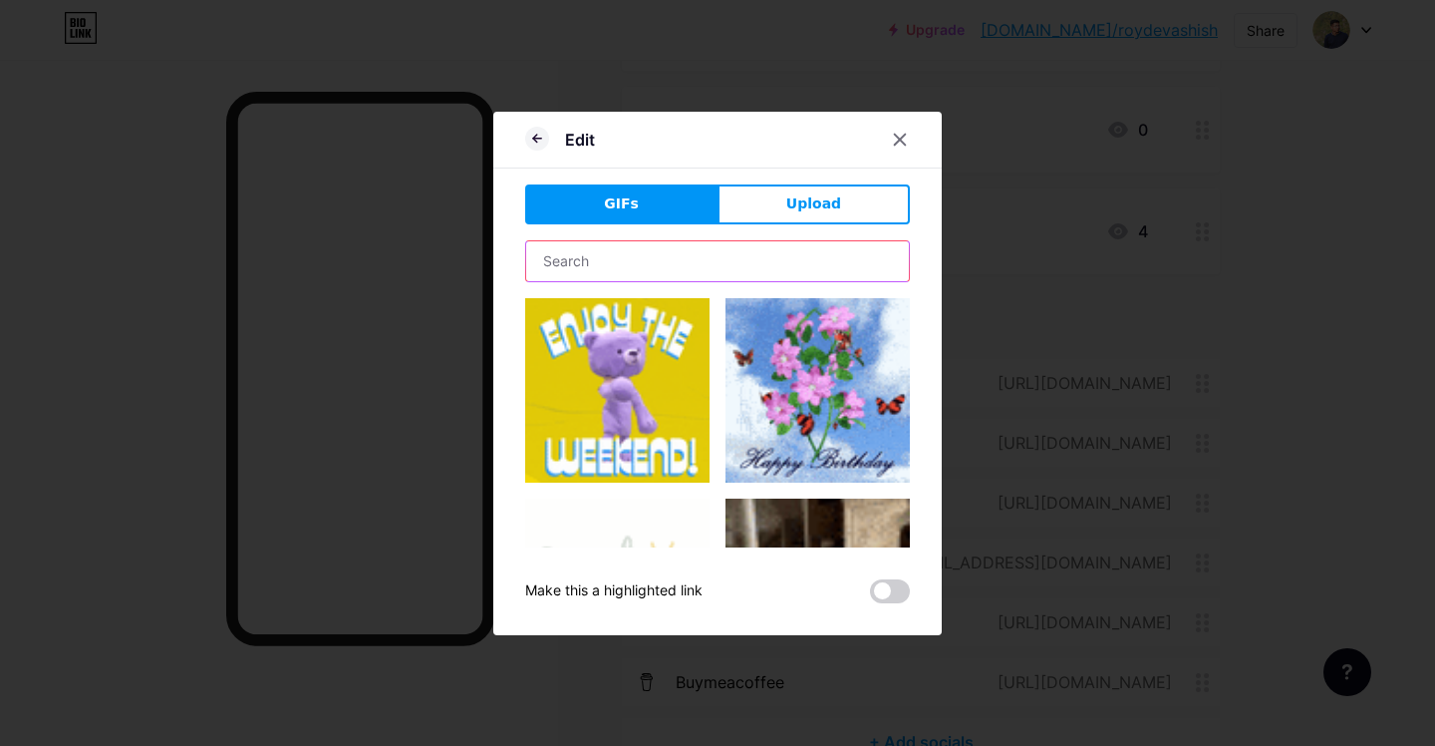
click at [701, 265] on input "text" at bounding box center [717, 261] width 383 height 40
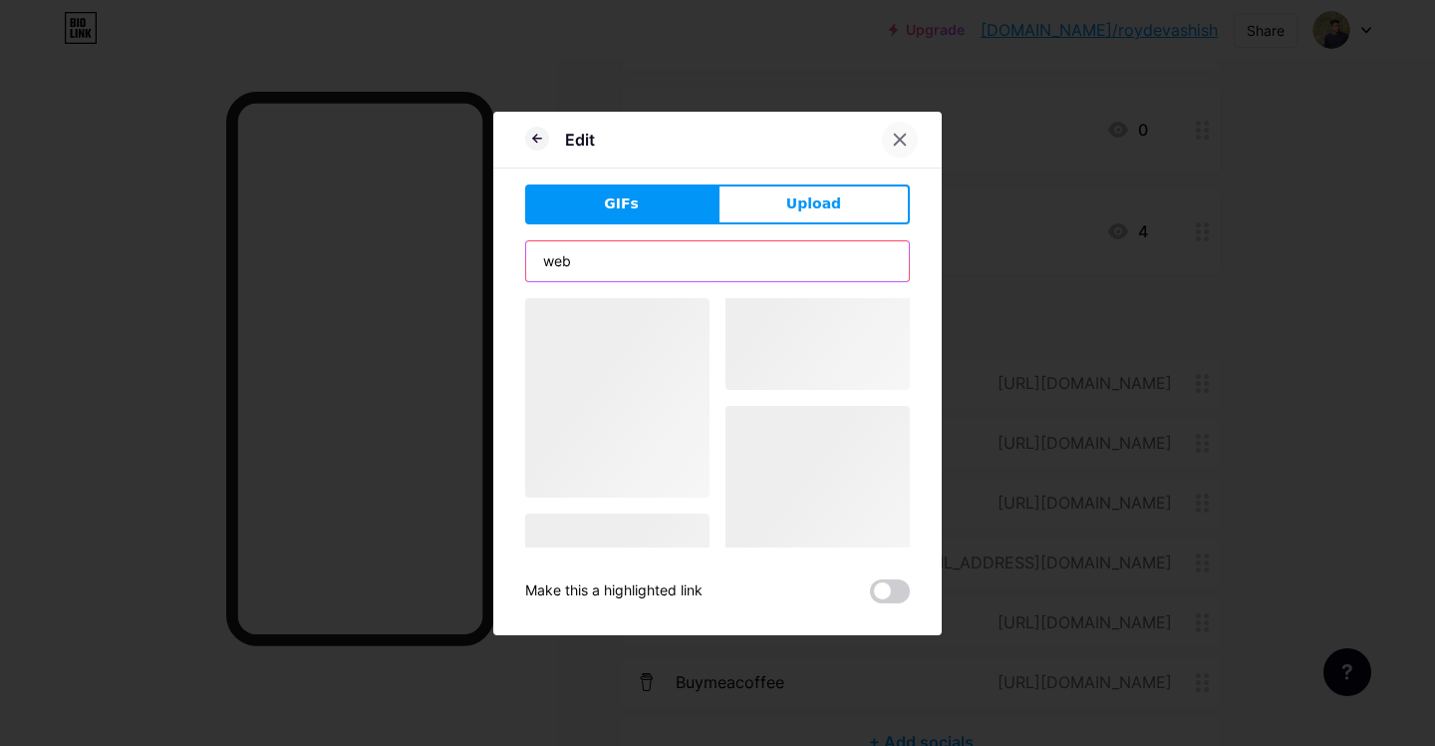
type input "web"
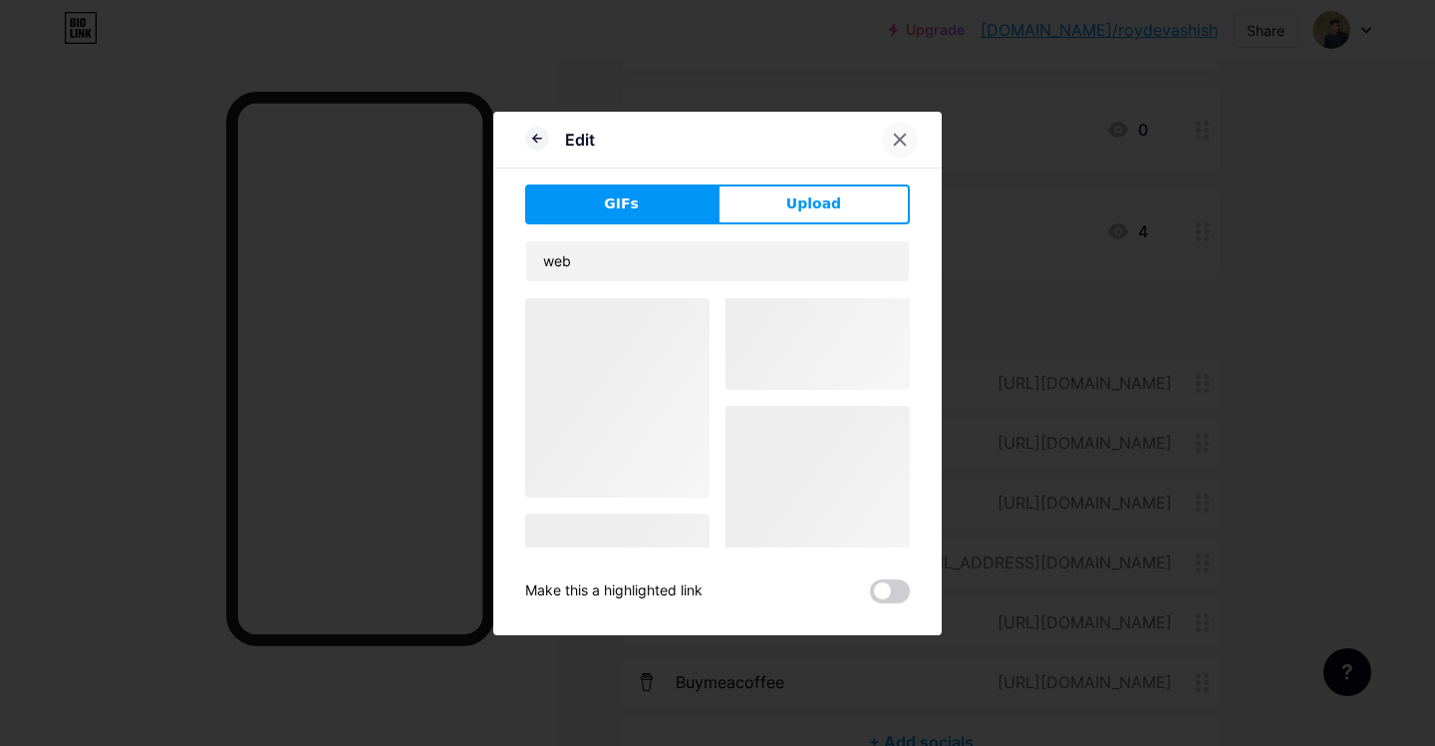
click at [910, 144] on div at bounding box center [900, 140] width 36 height 36
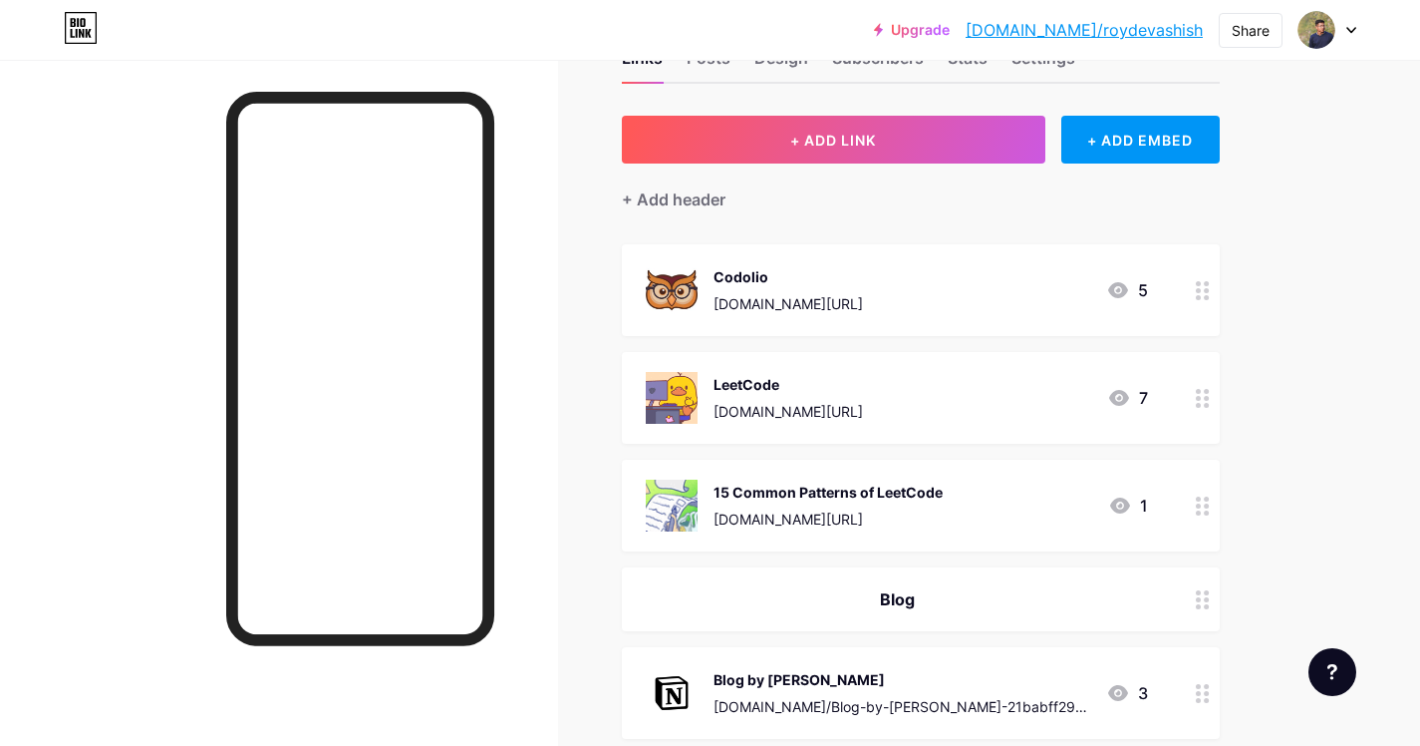
scroll to position [0, 0]
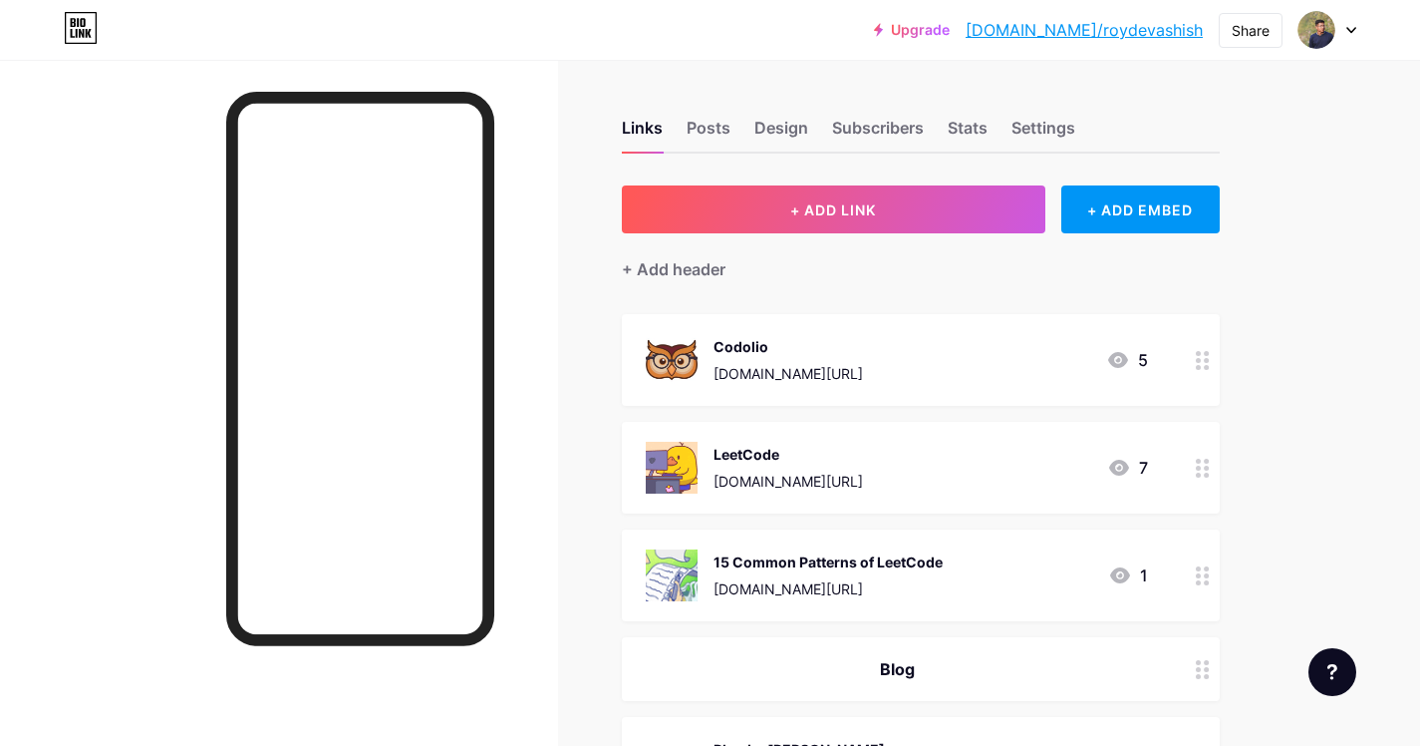
click at [81, 32] on icon at bounding box center [81, 33] width 5 height 9
click at [710, 130] on div "Posts" at bounding box center [709, 134] width 44 height 36
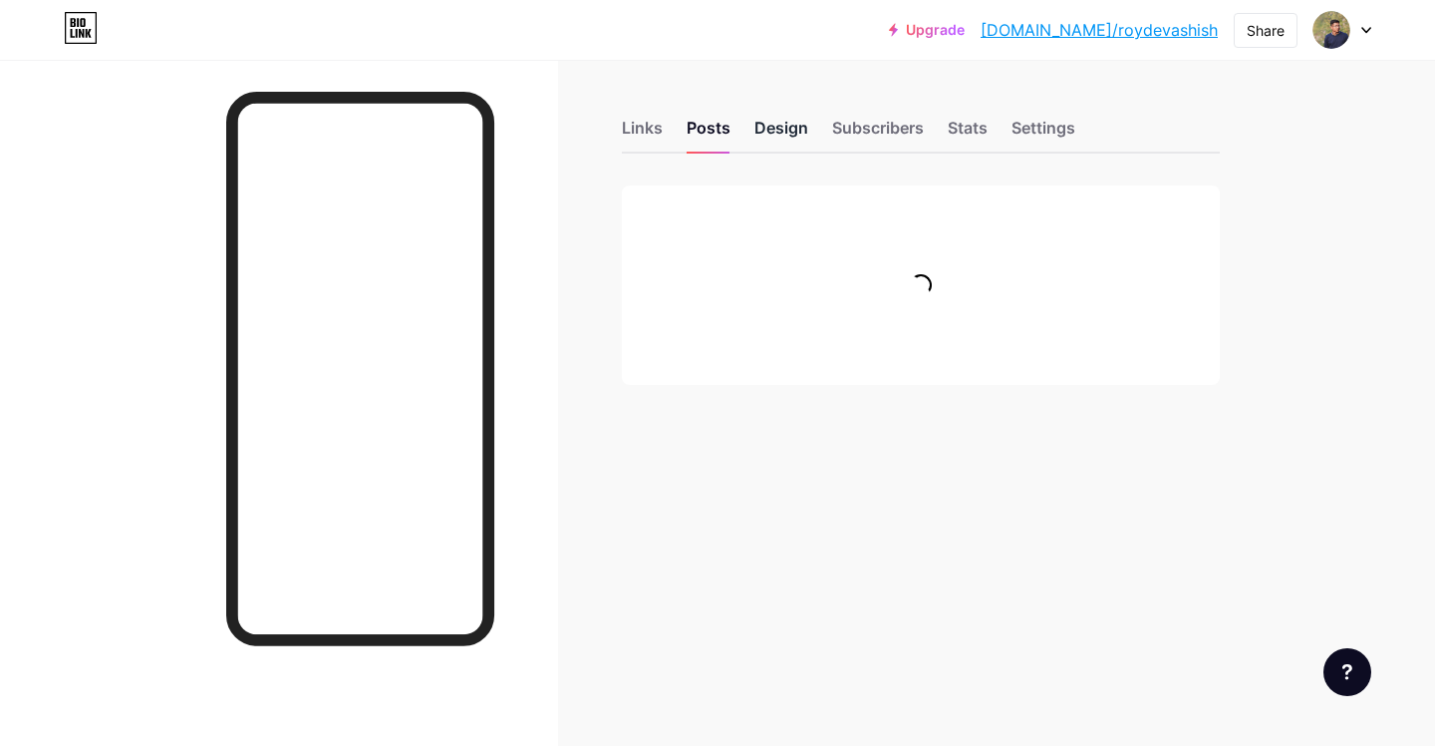
click at [765, 134] on div "Design" at bounding box center [782, 134] width 54 height 36
click at [869, 135] on div "Subscribers" at bounding box center [878, 134] width 92 height 36
click at [974, 128] on div "Stats" at bounding box center [968, 134] width 40 height 36
click at [1098, 128] on div "Links Posts Design Subscribers Stats Settings" at bounding box center [921, 119] width 598 height 70
click at [1074, 132] on div "Settings" at bounding box center [1044, 134] width 64 height 36
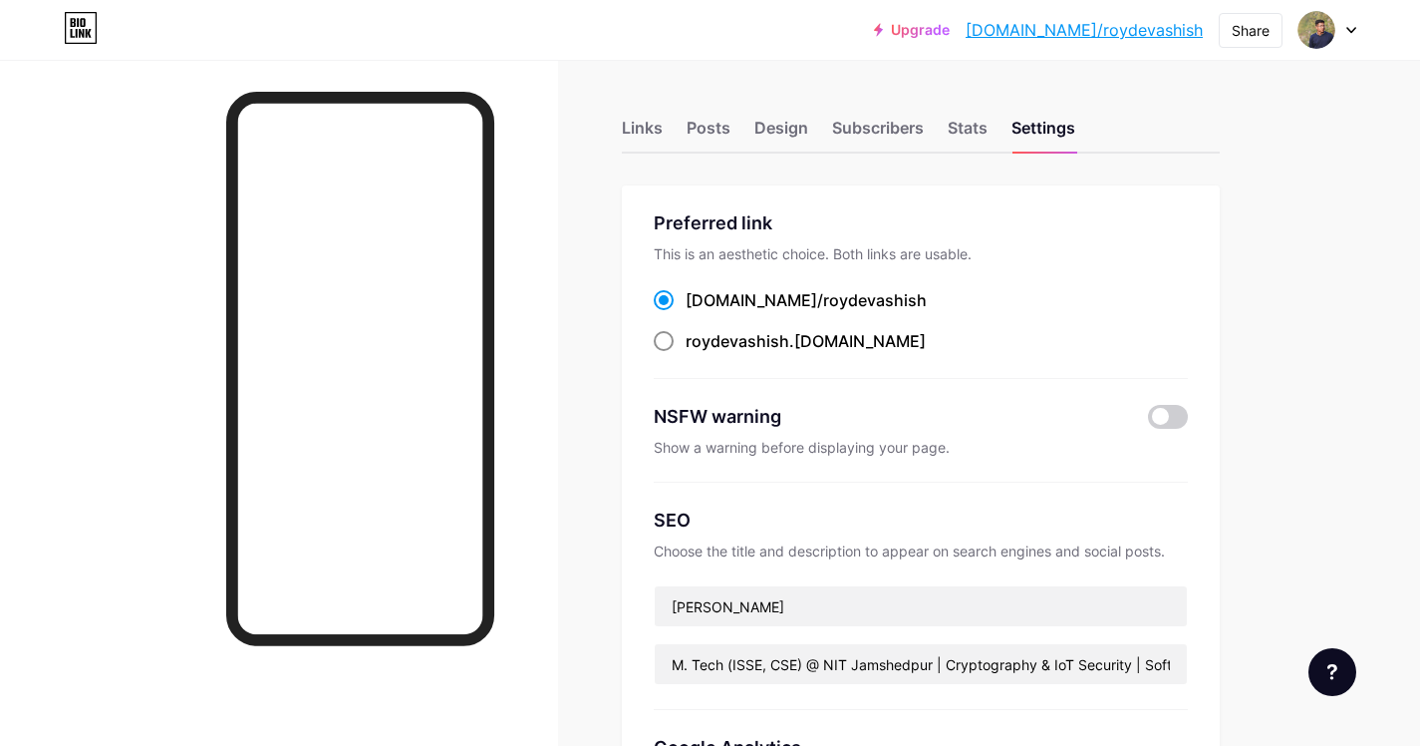
click at [830, 345] on div "roydevashish .bio.link" at bounding box center [806, 341] width 240 height 24
click at [699, 353] on input "roydevashish .bio.link" at bounding box center [692, 359] width 13 height 13
radio input "true"
drag, startPoint x: 861, startPoint y: 336, endPoint x: 689, endPoint y: 335, distance: 172.4
click at [689, 335] on div "roydevashish .bio.link" at bounding box center [921, 341] width 534 height 25
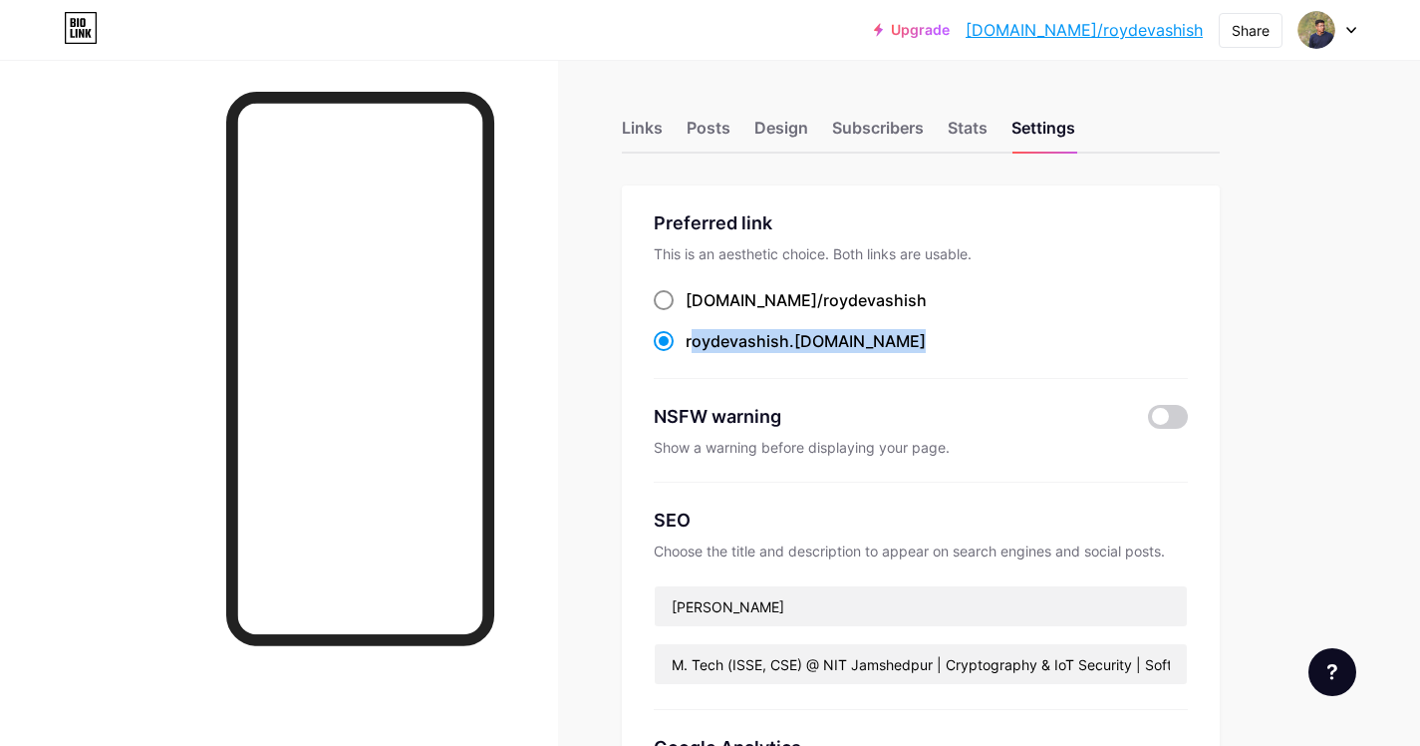
click at [662, 290] on span at bounding box center [664, 300] width 20 height 20
click at [686, 312] on input "bio.link/ roydevashish" at bounding box center [692, 318] width 13 height 13
radio input "true"
click at [985, 320] on div "bio.link/ roydevashish roydevashish .bio.link" at bounding box center [921, 321] width 534 height 66
click at [533, 268] on div at bounding box center [279, 433] width 558 height 746
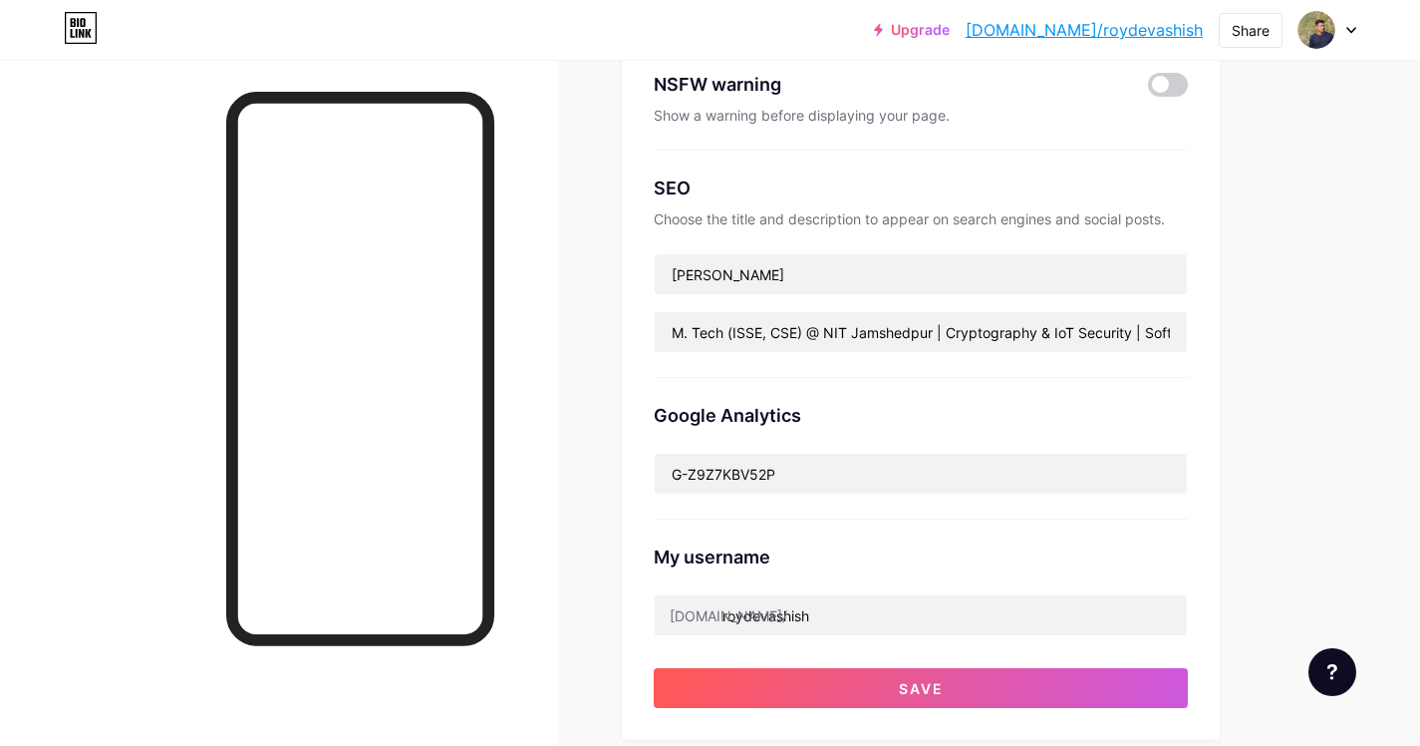
scroll to position [93, 0]
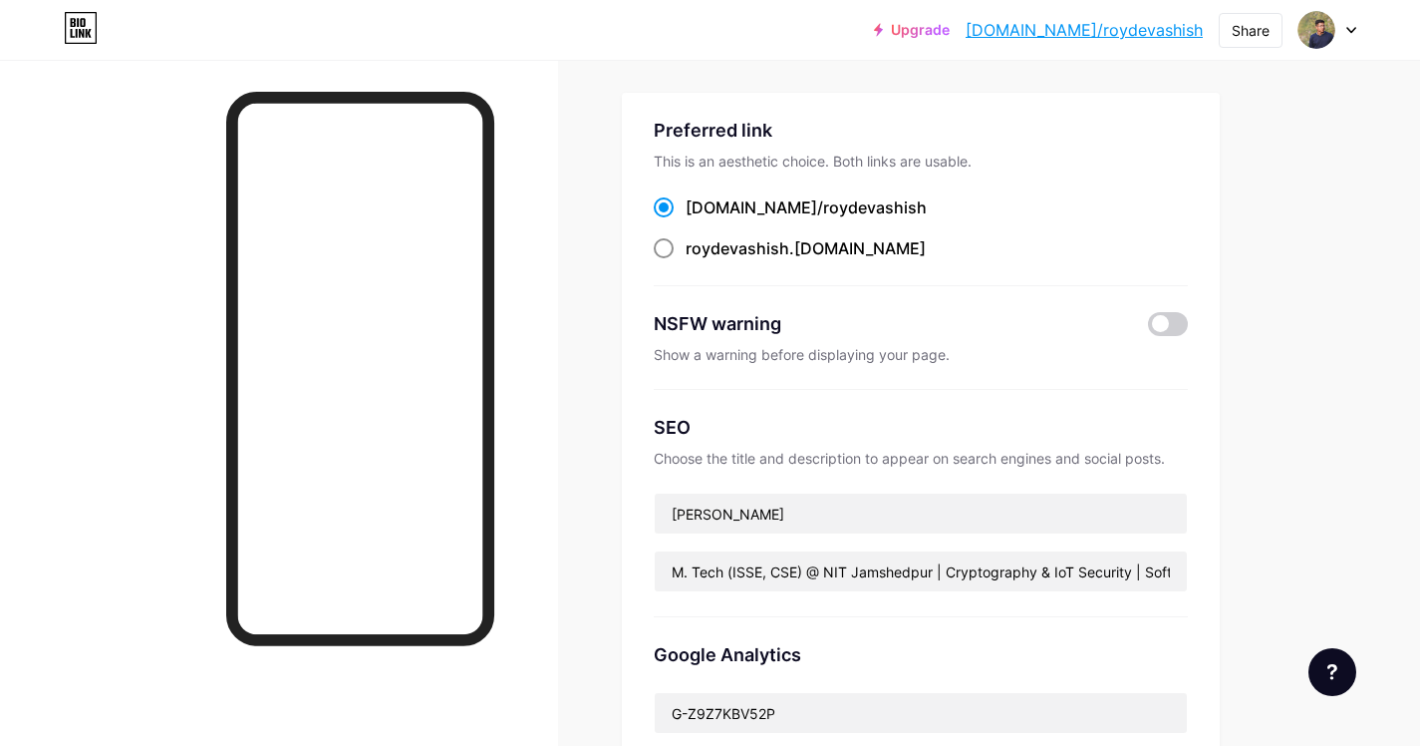
click at [683, 253] on label "roydevashish .bio.link" at bounding box center [790, 248] width 272 height 24
click at [686, 260] on input "roydevashish .bio.link" at bounding box center [692, 266] width 13 height 13
radio input "true"
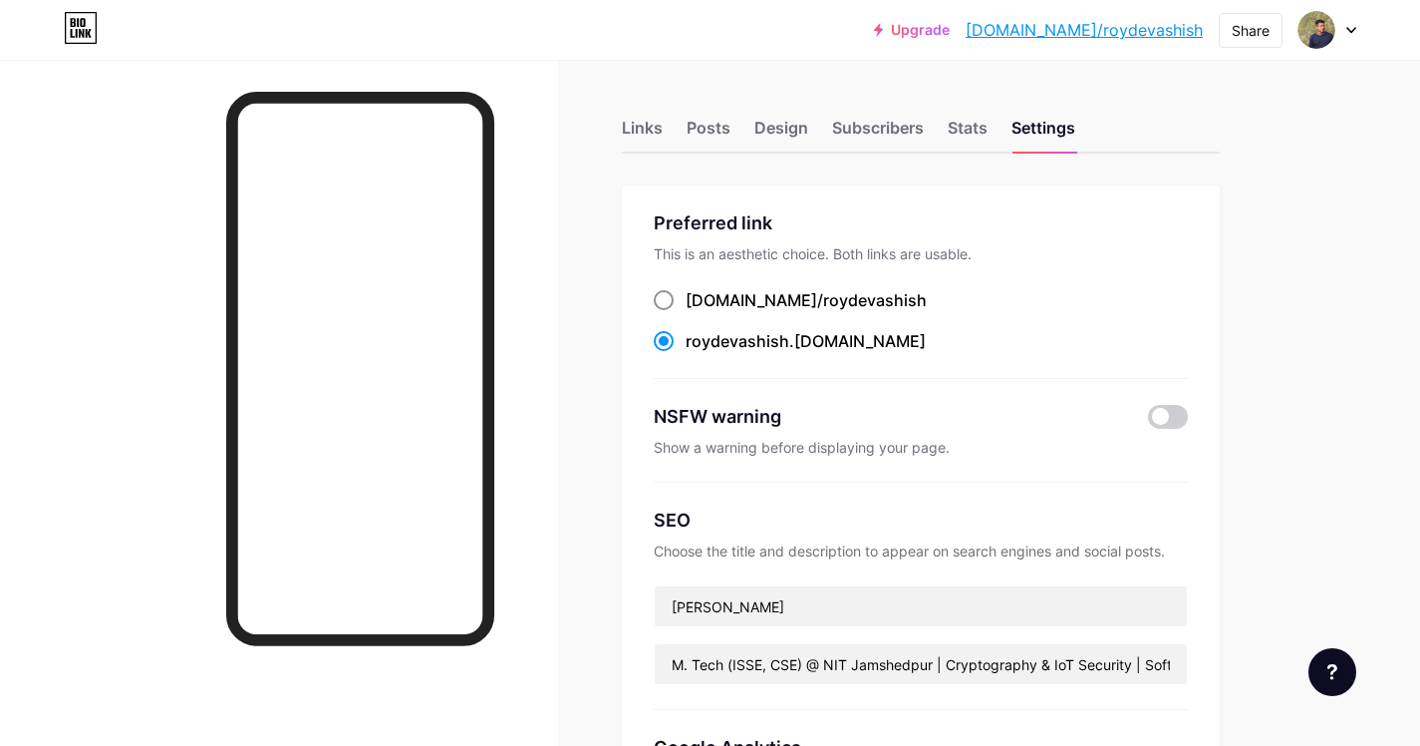
click at [716, 304] on div "bio.link/ roydevashish" at bounding box center [806, 300] width 241 height 24
click at [699, 312] on input "bio.link/ roydevashish" at bounding box center [692, 318] width 13 height 13
radio input "true"
